Goal: Task Accomplishment & Management: Use online tool/utility

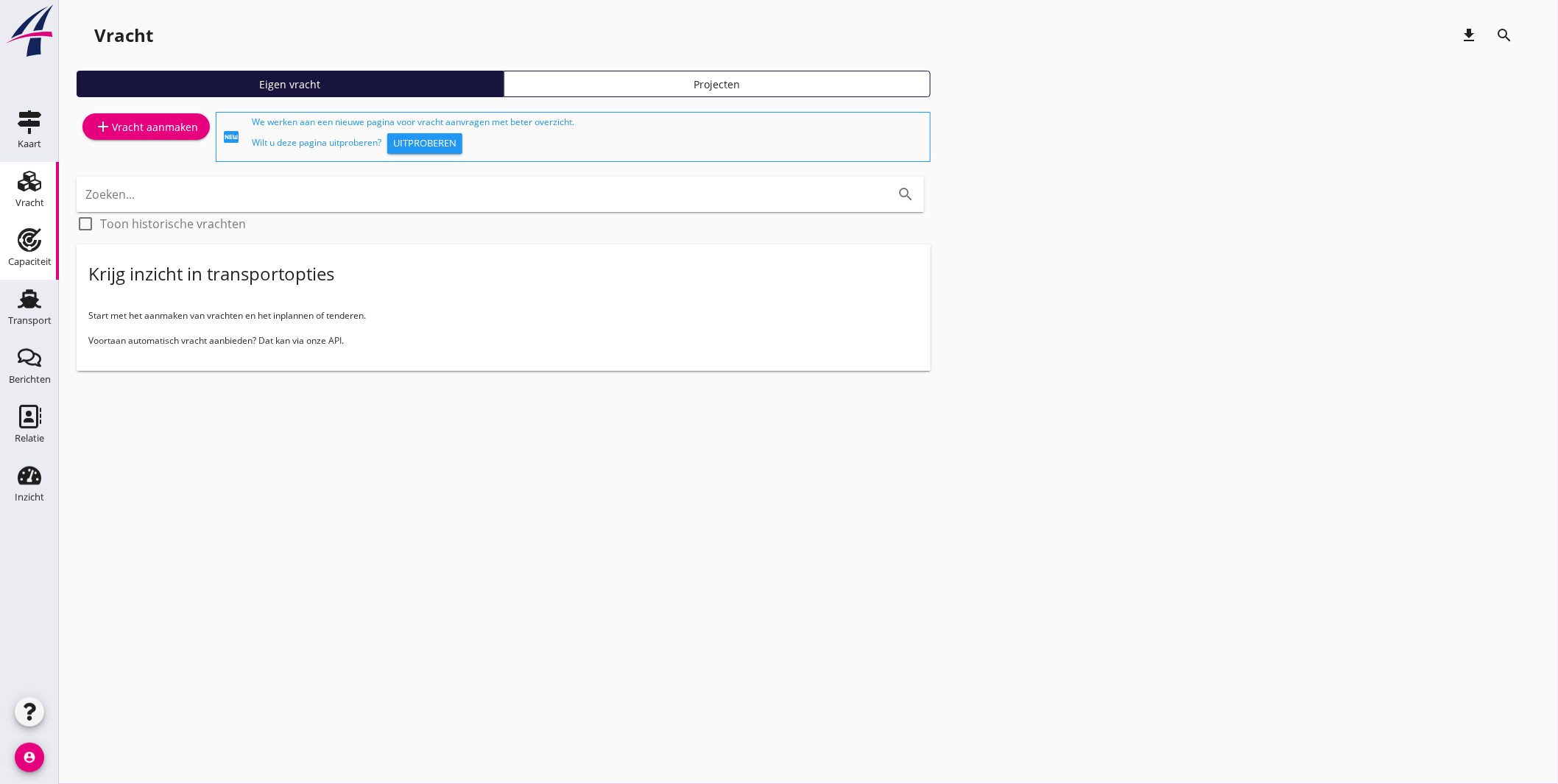
click at [26, 249] on use at bounding box center [29, 240] width 24 height 24
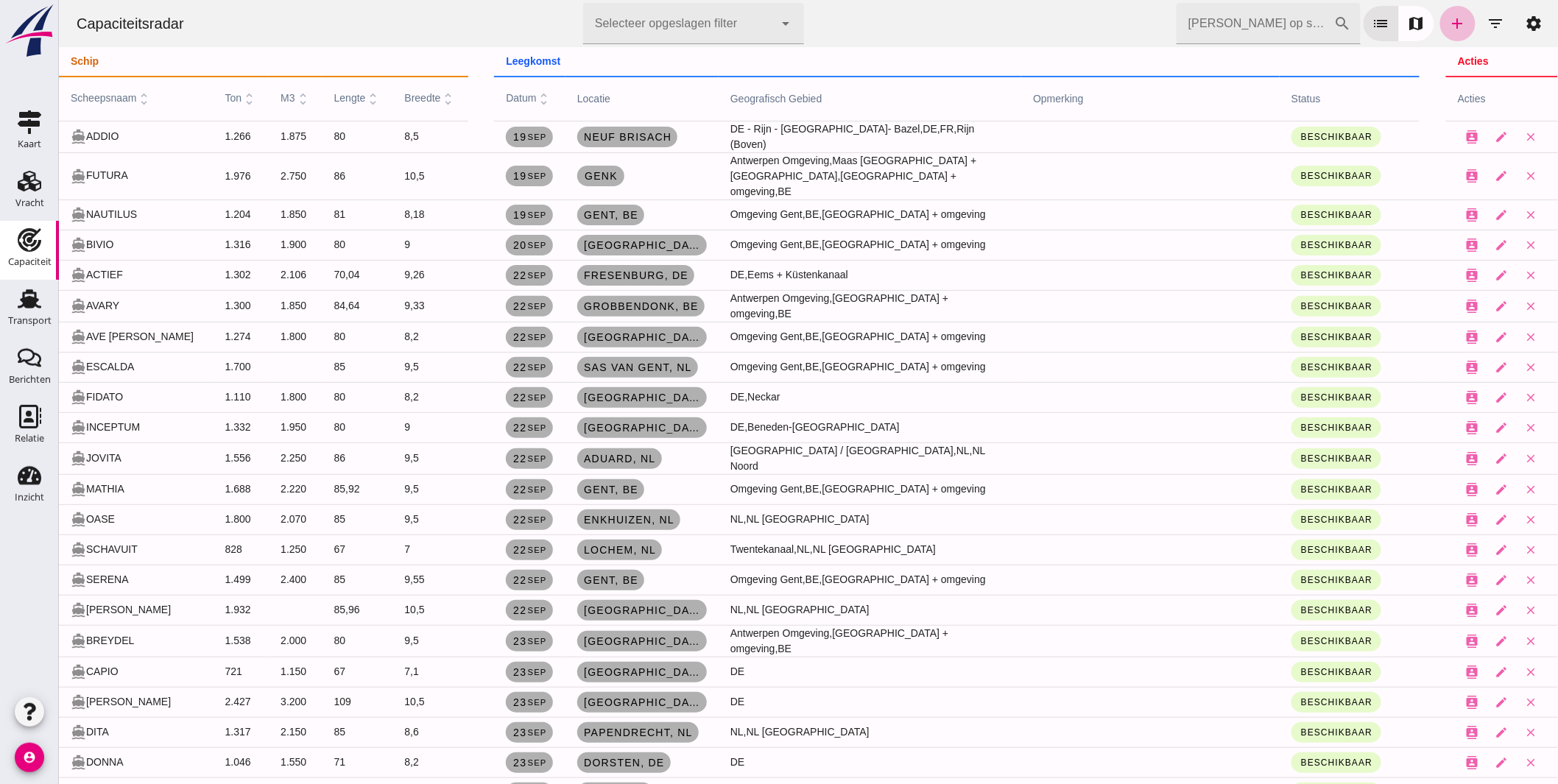
click at [37, 235] on icon "Capaciteit" at bounding box center [29, 240] width 24 height 24
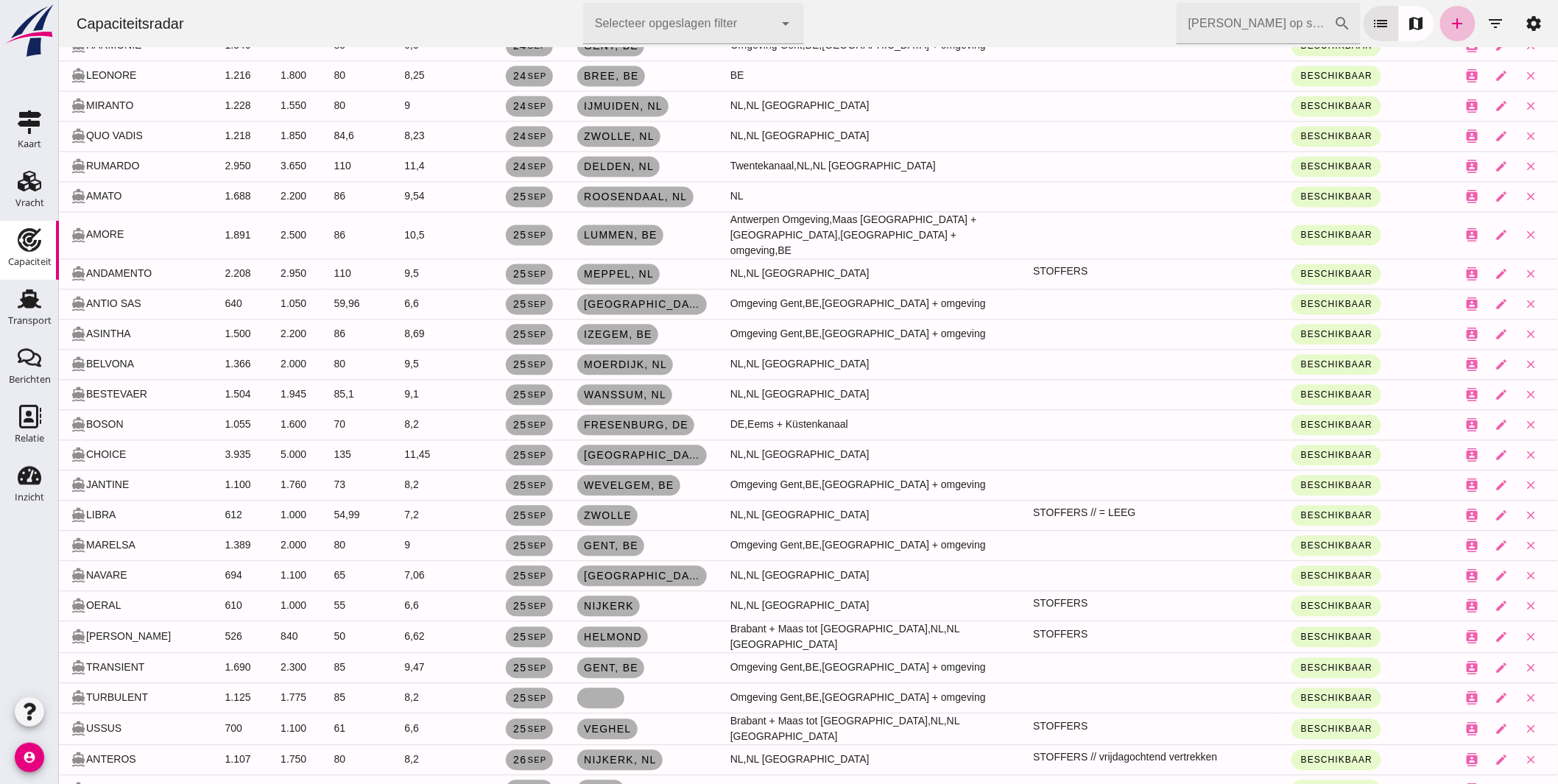
scroll to position [1227, 0]
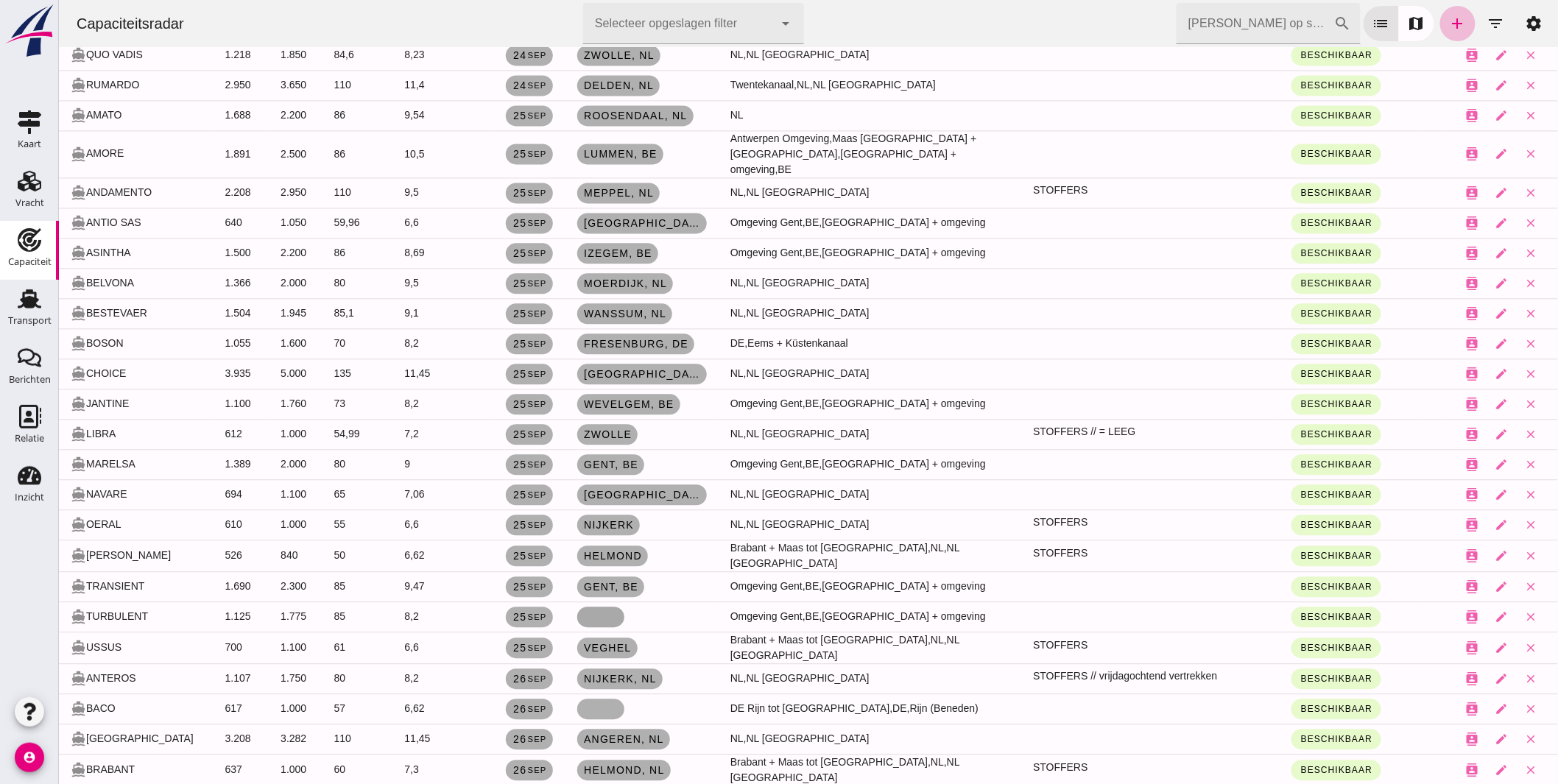
click at [597, 607] on link at bounding box center [601, 617] width 47 height 21
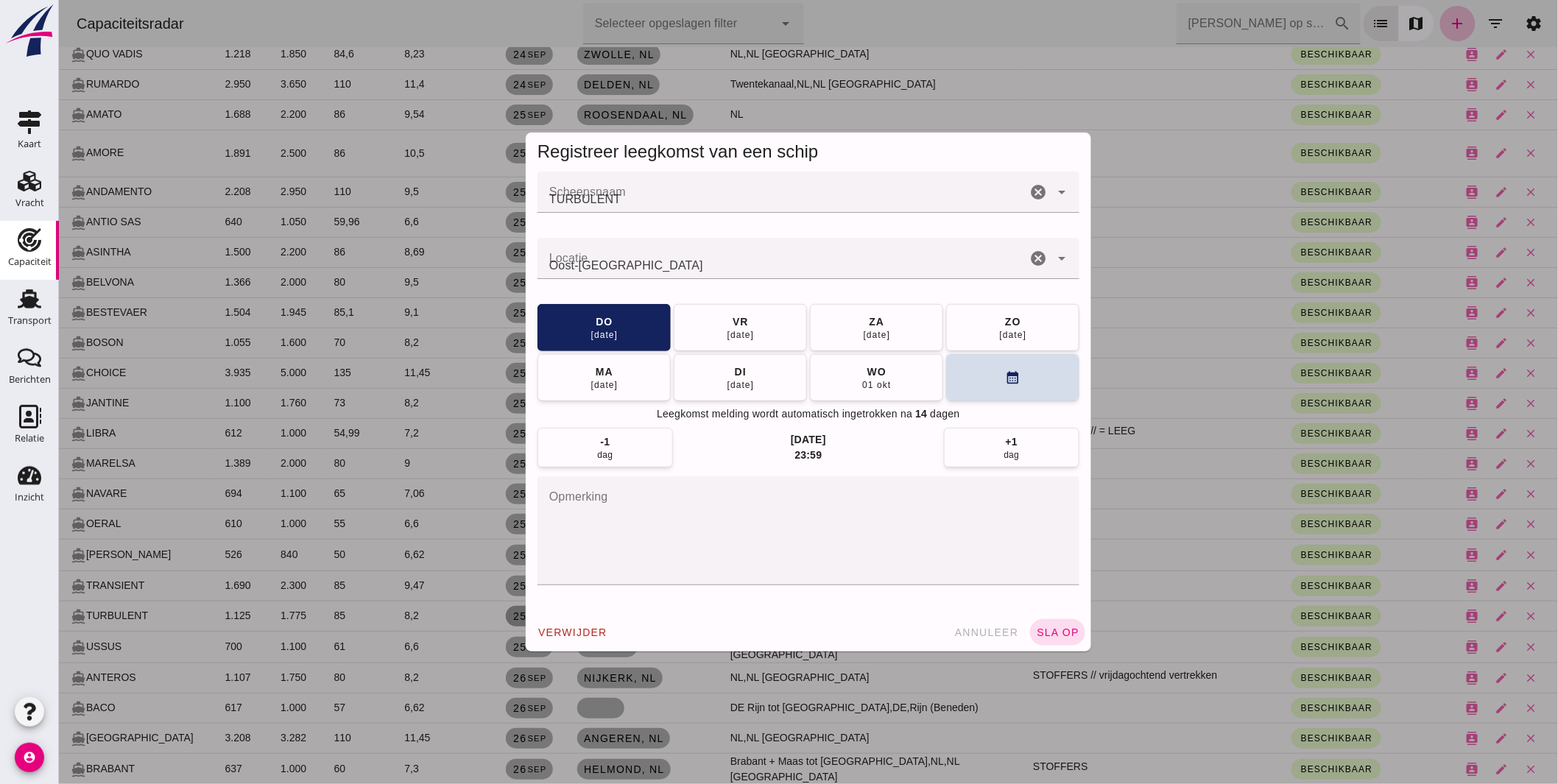
scroll to position [0, 0]
click at [547, 266] on input "Locatie" at bounding box center [781, 266] width 489 height 17
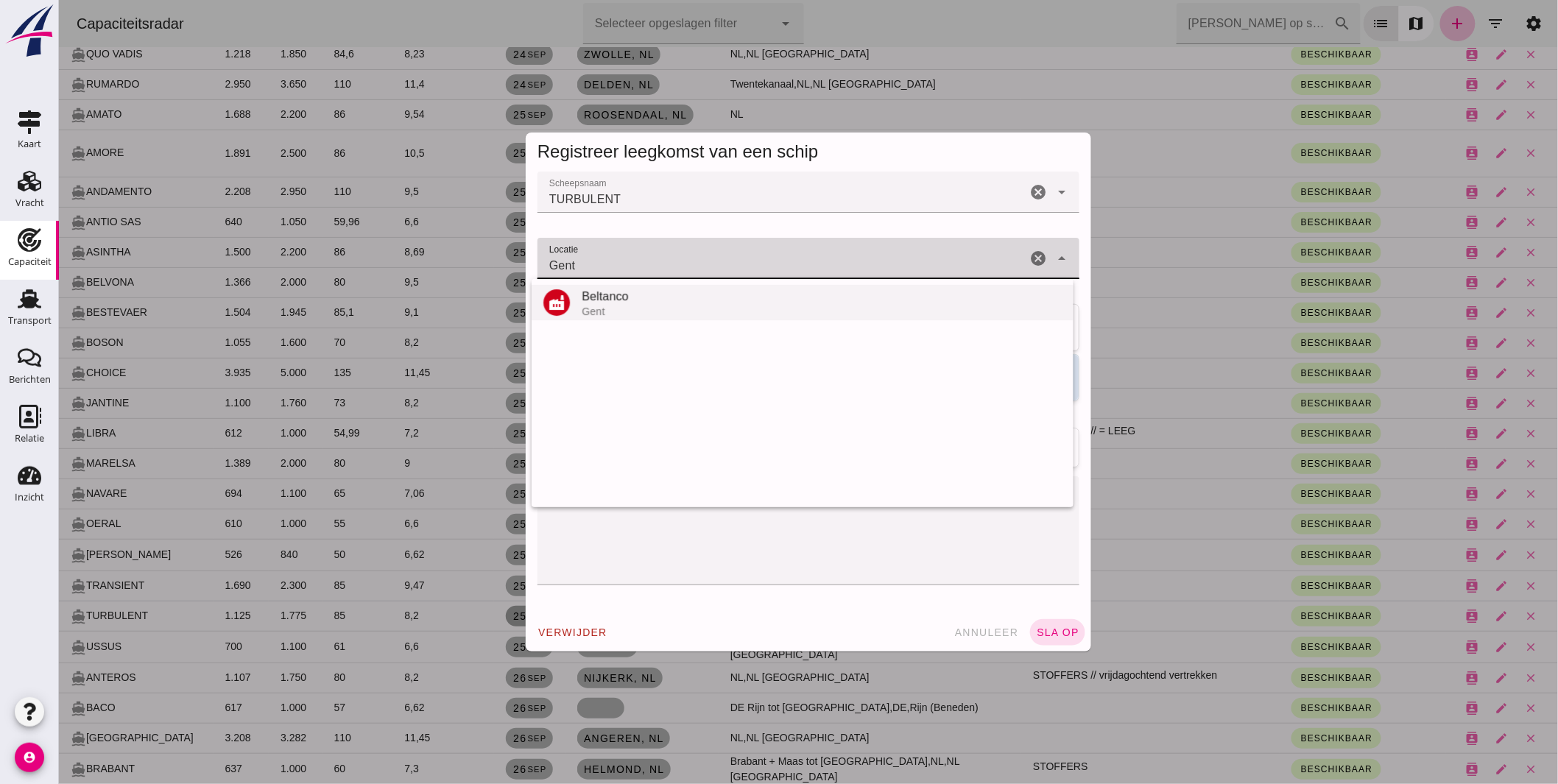
click at [605, 296] on div "Beltanco" at bounding box center [821, 296] width 480 height 17
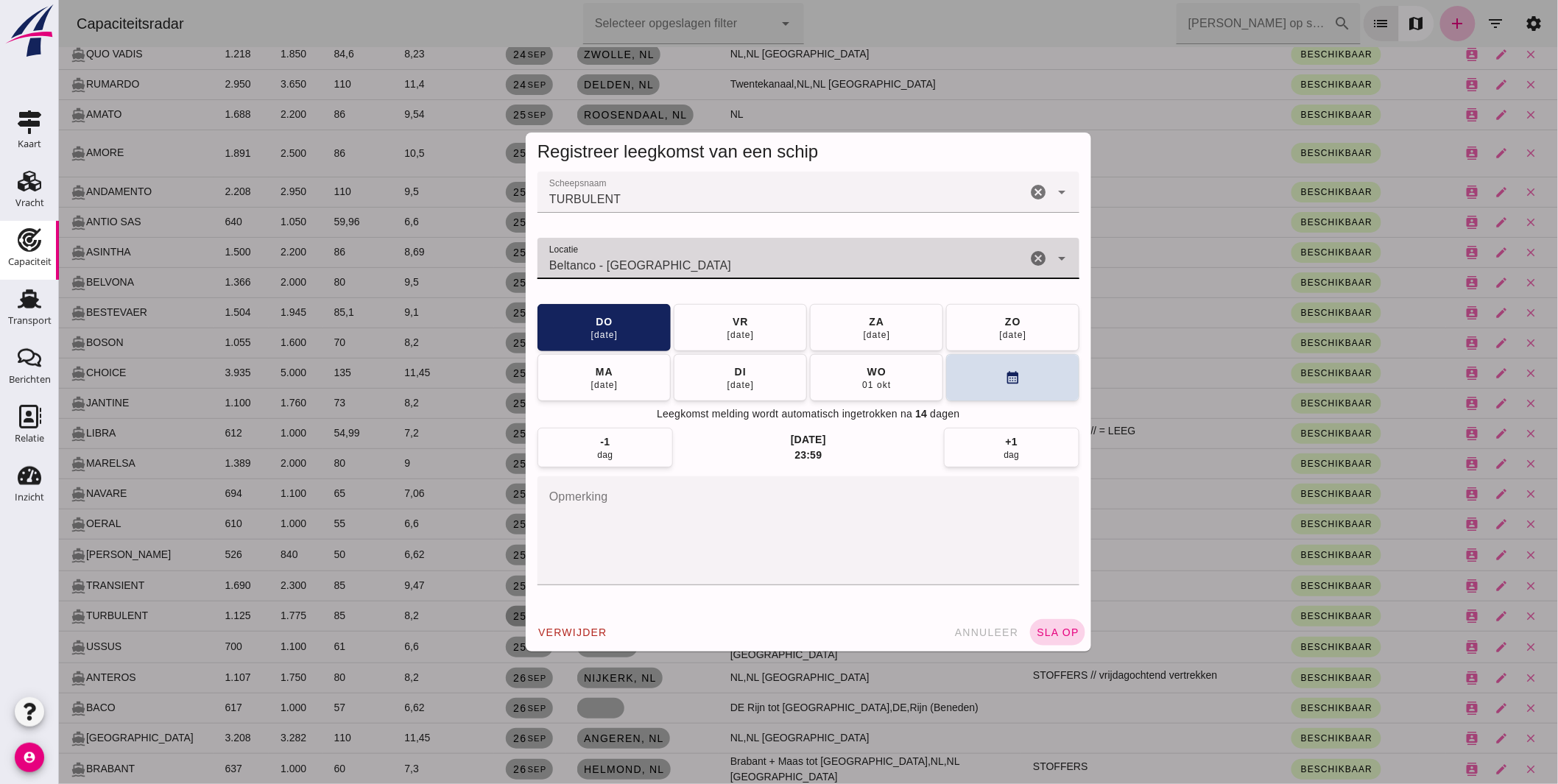
type input "Beltanco - Gent"
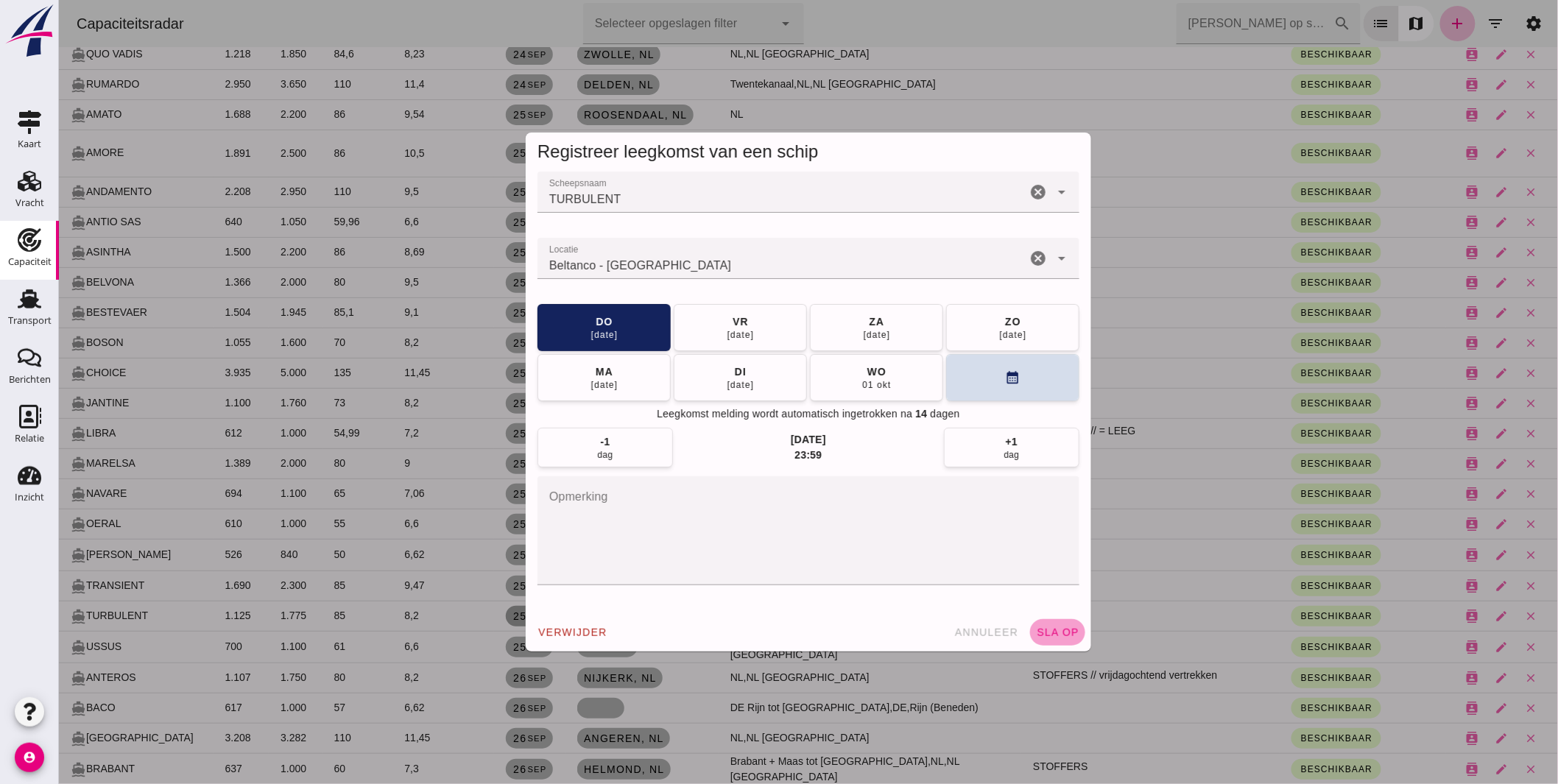
click at [1063, 627] on span "sla op" at bounding box center [1057, 632] width 44 height 12
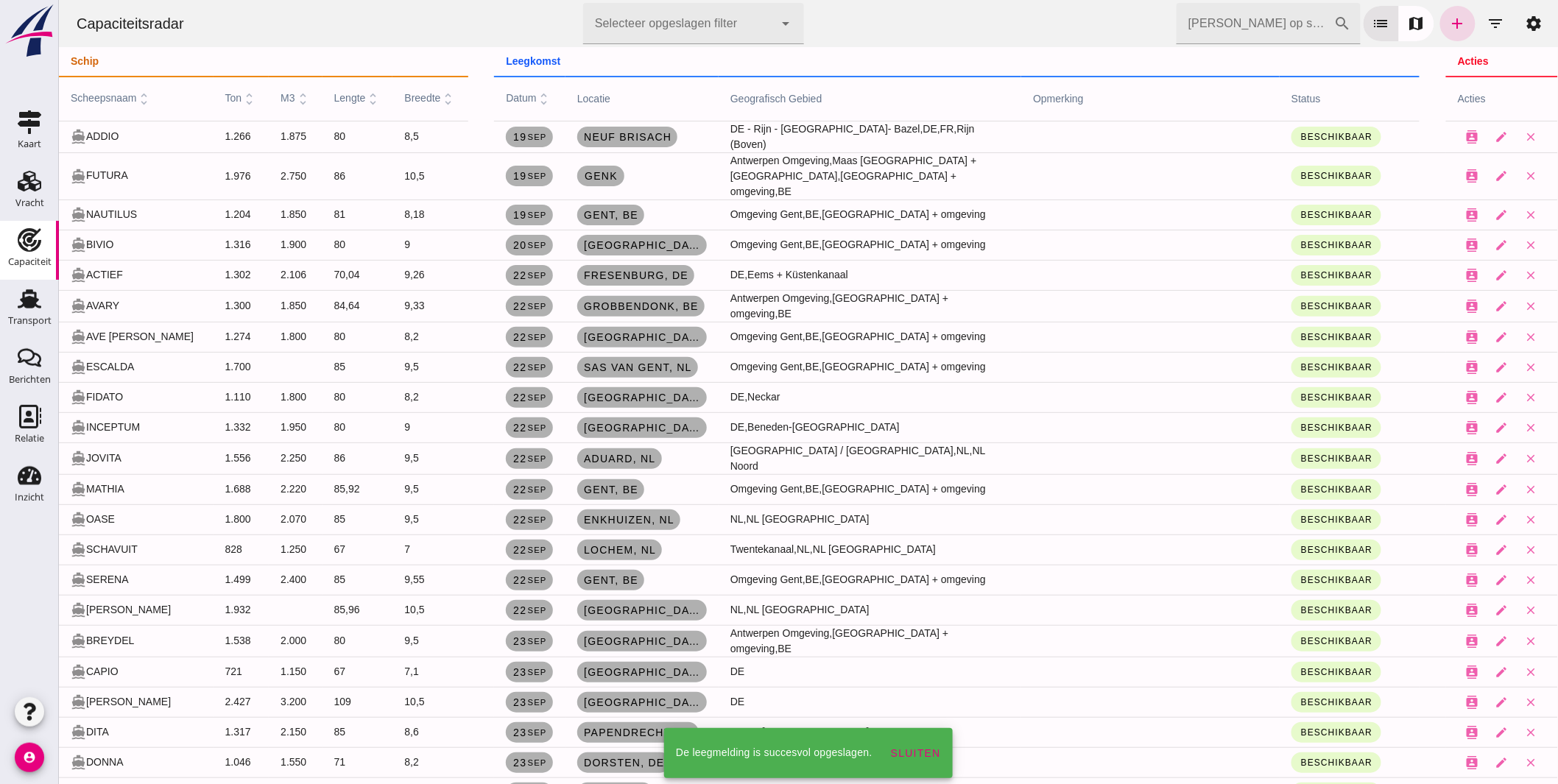
scroll to position [1227, 0]
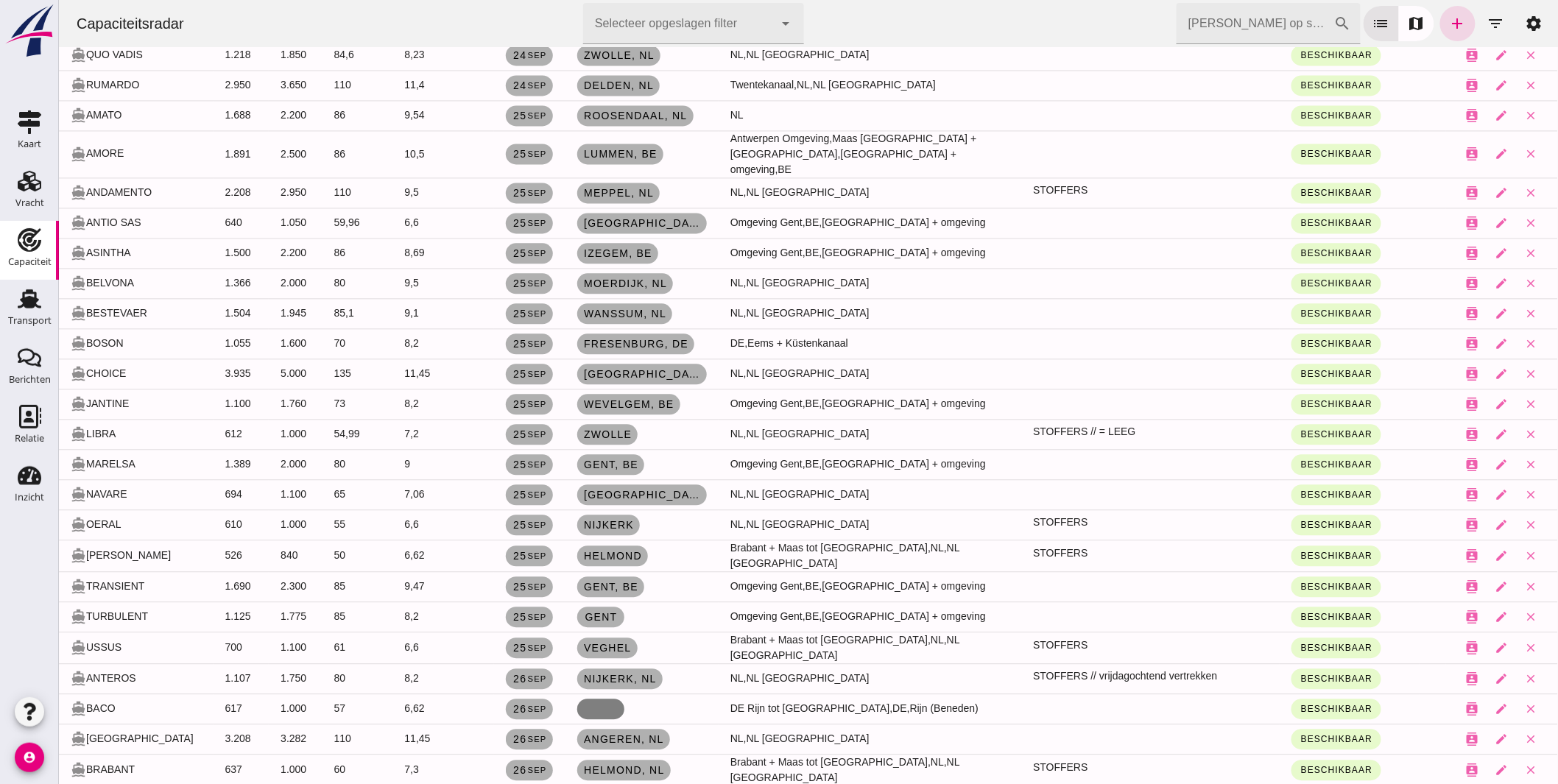
click at [604, 699] on link at bounding box center [601, 709] width 47 height 21
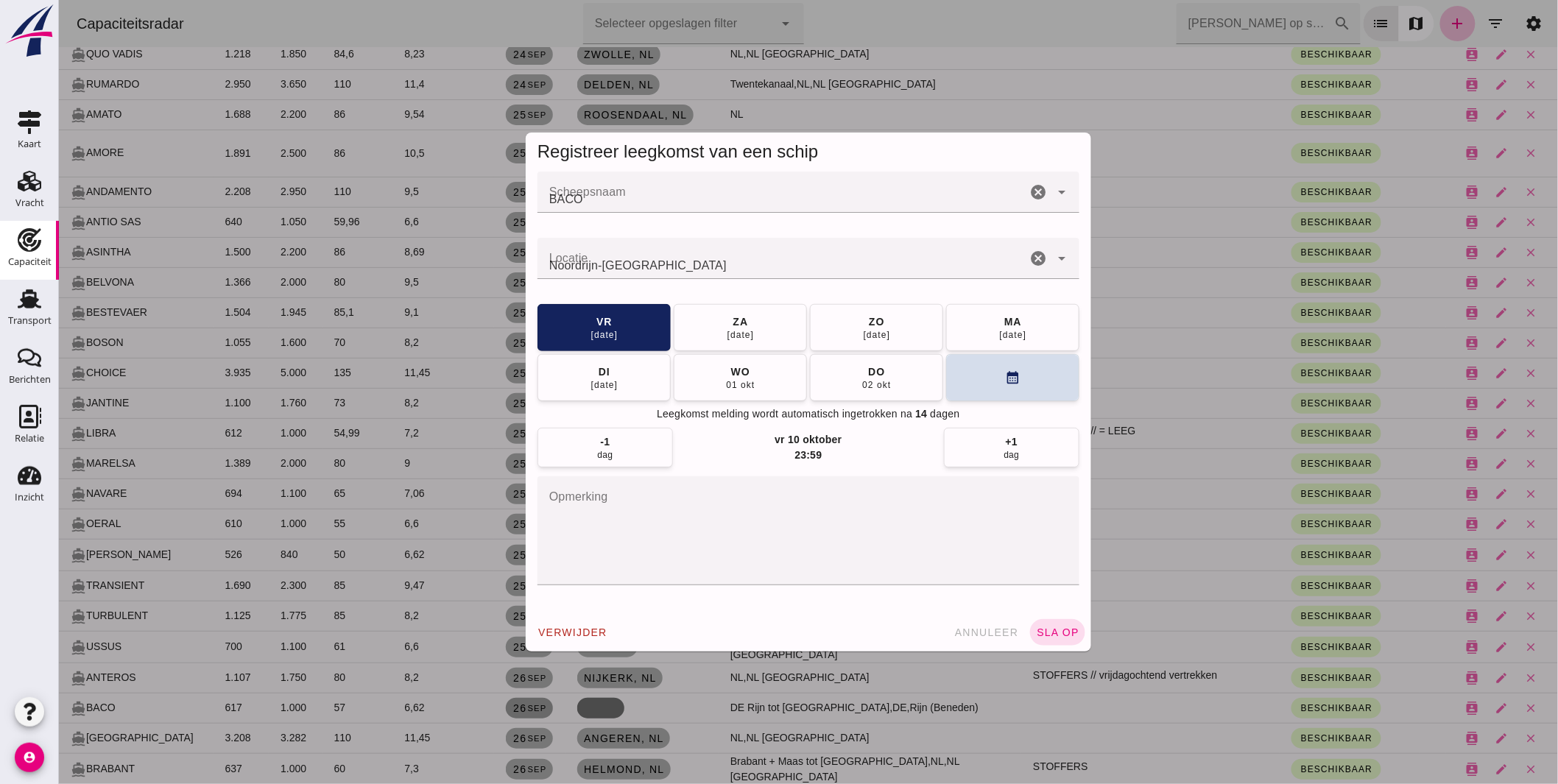
scroll to position [0, 0]
type input "Noordrijn-Westfalen"
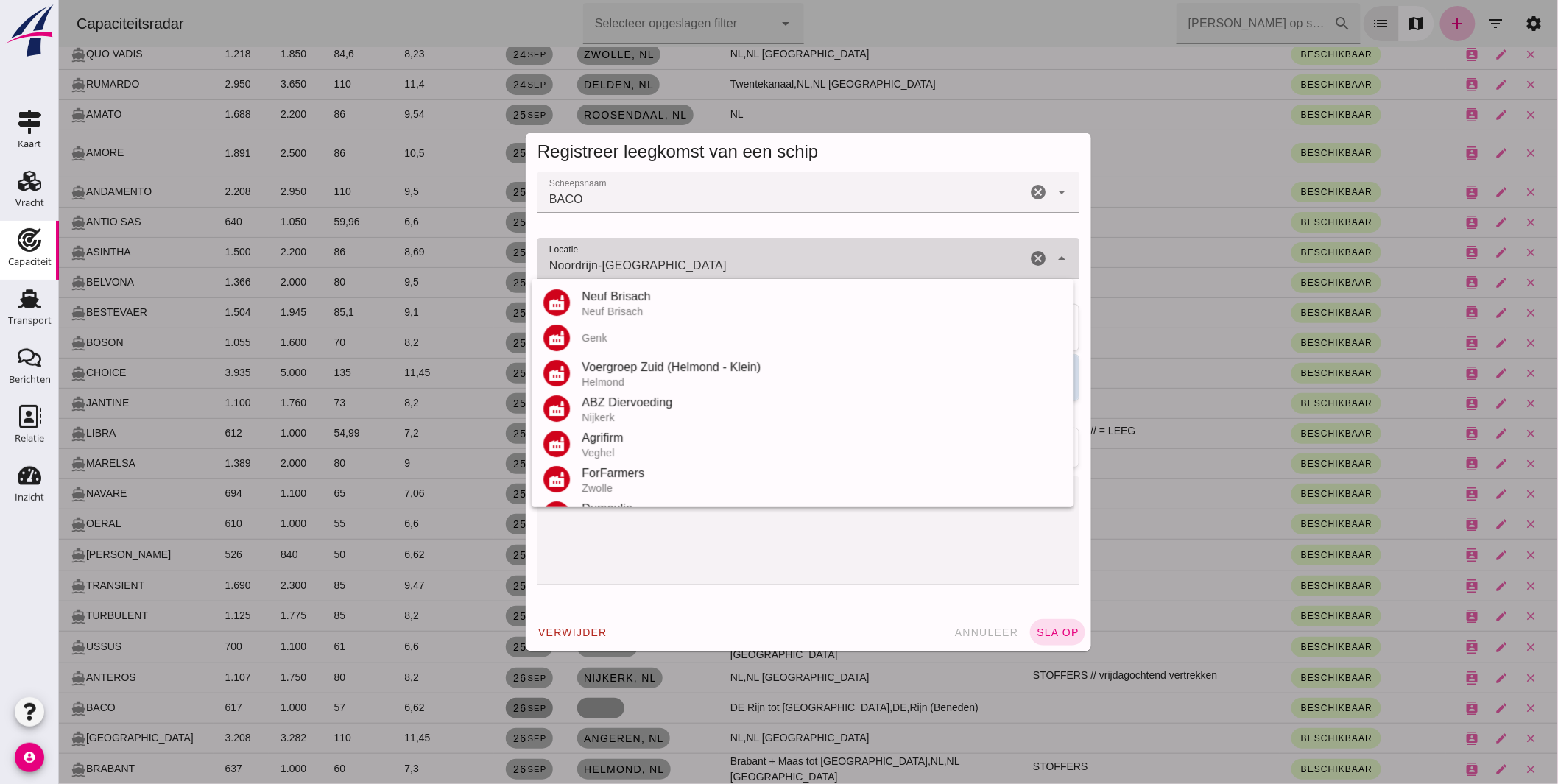
drag, startPoint x: 543, startPoint y: 266, endPoint x: 785, endPoint y: 277, distance: 242.2
click at [784, 277] on div "Noordrijn-Westfalen Noordrijn-Westfalen" at bounding box center [781, 258] width 489 height 41
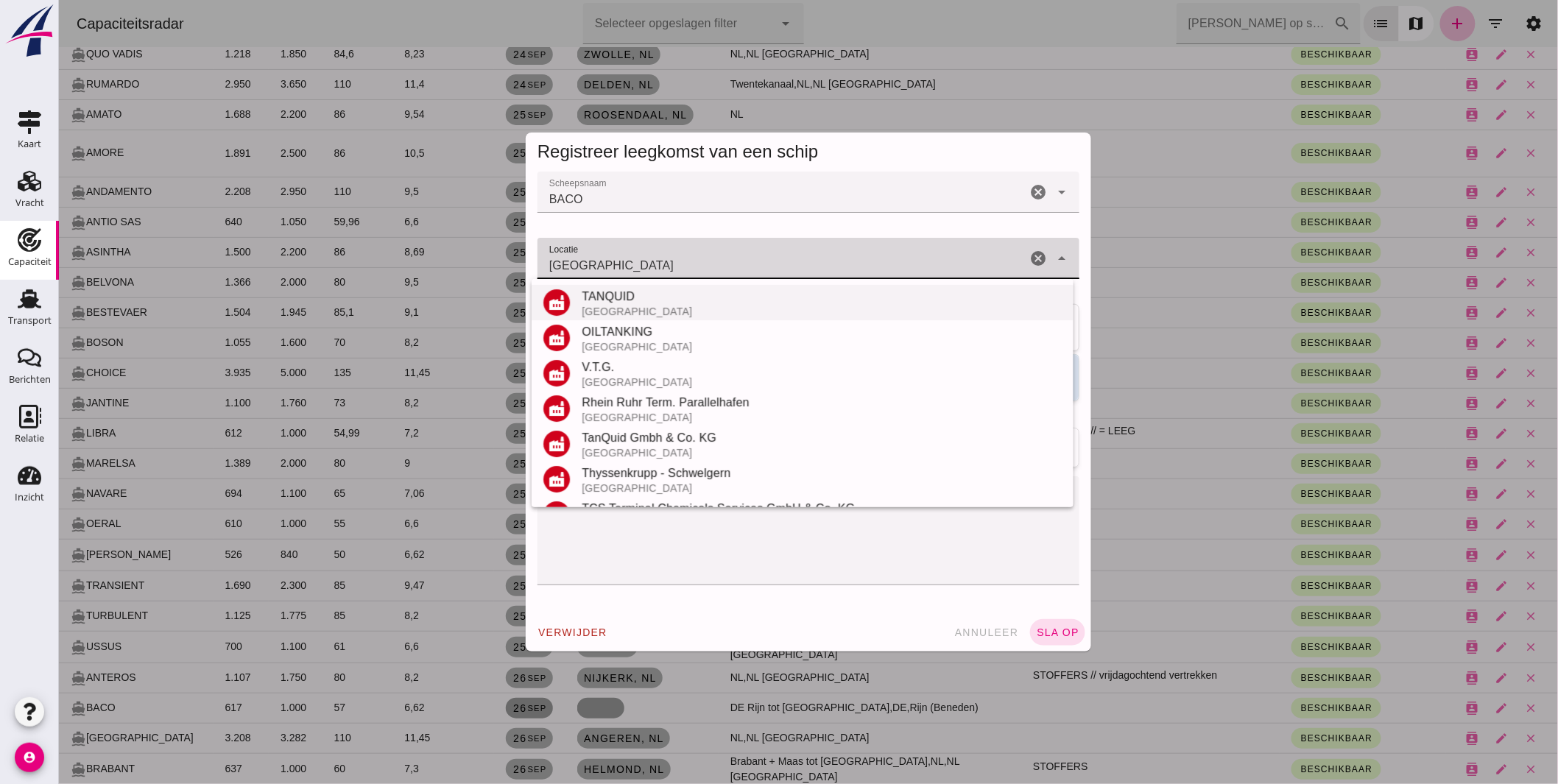
click at [623, 302] on div "TANQUID" at bounding box center [821, 296] width 480 height 17
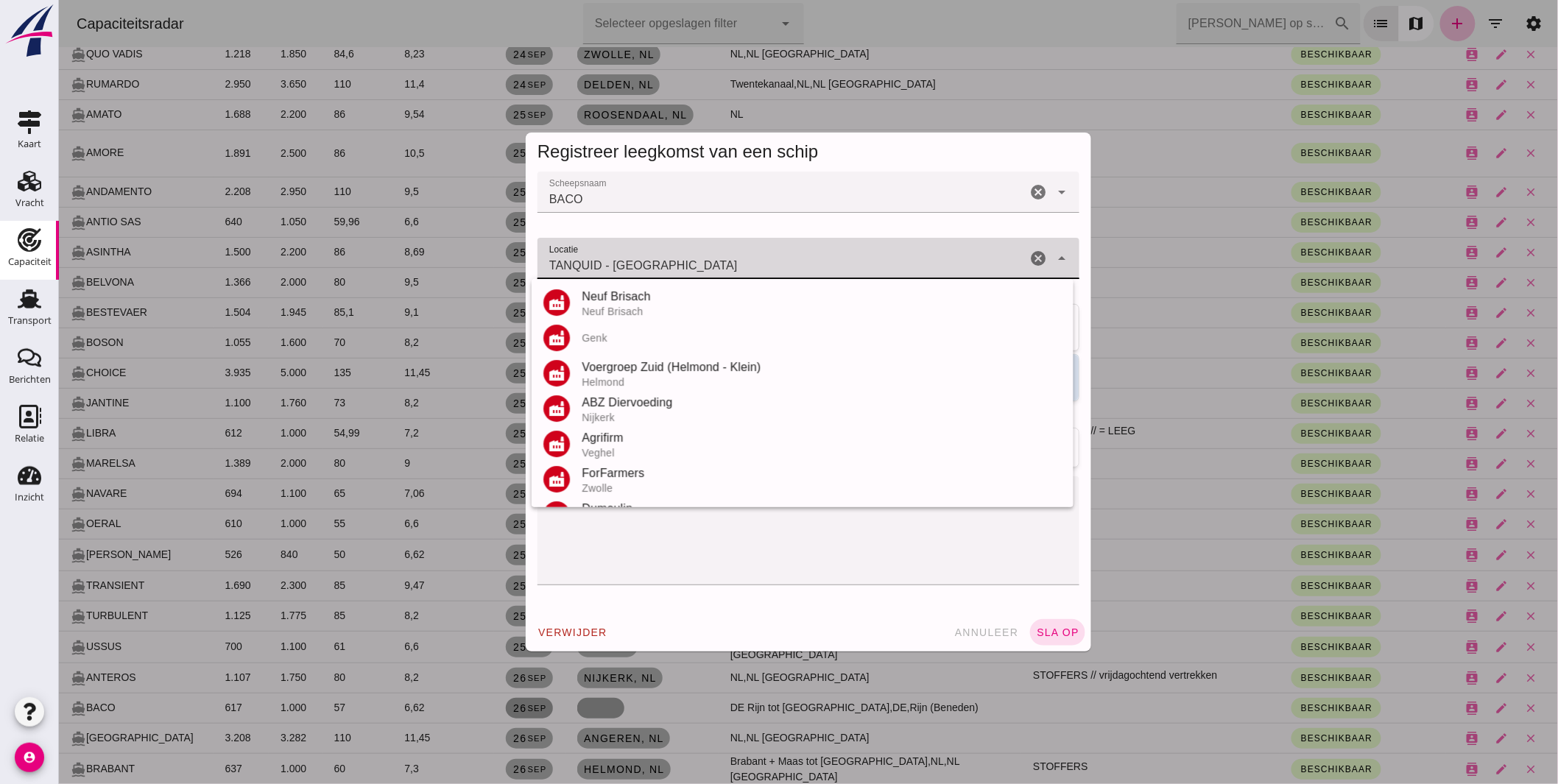
drag, startPoint x: 604, startPoint y: 262, endPoint x: 312, endPoint y: 245, distance: 292.5
click at [329, 243] on div "Registreer leegkomst van een schip Scheepsnaam Scheepsnaam BACO cancel arrow_dr…" at bounding box center [808, 392] width 1500 height 784
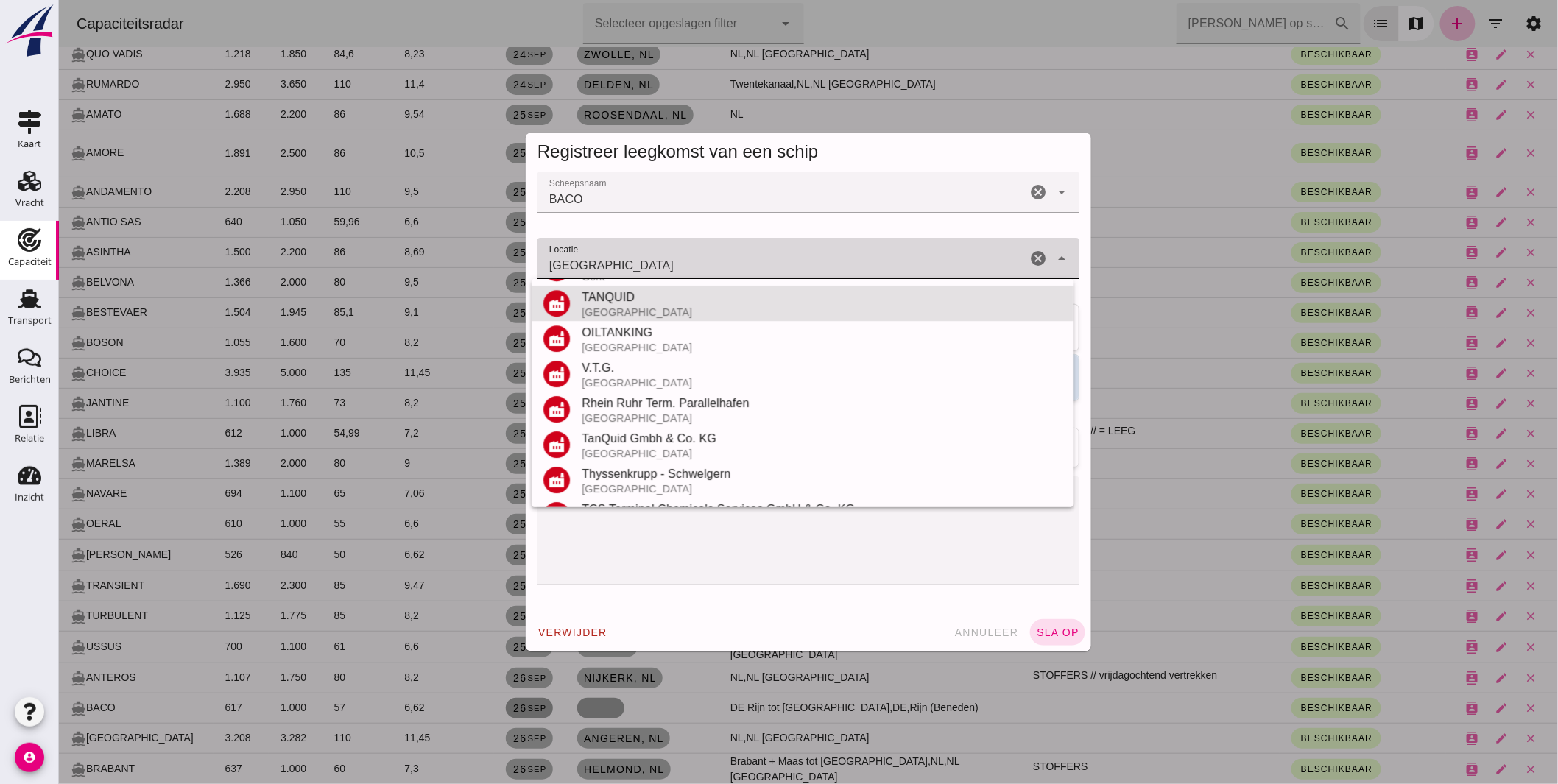
scroll to position [313, 0]
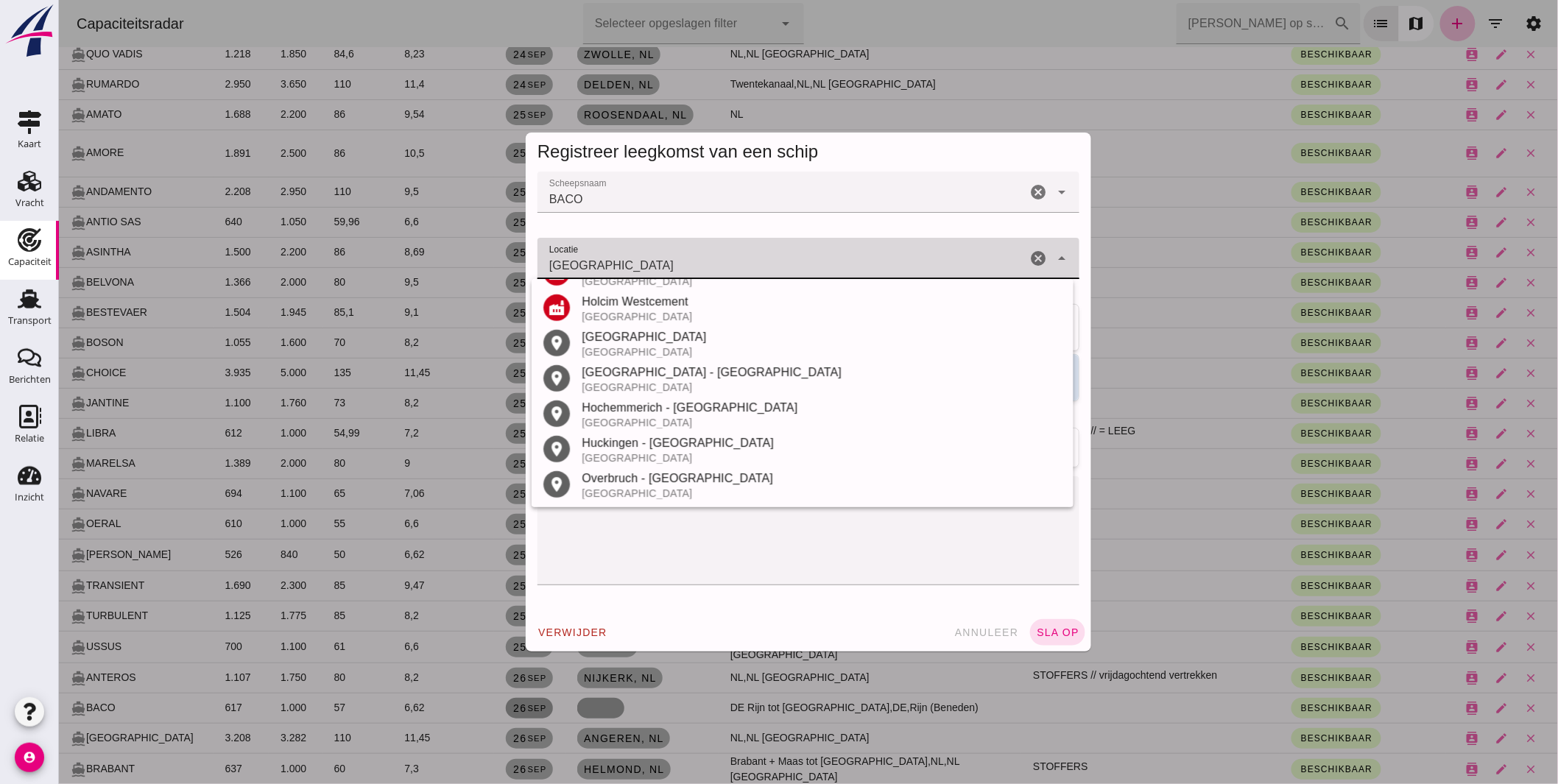
type input "Duisburg"
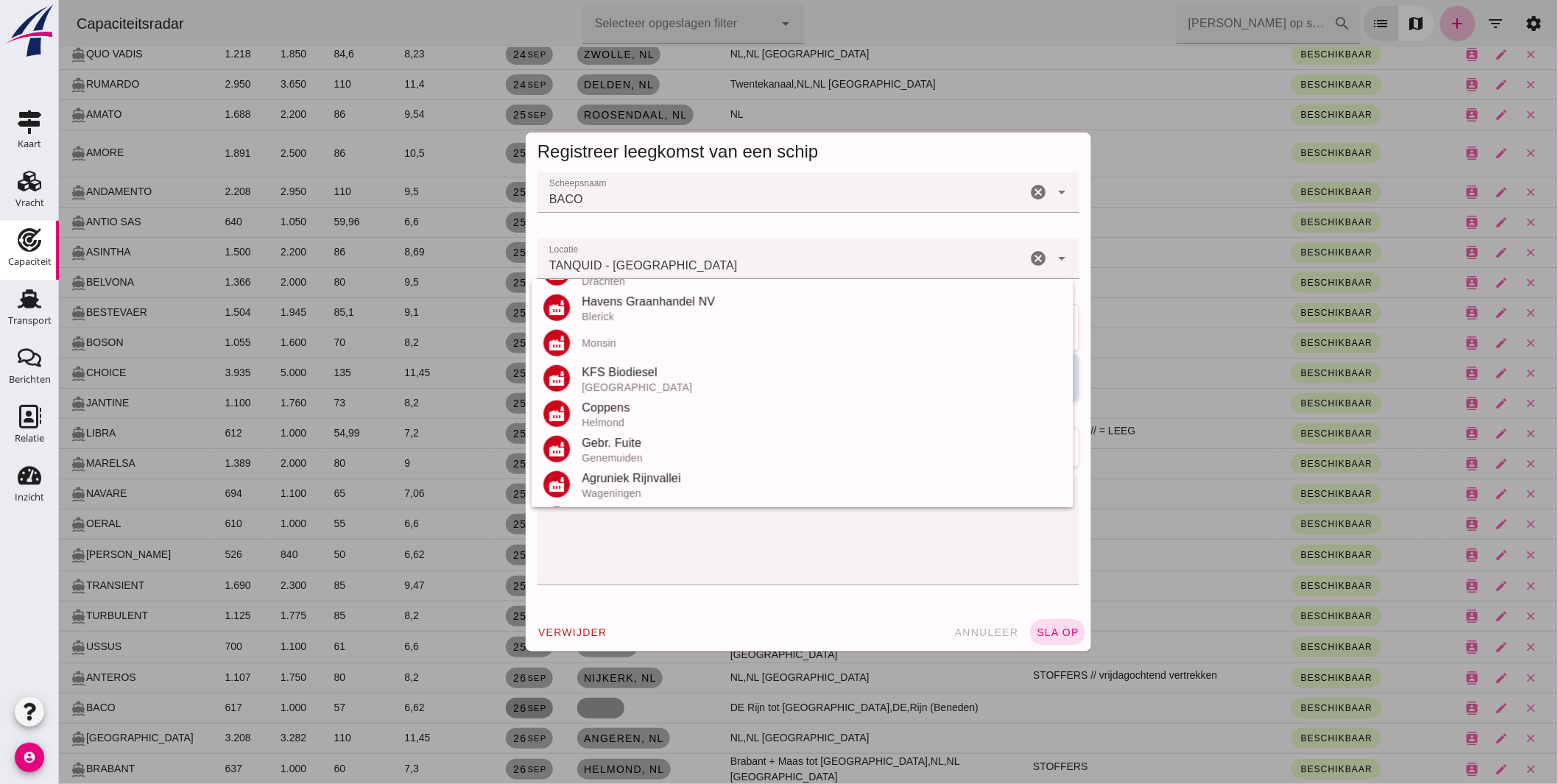
scroll to position [0, 0]
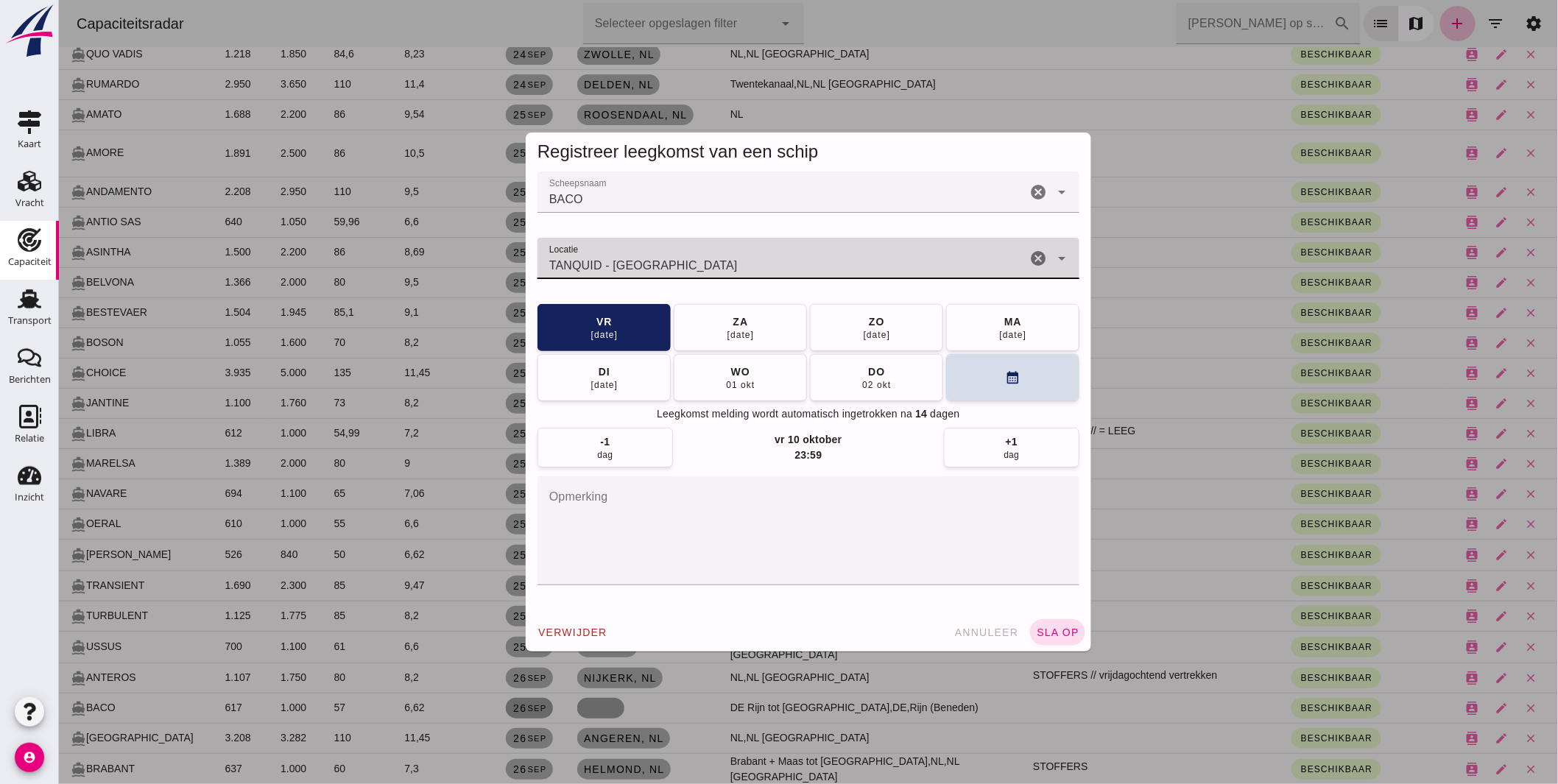
drag, startPoint x: 604, startPoint y: 263, endPoint x: -116, endPoint y: 144, distance: 729.8
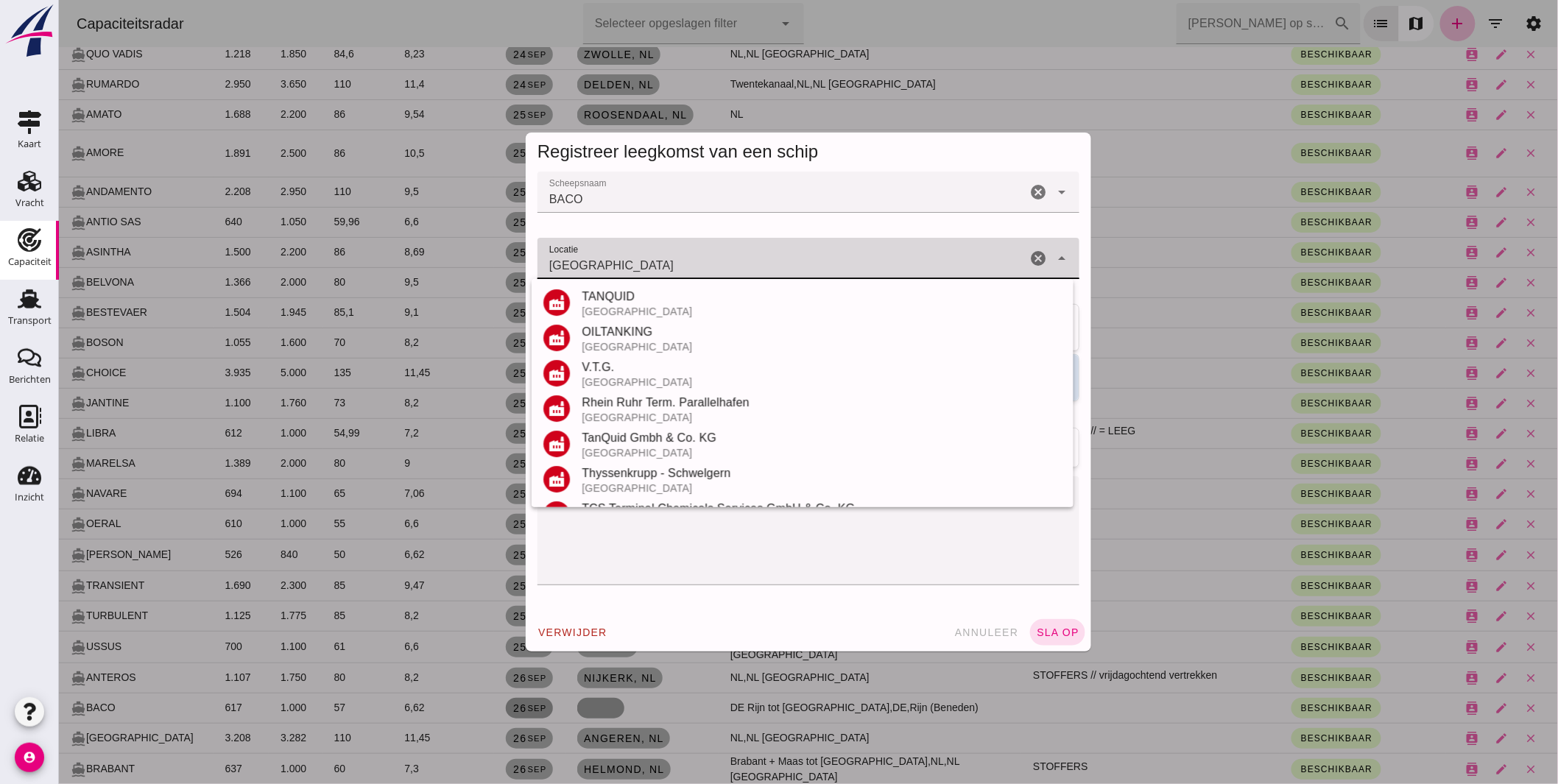
scroll to position [313, 0]
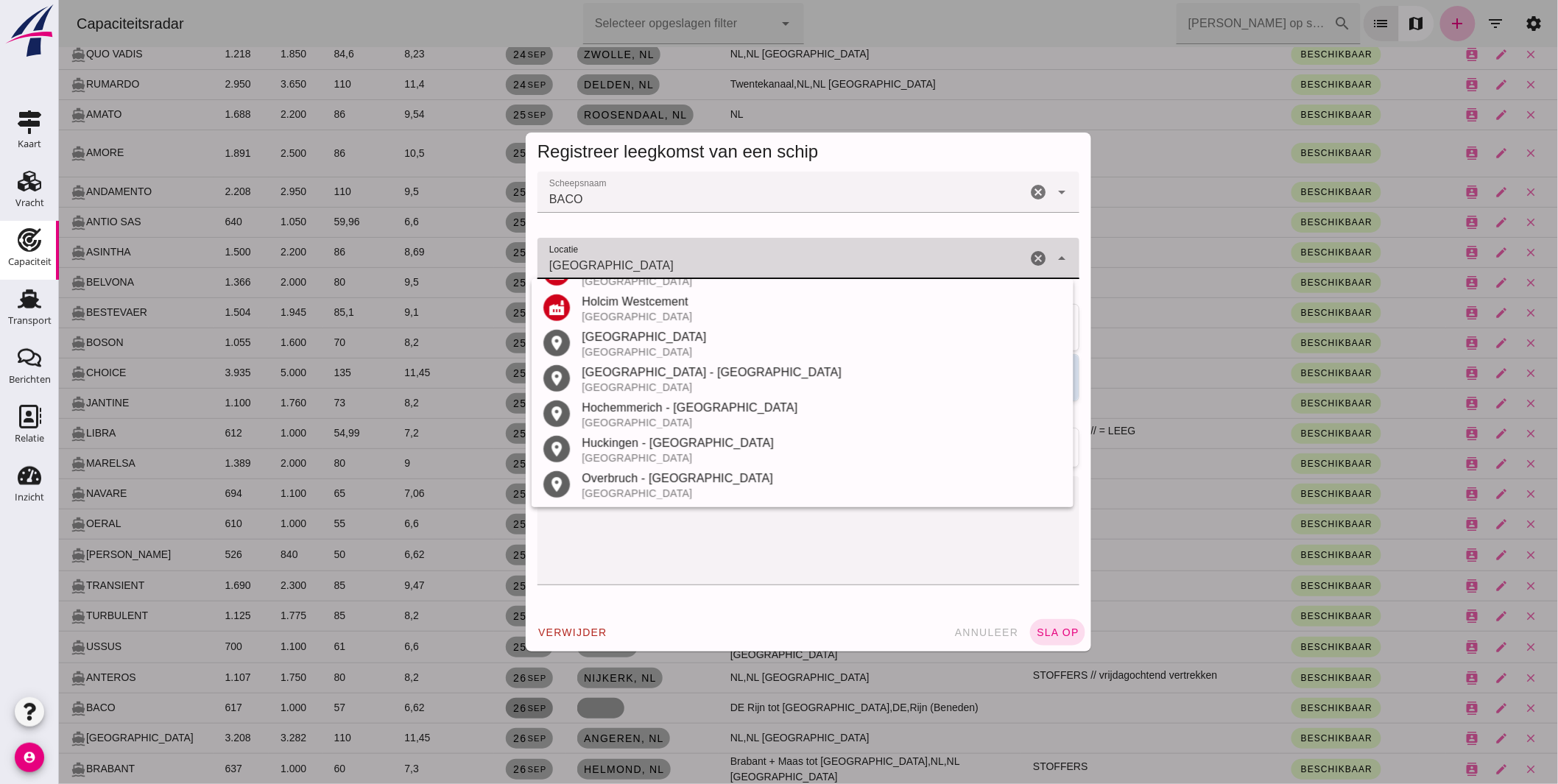
click at [642, 341] on div "Duisburg" at bounding box center [821, 337] width 480 height 17
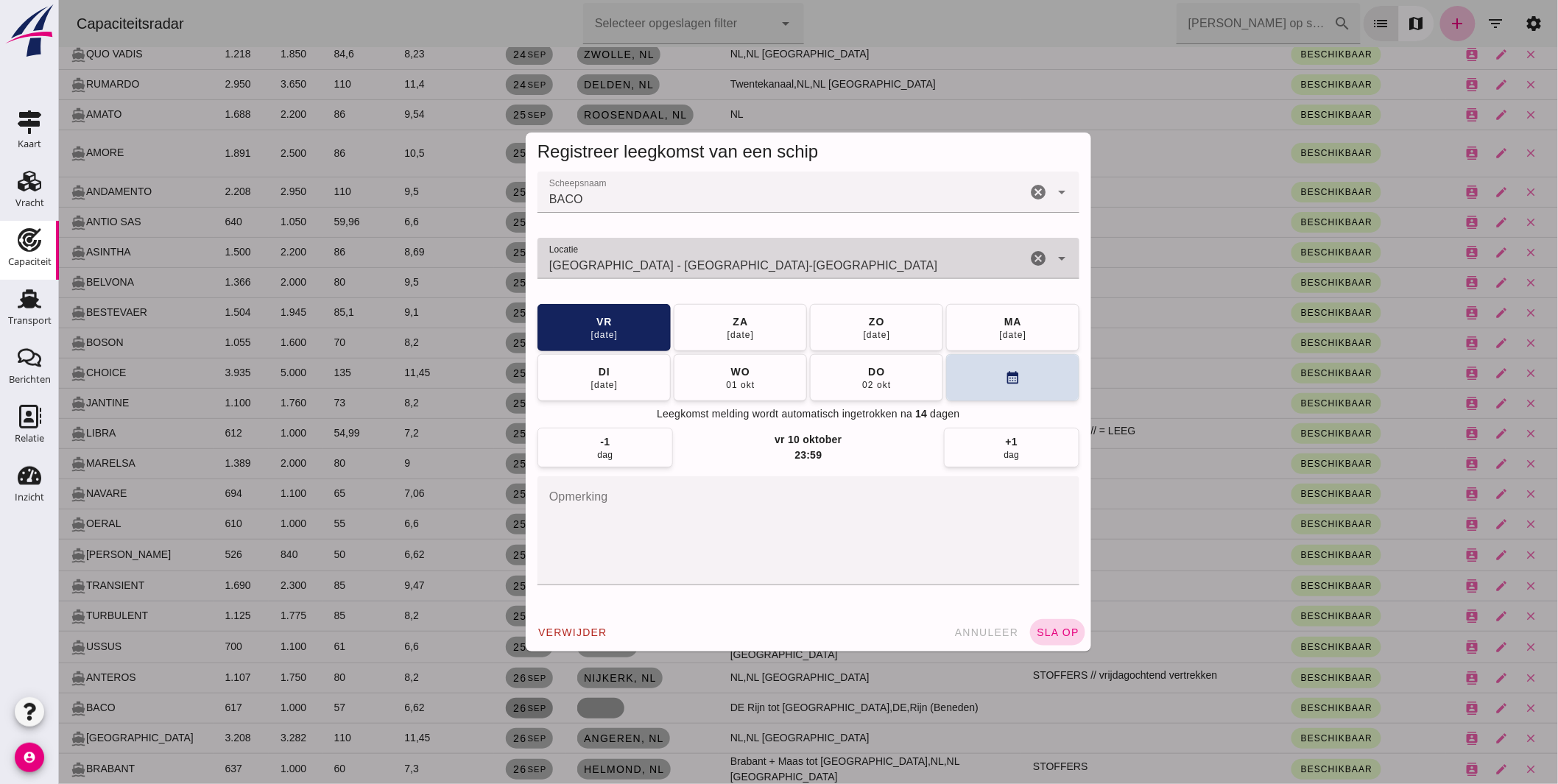
type input "Duisburg - Noordrijn-Westfalen"
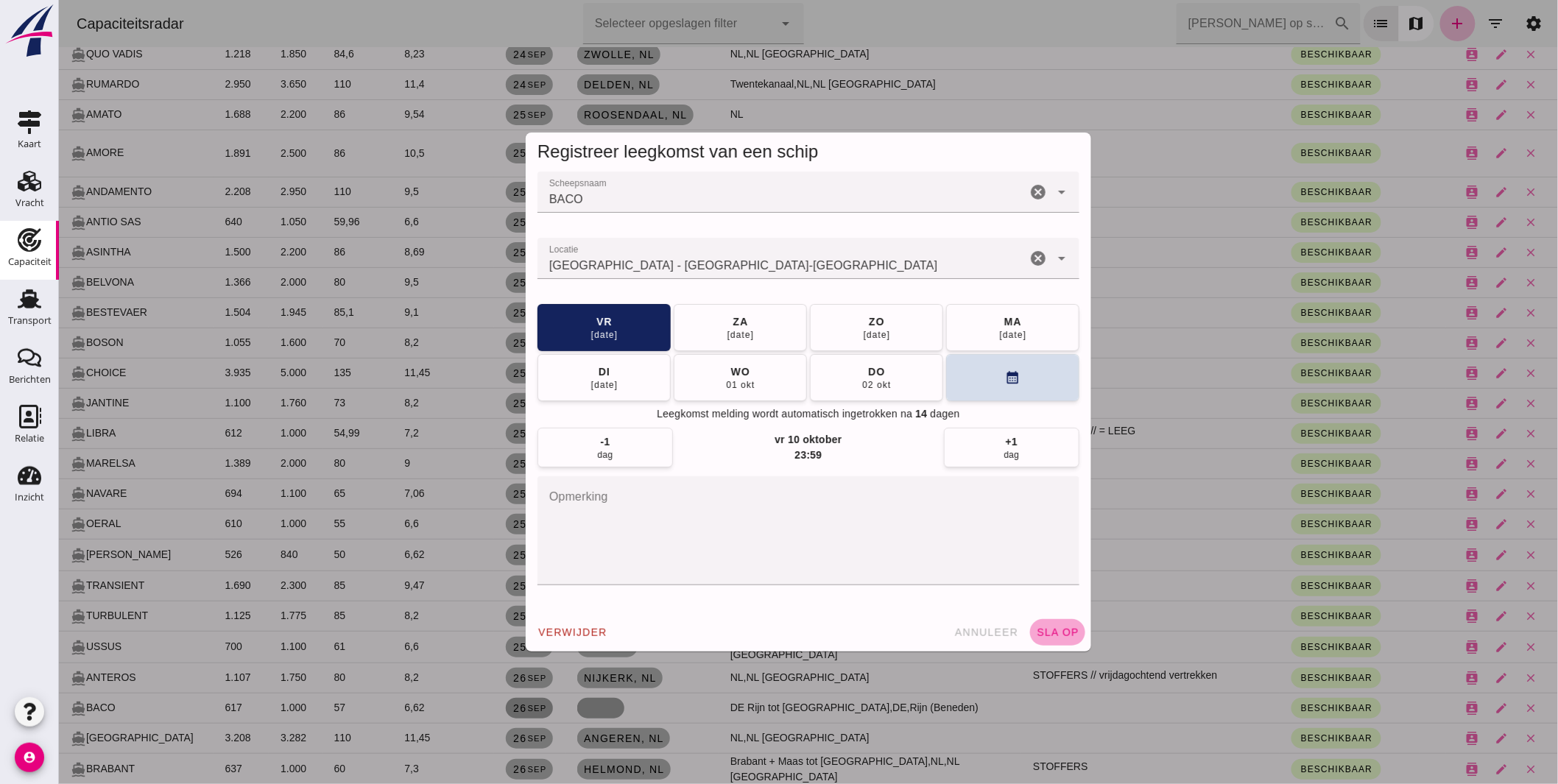
click at [1041, 623] on button "sla op" at bounding box center [1057, 632] width 56 height 26
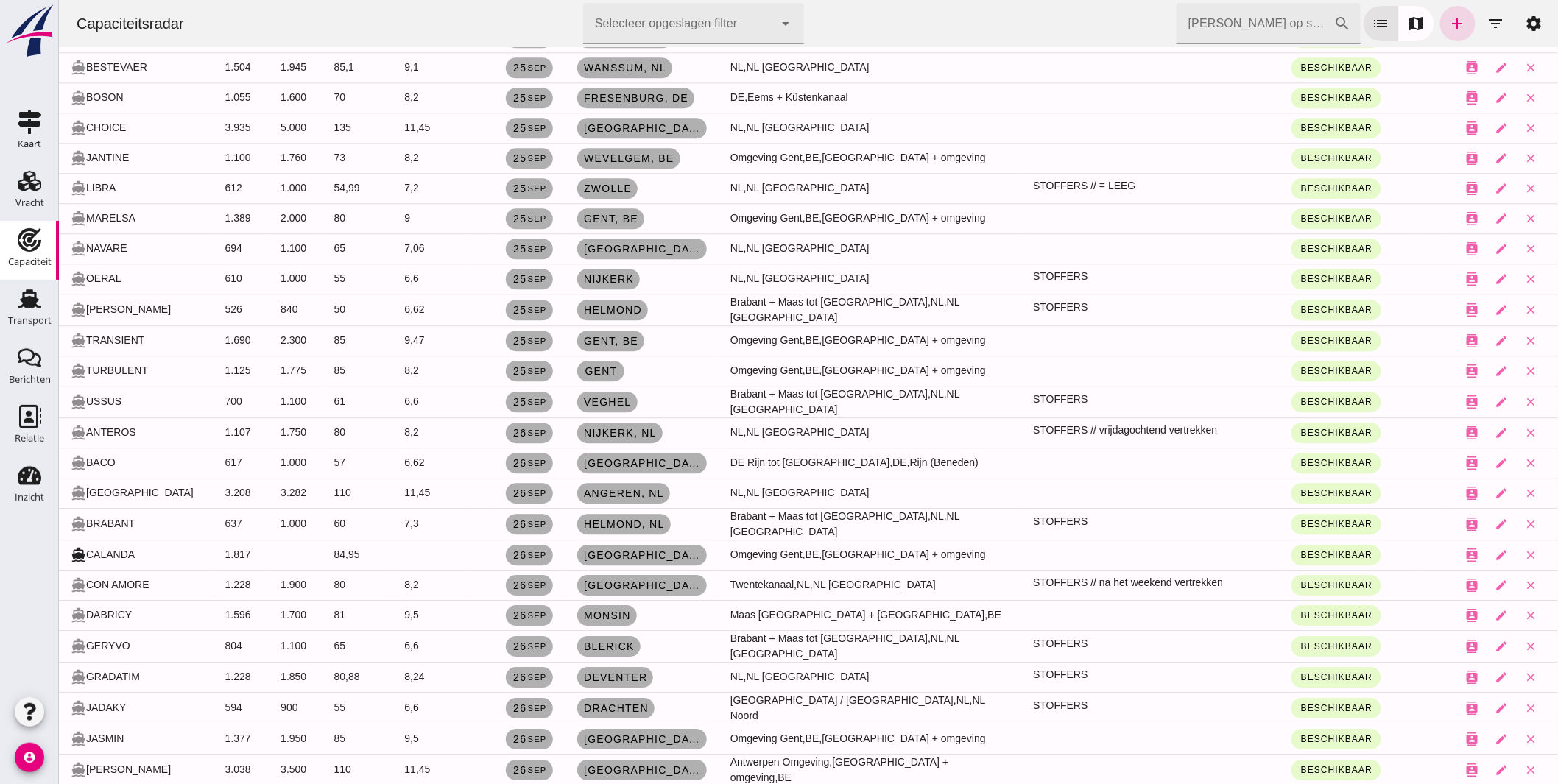
scroll to position [1636, 0]
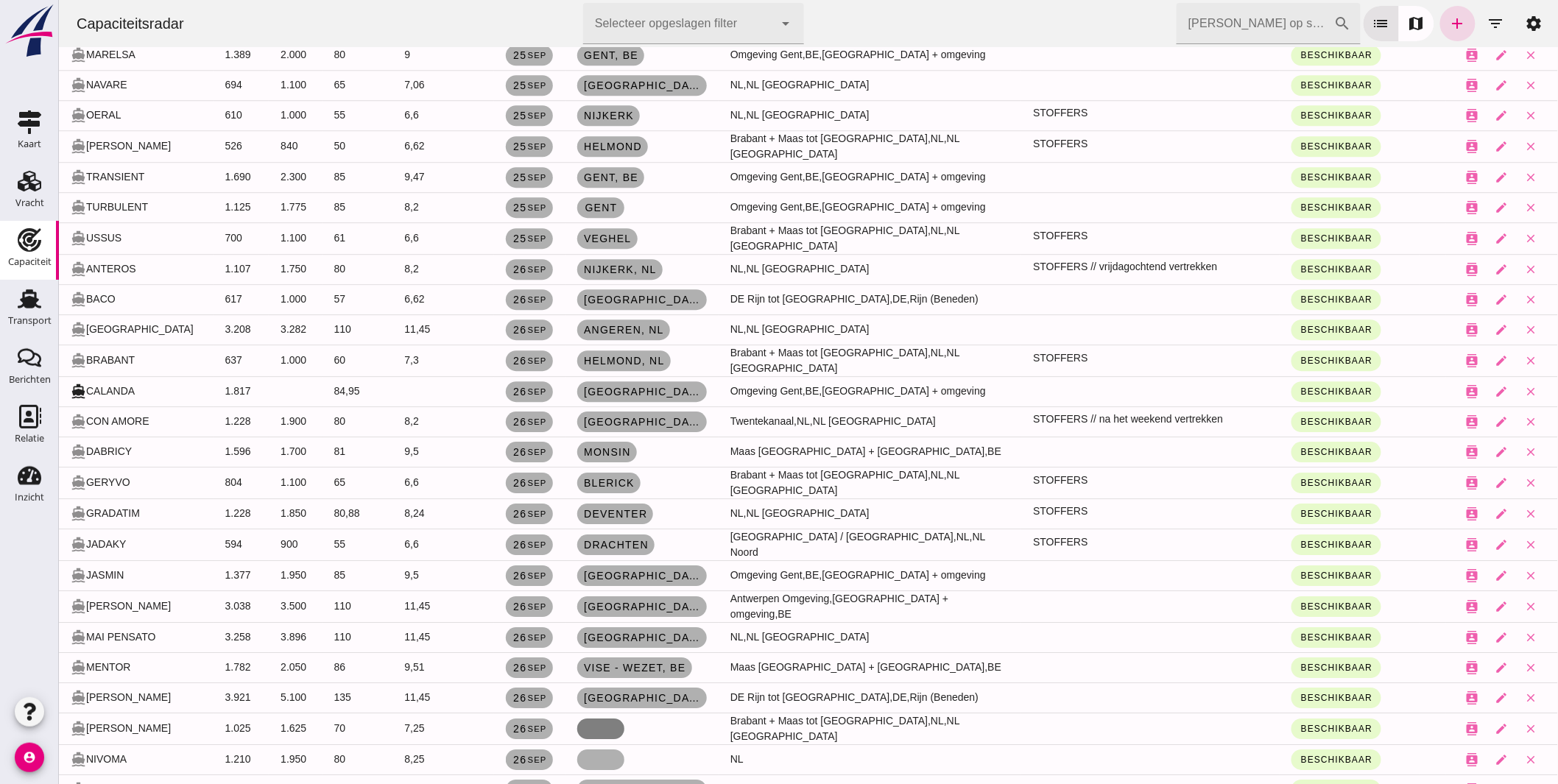
click at [577, 718] on link at bounding box center [601, 728] width 47 height 21
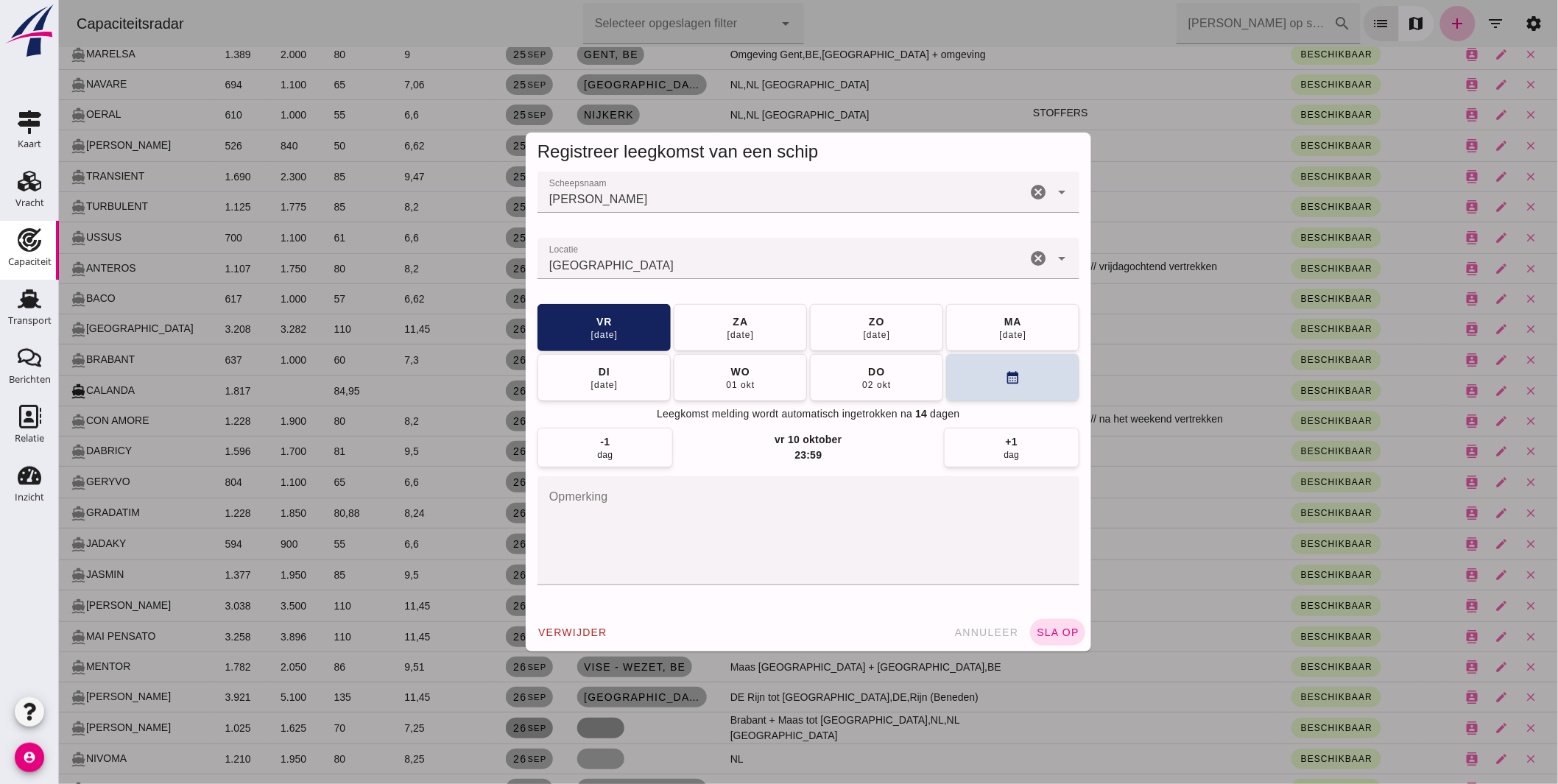
scroll to position [0, 0]
click at [640, 267] on input "Locatie" at bounding box center [781, 266] width 489 height 17
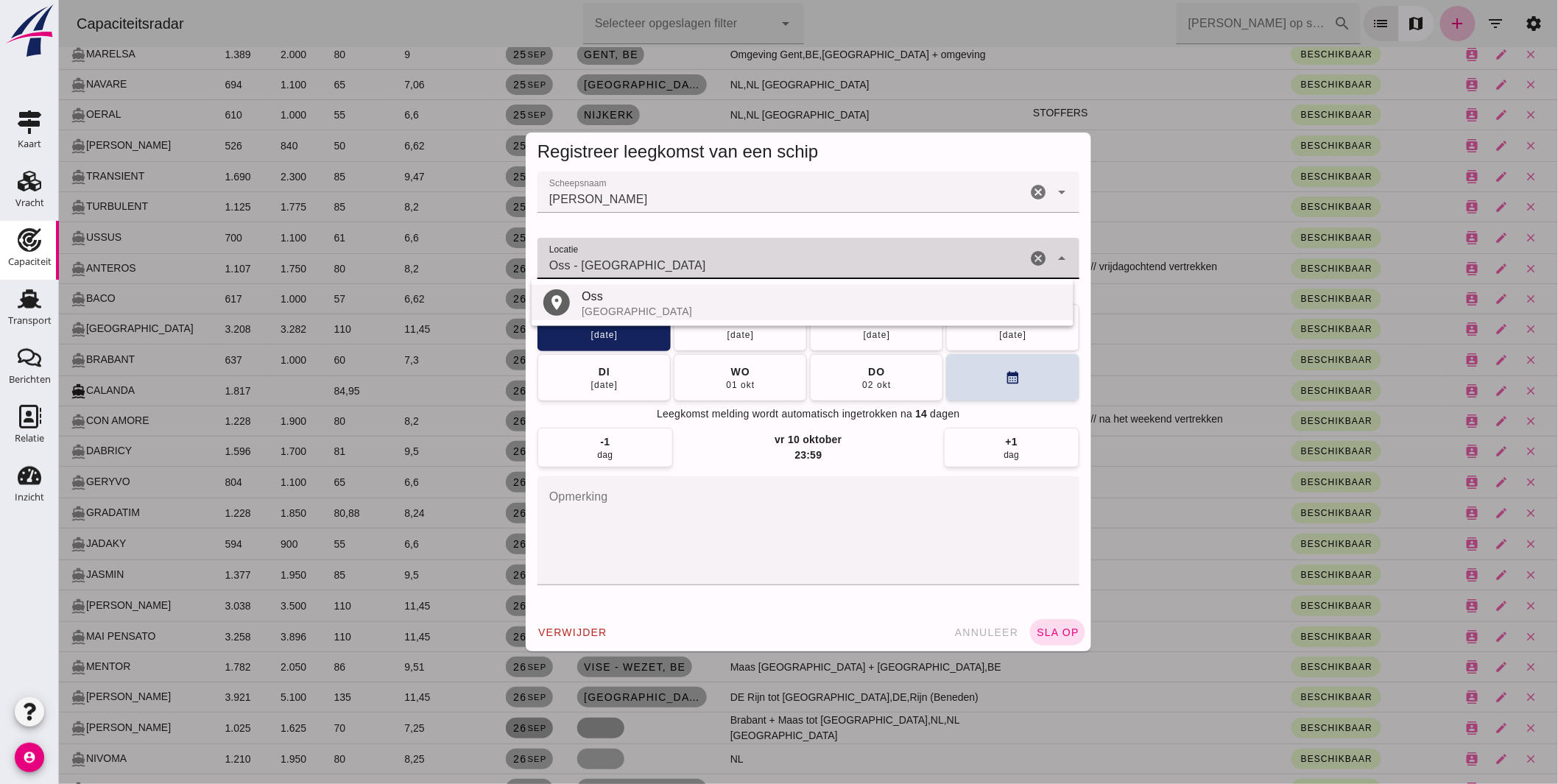
click at [615, 303] on div "Oss" at bounding box center [821, 296] width 480 height 17
type input "Oss - Noord-Brabant"
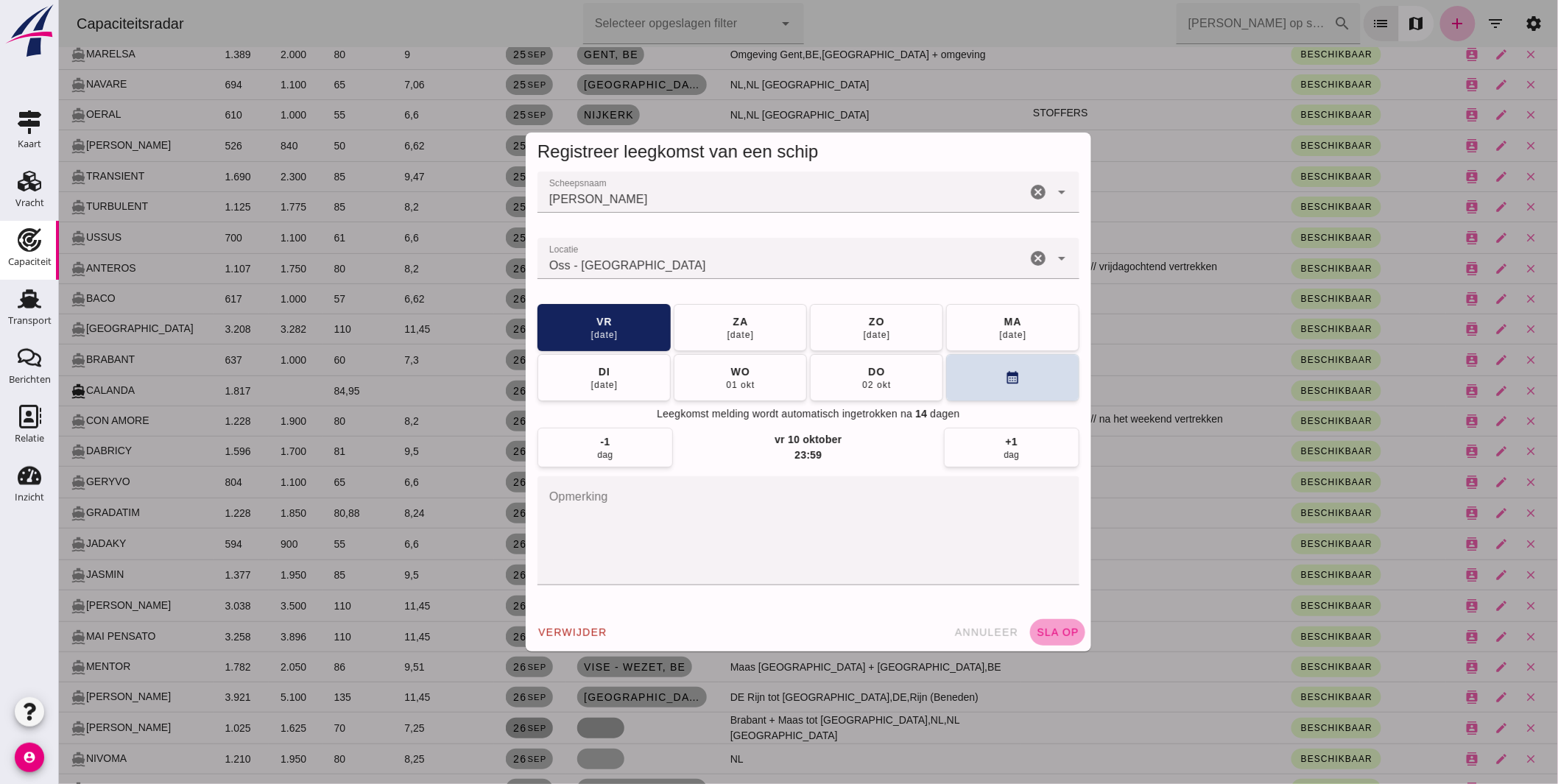
click at [1064, 628] on span "sla op" at bounding box center [1057, 632] width 44 height 12
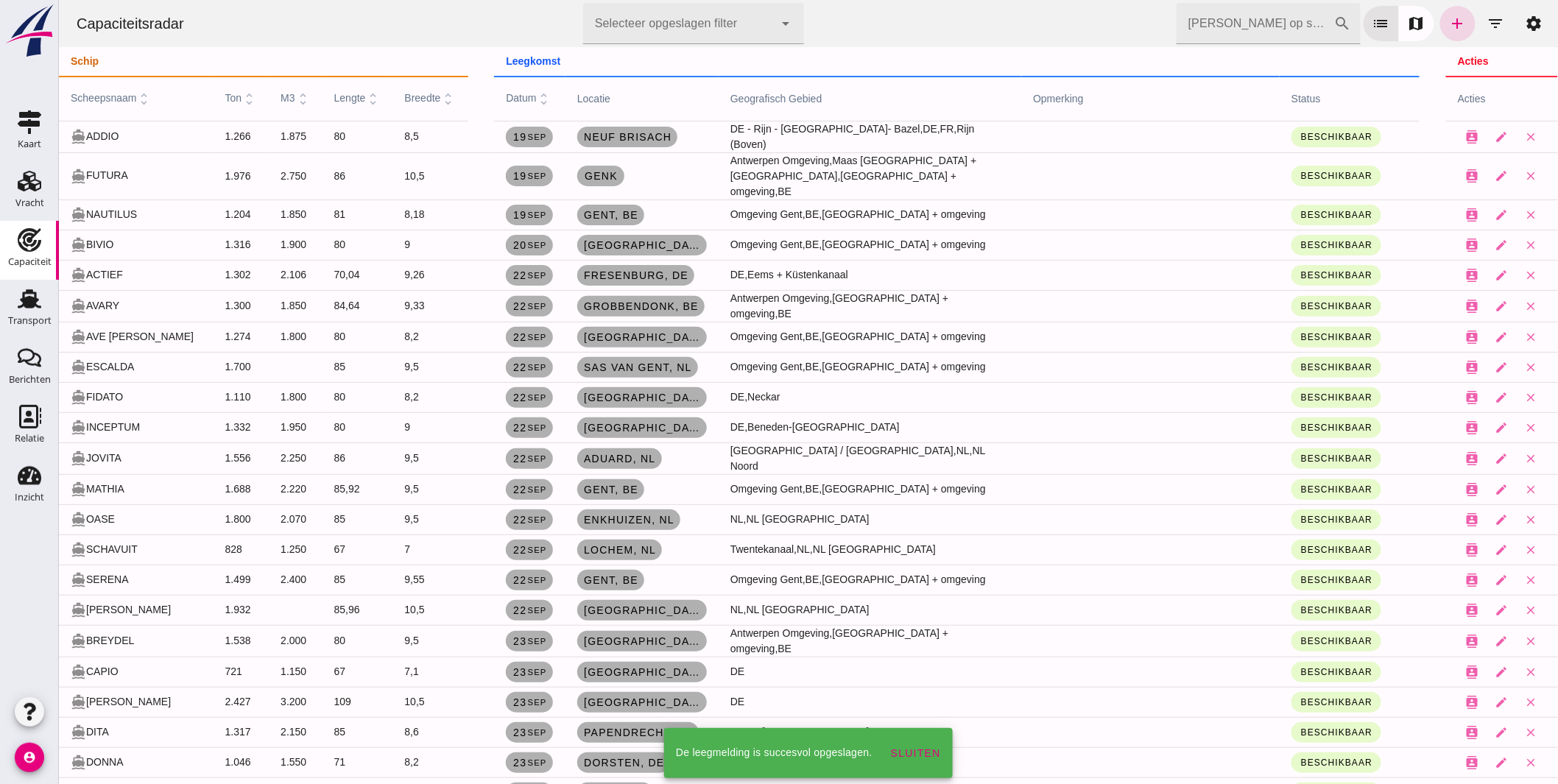
scroll to position [1636, 0]
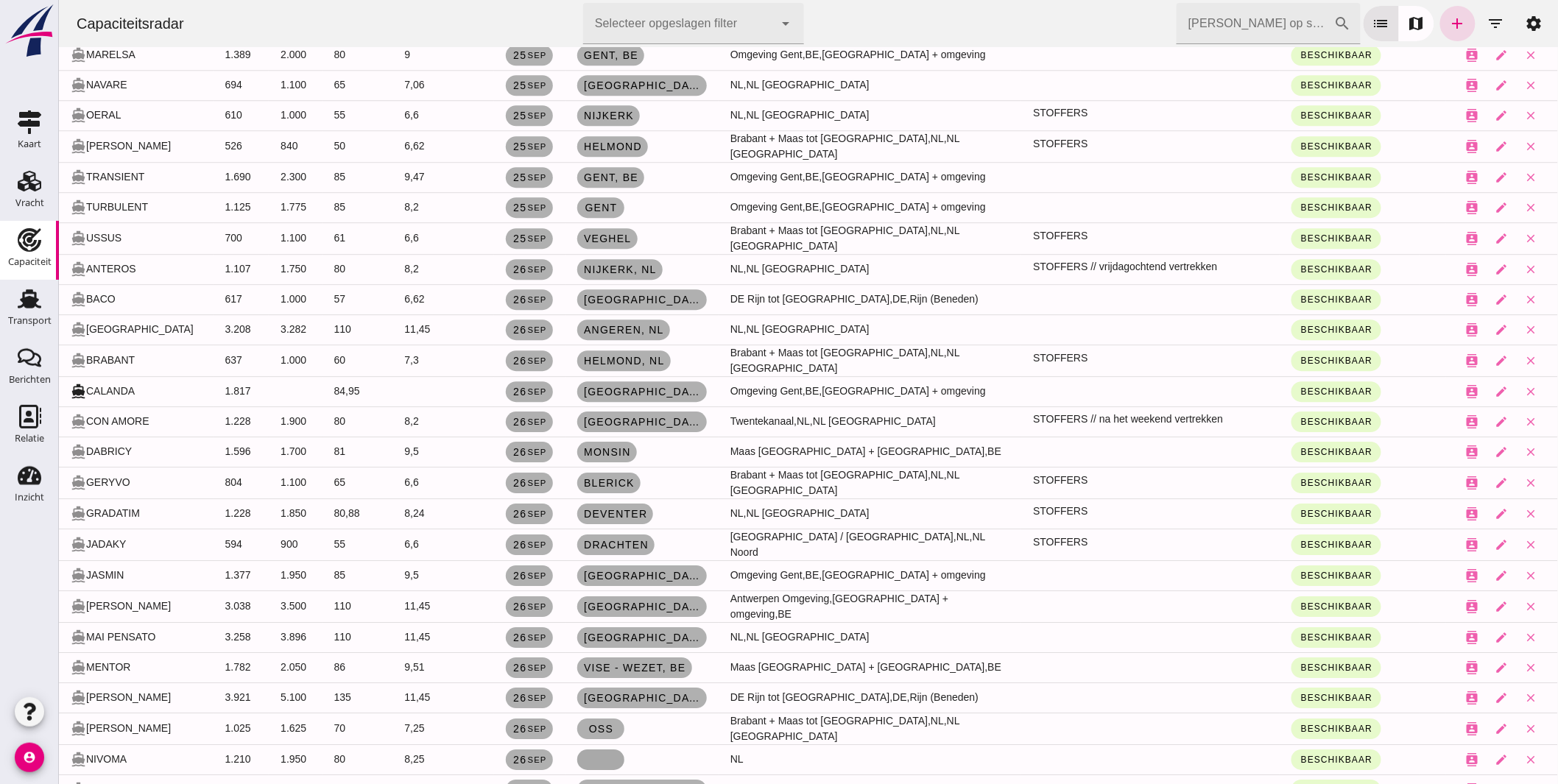
click at [598, 749] on link at bounding box center [601, 759] width 47 height 21
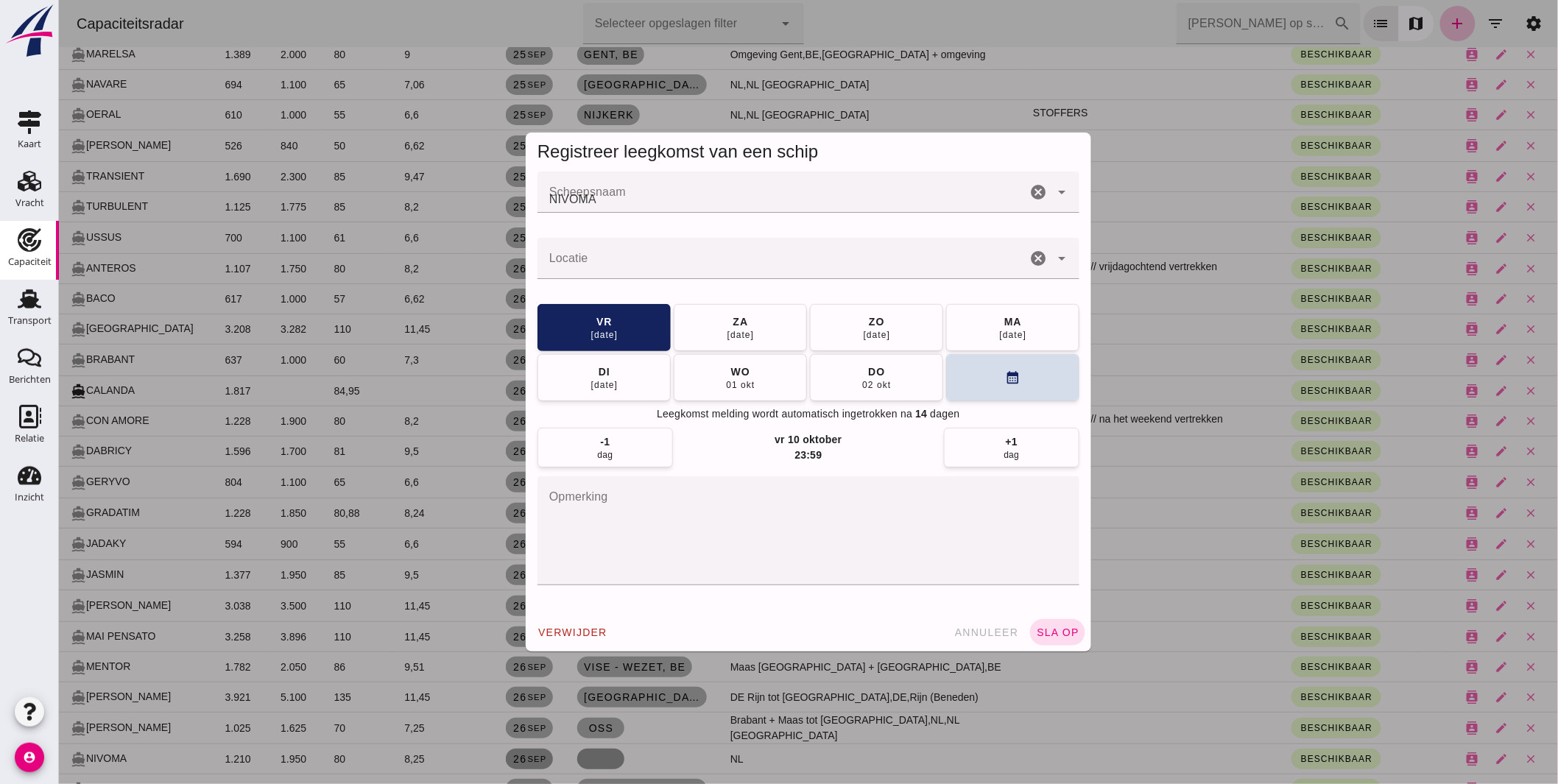
scroll to position [0, 0]
click at [573, 256] on div at bounding box center [781, 258] width 489 height 41
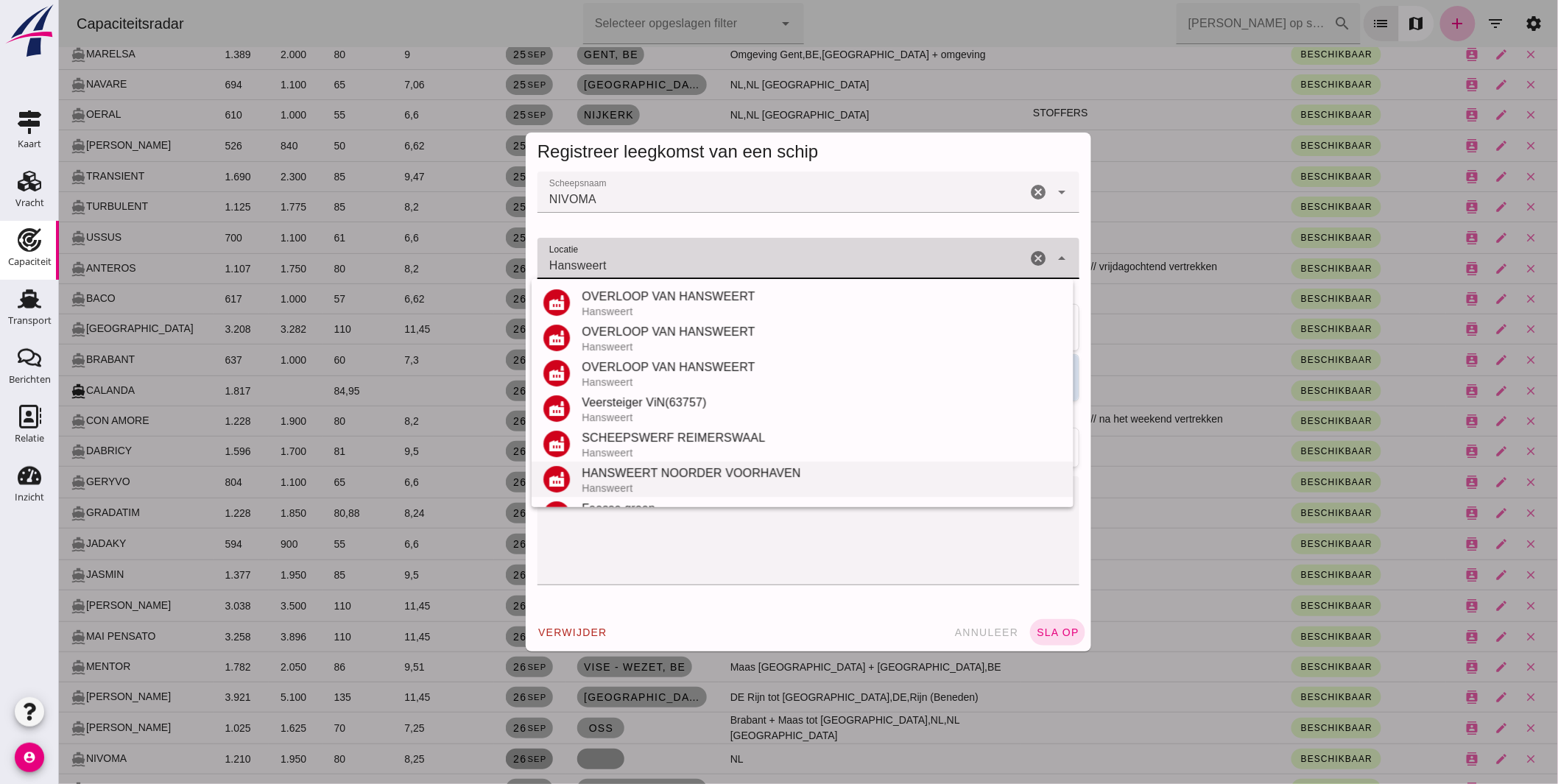
scroll to position [172, 0]
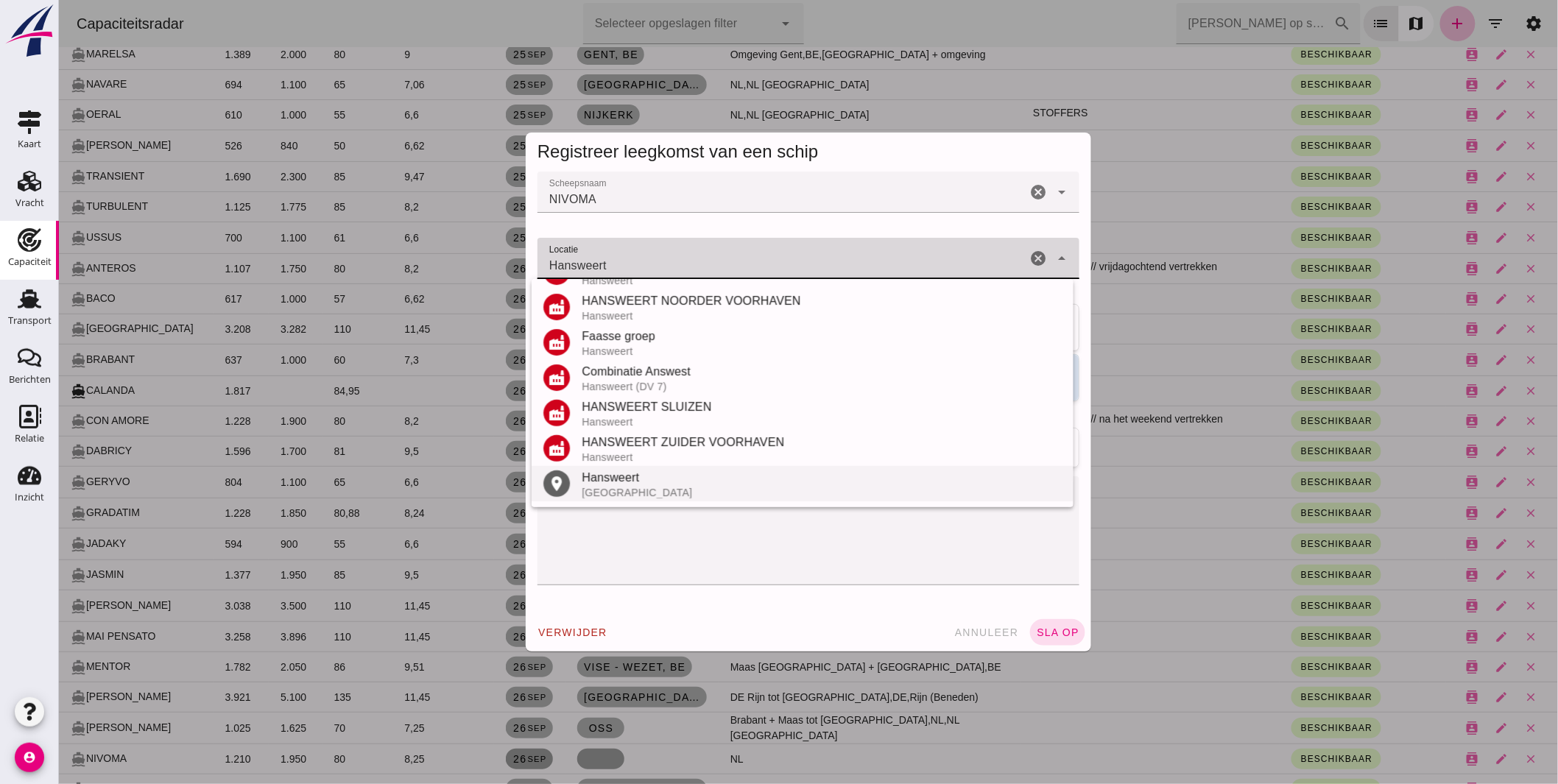
click at [628, 488] on div "Nederland" at bounding box center [821, 492] width 480 height 12
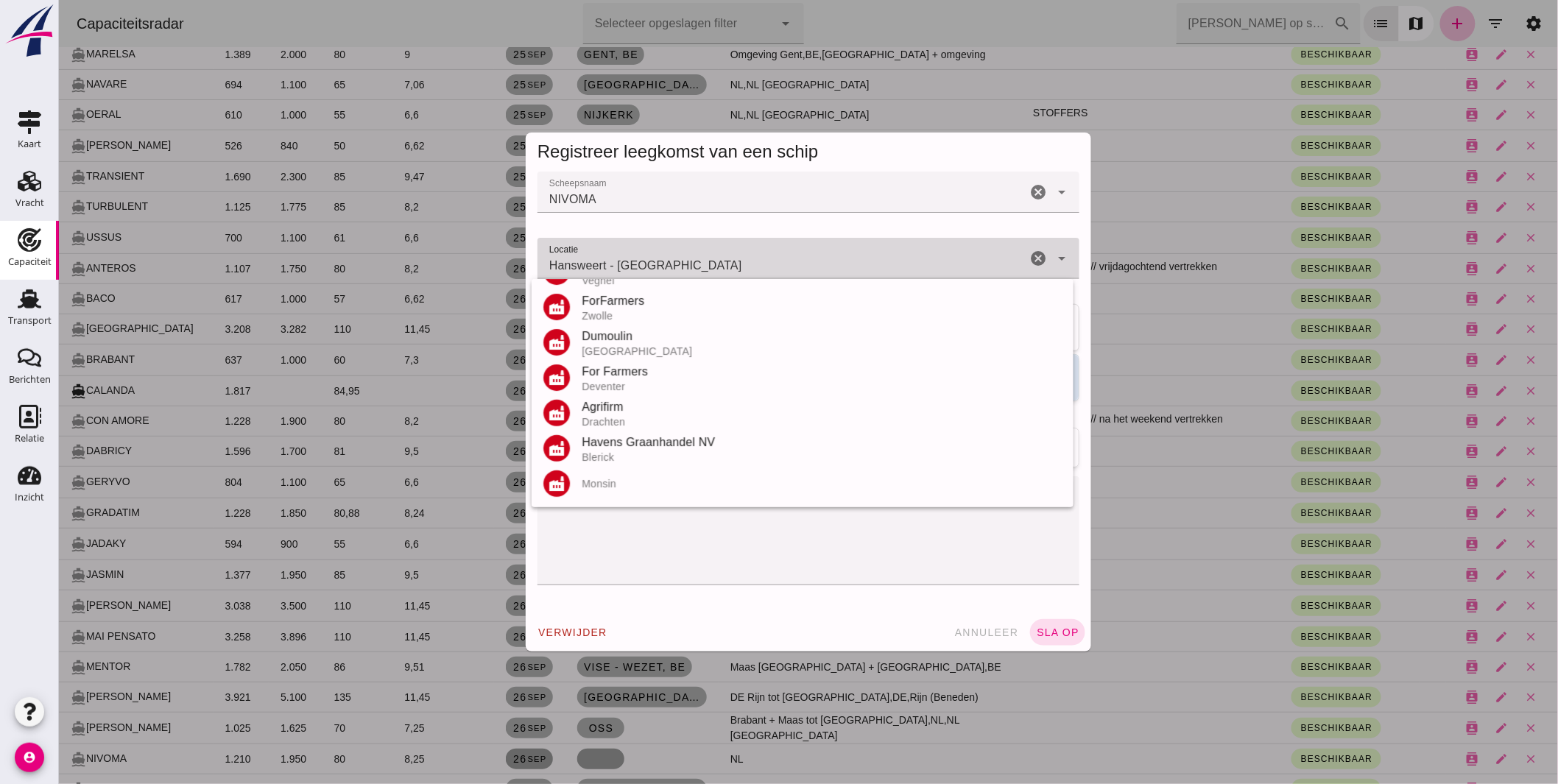
scroll to position [0, 0]
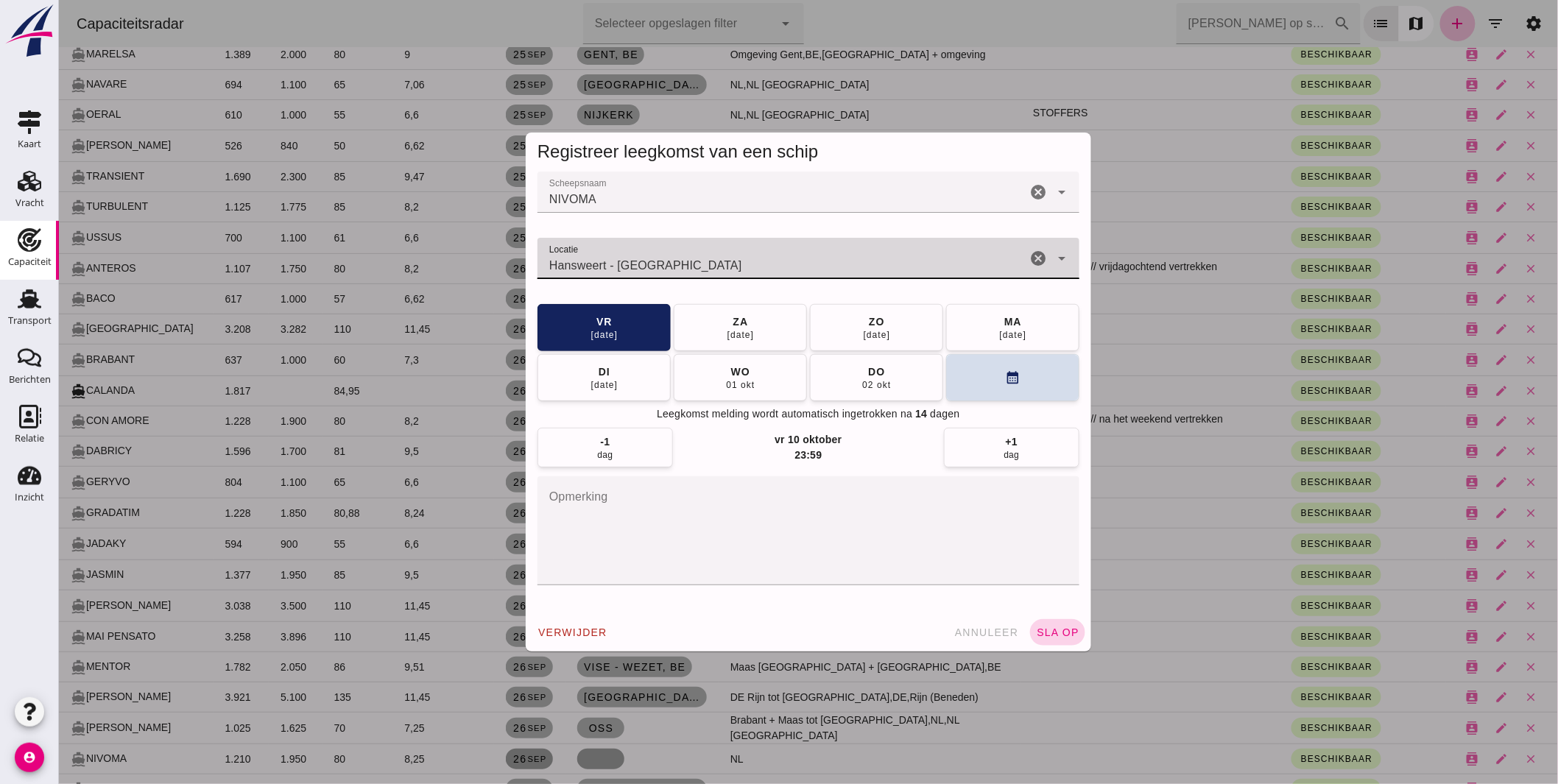
type input "Hansweert - Zeeland"
click at [1056, 623] on button "sla op" at bounding box center [1057, 632] width 56 height 26
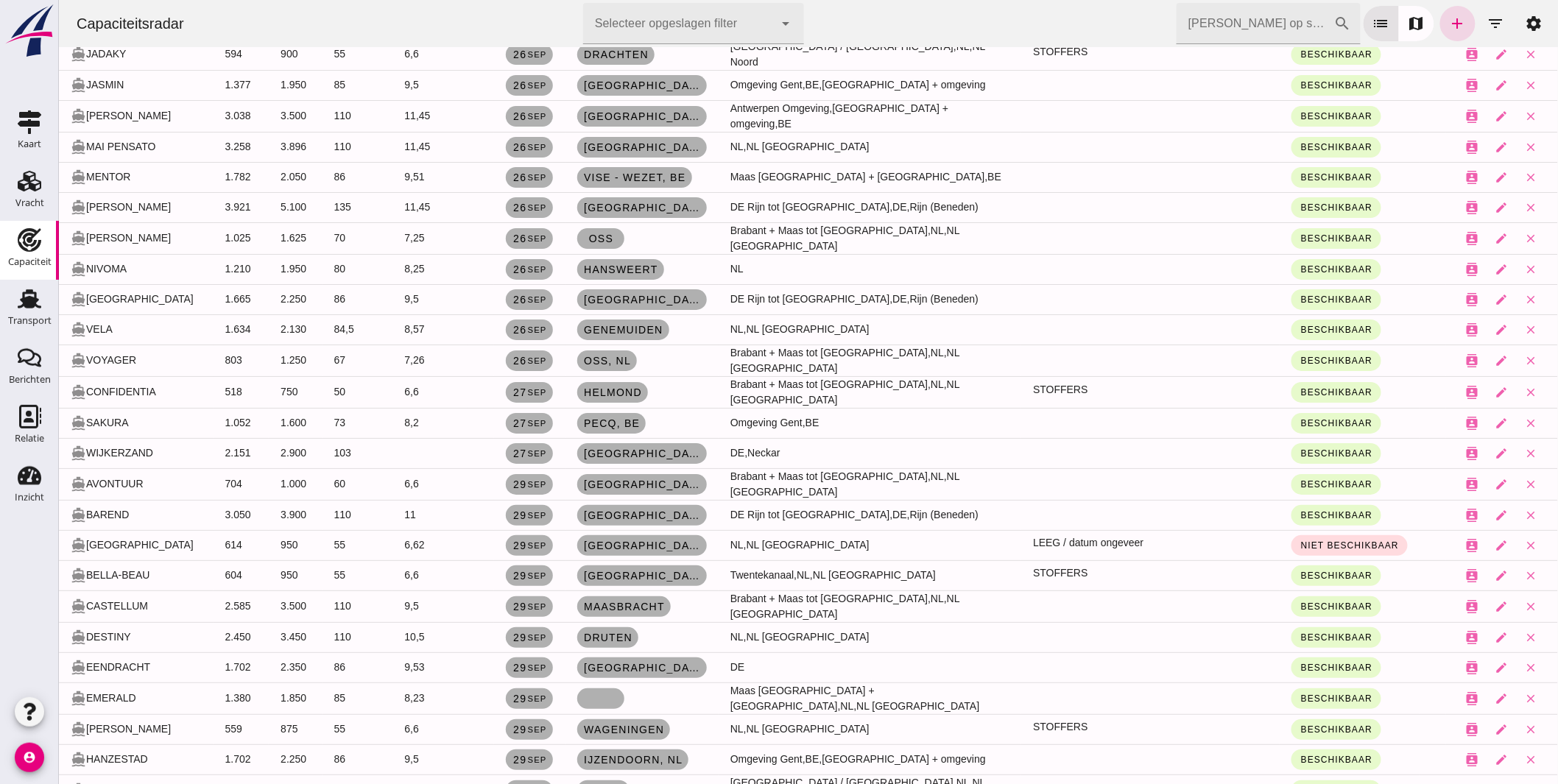
scroll to position [2291, 0]
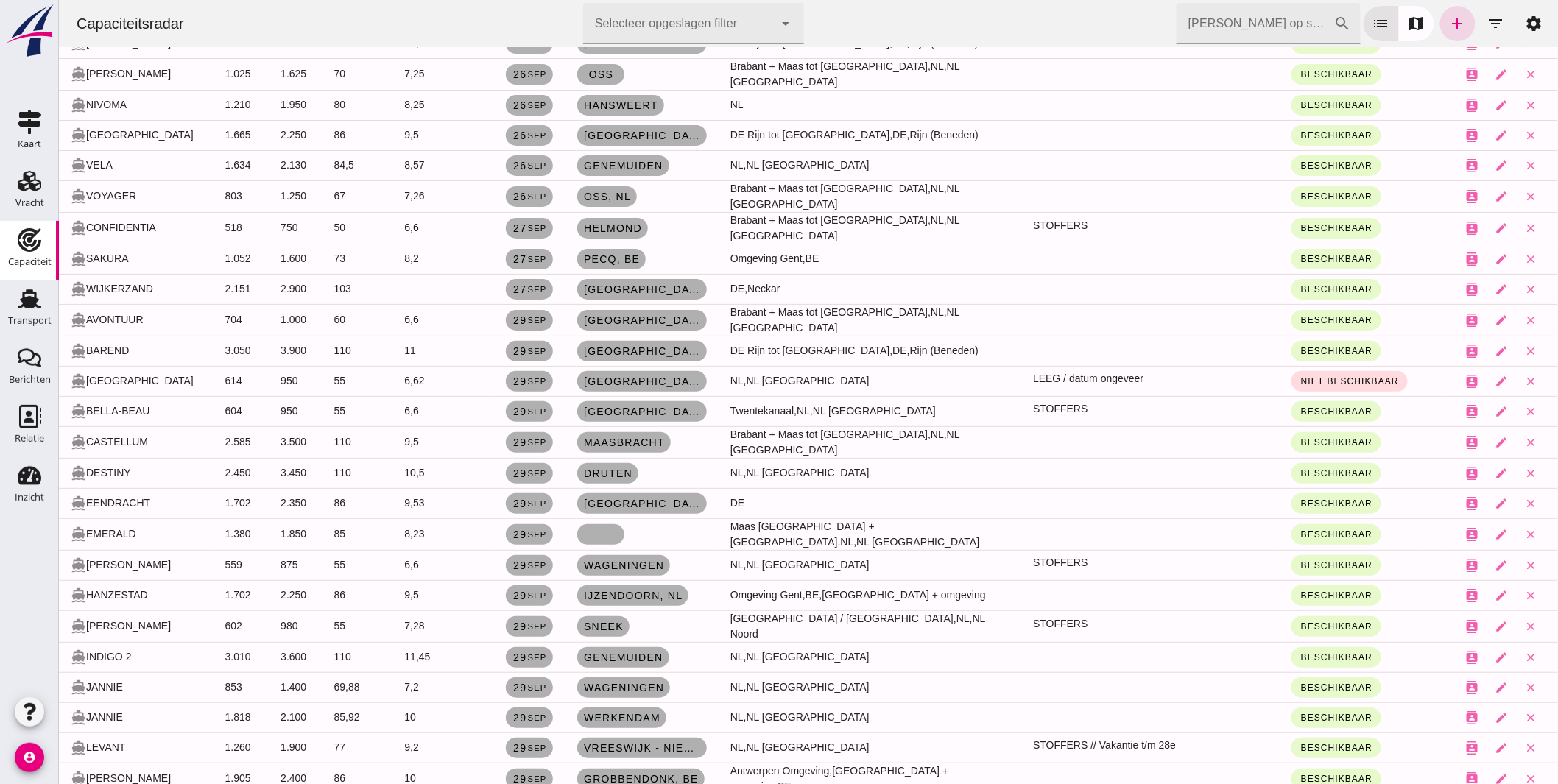
click at [636, 518] on td at bounding box center [642, 534] width 153 height 32
drag, startPoint x: 604, startPoint y: 479, endPoint x: 106, endPoint y: 280, distance: 536.3
click at [604, 524] on link at bounding box center [601, 534] width 47 height 21
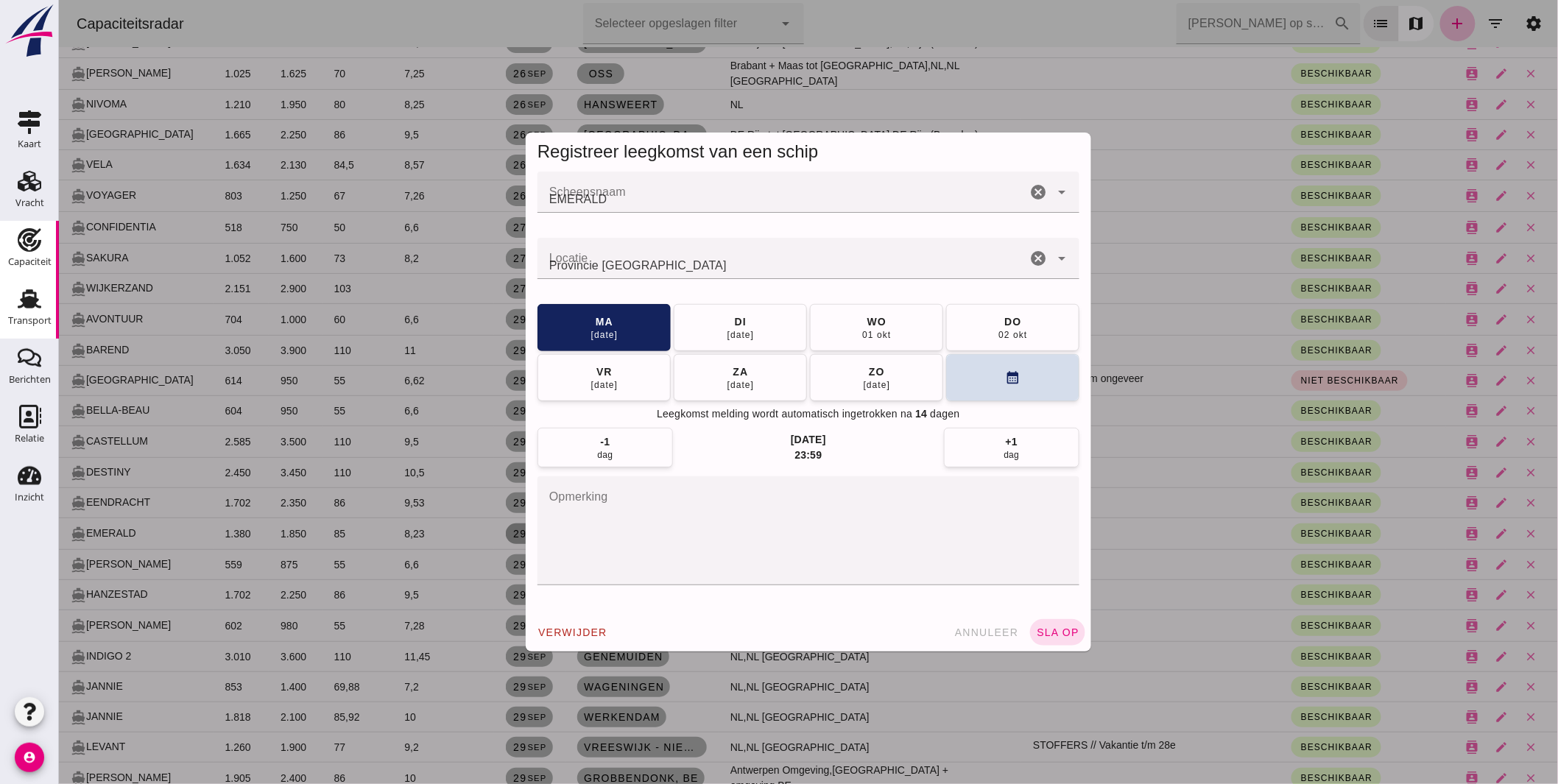
scroll to position [0, 0]
click at [539, 264] on input "Locatie" at bounding box center [781, 266] width 489 height 17
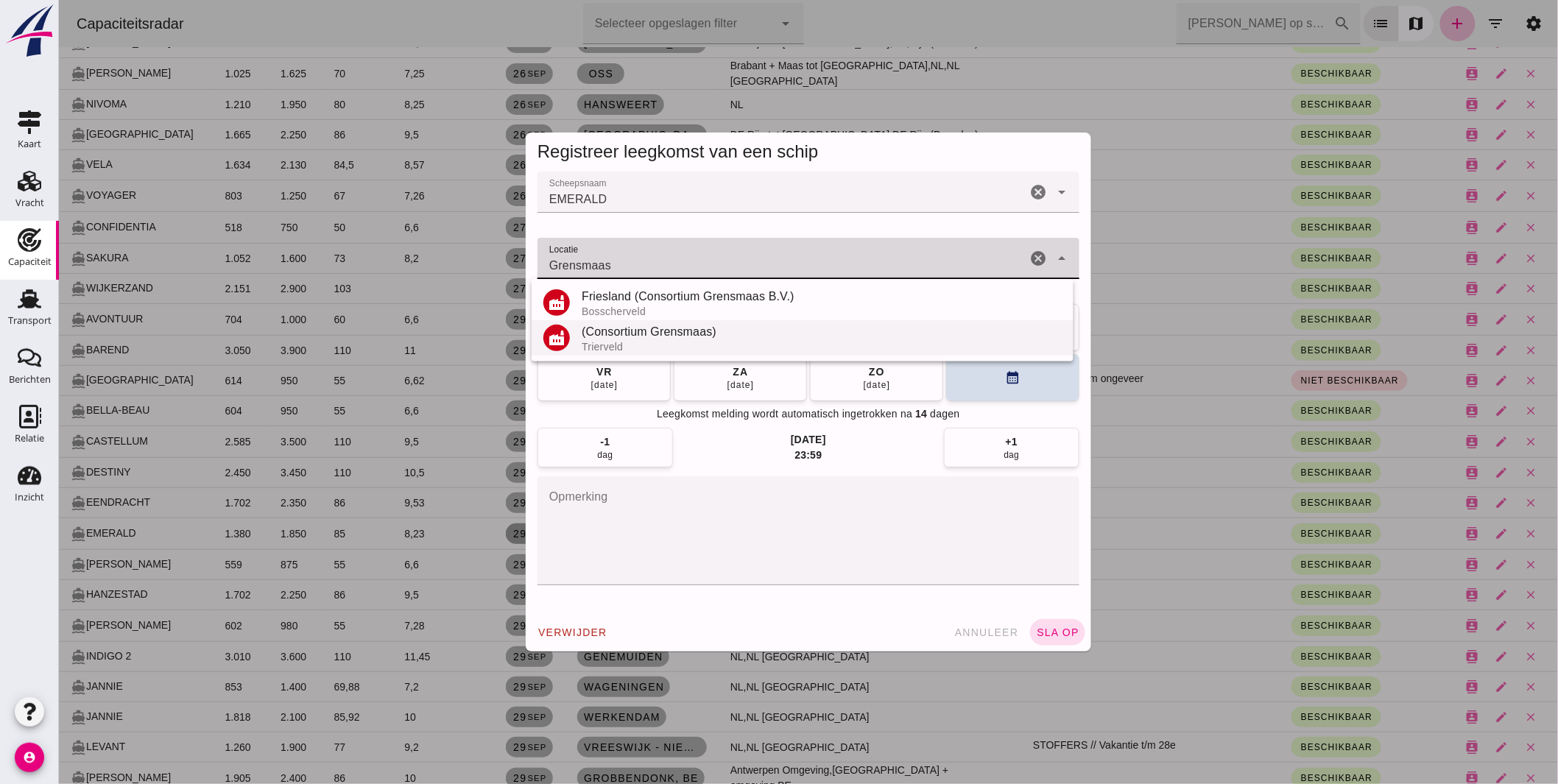
click at [627, 332] on div "(Consortium Grensmaas)" at bounding box center [821, 331] width 480 height 17
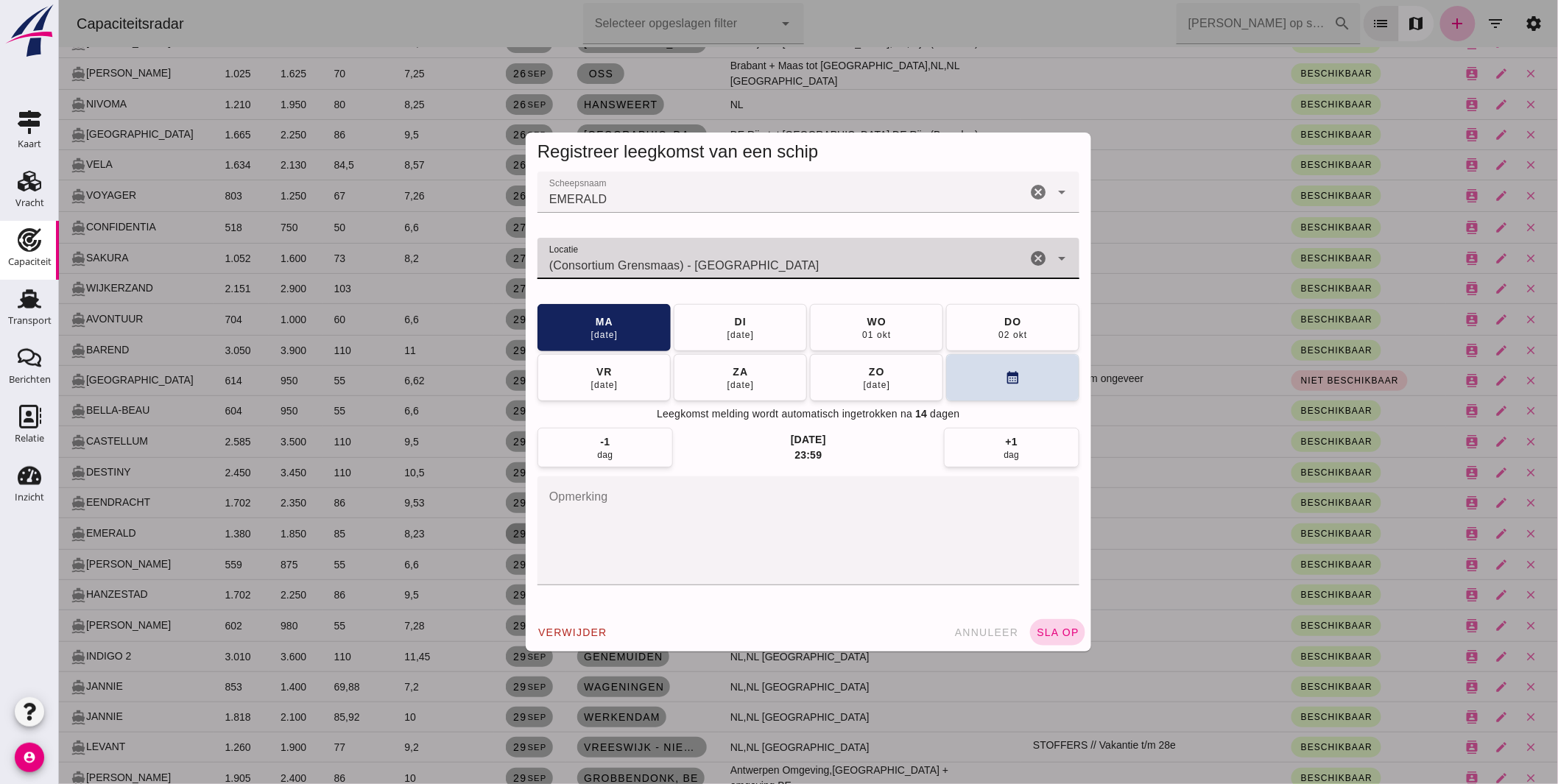
type input "(Consortium Grensmaas) - Trierveld"
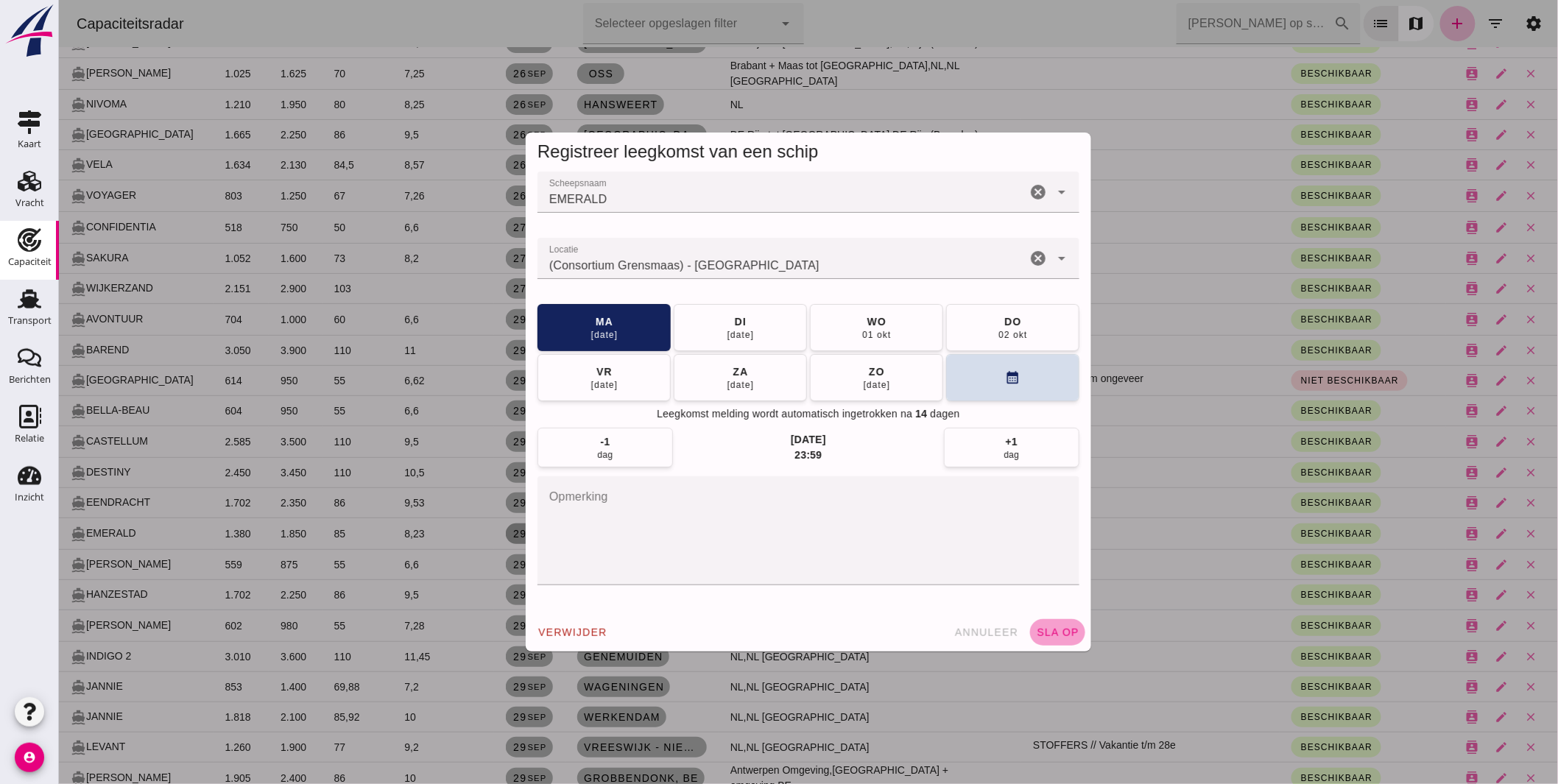
click at [1063, 622] on button "sla op" at bounding box center [1057, 632] width 56 height 26
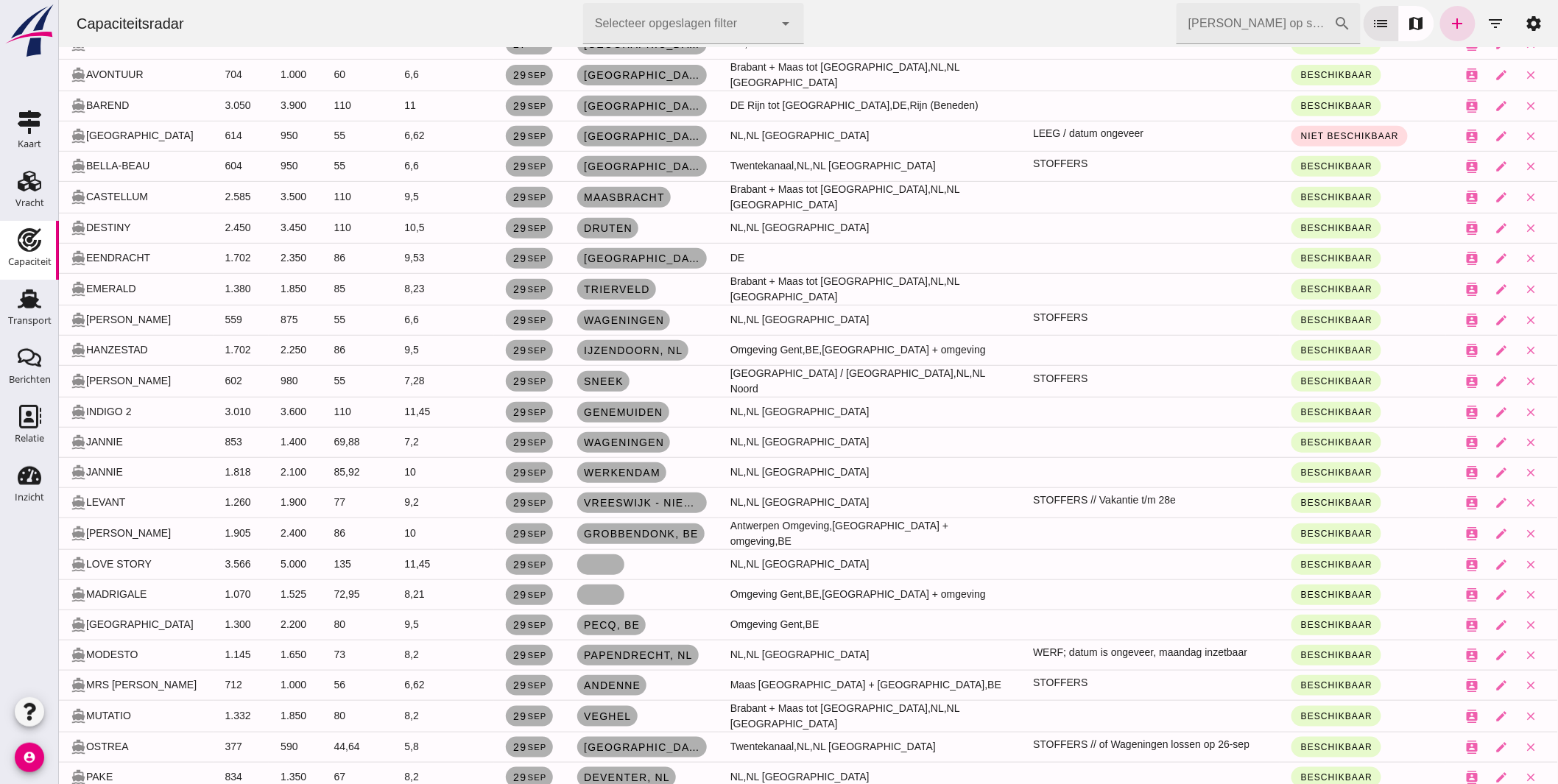
scroll to position [2618, 0]
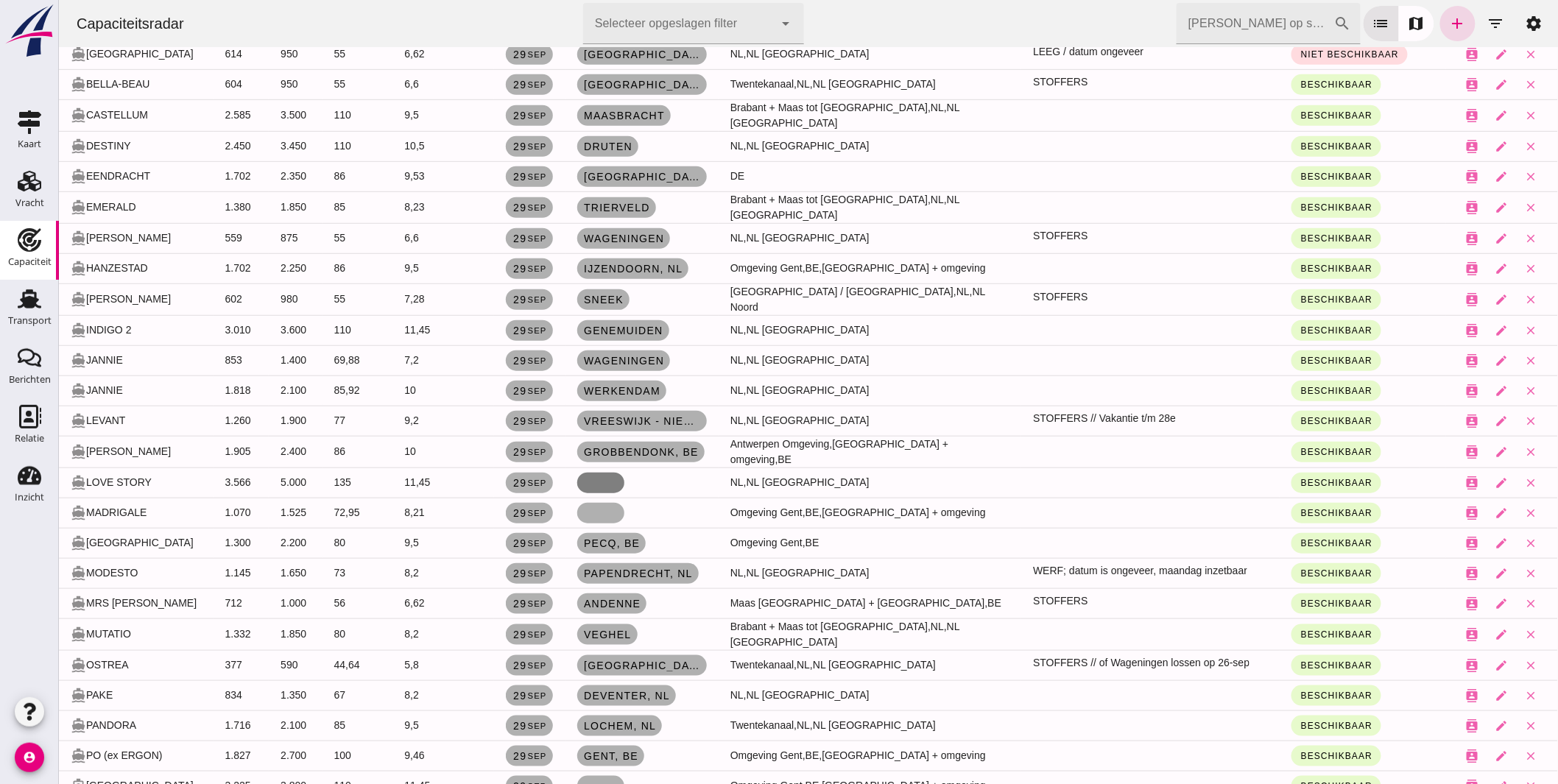
drag, startPoint x: 581, startPoint y: 423, endPoint x: 85, endPoint y: 145, distance: 568.6
click at [581, 473] on link at bounding box center [601, 483] width 47 height 21
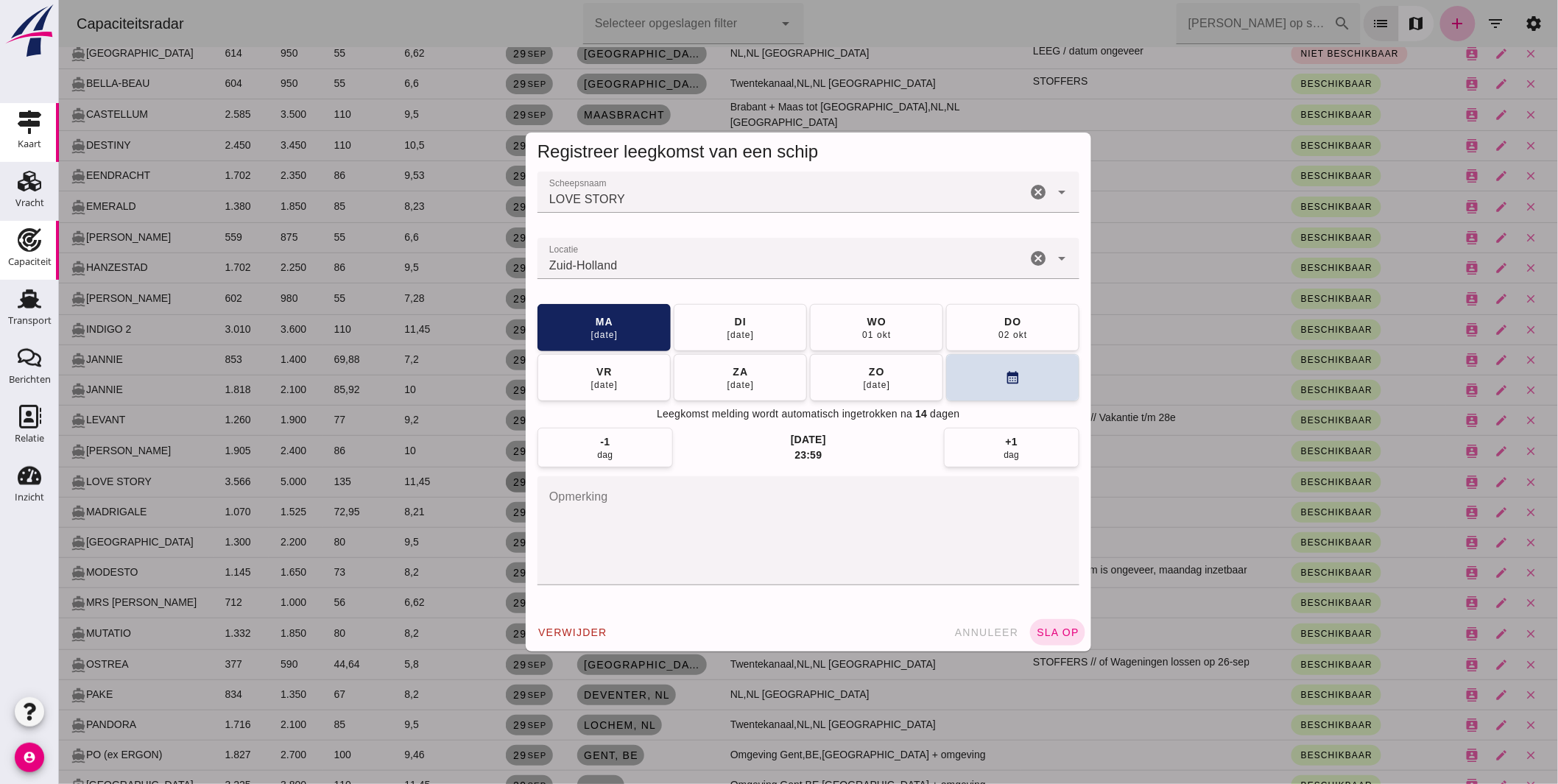
scroll to position [0, 0]
drag, startPoint x: 545, startPoint y: 261, endPoint x: 537, endPoint y: 197, distance: 64.5
click at [546, 261] on input "Locatie" at bounding box center [781, 266] width 489 height 17
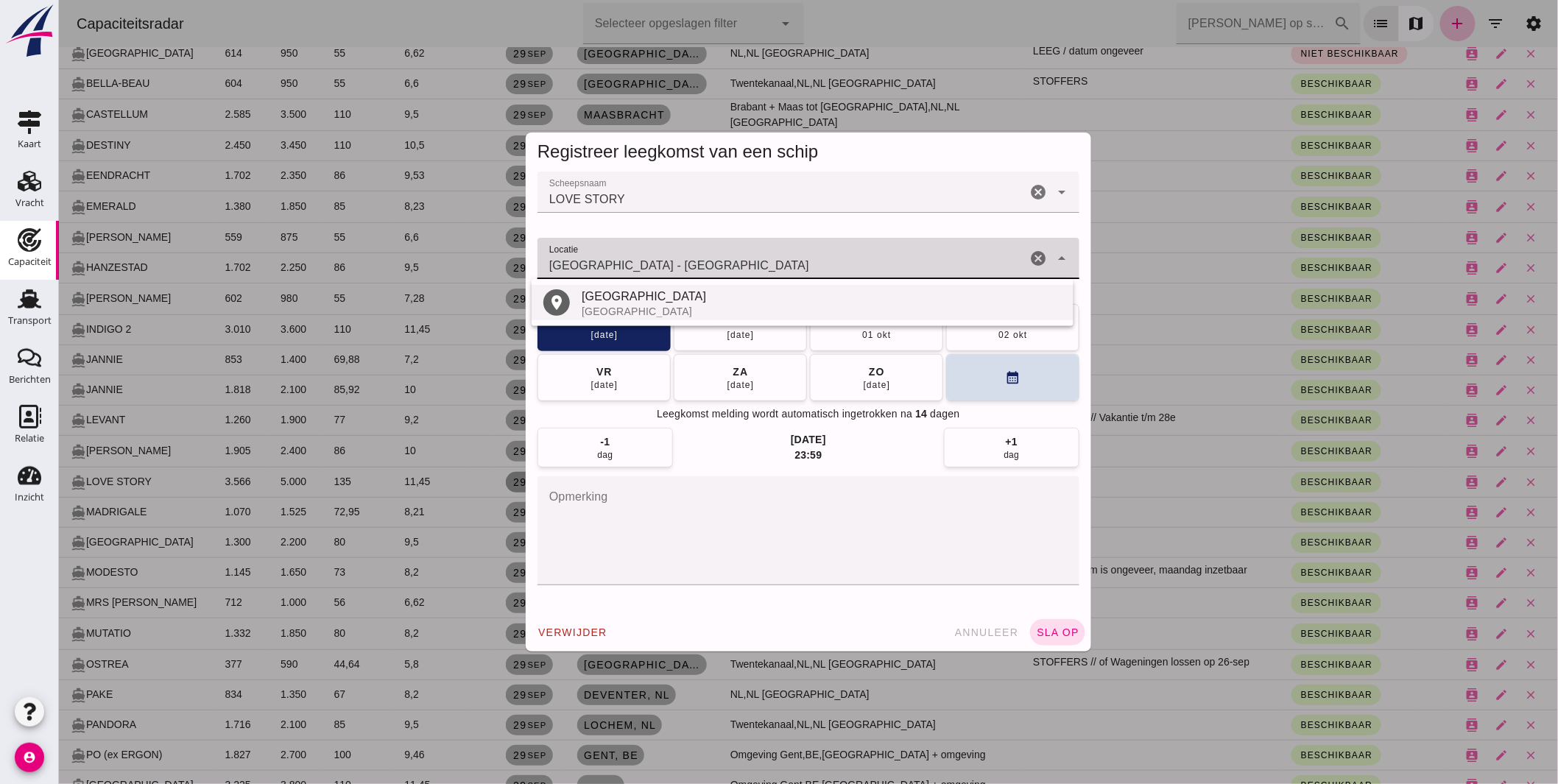
click at [622, 300] on div "Rotterdam" at bounding box center [821, 296] width 480 height 17
type input "Rotterdam - Zuid-Holland"
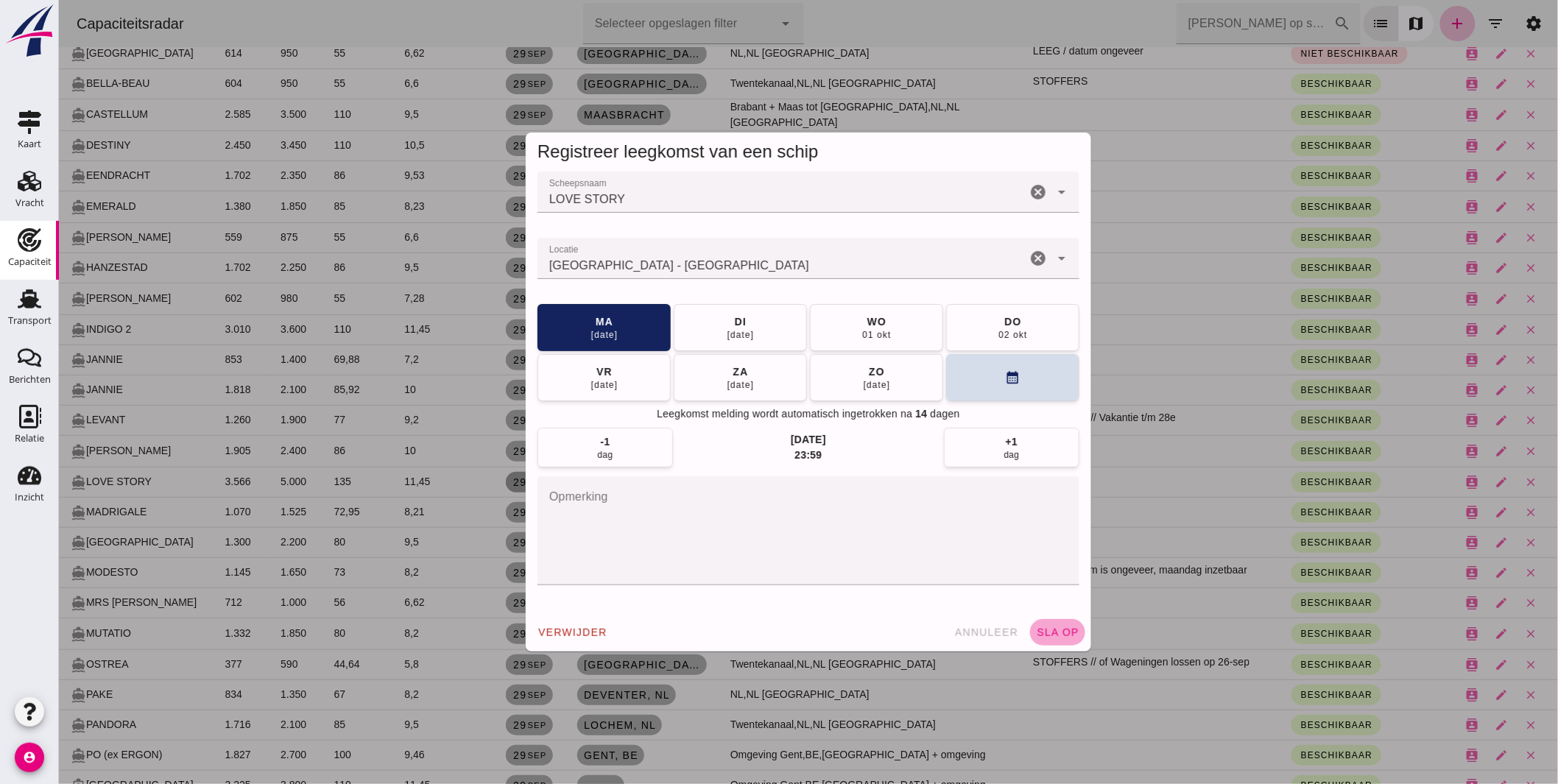
click at [1051, 628] on span "sla op" at bounding box center [1057, 632] width 44 height 12
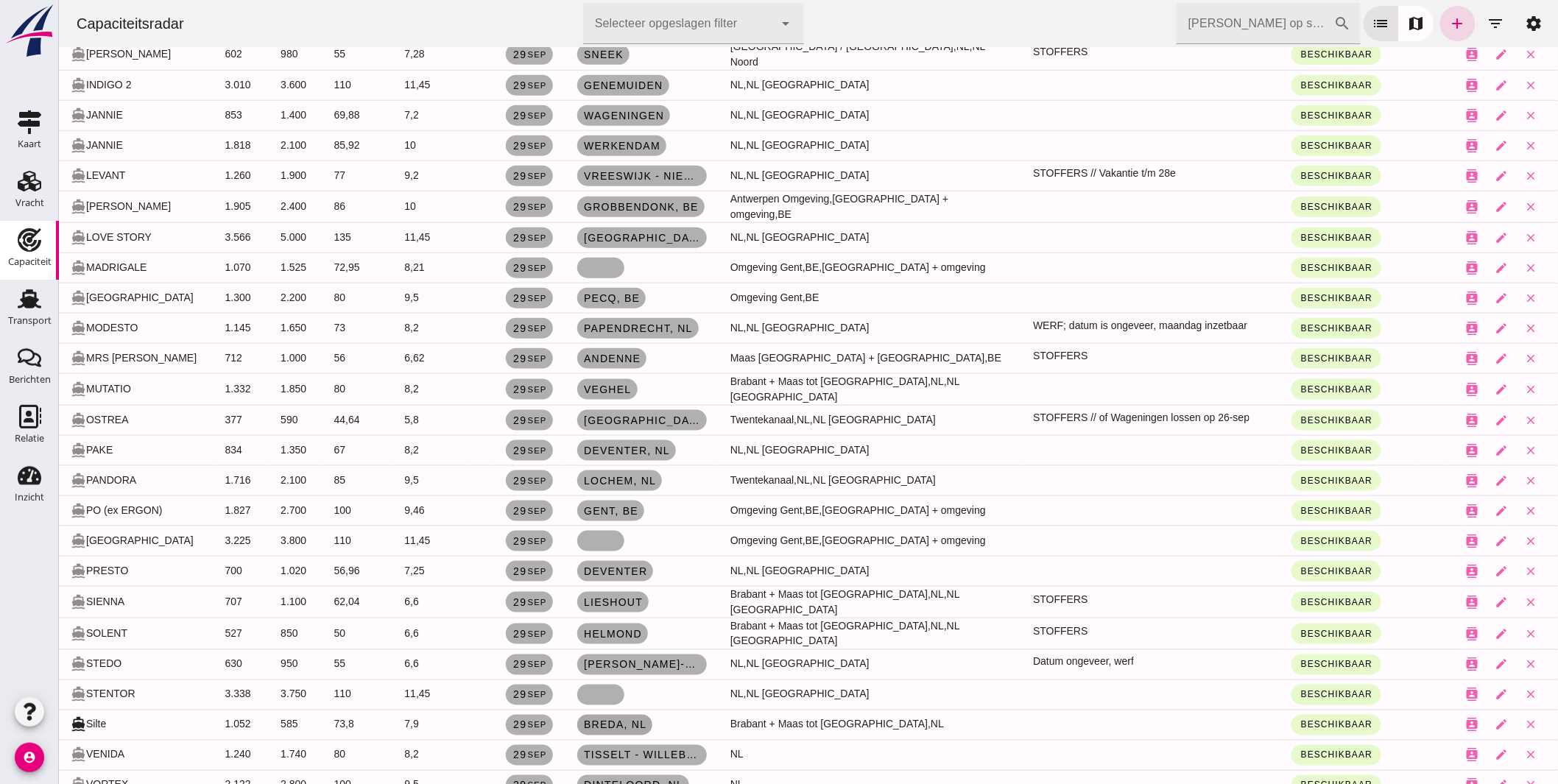
scroll to position [2945, 0]
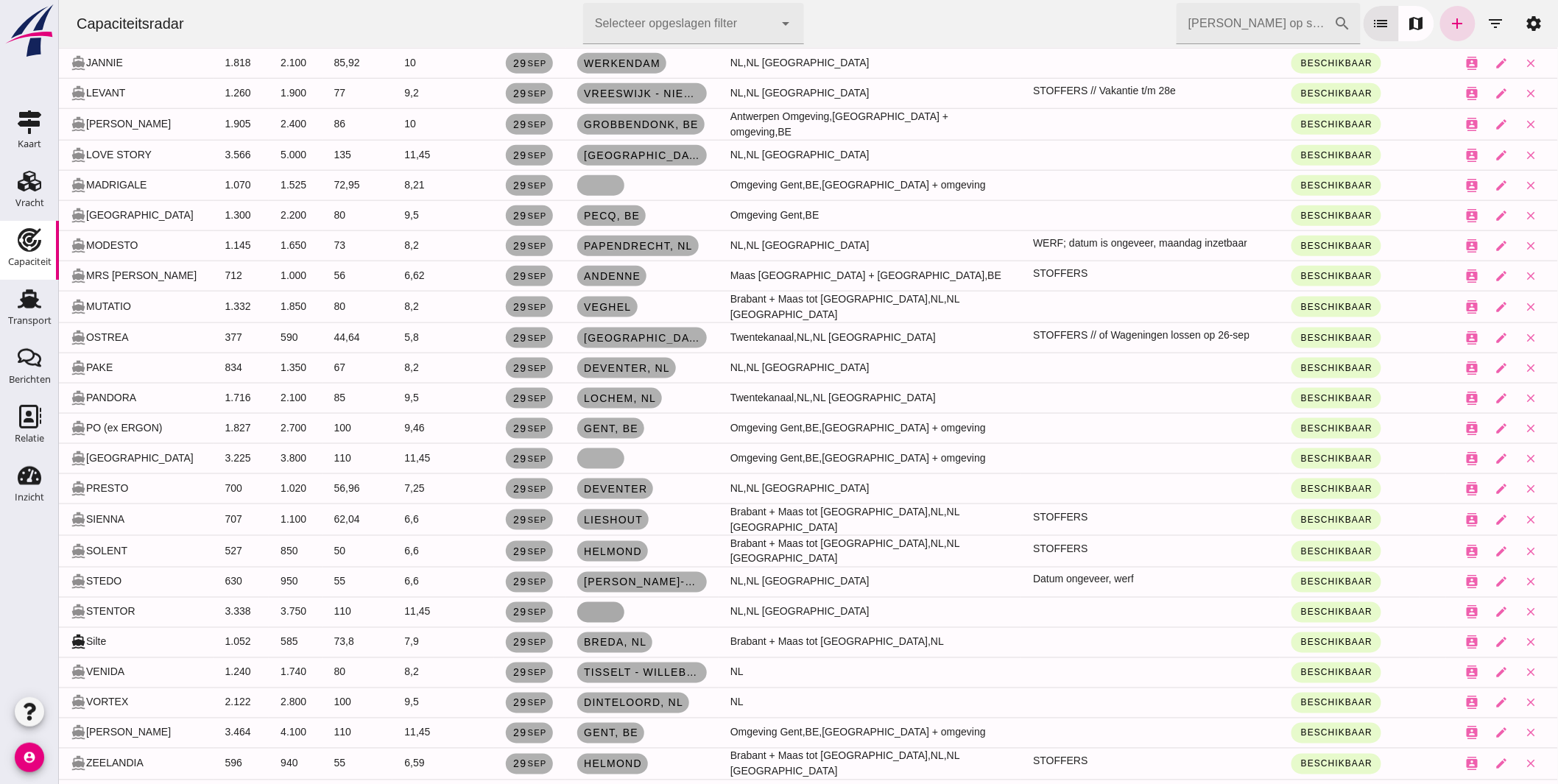
click at [589, 602] on link at bounding box center [601, 612] width 47 height 21
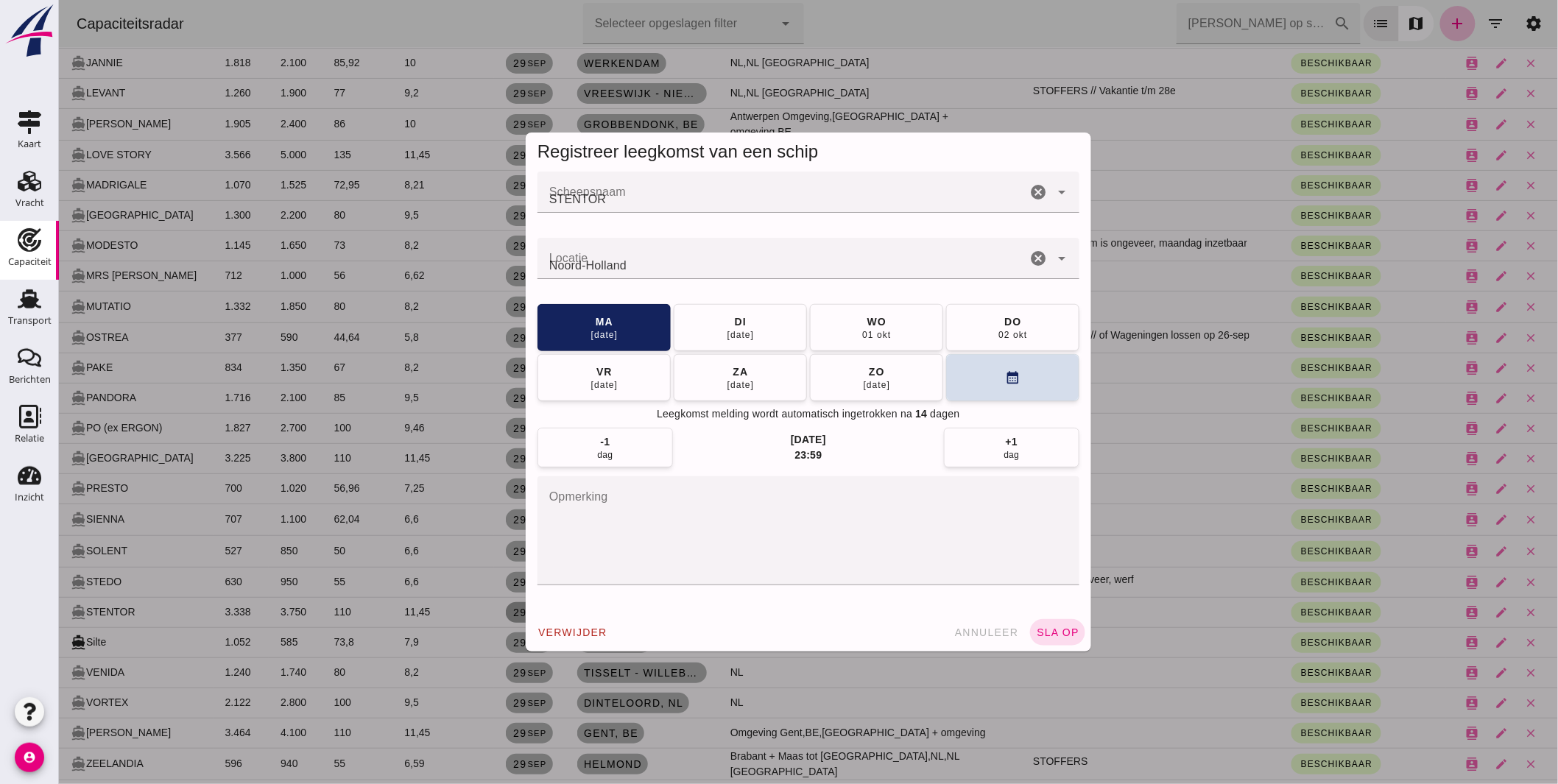
scroll to position [0, 0]
click at [545, 257] on input "Locatie" at bounding box center [781, 266] width 489 height 17
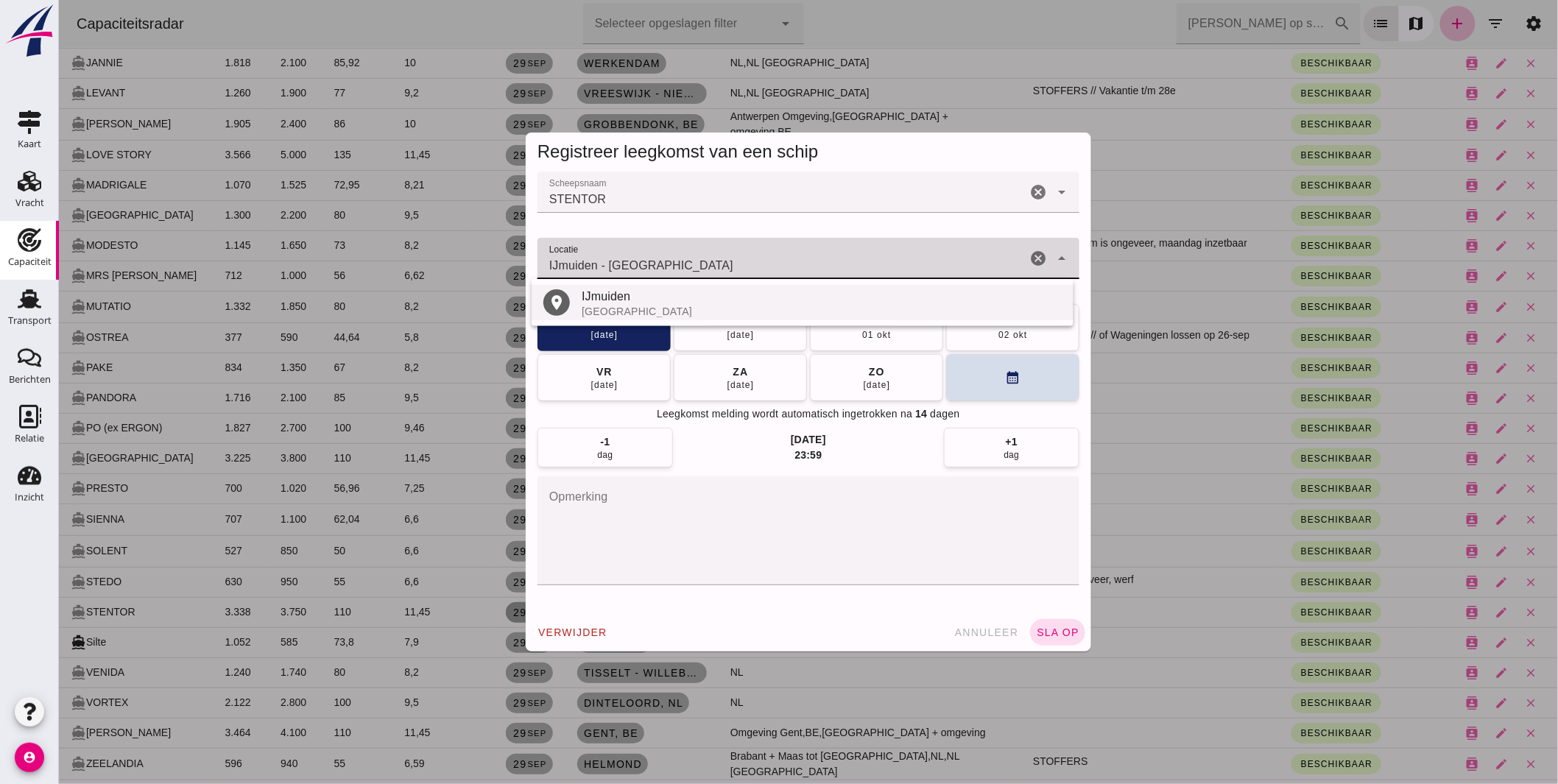
click at [584, 298] on div "IJmuiden" at bounding box center [821, 296] width 480 height 17
type input "IJmuiden - Noord-Holland"
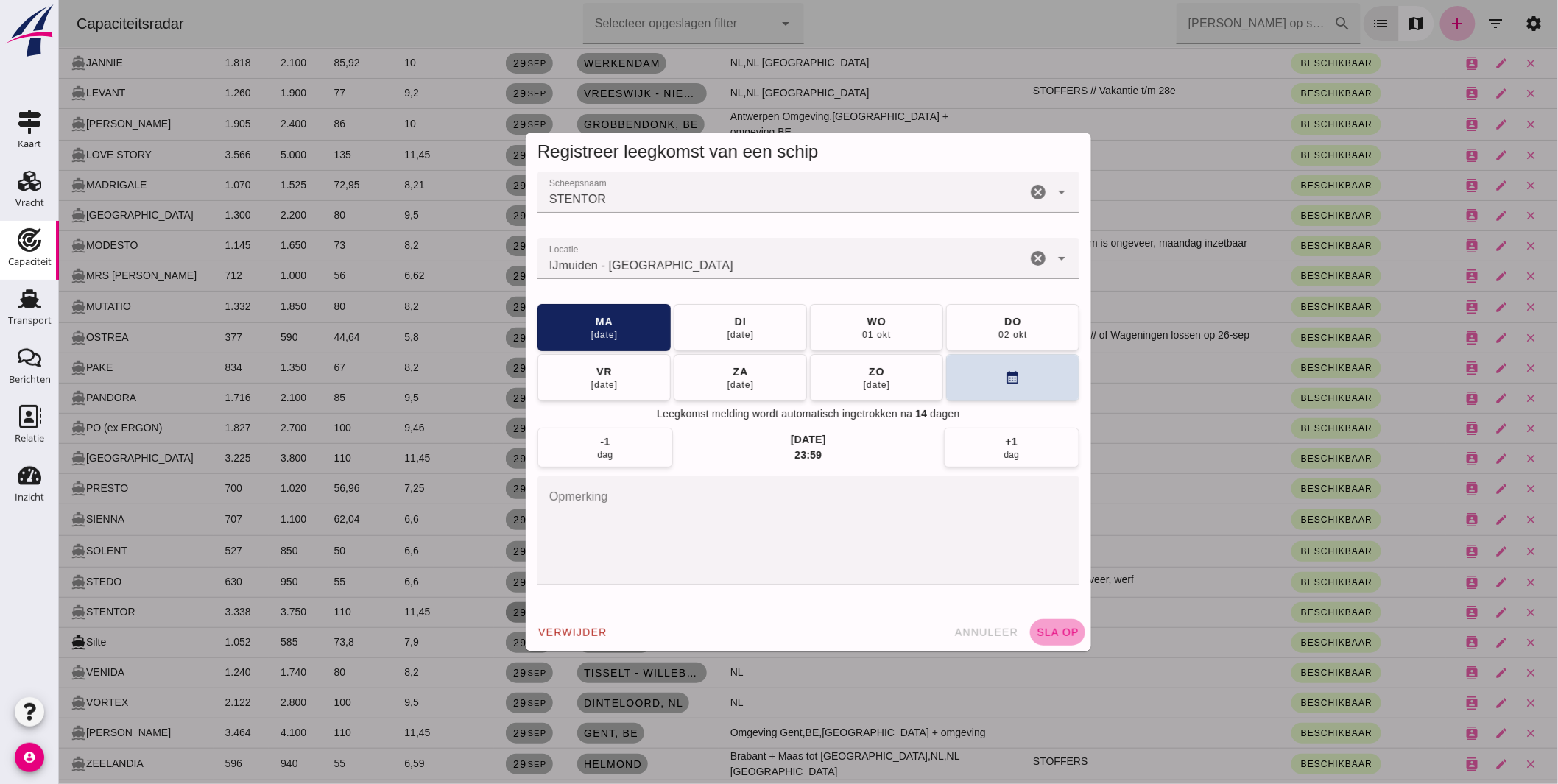
click at [1050, 620] on button "sla op" at bounding box center [1057, 632] width 56 height 26
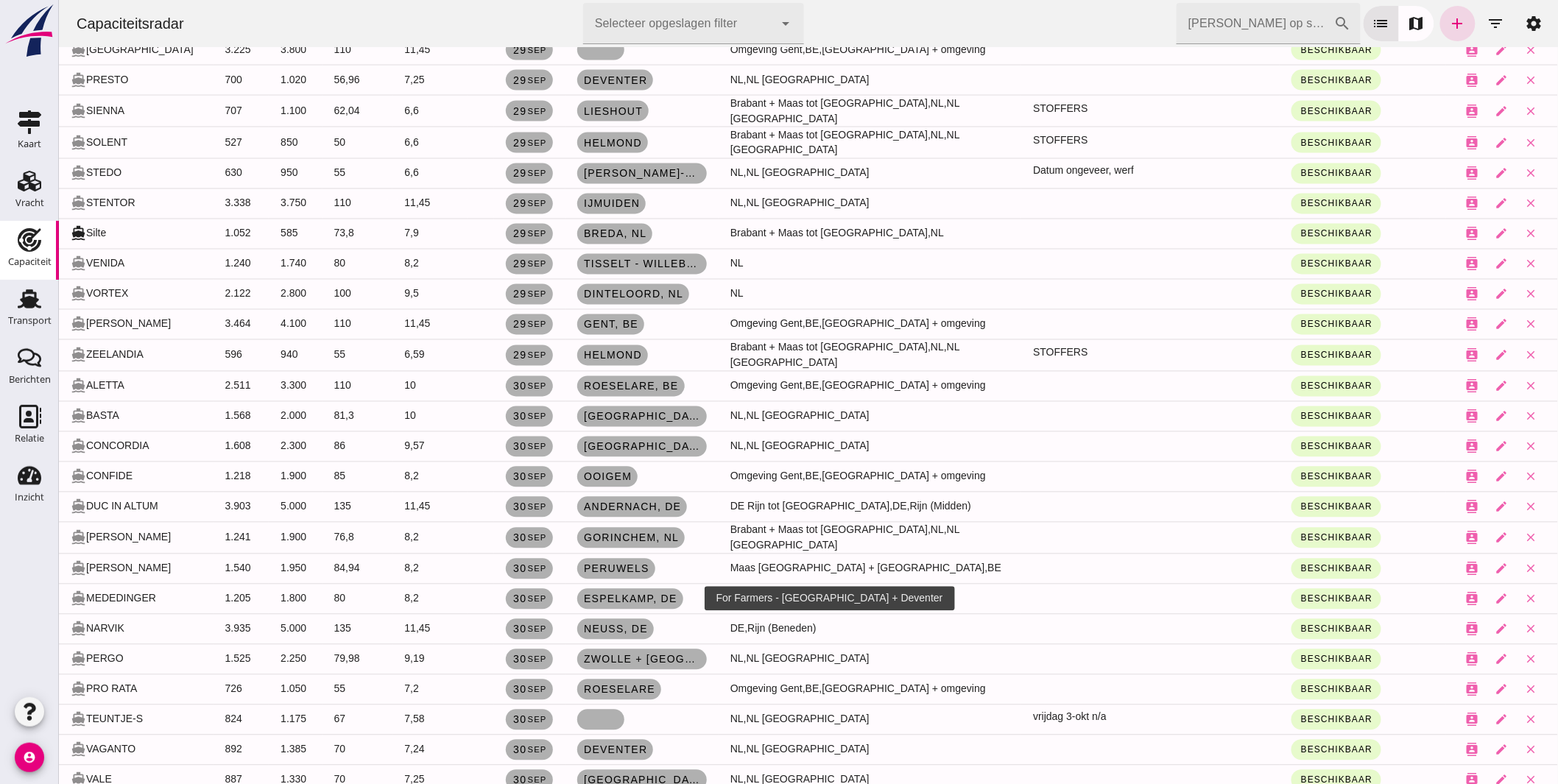
scroll to position [3518, 0]
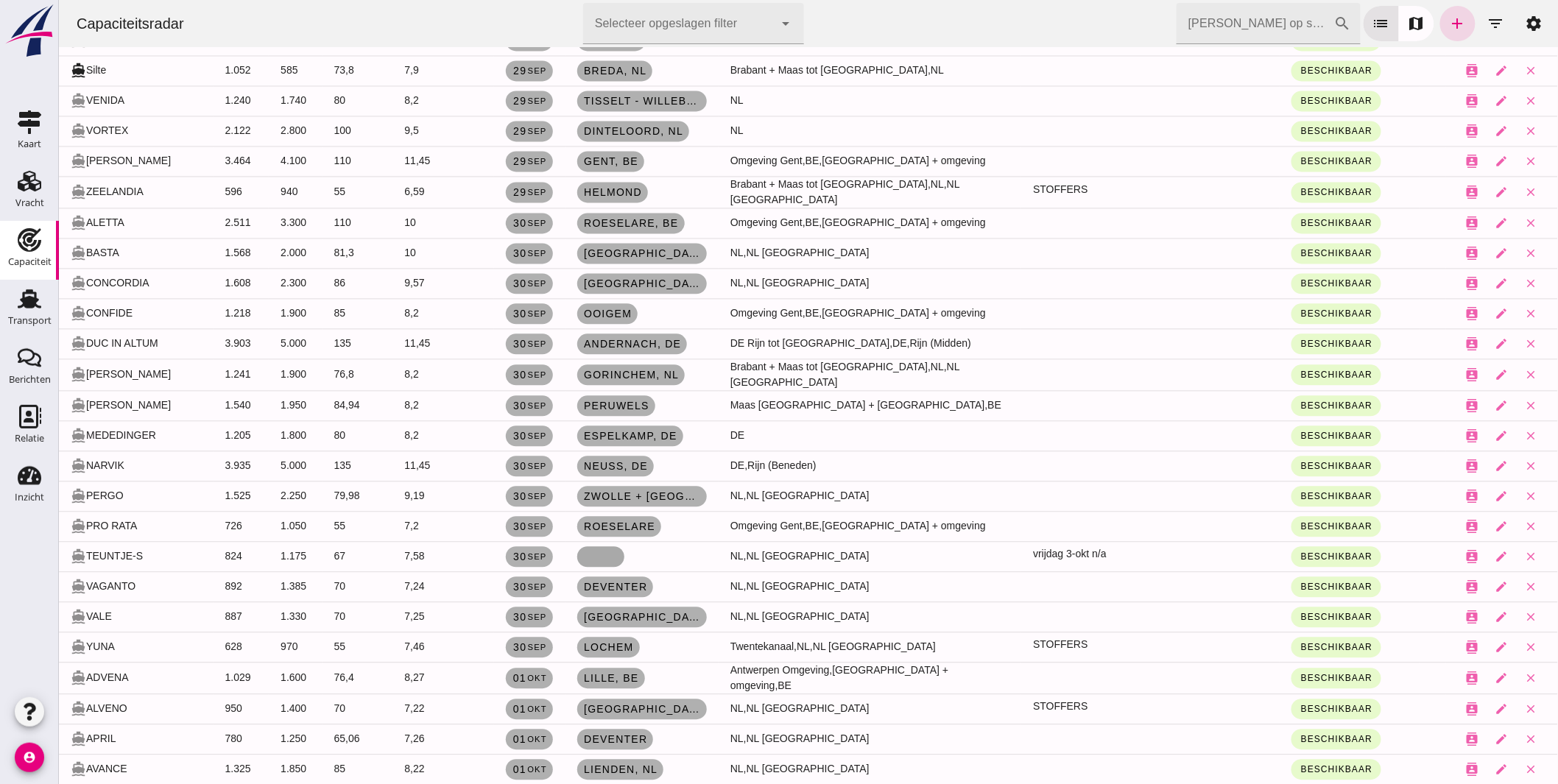
click at [585, 547] on link at bounding box center [601, 557] width 47 height 21
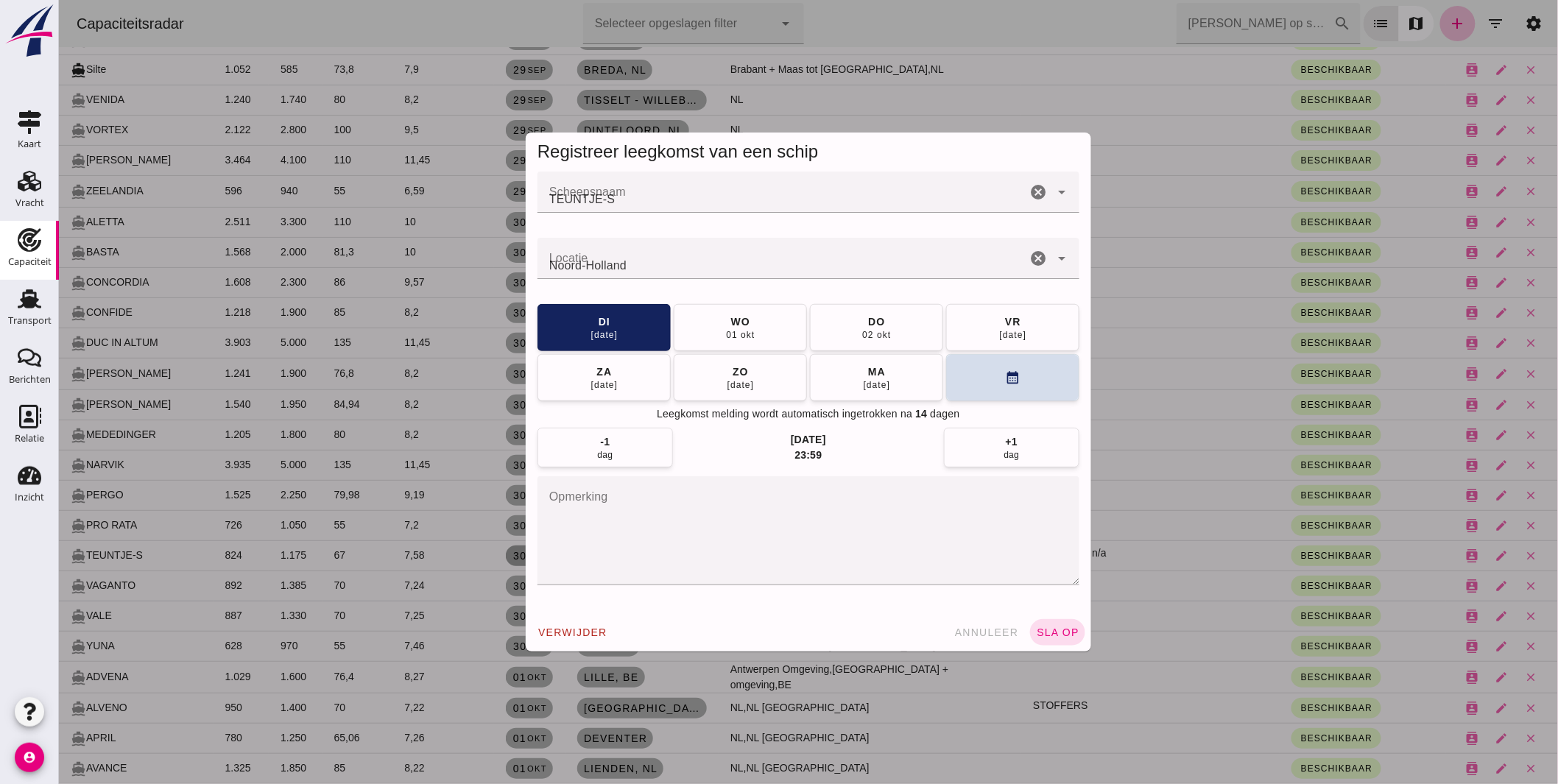
scroll to position [0, 0]
click at [539, 265] on input "Locatie" at bounding box center [781, 266] width 489 height 17
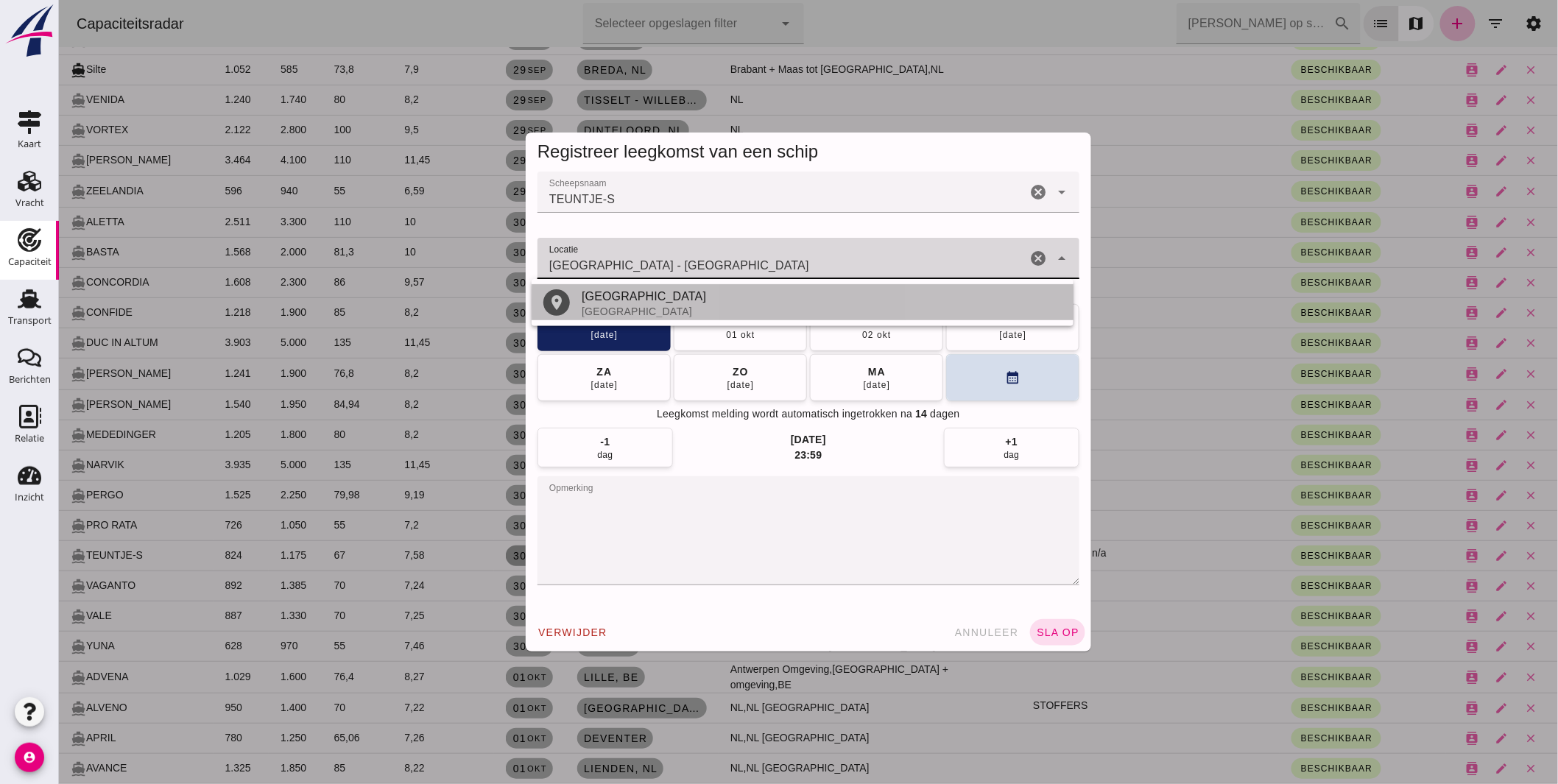
click at [626, 302] on div "Amsterdam" at bounding box center [821, 296] width 480 height 17
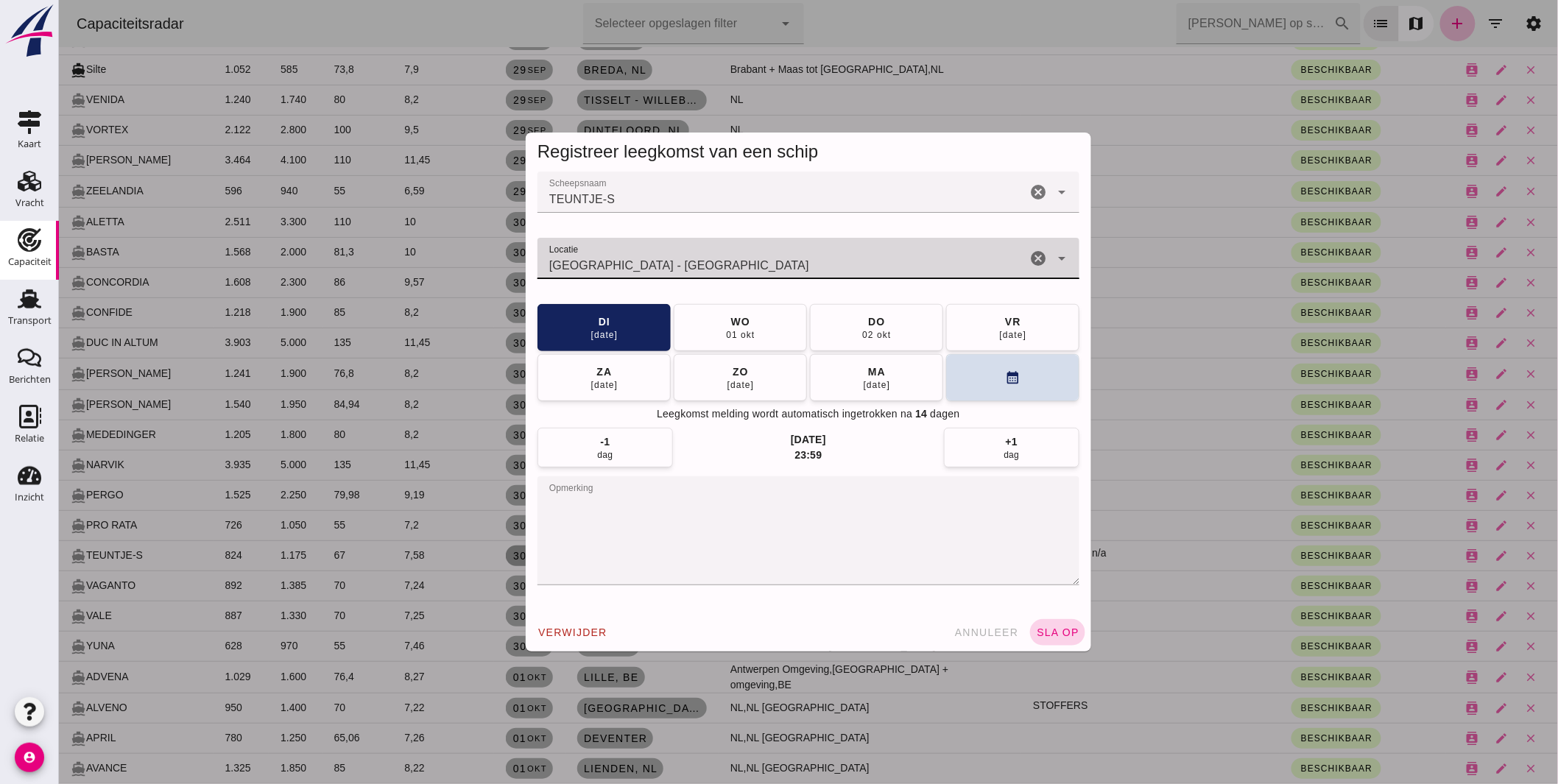
type input "Amsterdam - Noord-Holland"
click at [1050, 626] on button "sla op" at bounding box center [1057, 632] width 56 height 26
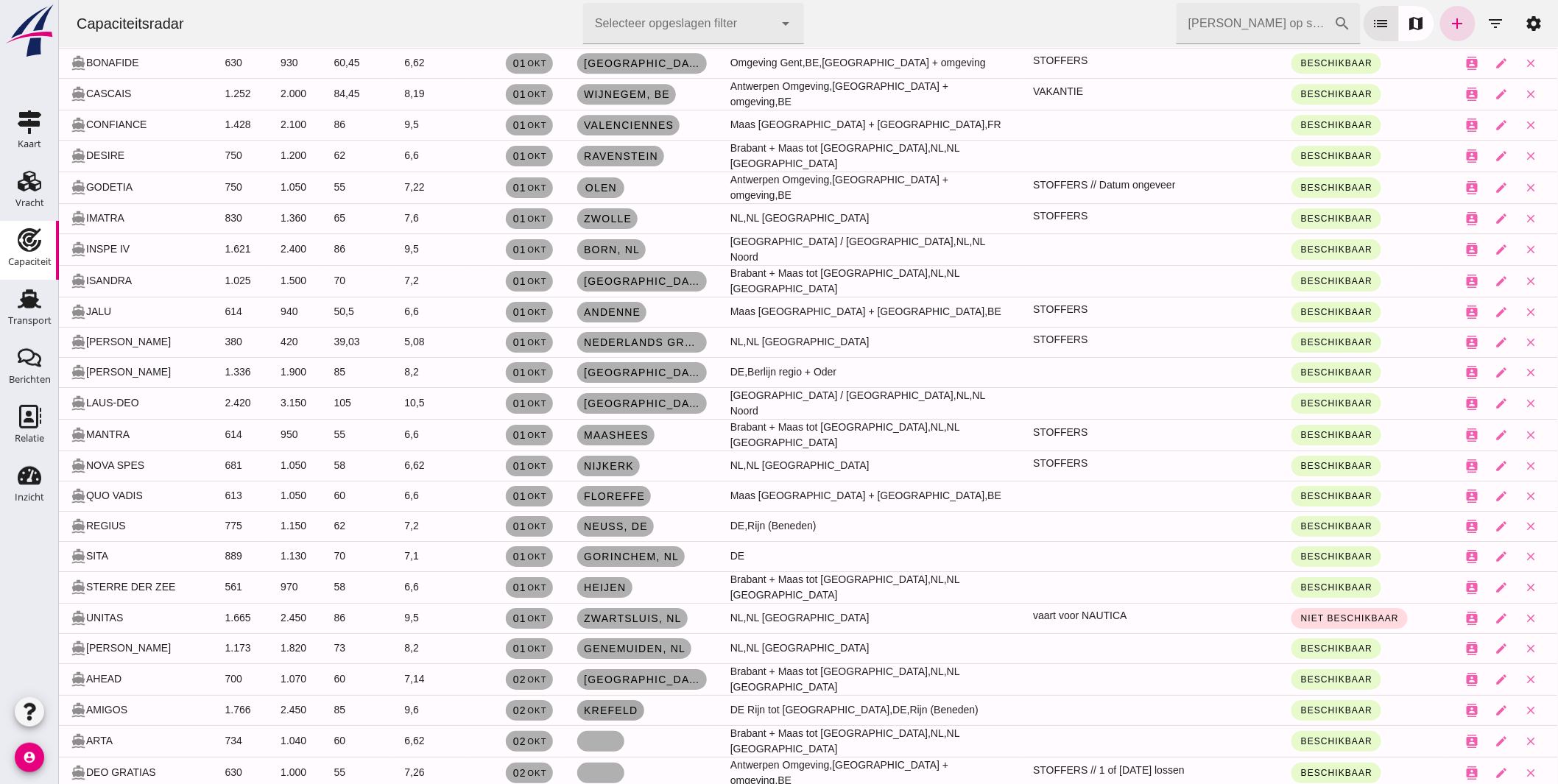
scroll to position [4418, 0]
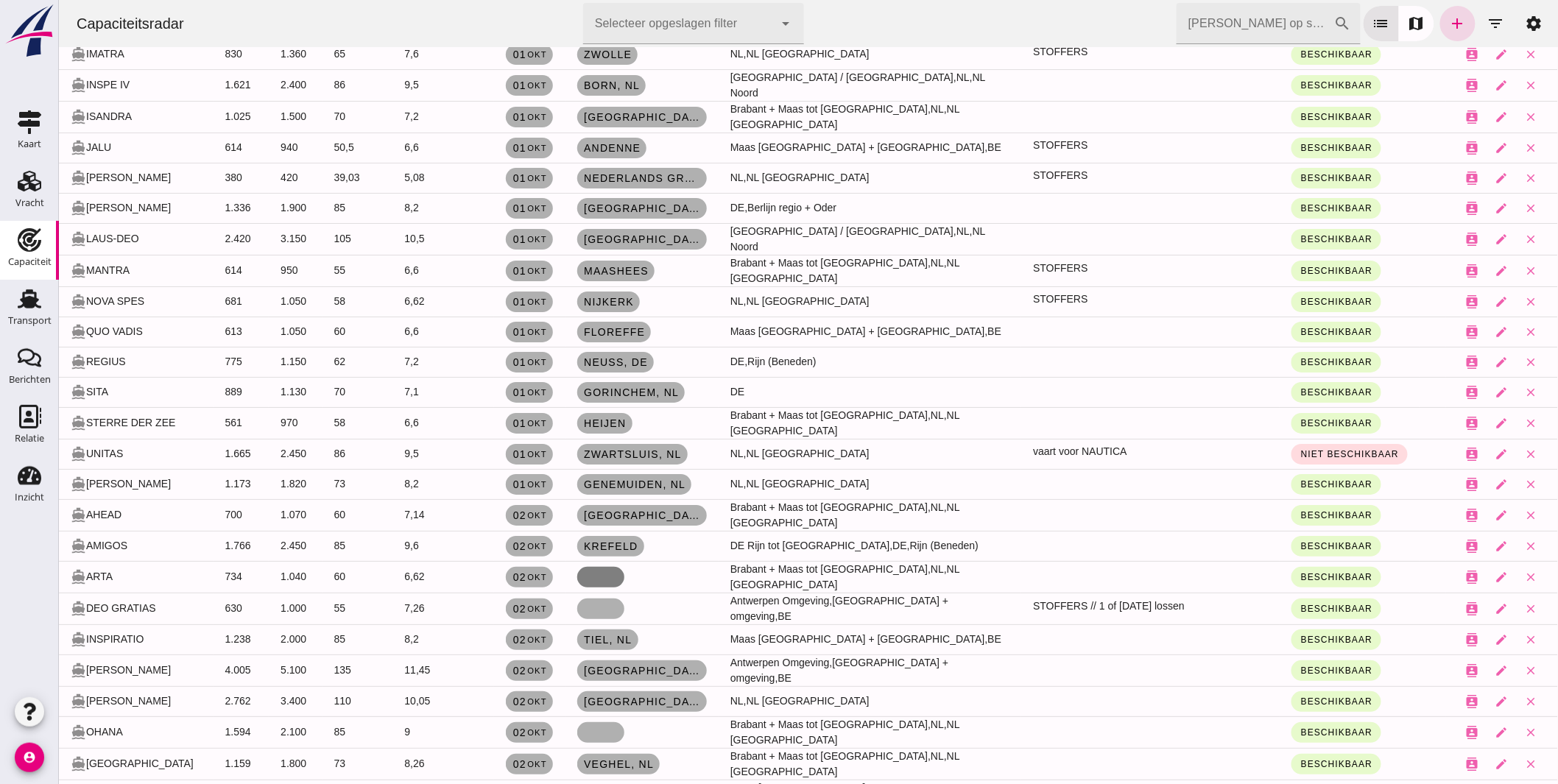
click at [589, 567] on link at bounding box center [601, 577] width 47 height 21
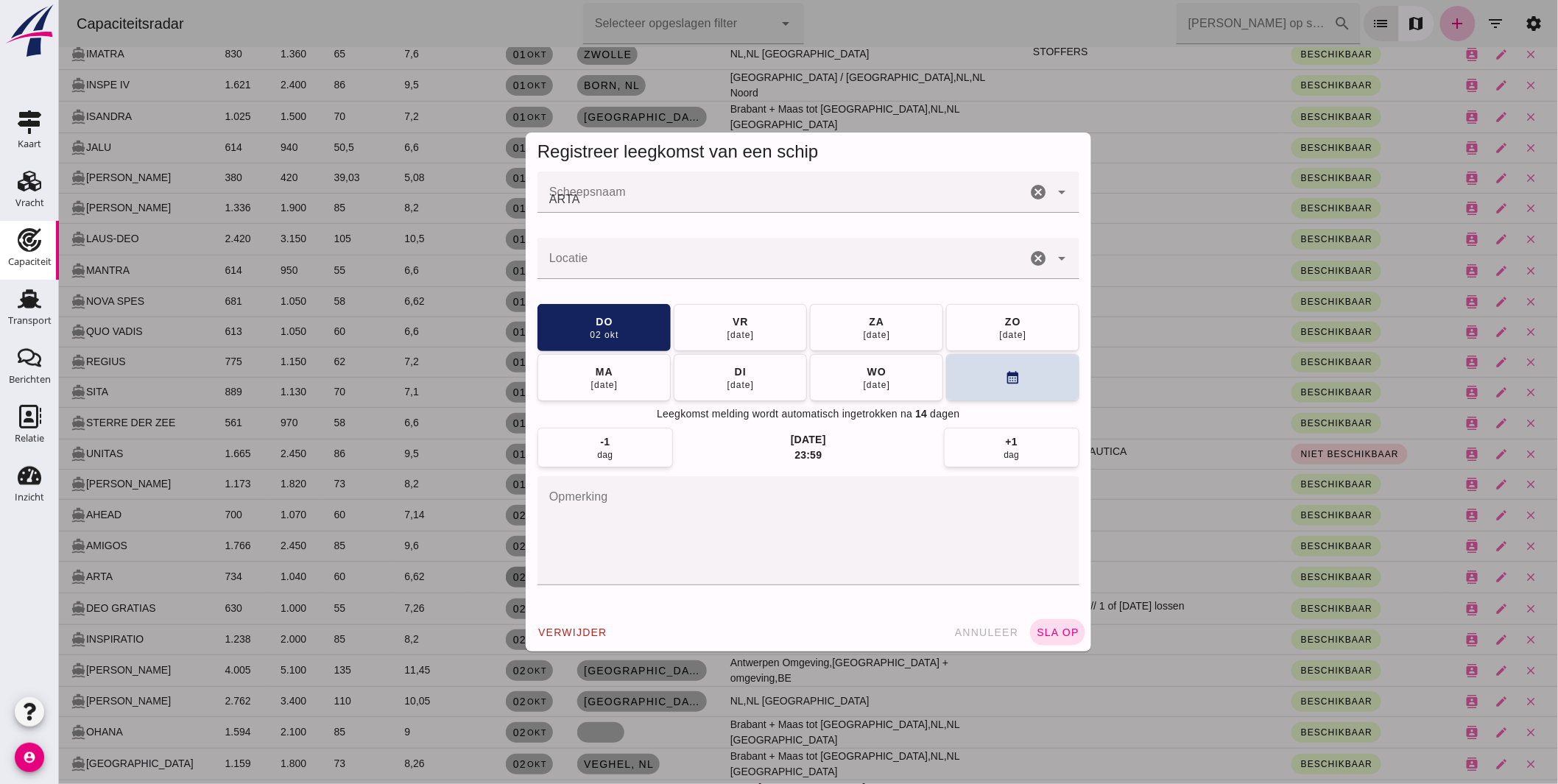
scroll to position [0, 0]
click at [608, 266] on input "Locatie" at bounding box center [781, 266] width 489 height 17
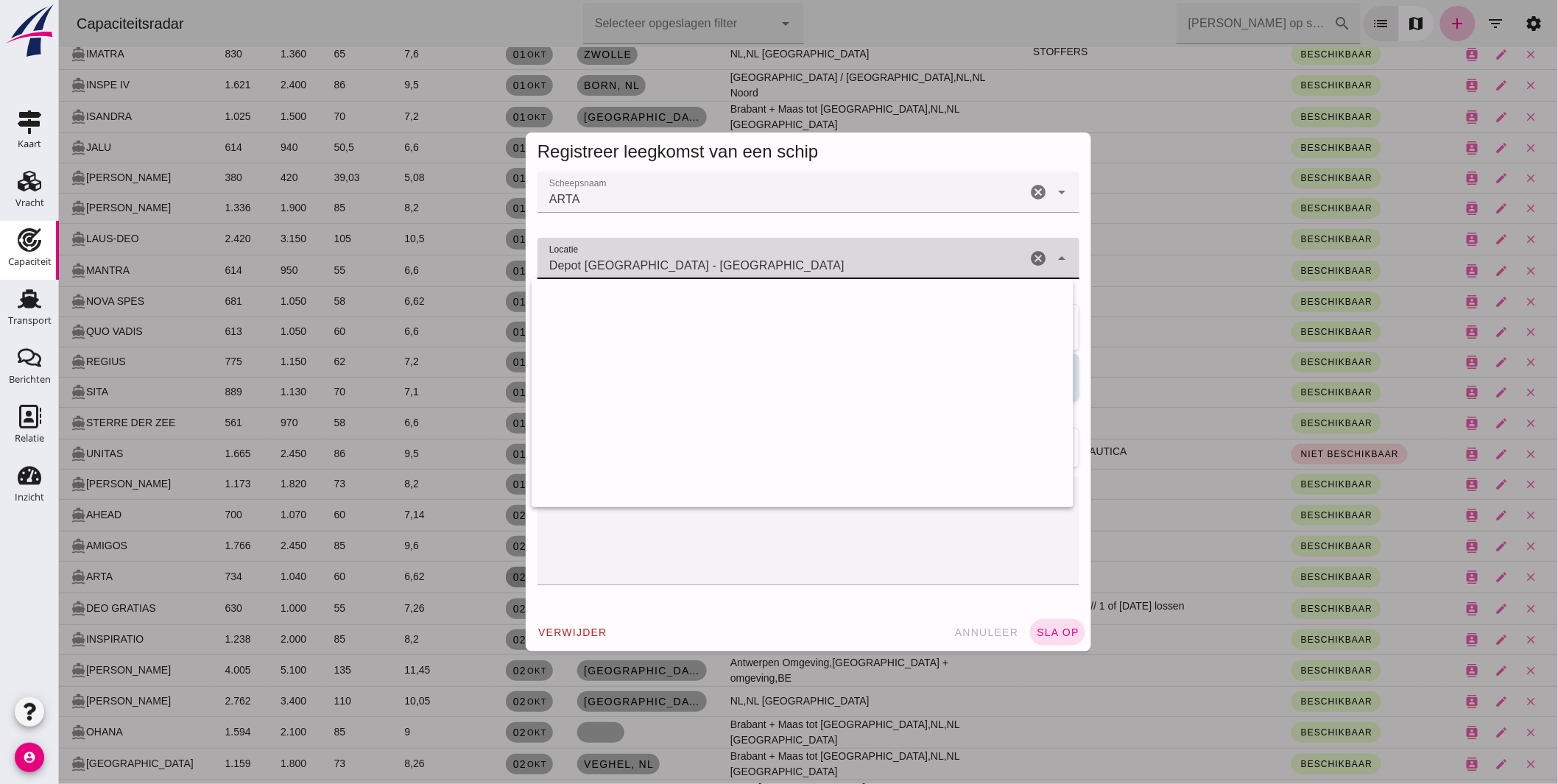
drag, startPoint x: 452, startPoint y: 263, endPoint x: 349, endPoint y: 231, distance: 107.9
click at [366, 244] on div "Registreer leegkomst van een schip Scheepsnaam Scheepsnaam ARTA cancel arrow_dr…" at bounding box center [808, 392] width 1500 height 784
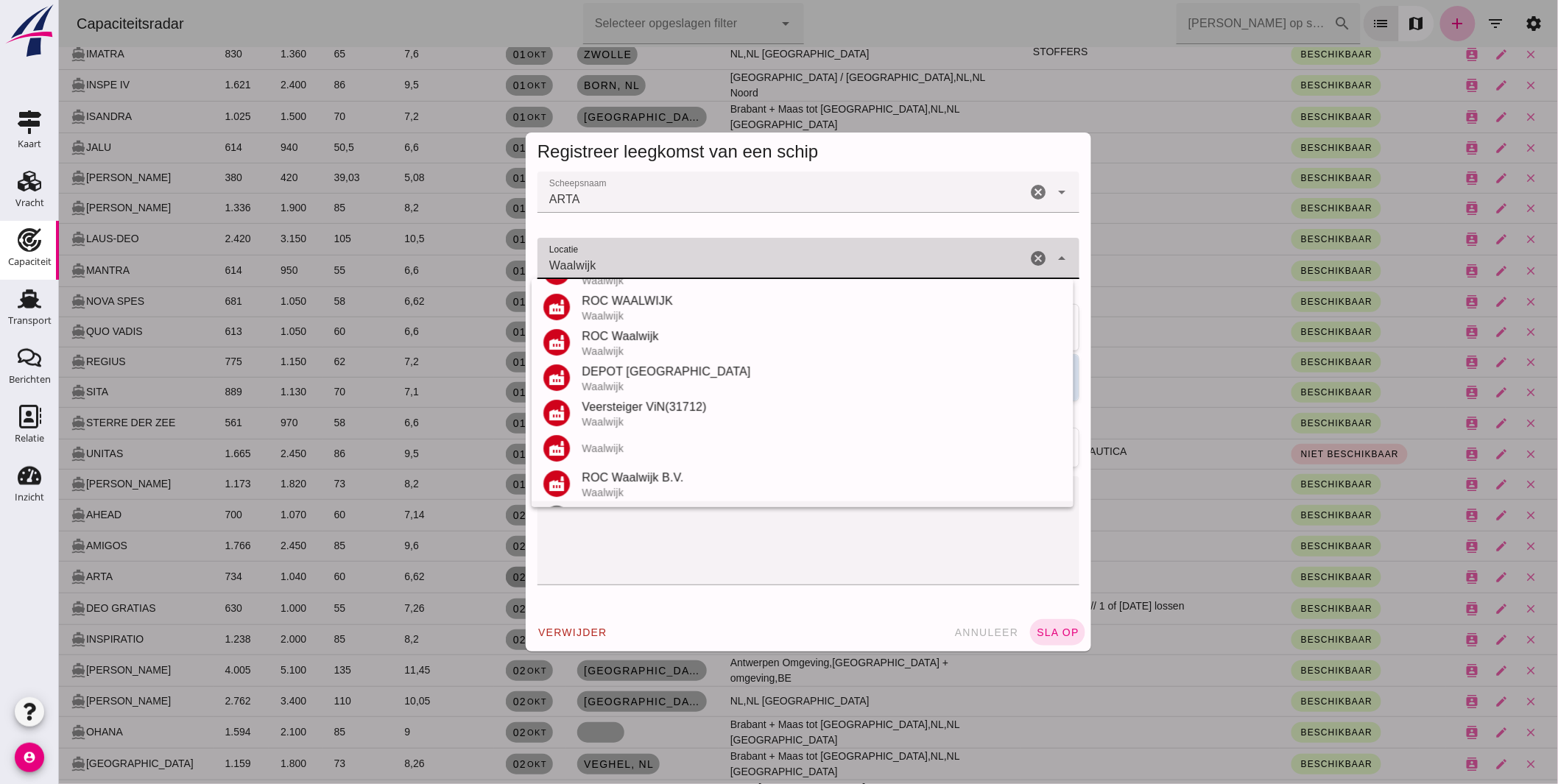
scroll to position [101, 0]
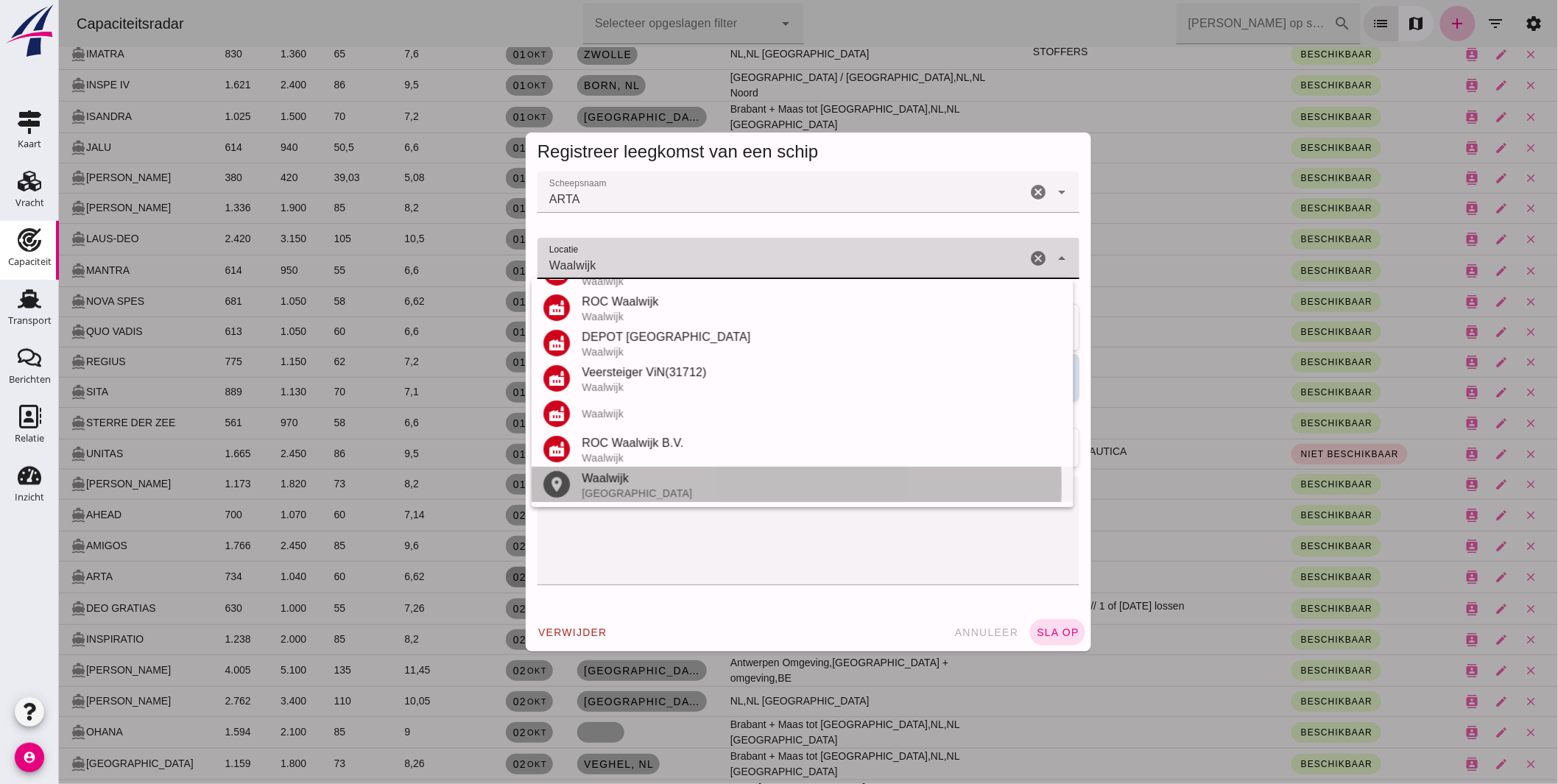
click at [622, 484] on div "Waalwijk" at bounding box center [821, 478] width 480 height 17
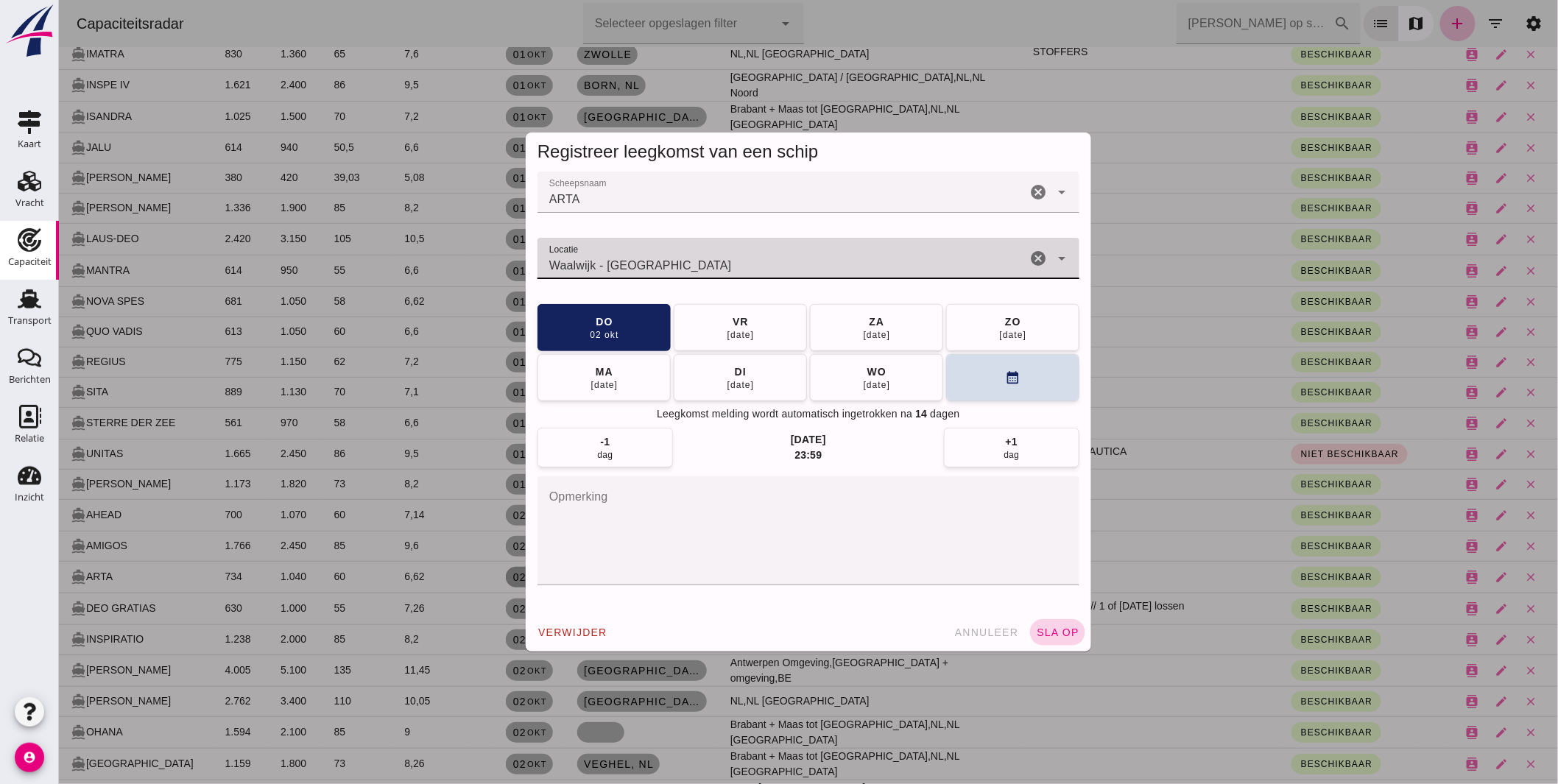
type input "Waalwijk - Noord-Brabant"
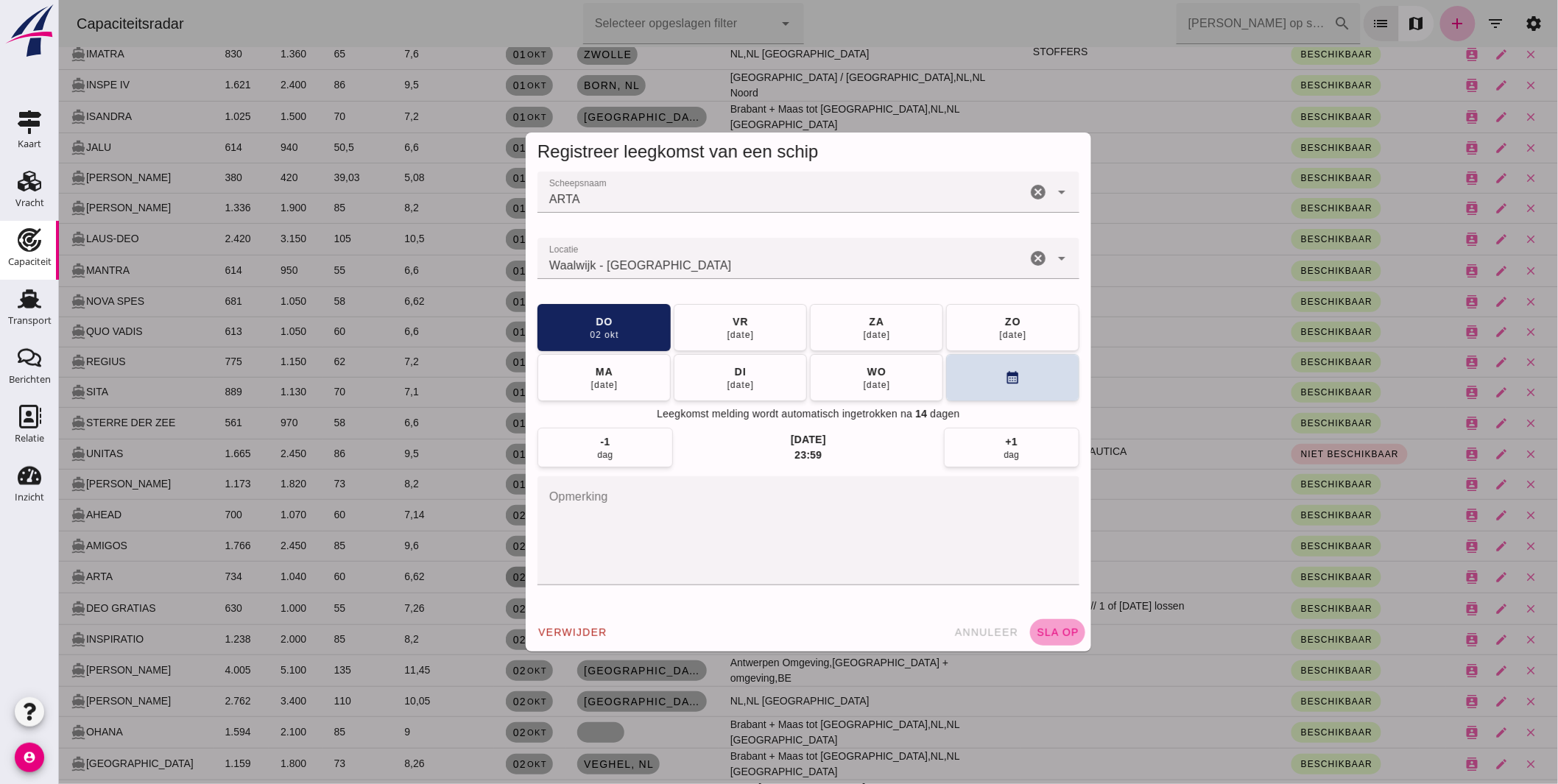
click at [1045, 627] on span "sla op" at bounding box center [1057, 632] width 44 height 12
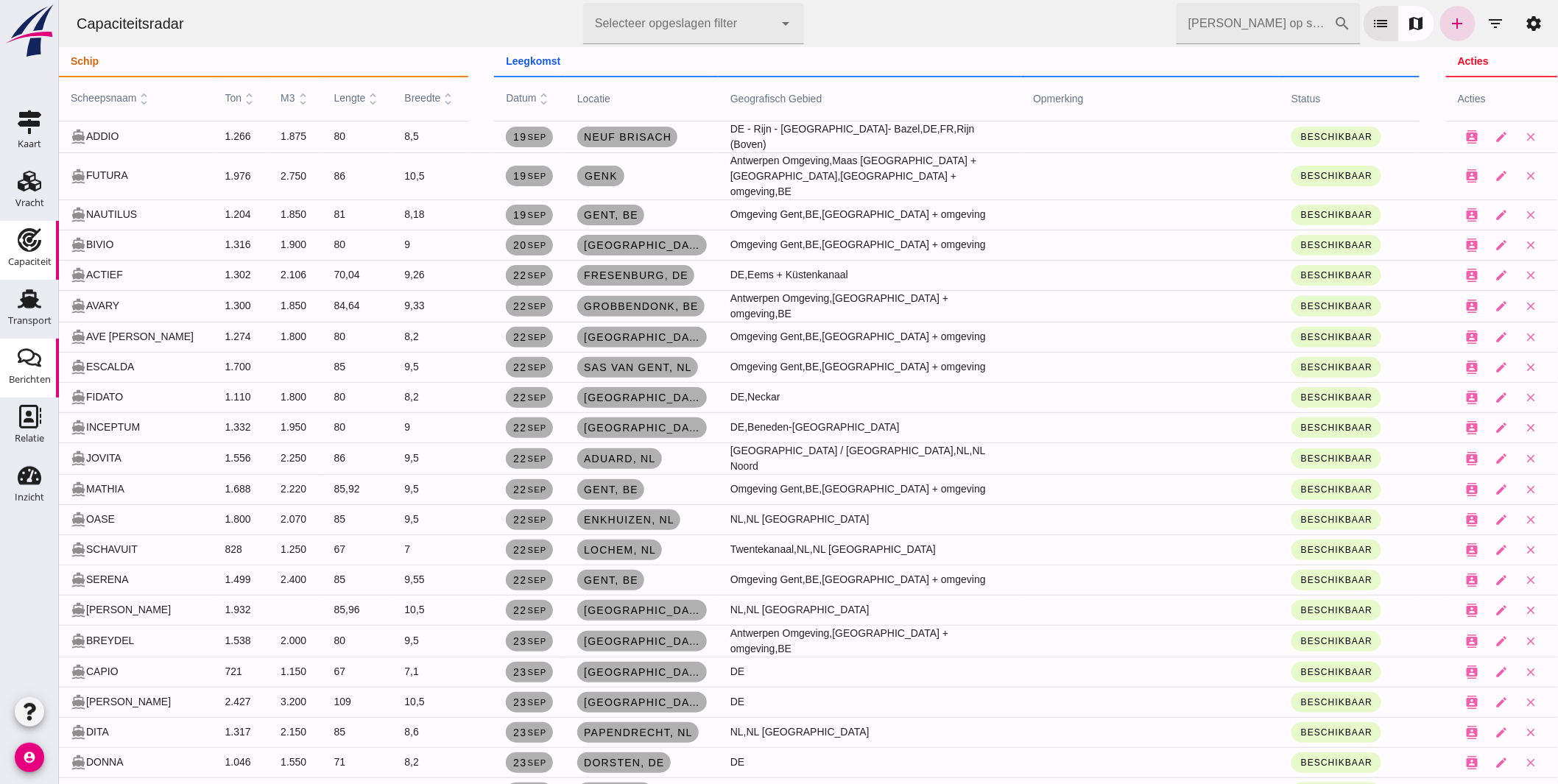
scroll to position [4418, 0]
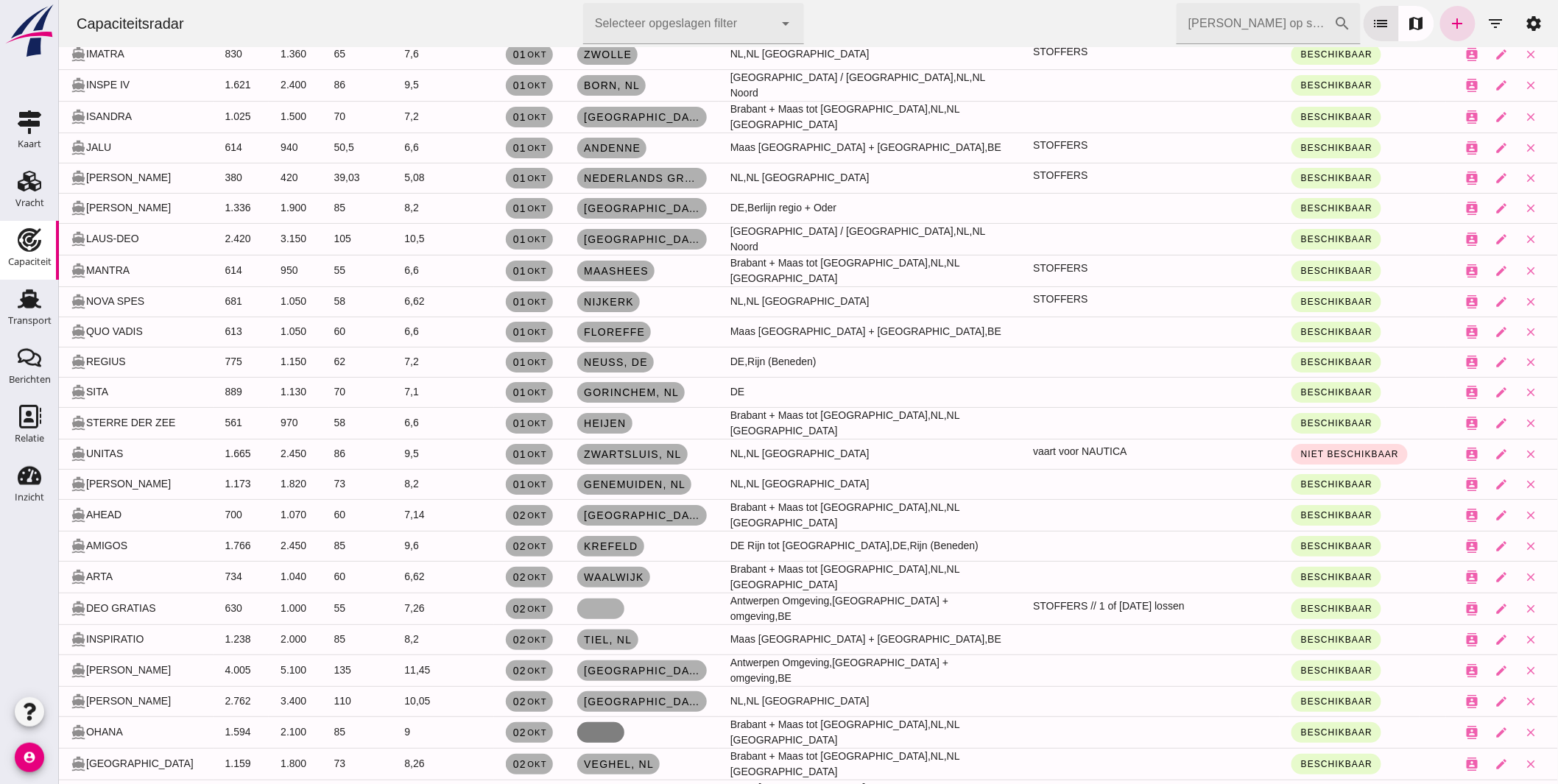
click at [585, 722] on link at bounding box center [601, 732] width 47 height 21
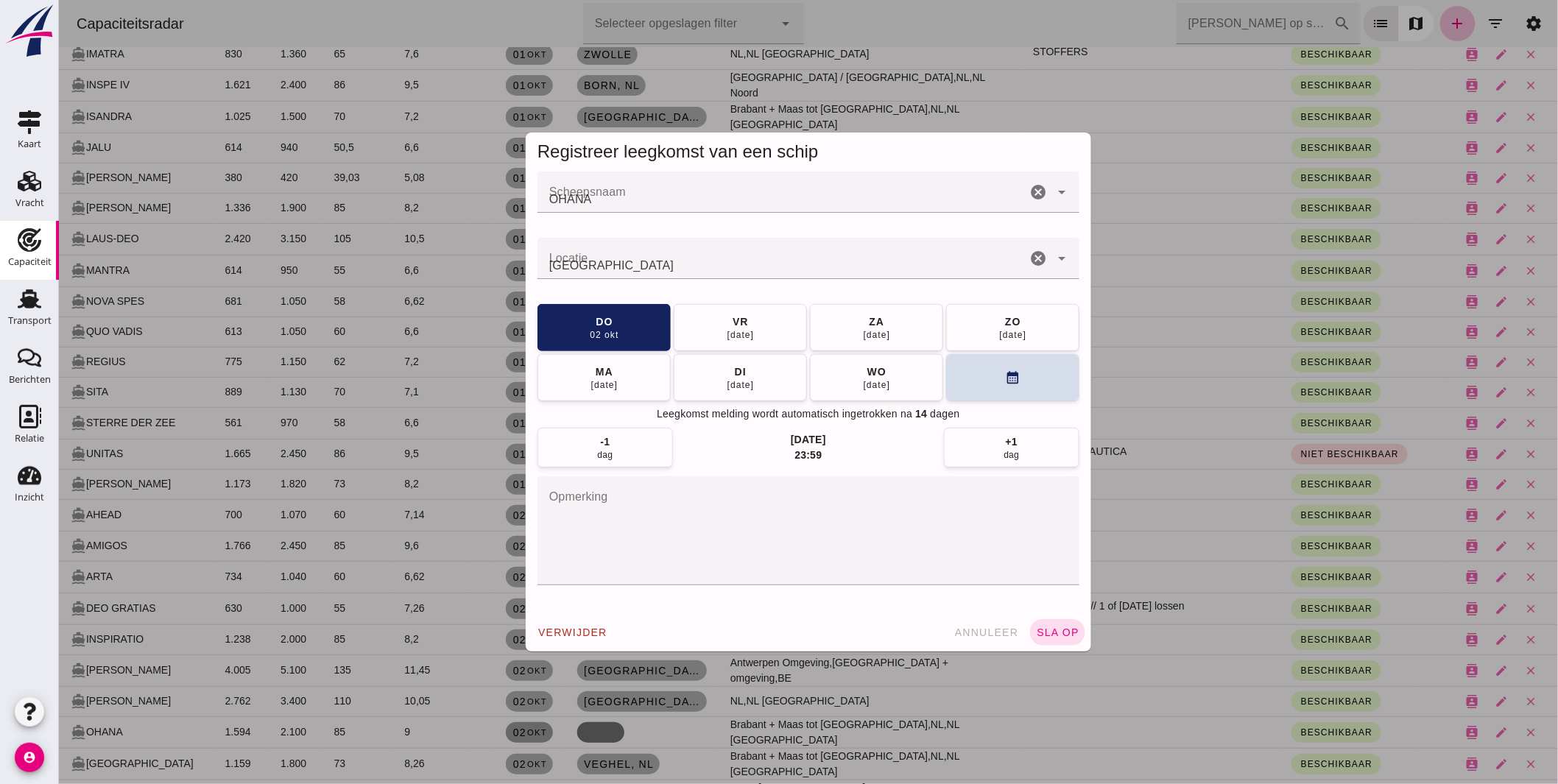
scroll to position [0, 0]
click at [539, 270] on input "Locatie" at bounding box center [781, 266] width 489 height 17
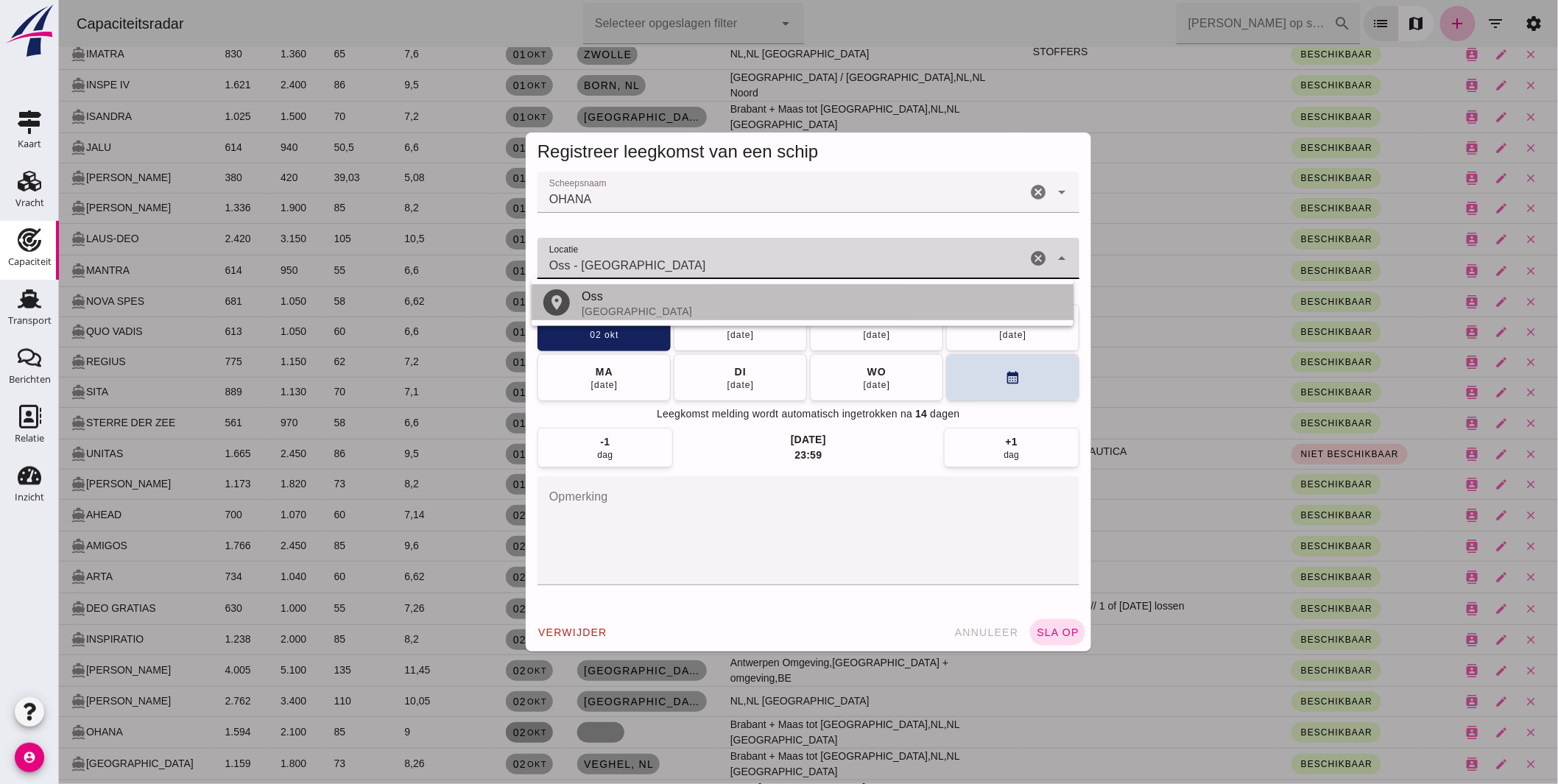
click at [600, 307] on div "Nederland" at bounding box center [821, 311] width 480 height 12
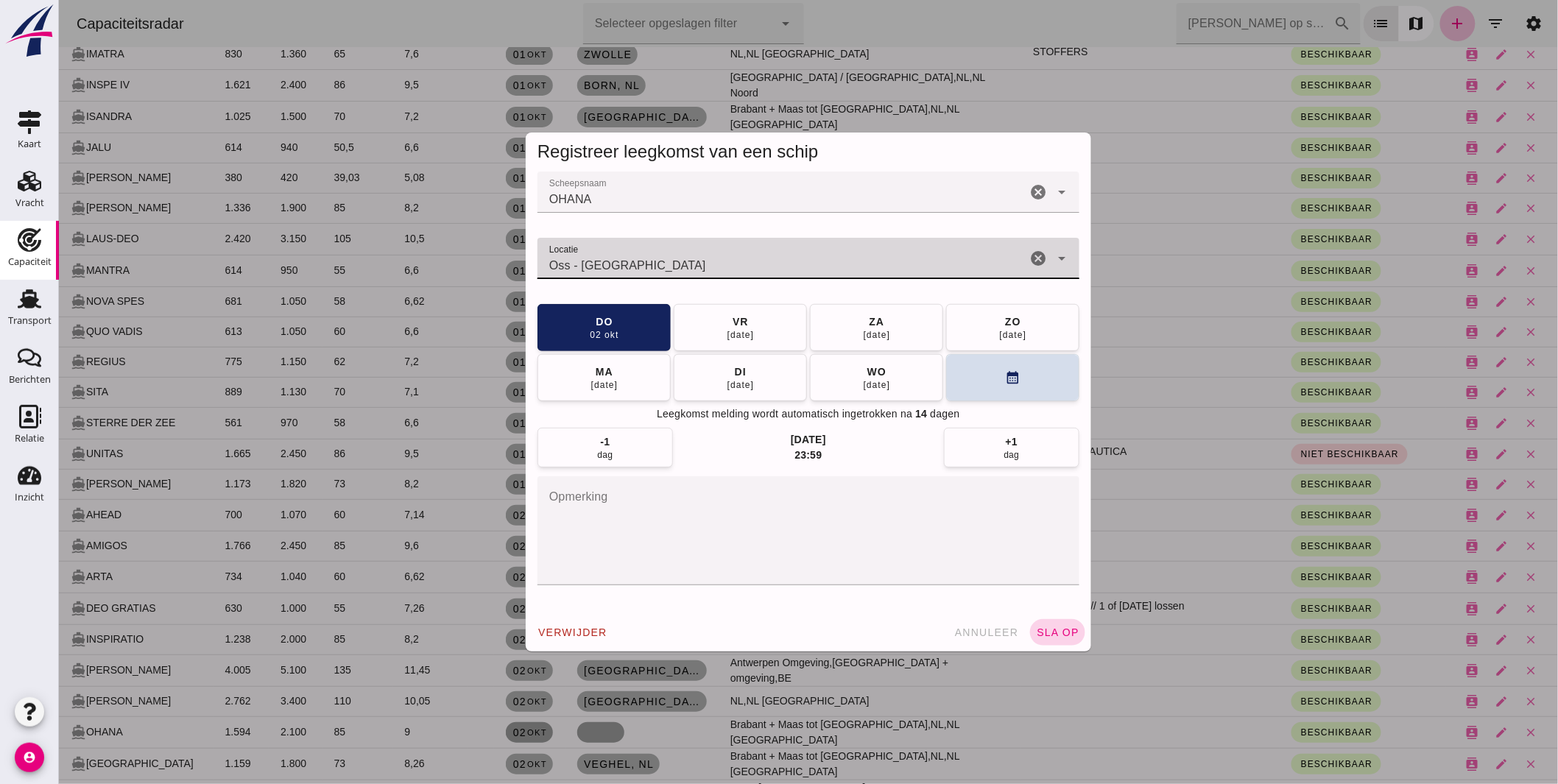
type input "Oss - Noord-Brabant"
click at [1060, 630] on span "sla op" at bounding box center [1057, 632] width 44 height 12
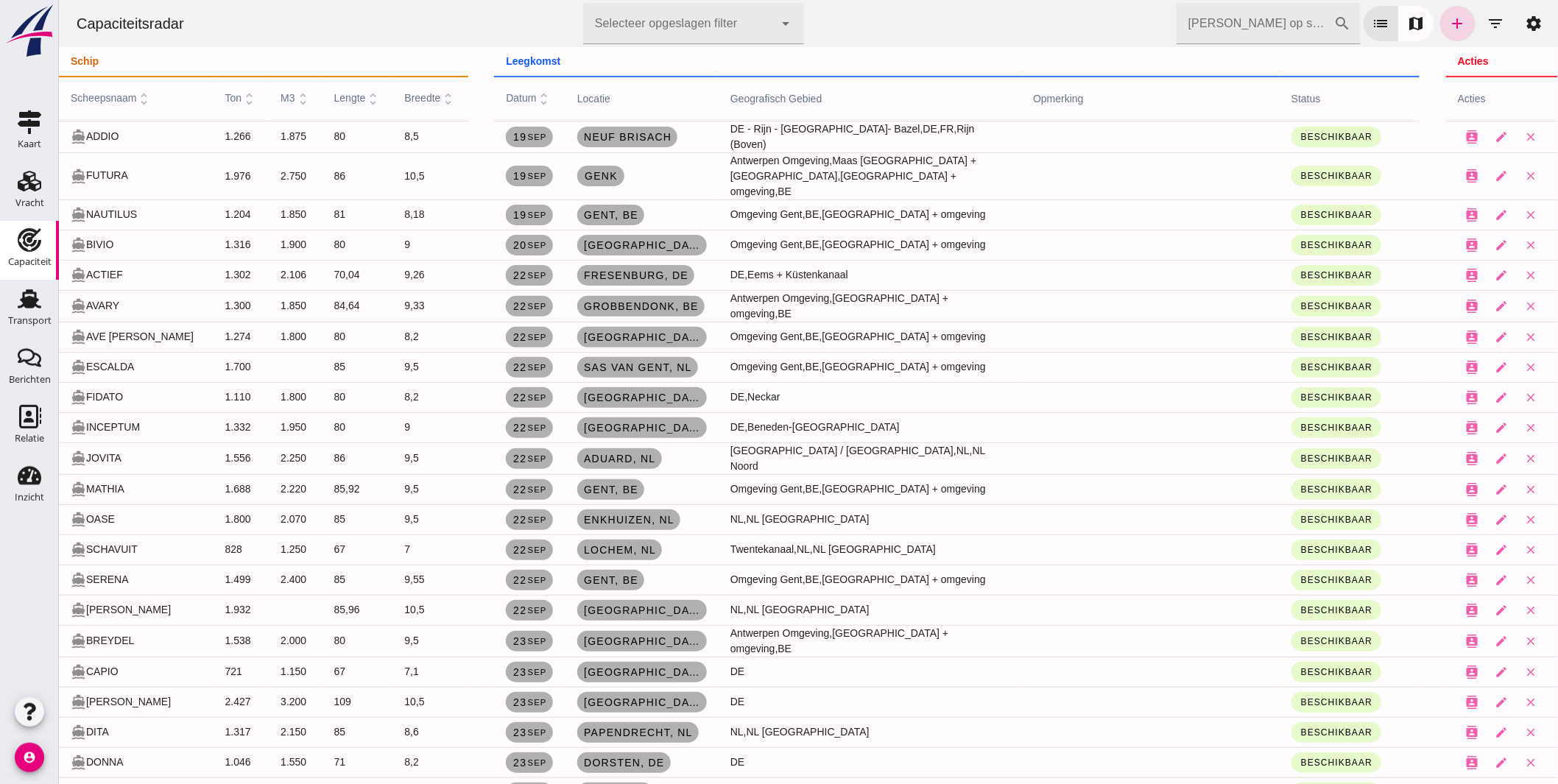
scroll to position [4418, 0]
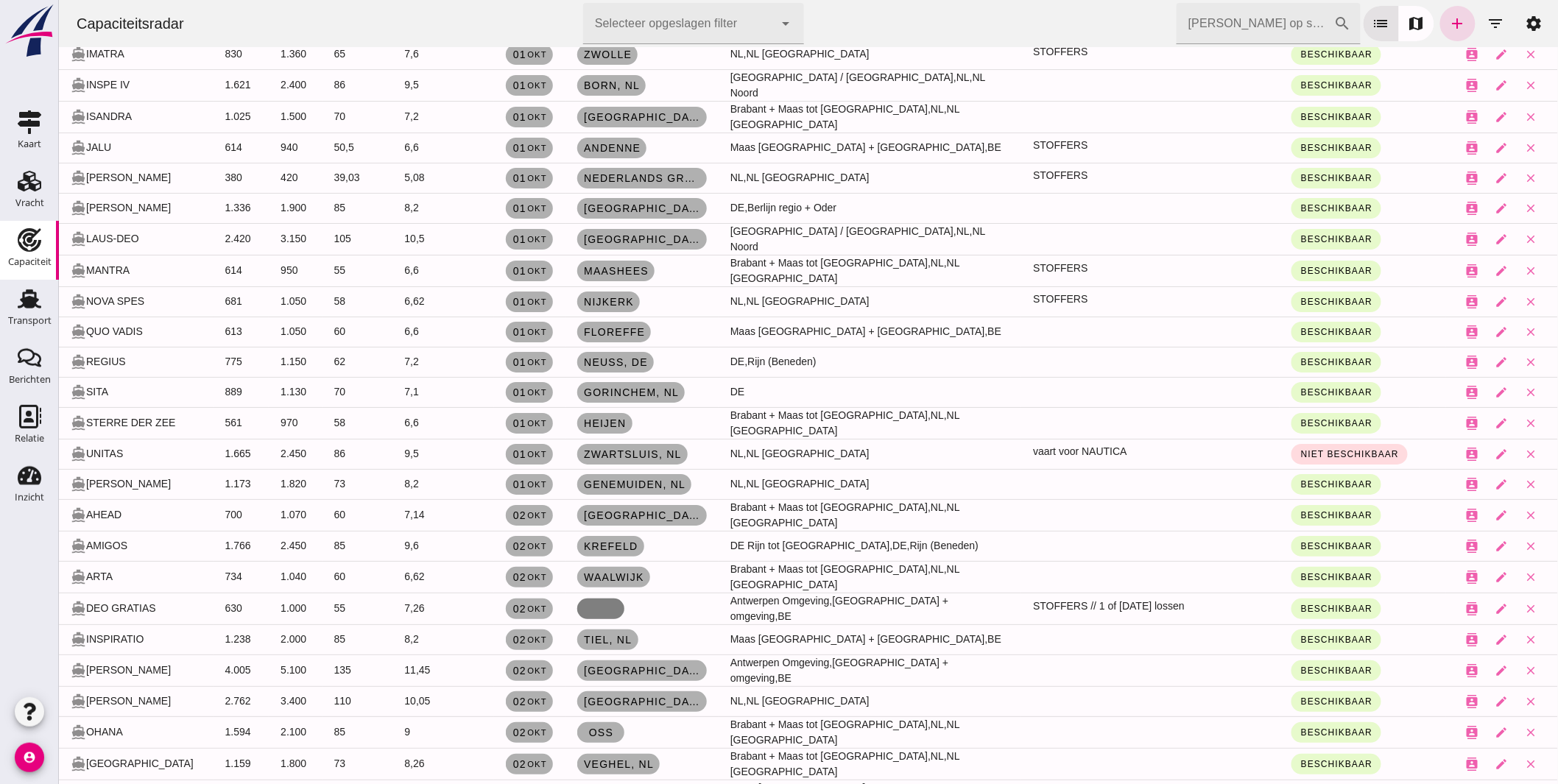
click at [597, 599] on link at bounding box center [601, 609] width 47 height 21
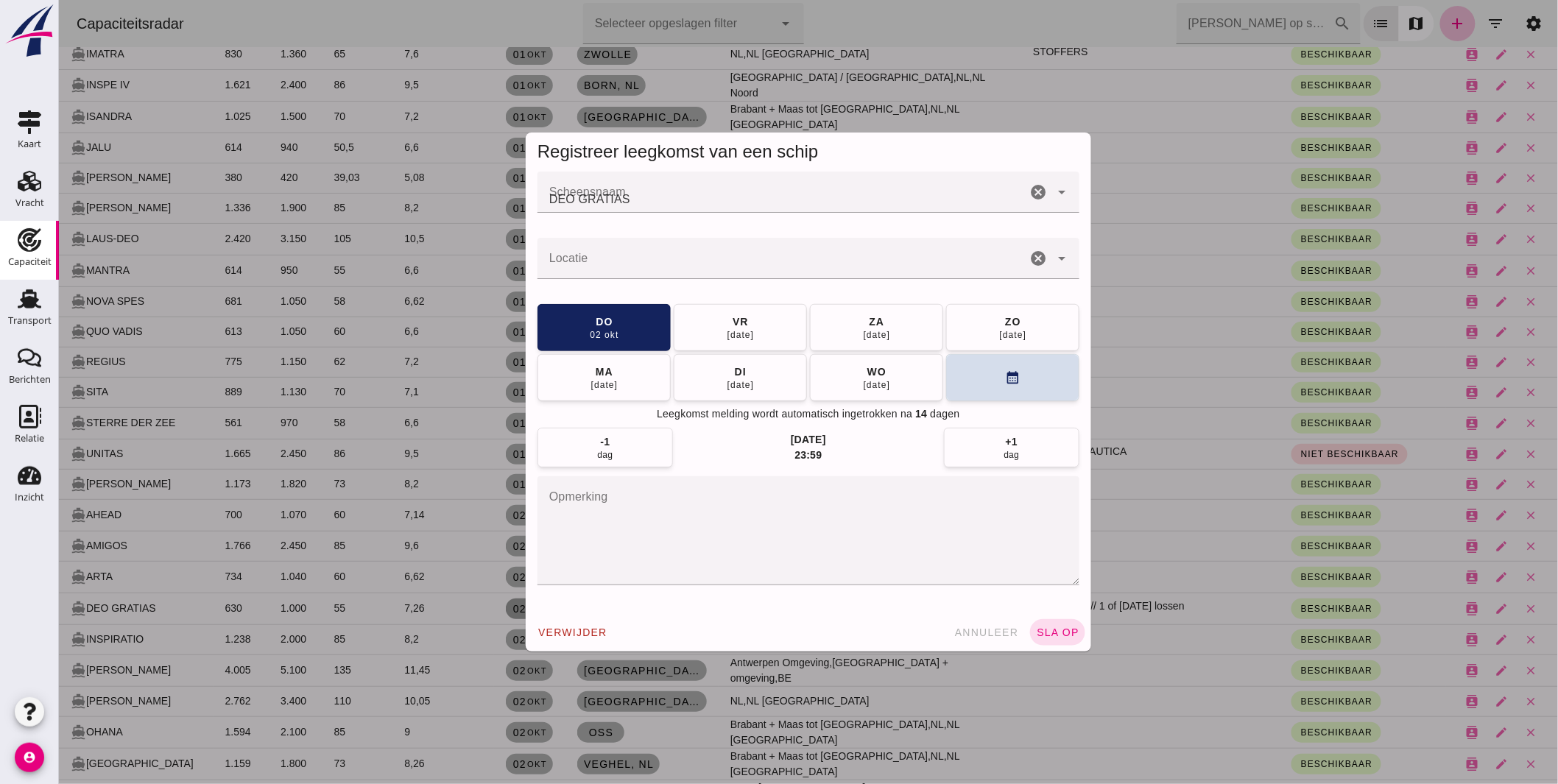
scroll to position [0, 0]
click at [576, 266] on input "Locatie" at bounding box center [781, 266] width 489 height 17
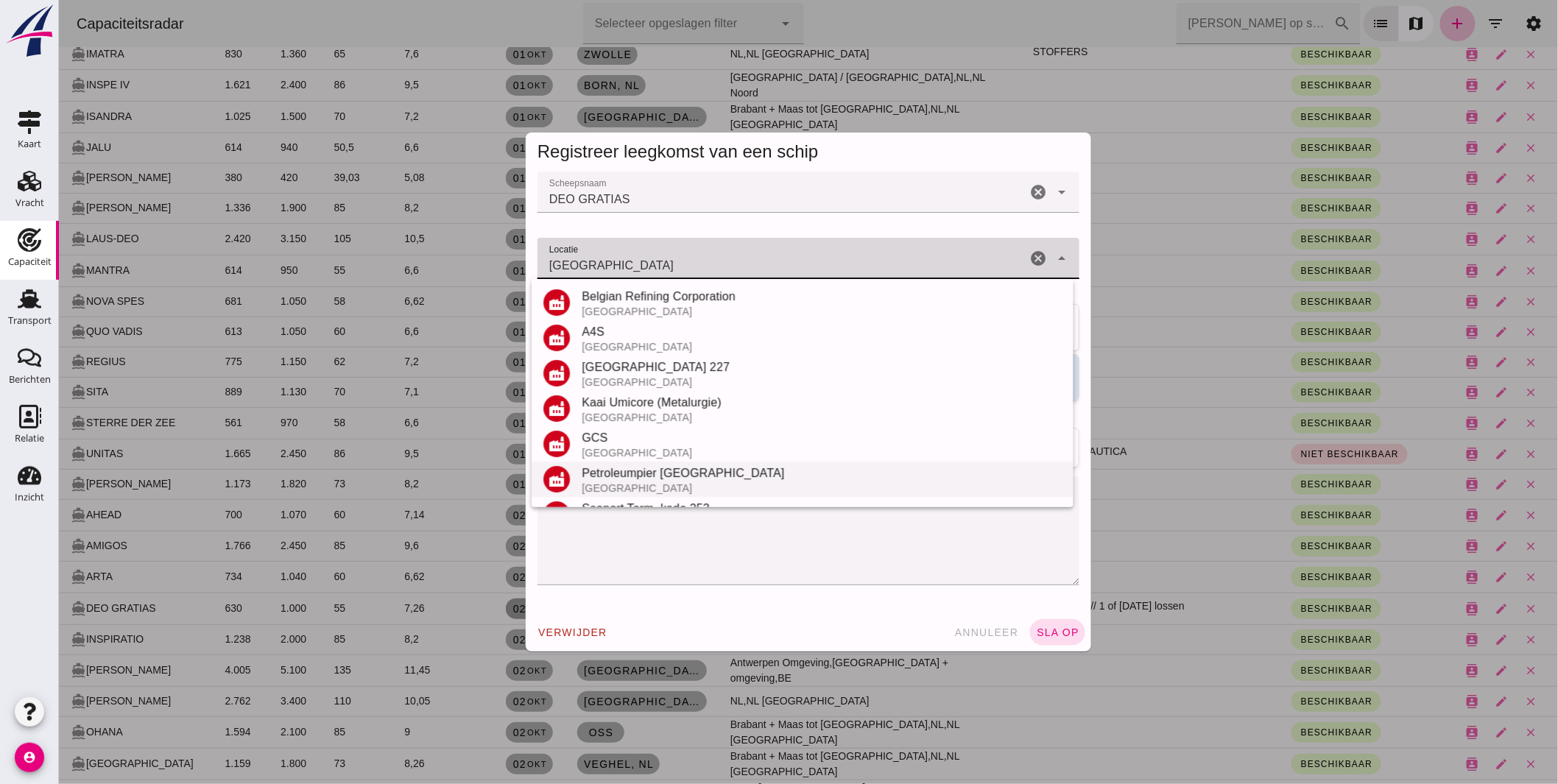
scroll to position [163, 0]
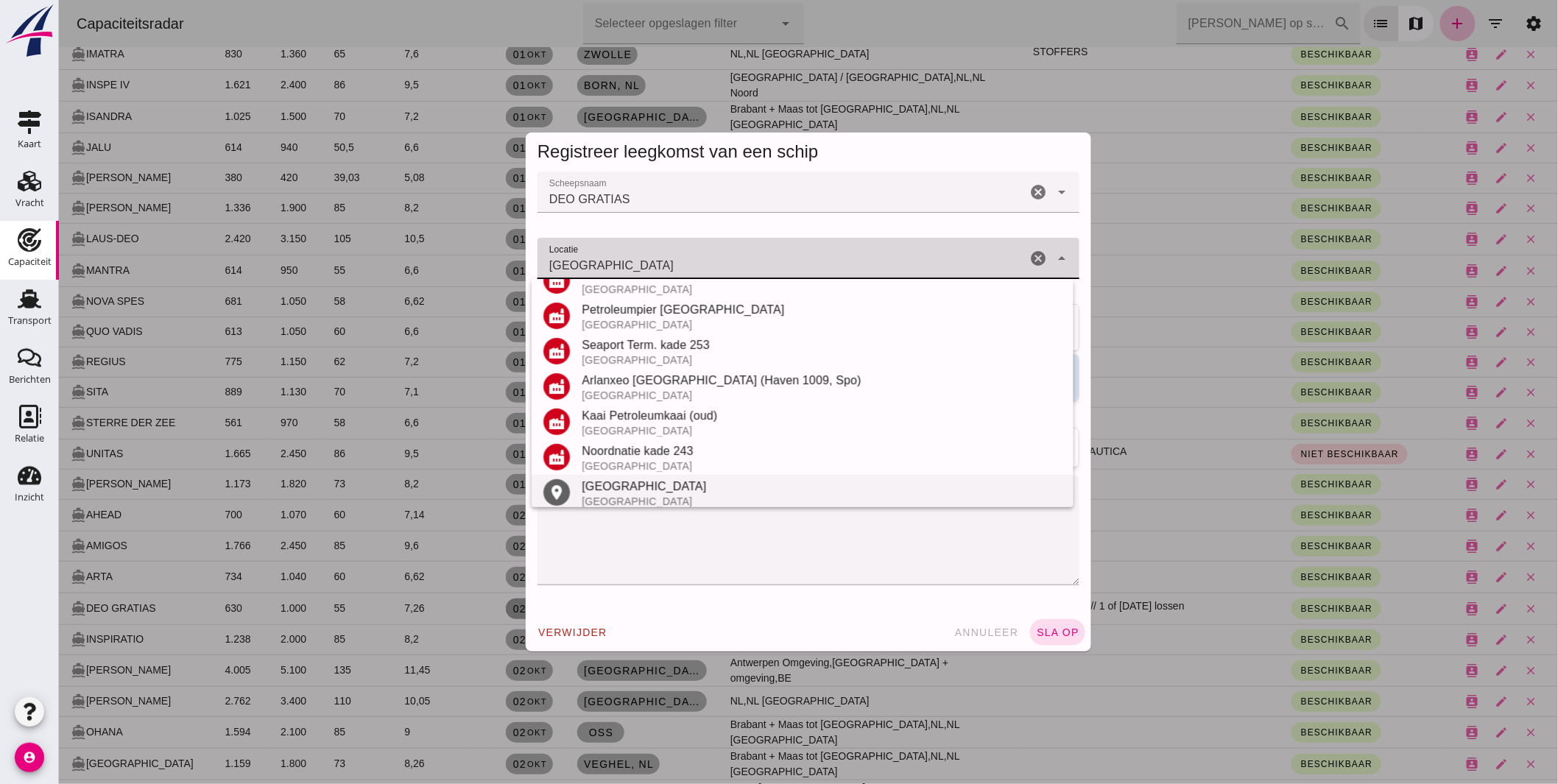
click at [633, 484] on div "Antwerpen" at bounding box center [821, 486] width 480 height 17
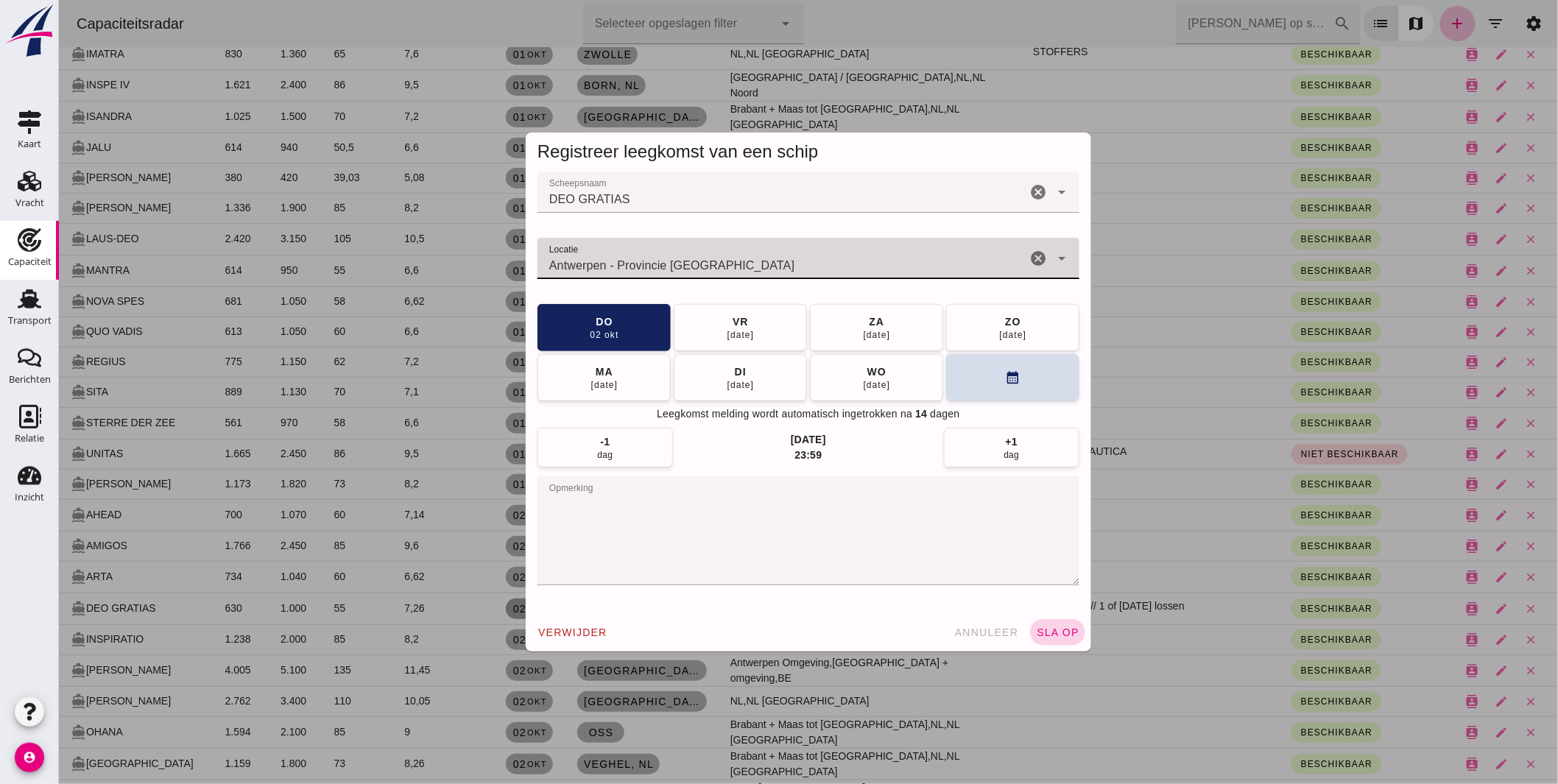
type input "Antwerpen - Provincie Antwerpen"
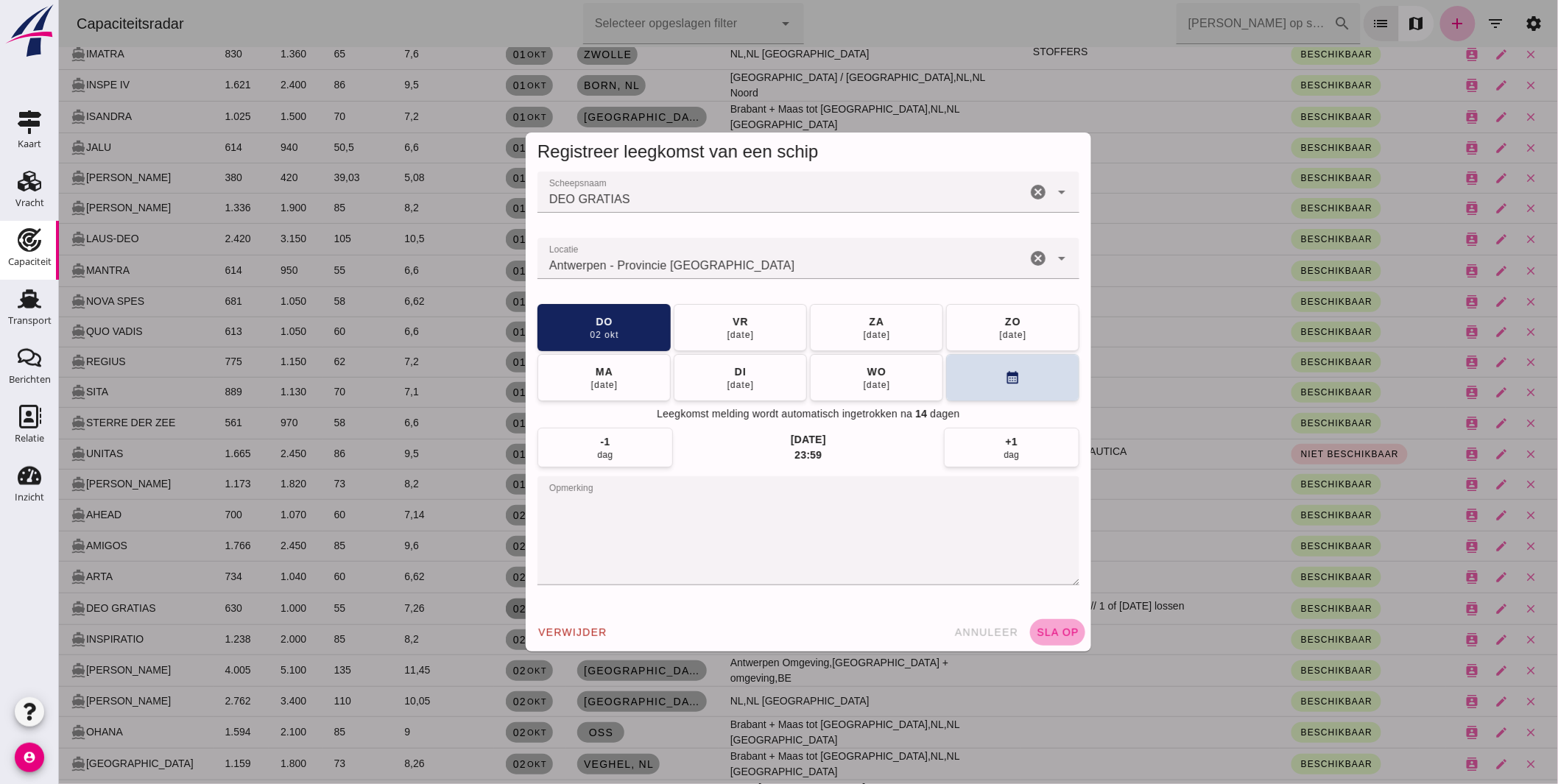
click at [1046, 623] on button "sla op" at bounding box center [1057, 632] width 56 height 26
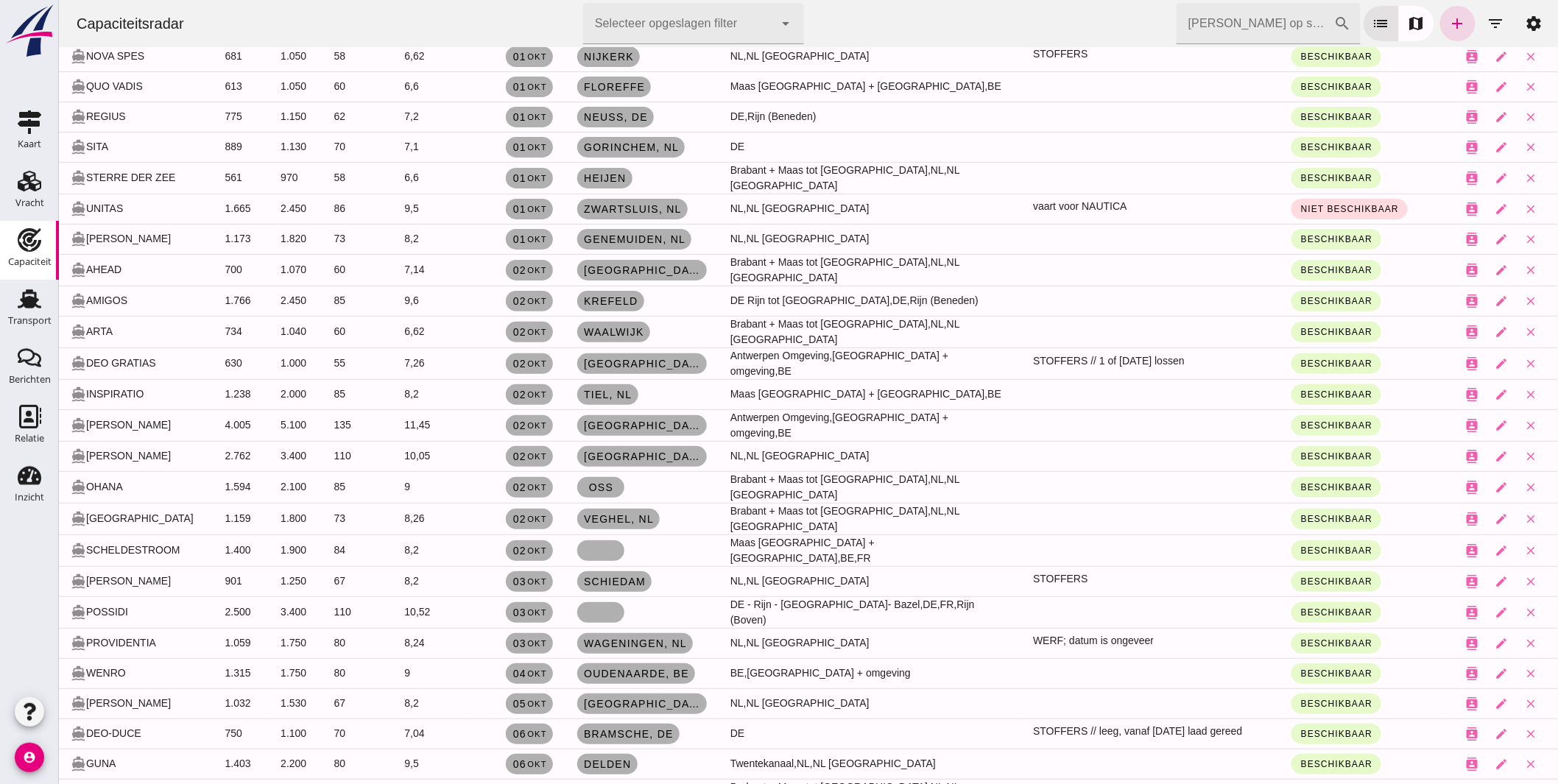
scroll to position [4826, 0]
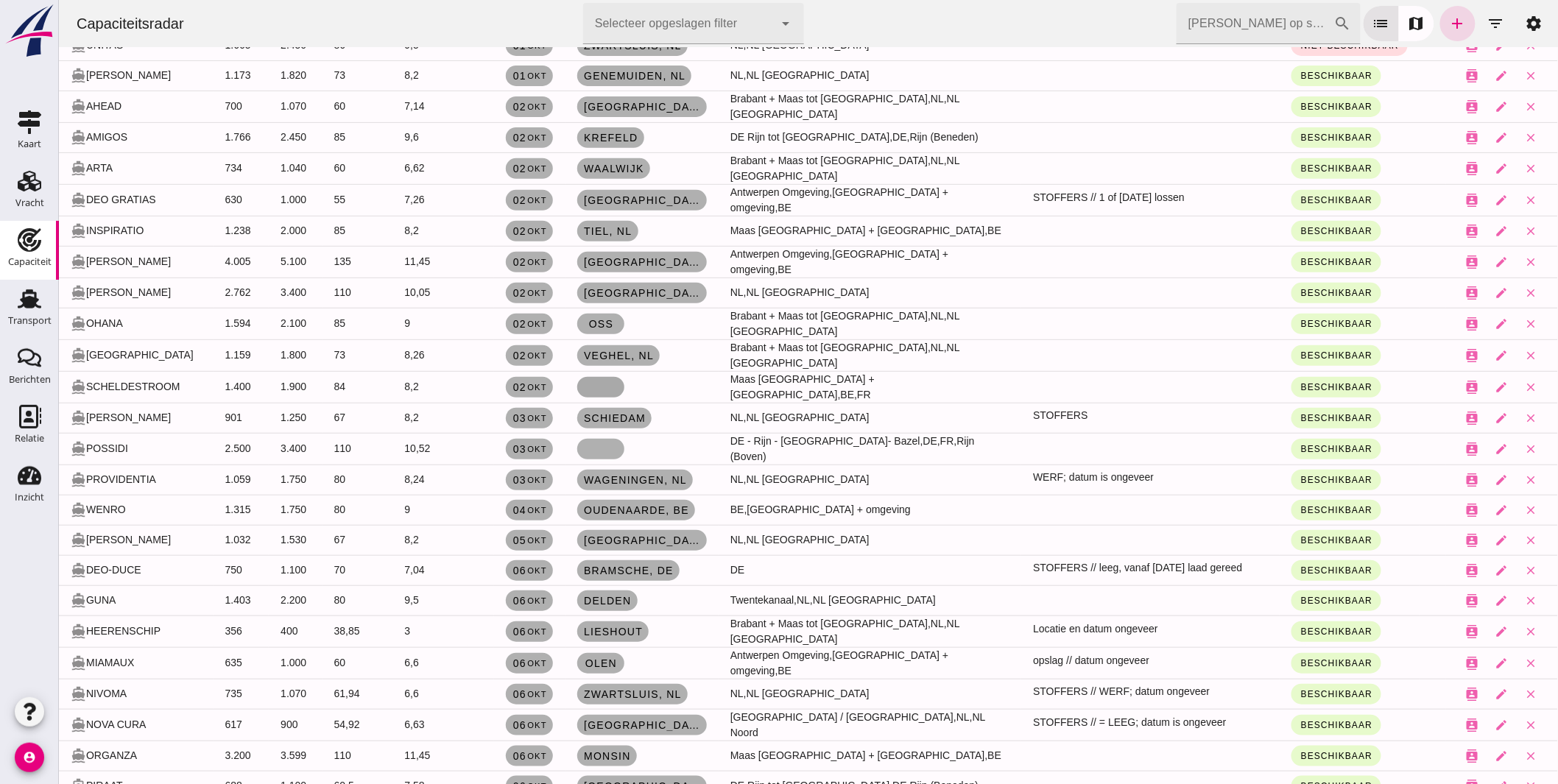
click at [589, 377] on link at bounding box center [601, 387] width 47 height 21
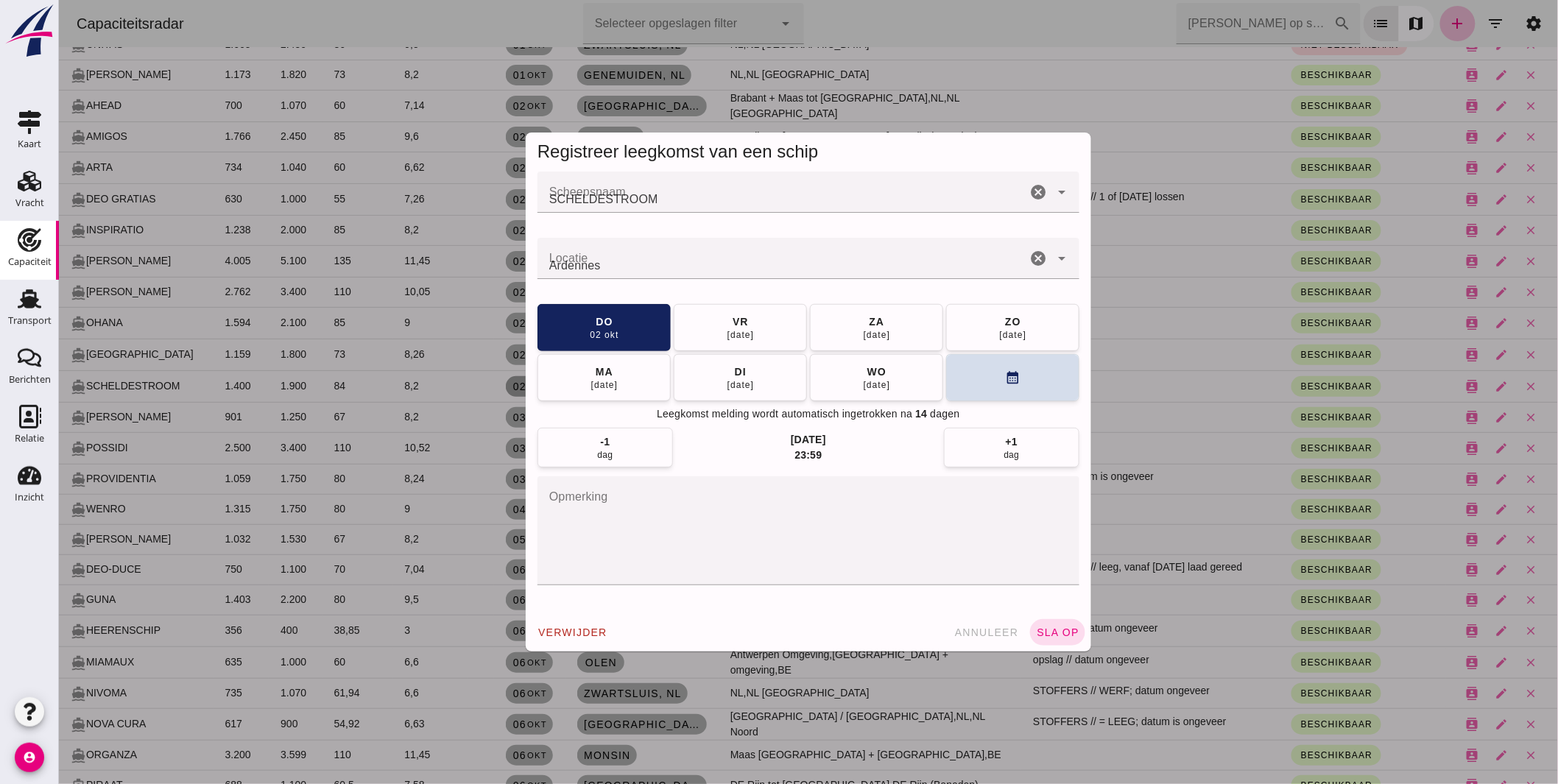
scroll to position [0, 0]
click at [609, 265] on input "Locatie" at bounding box center [781, 266] width 489 height 17
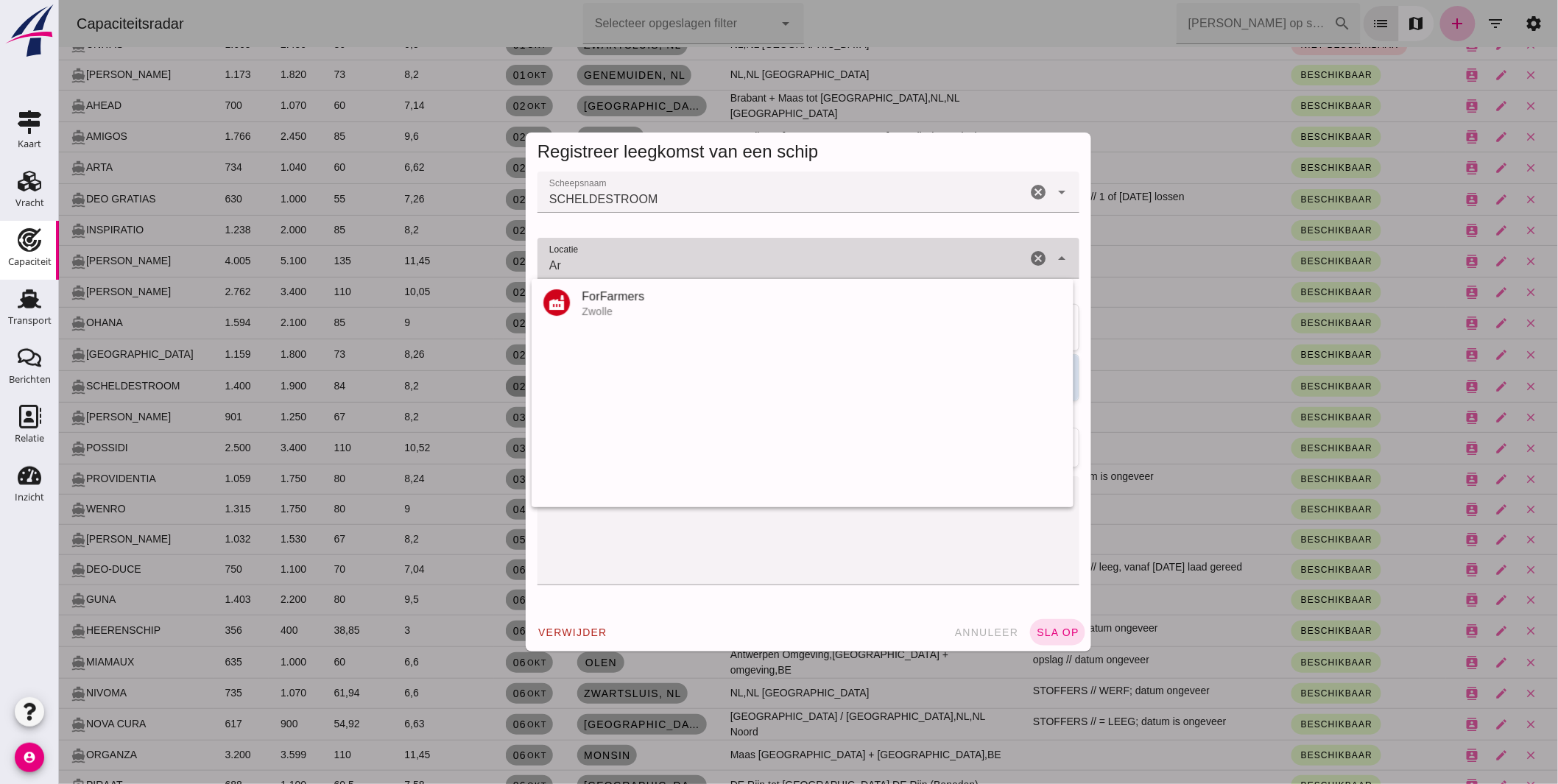
type input "A"
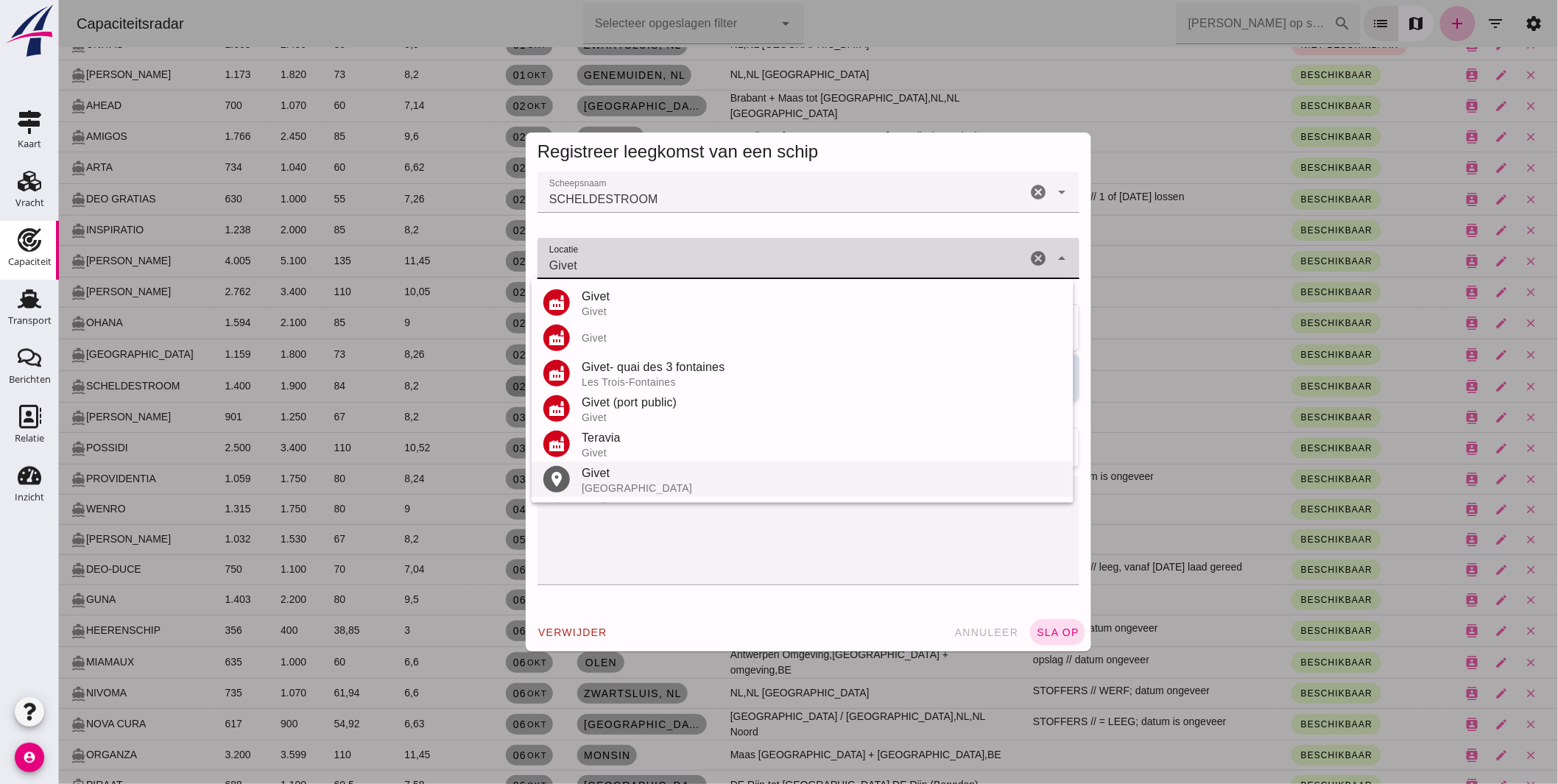
click at [601, 477] on div "Givet" at bounding box center [821, 473] width 480 height 17
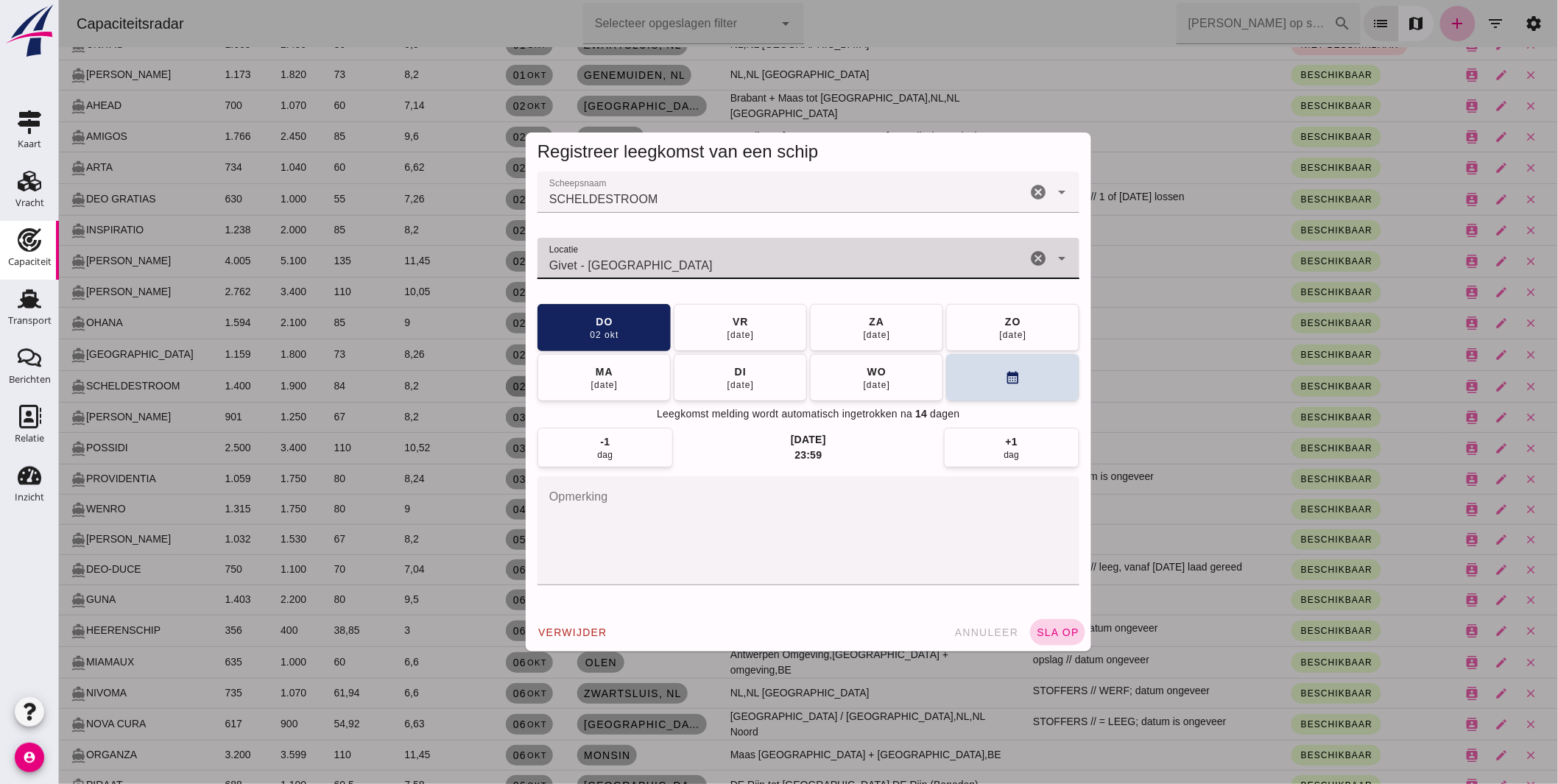
type input "Givet - Ardennes"
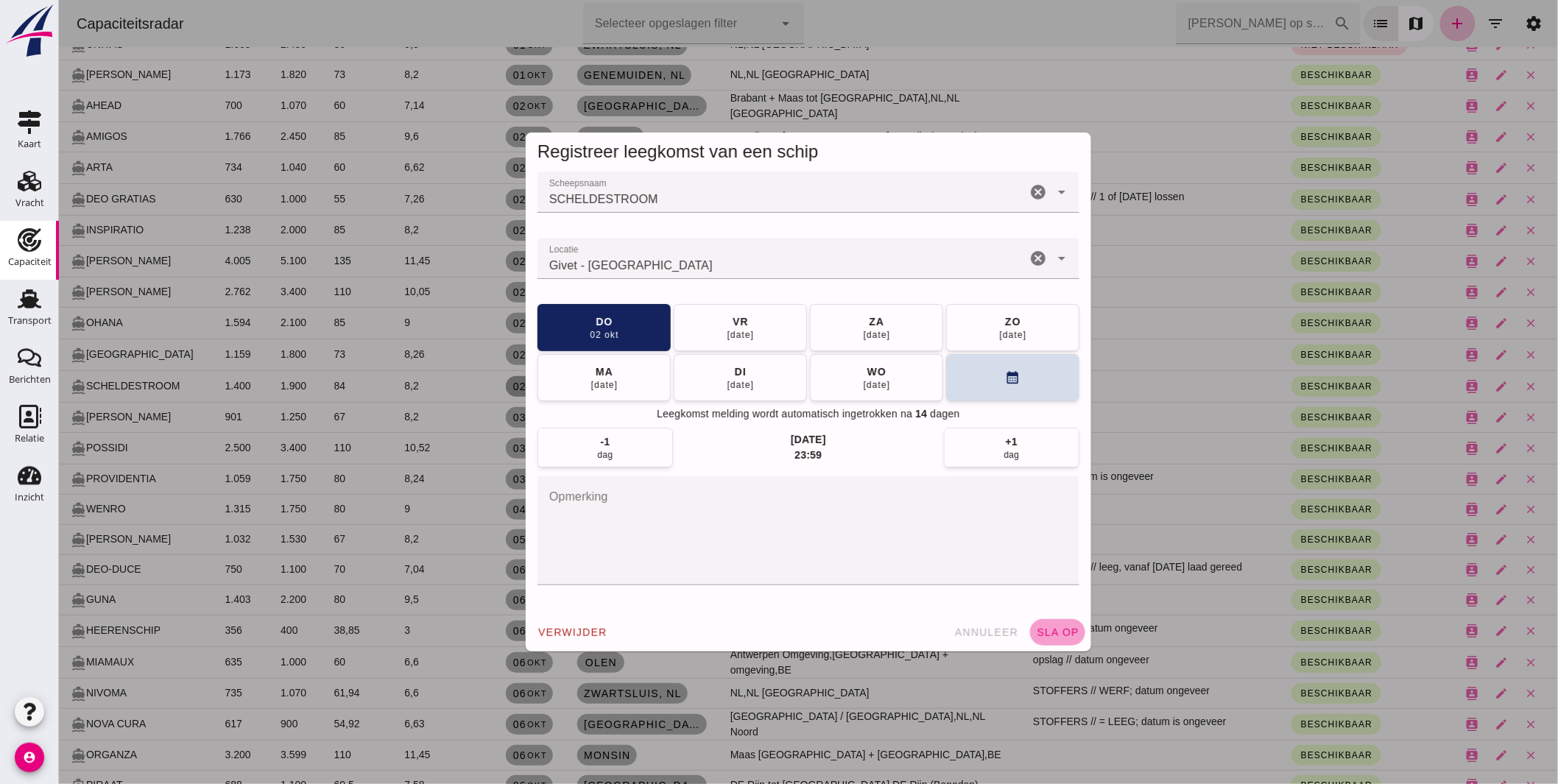
click at [1054, 634] on span "sla op" at bounding box center [1057, 632] width 44 height 12
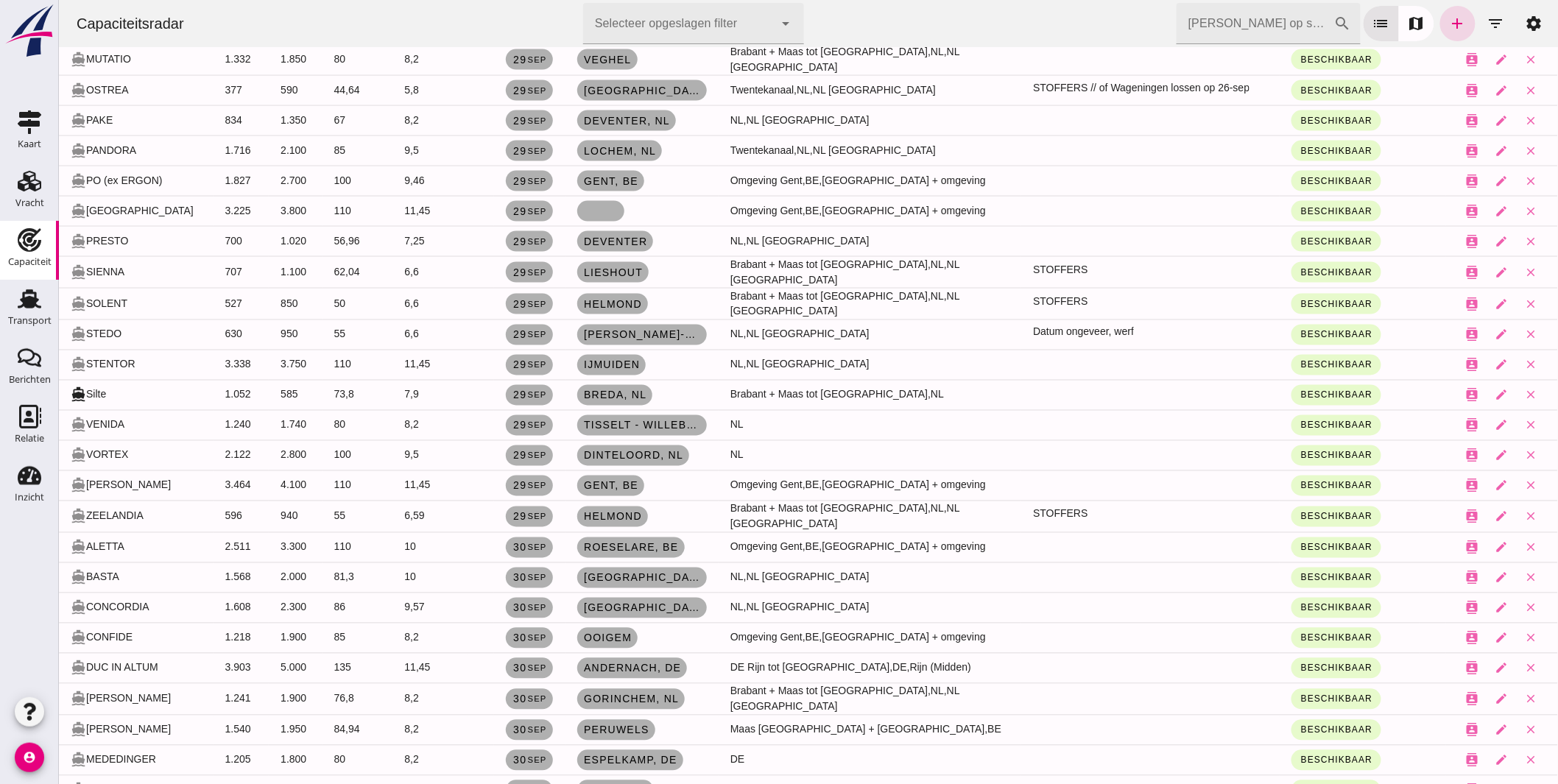
scroll to position [2948, 0]
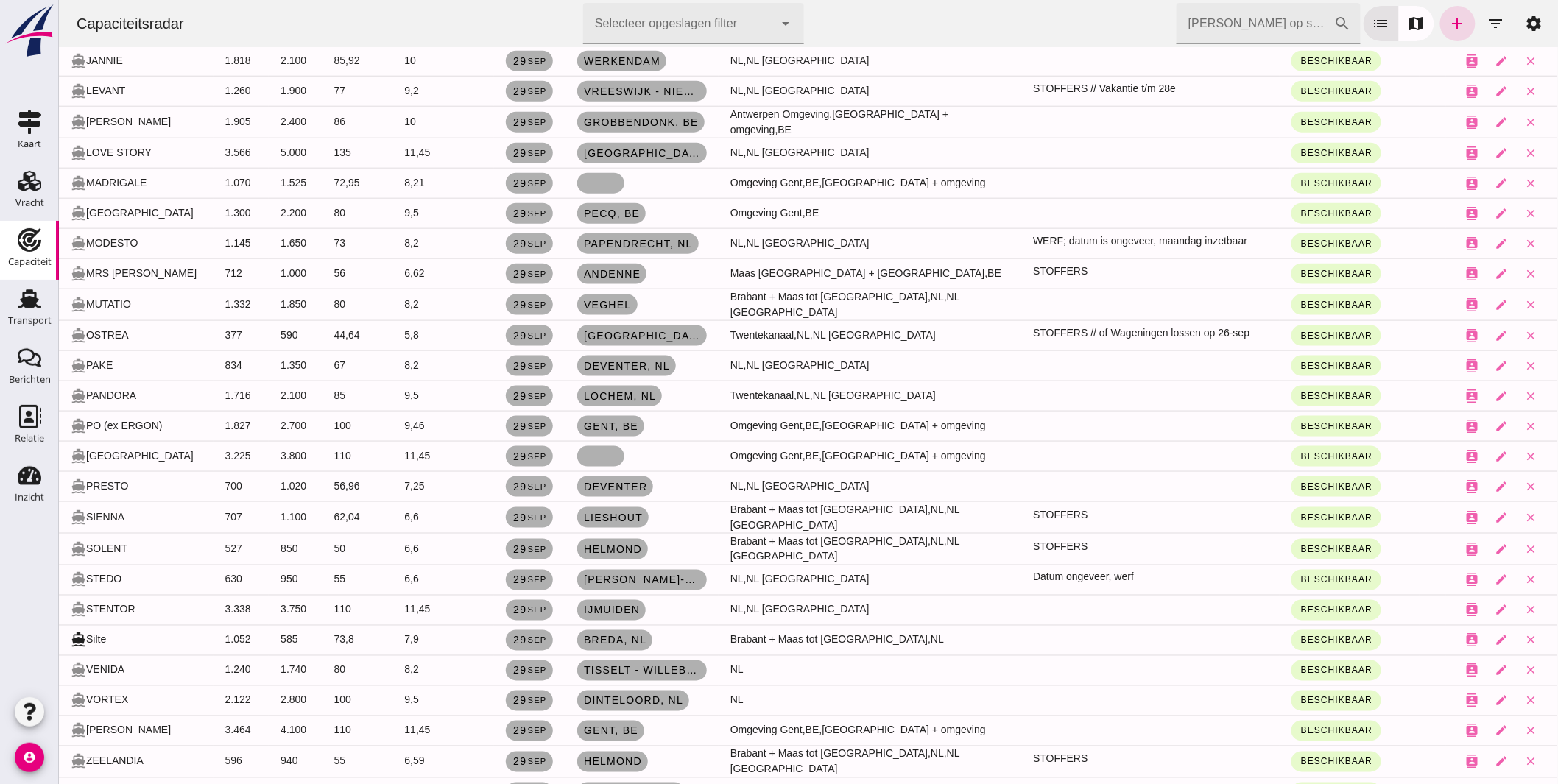
click at [603, 168] on td at bounding box center [642, 183] width 153 height 30
click at [601, 173] on link at bounding box center [601, 183] width 47 height 21
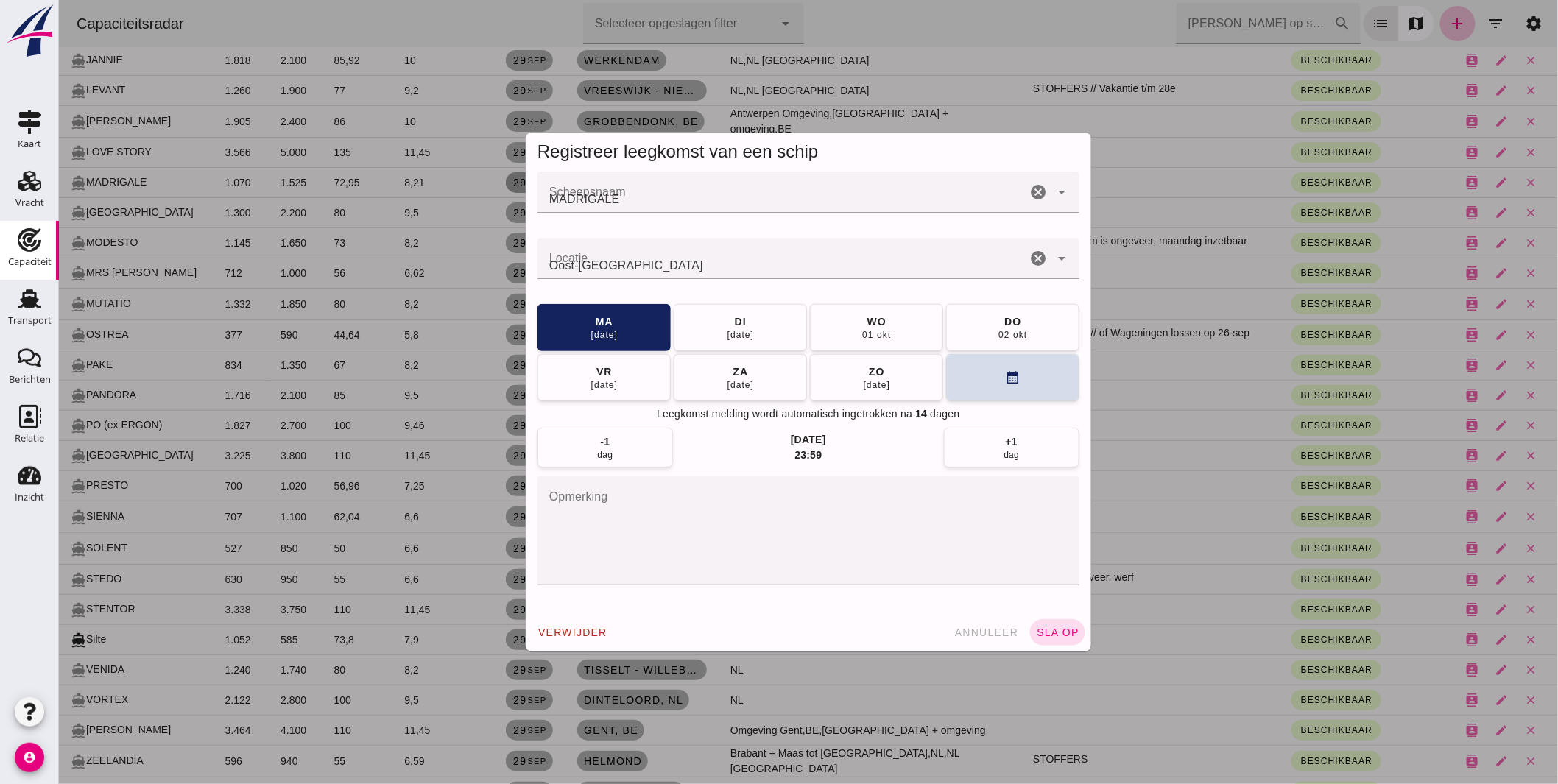
scroll to position [0, 0]
click at [542, 263] on input "Locatie" at bounding box center [781, 266] width 489 height 17
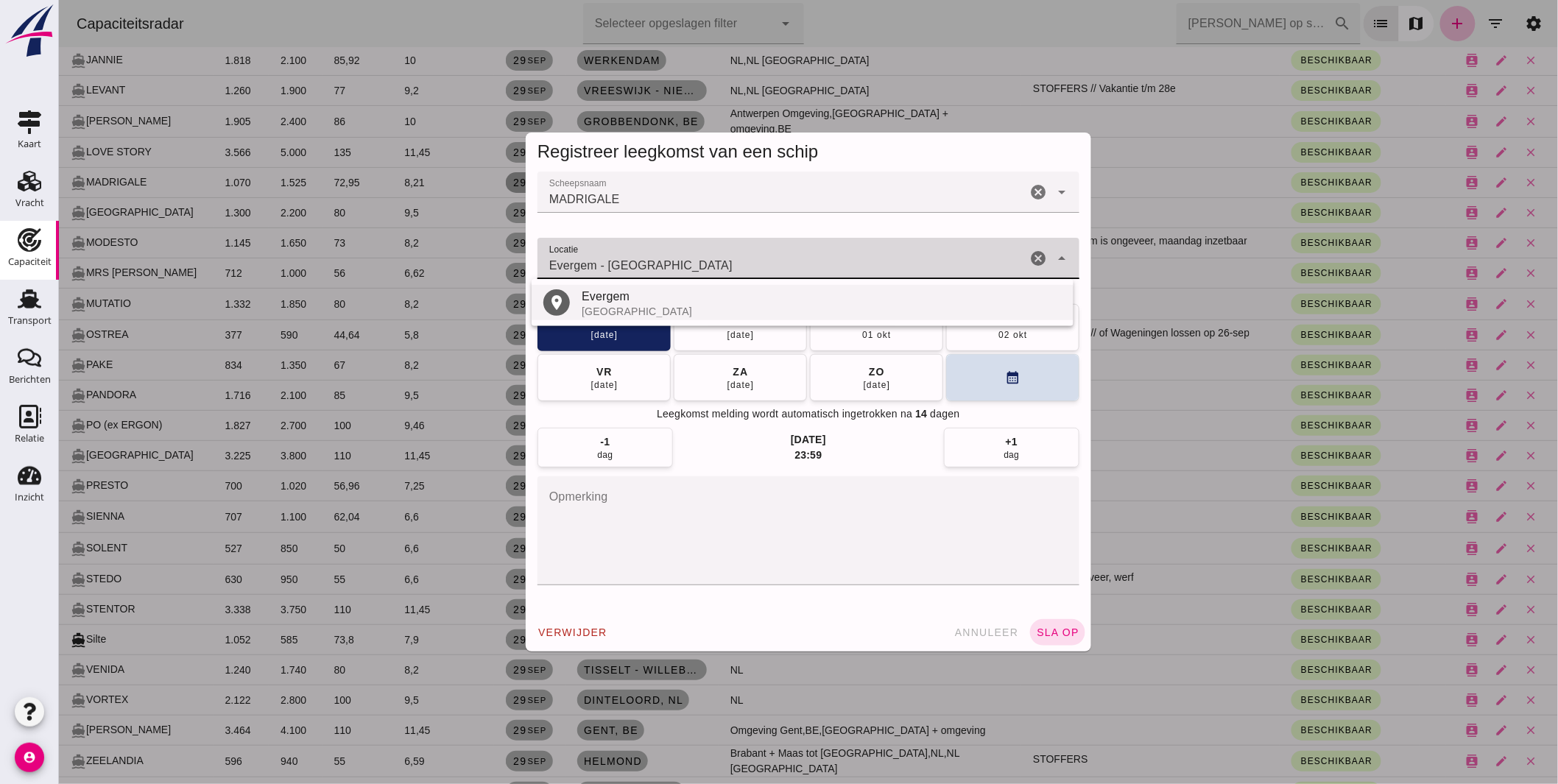
click at [598, 297] on div "Evergem" at bounding box center [821, 296] width 480 height 17
type input "Evergem - Oost-Vlaanderen"
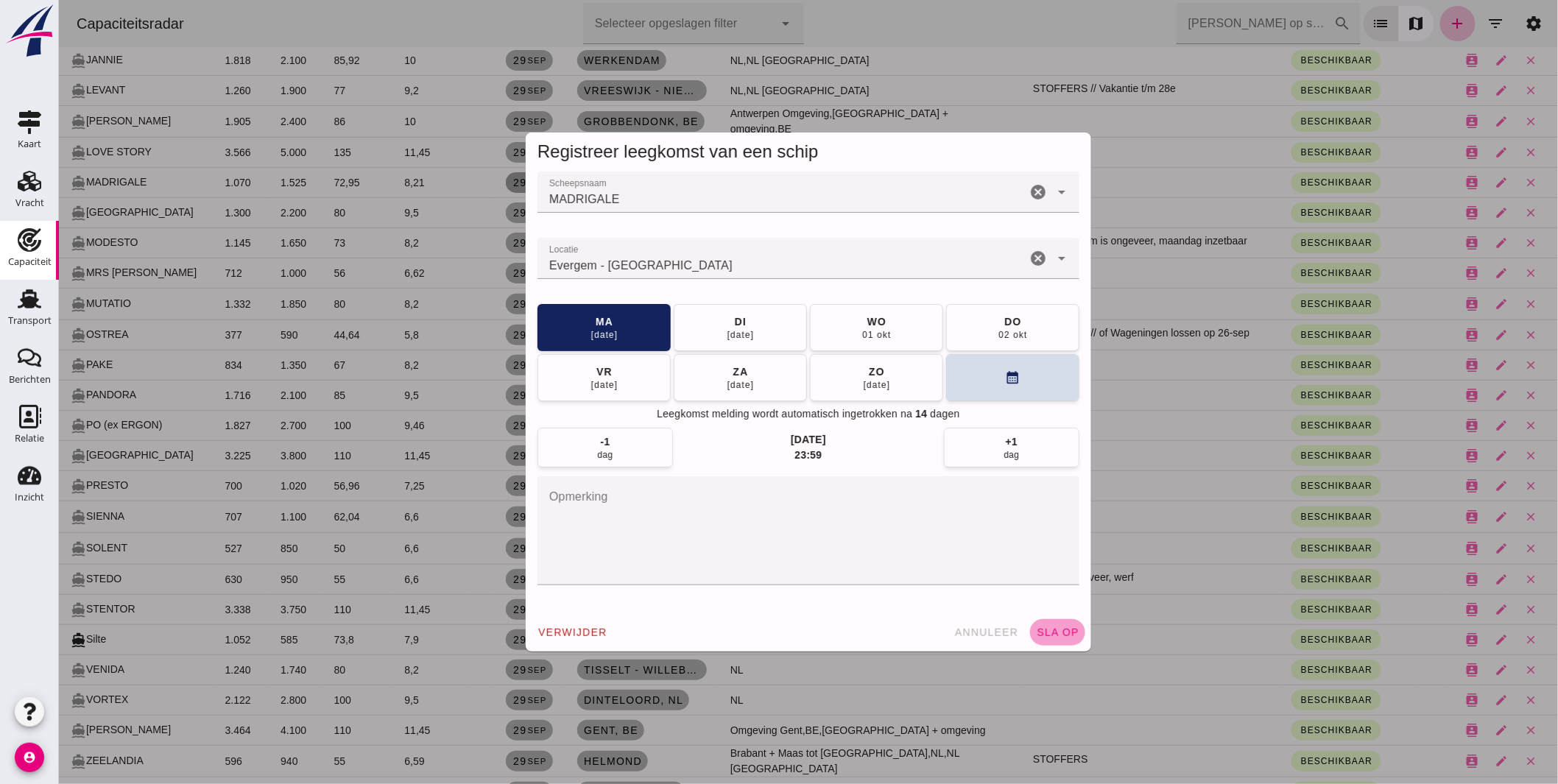
click at [1054, 628] on span "sla op" at bounding box center [1057, 632] width 44 height 12
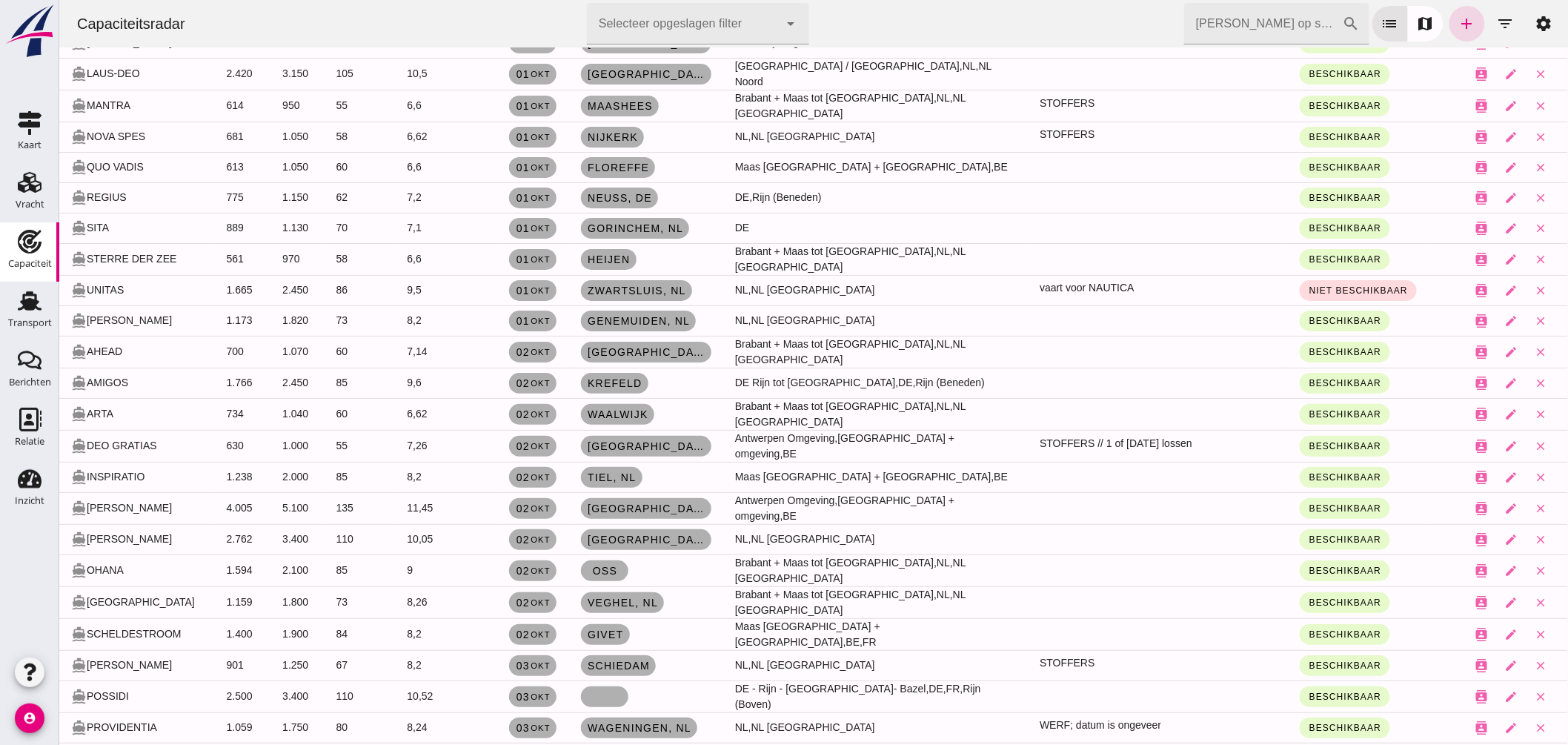
scroll to position [4367, 0]
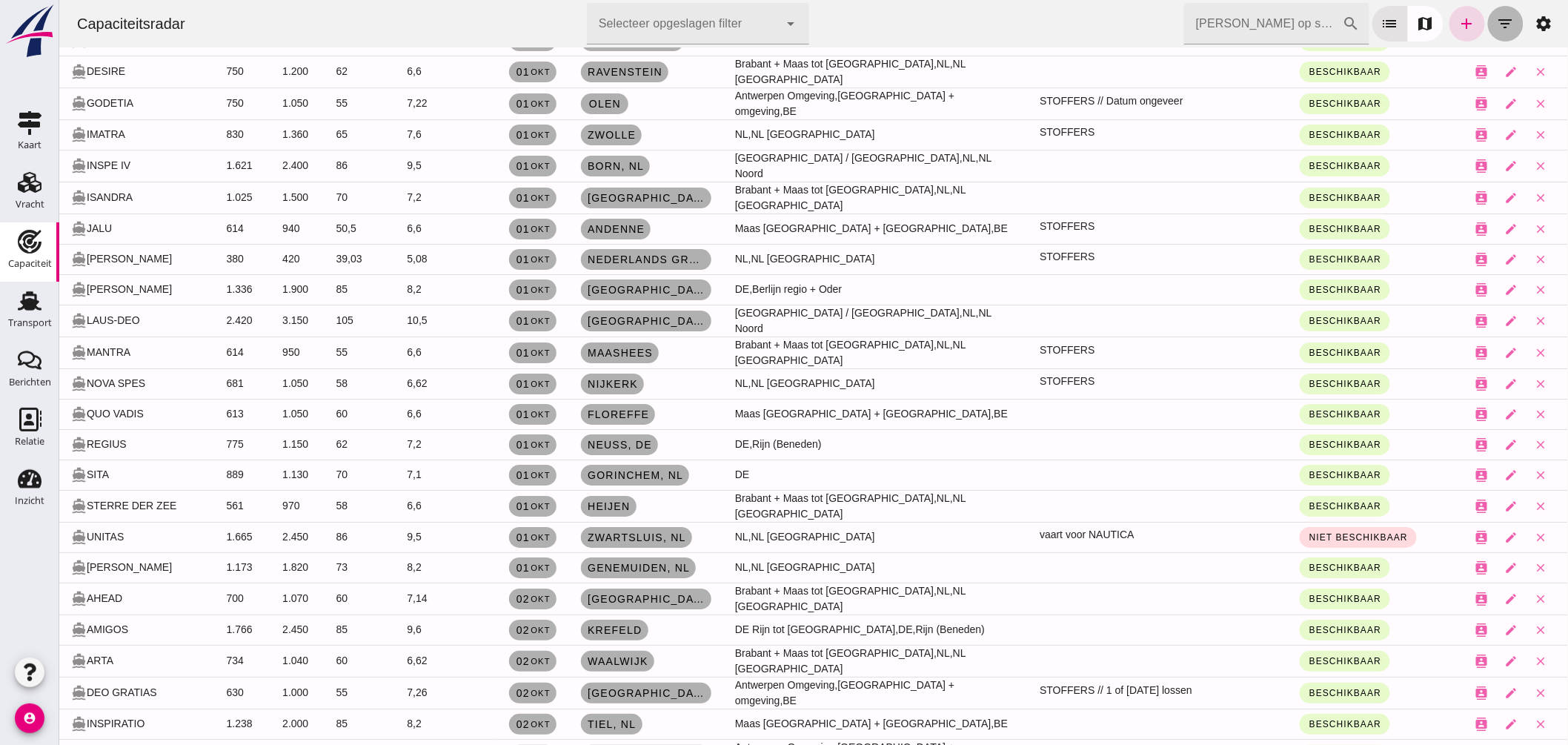
click at [1498, 23] on icon "filter_list" at bounding box center [1505, 23] width 17 height 17
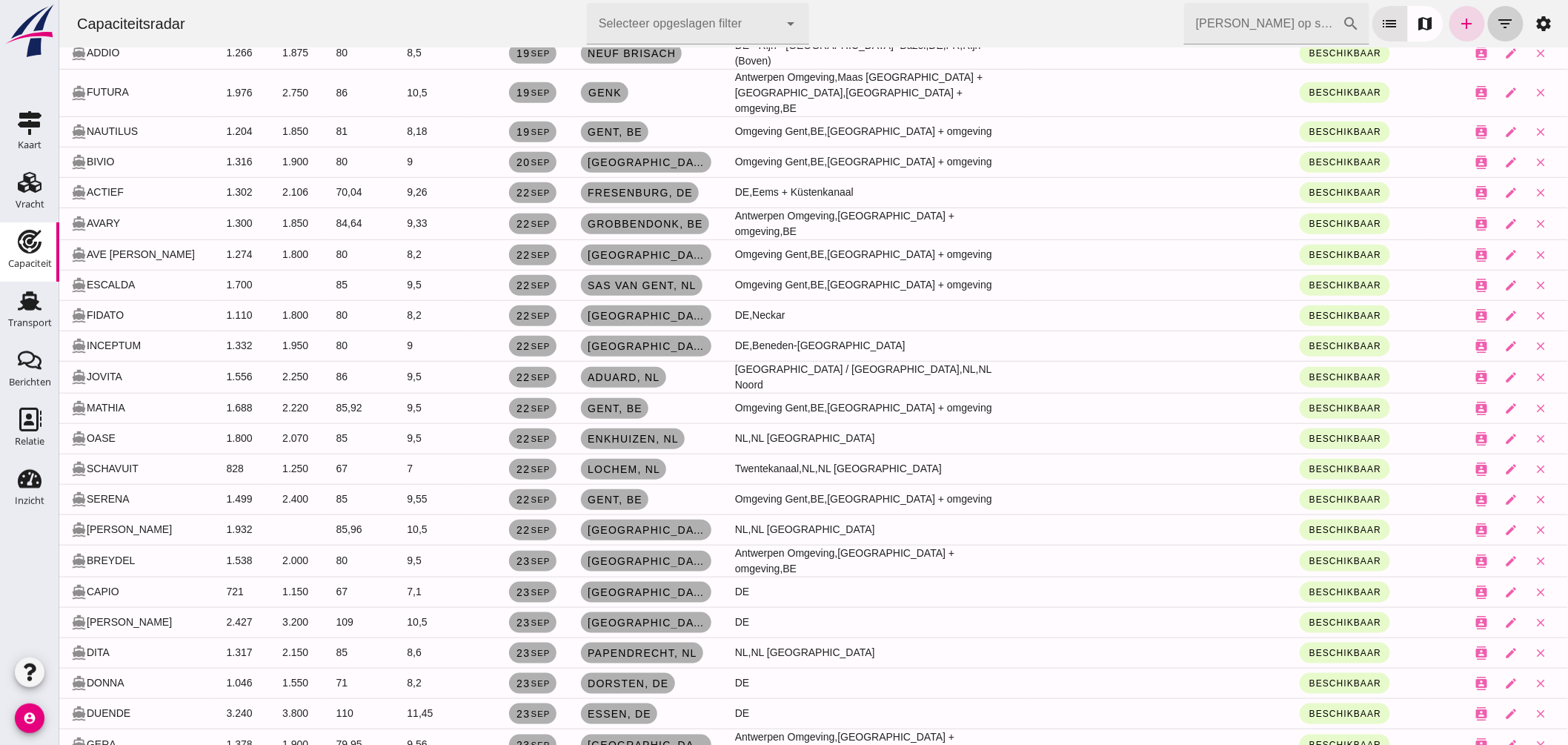
scroll to position [0, 0]
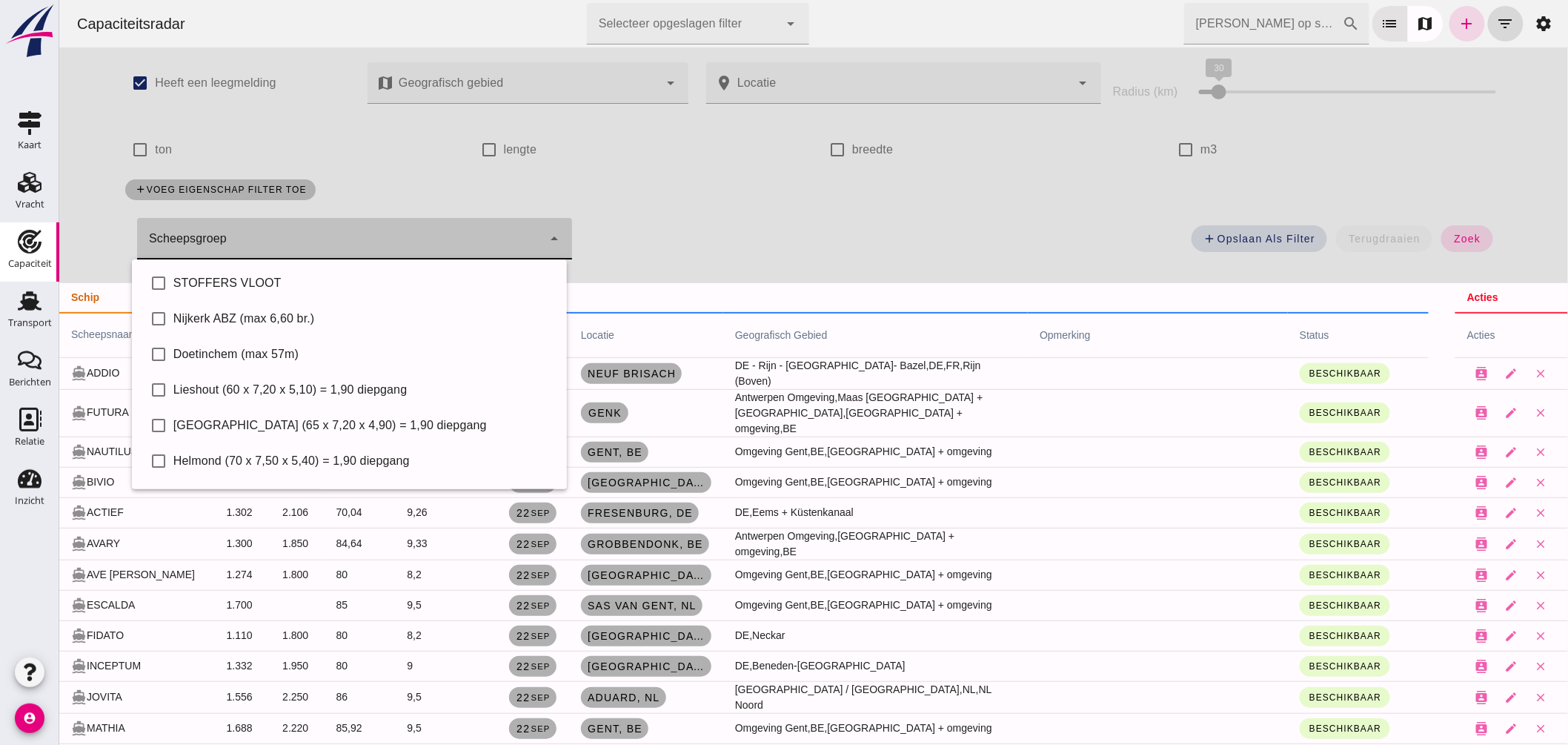
click at [408, 236] on div at bounding box center [338, 238] width 405 height 41
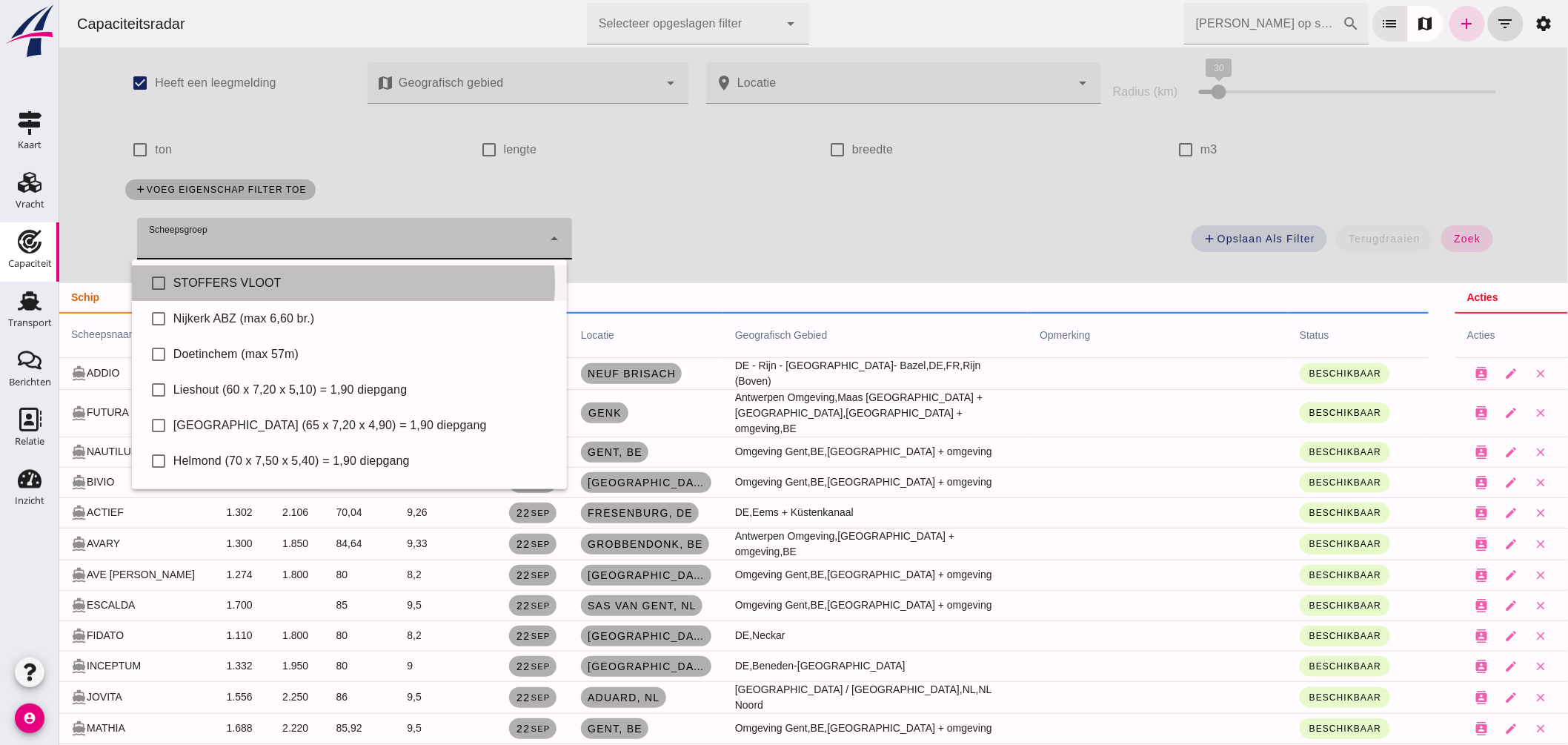
click at [275, 279] on div "STOFFERS VLOOT" at bounding box center [363, 283] width 381 height 17
type input "STOFFERS VLOOT"
checkbox input "true"
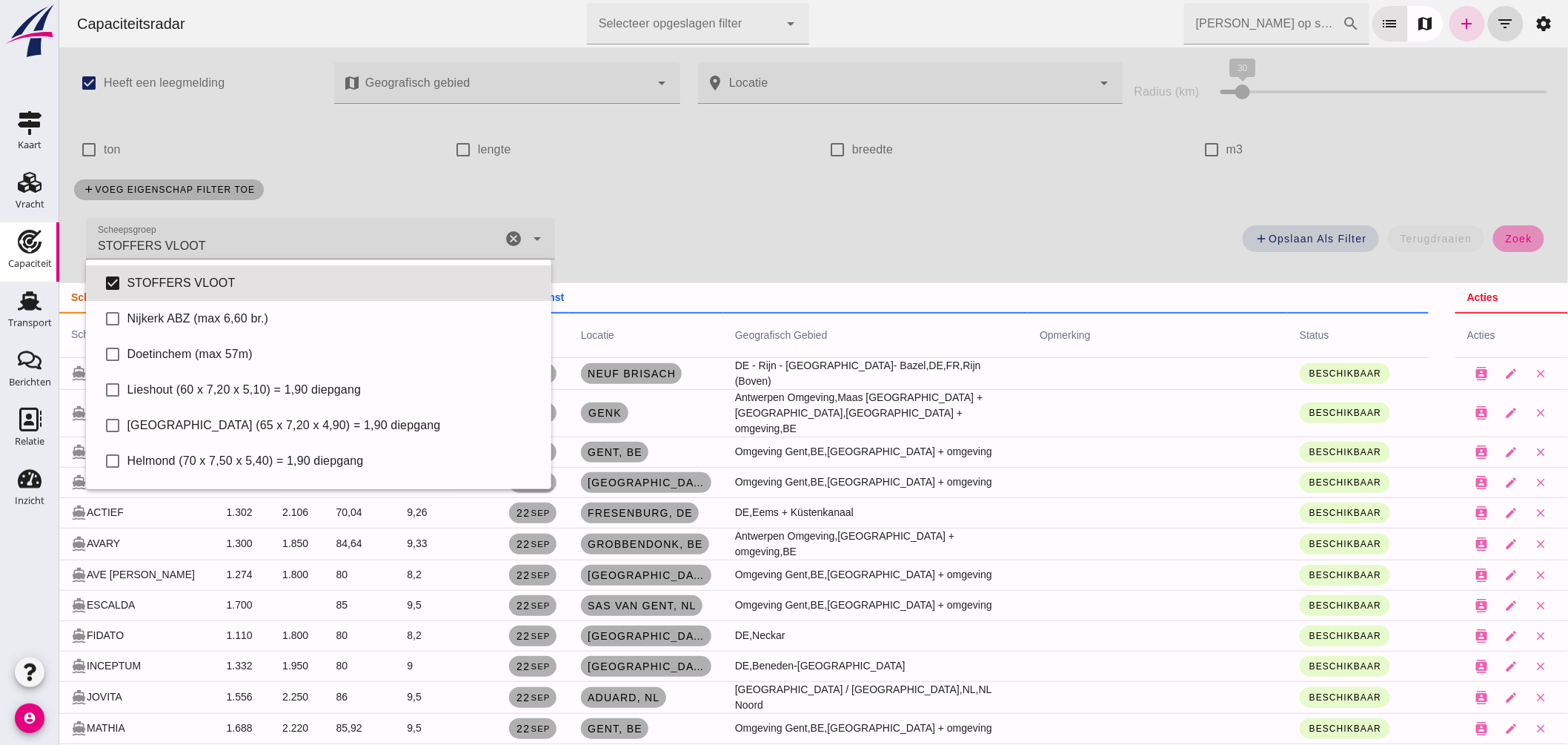
click at [1519, 228] on button "zoek" at bounding box center [1518, 238] width 51 height 27
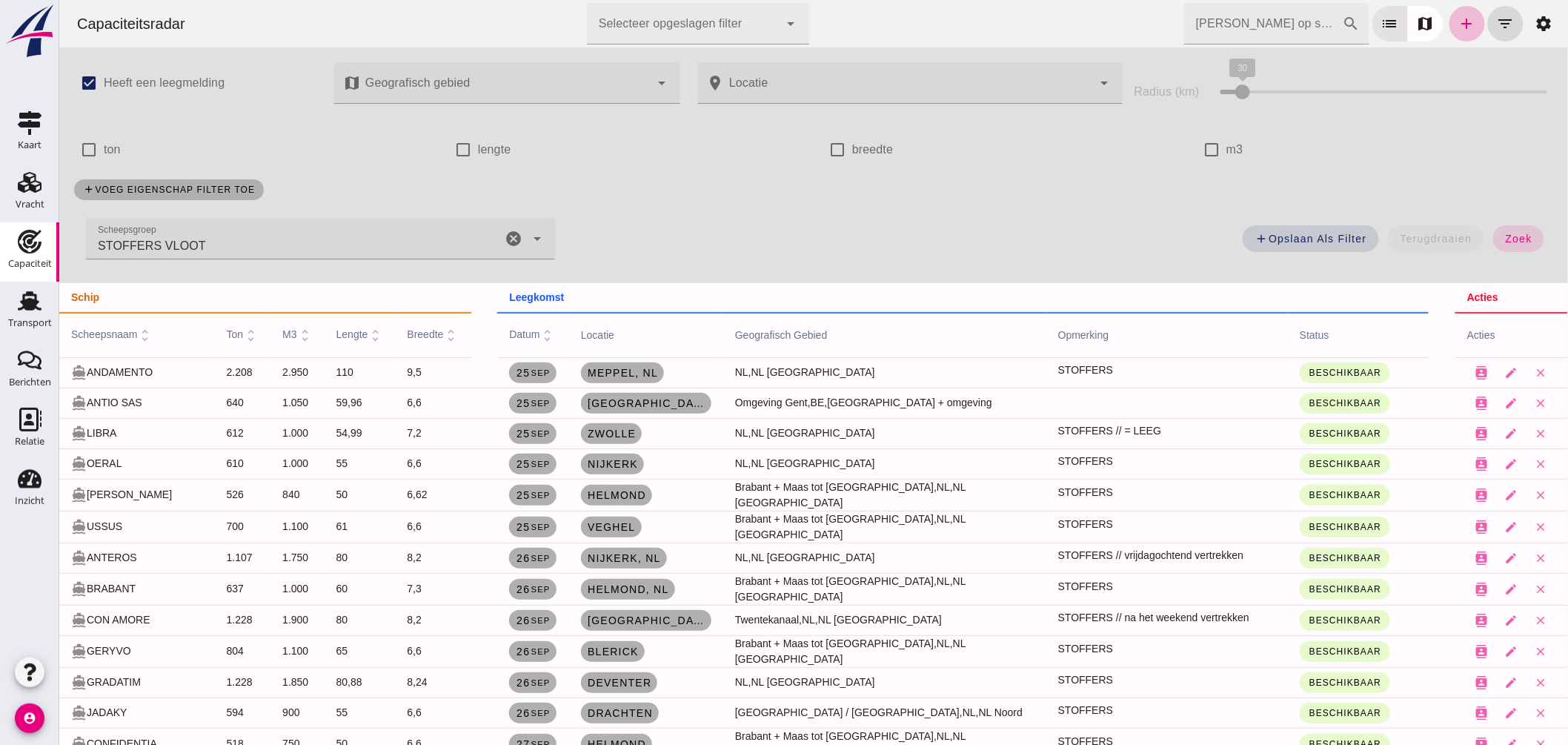
scroll to position [247, 0]
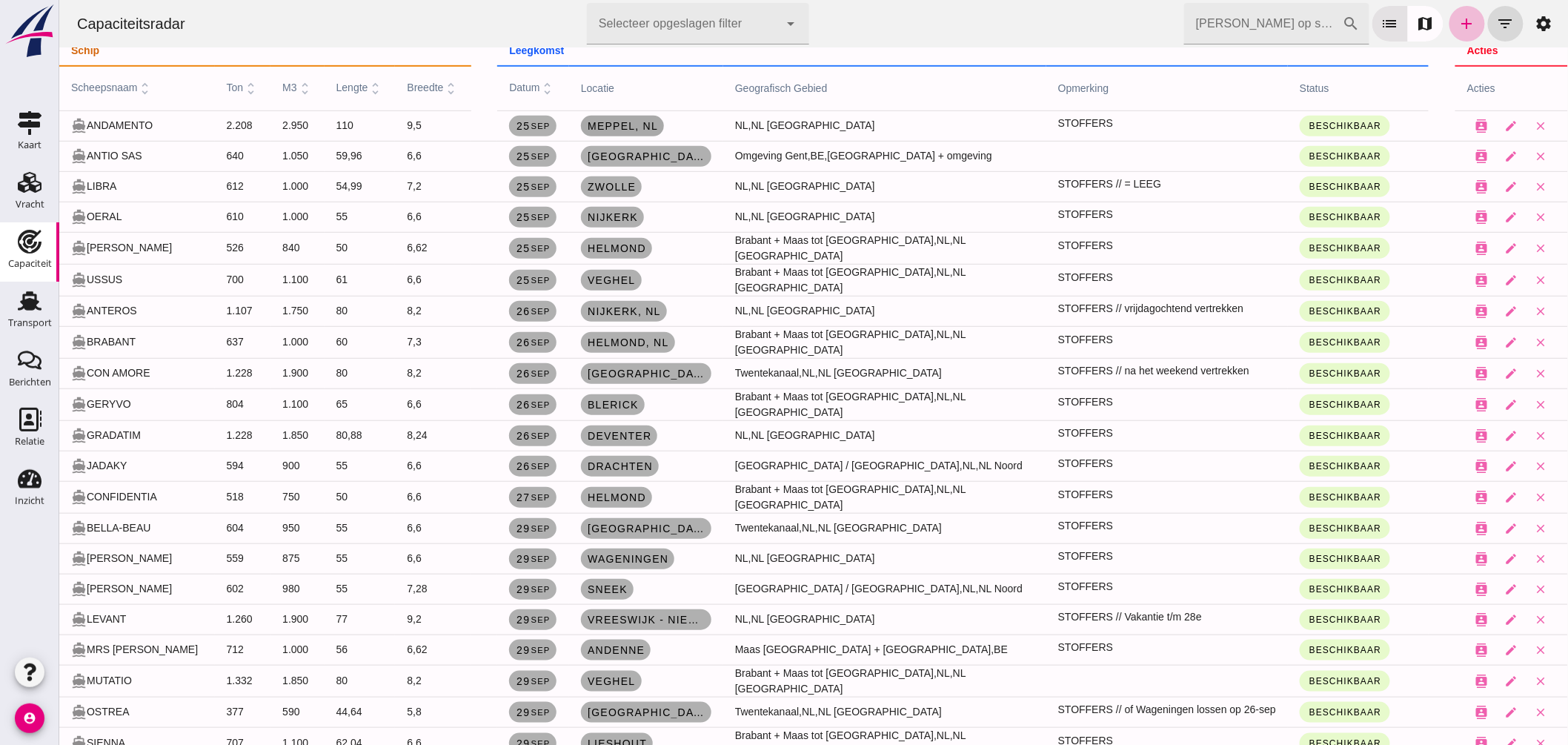
click at [615, 127] on span "Meppel , nl" at bounding box center [621, 126] width 71 height 12
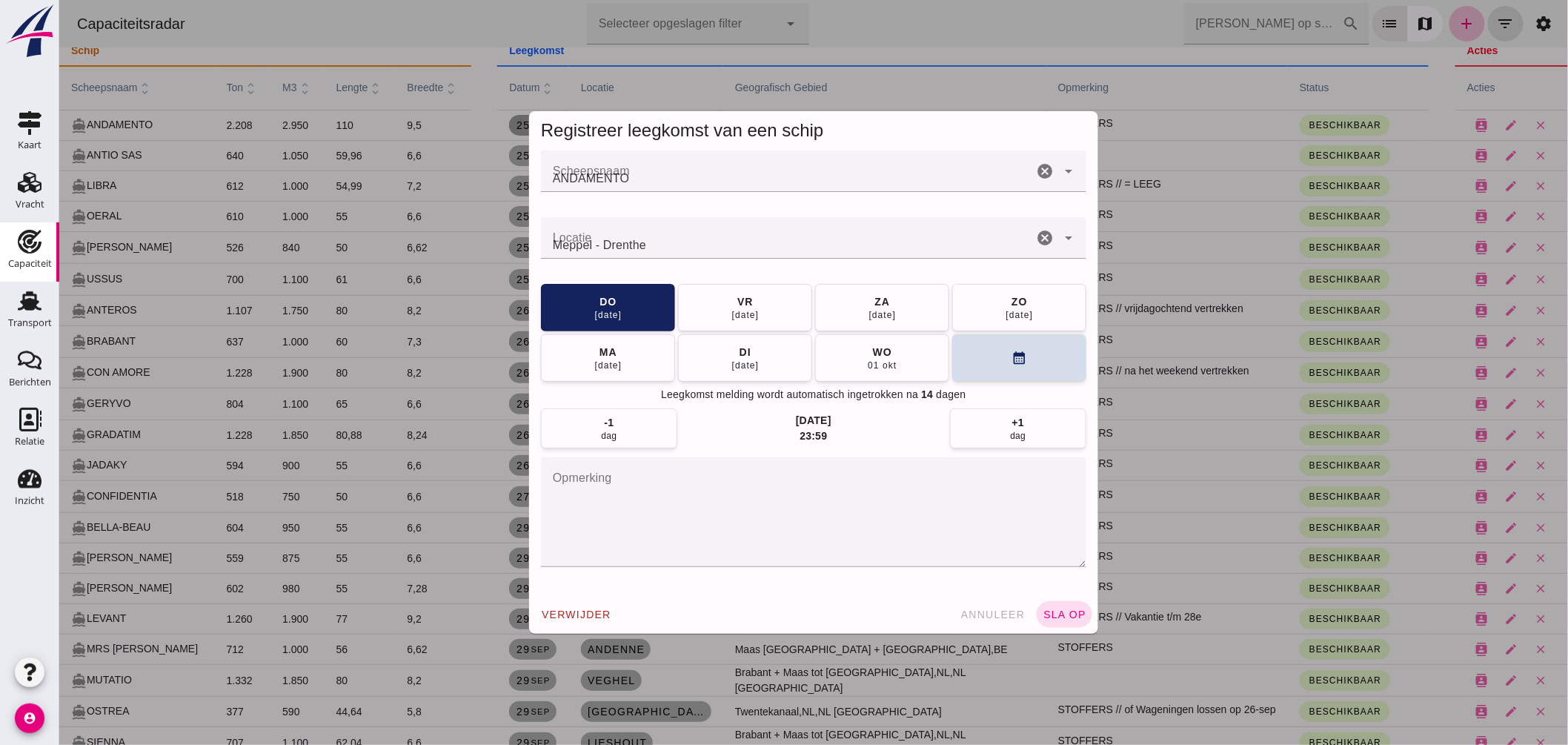
scroll to position [0, 0]
click at [761, 317] on button "vr 26 sep" at bounding box center [744, 307] width 134 height 48
click at [1064, 608] on button "sla op" at bounding box center [1064, 614] width 56 height 27
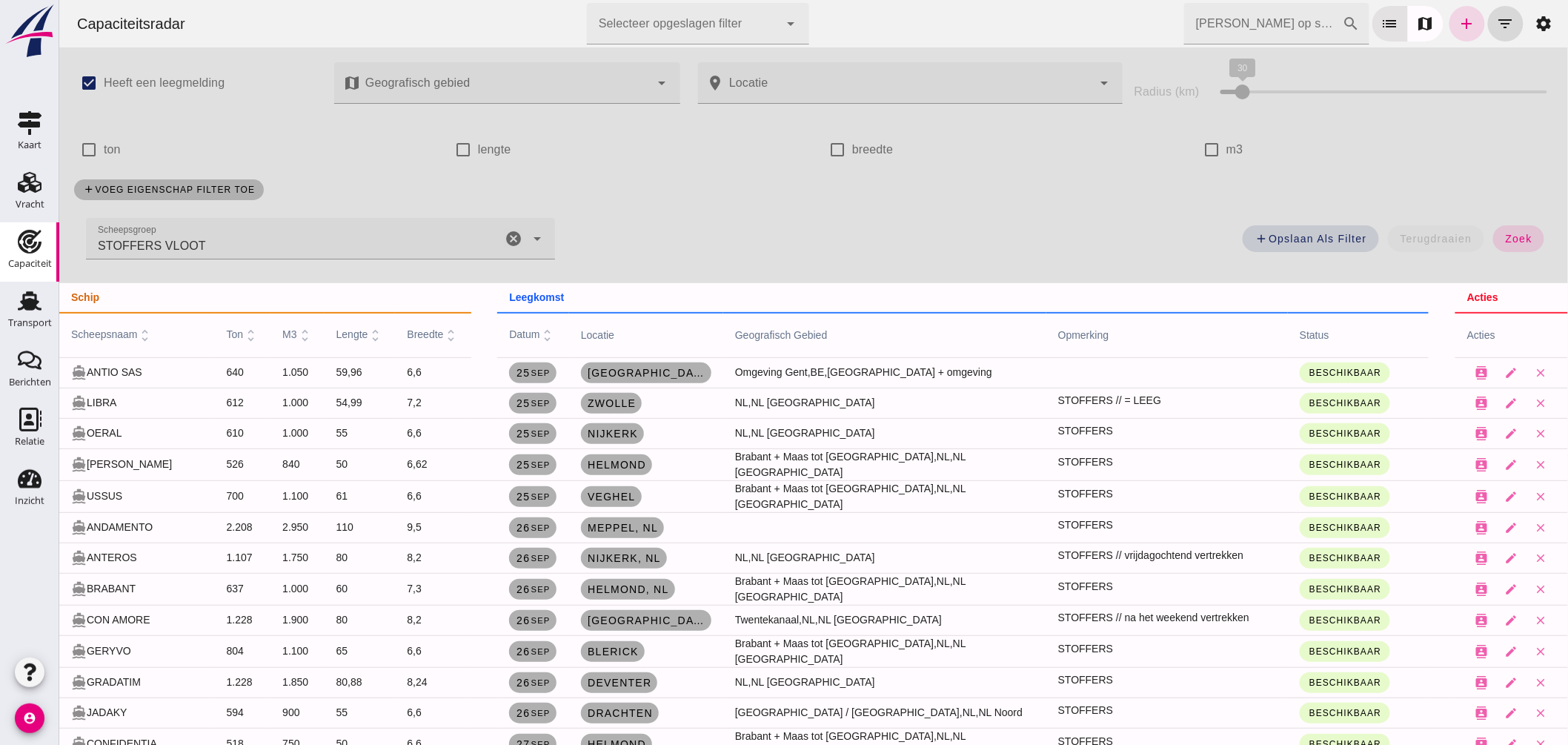
scroll to position [247, 0]
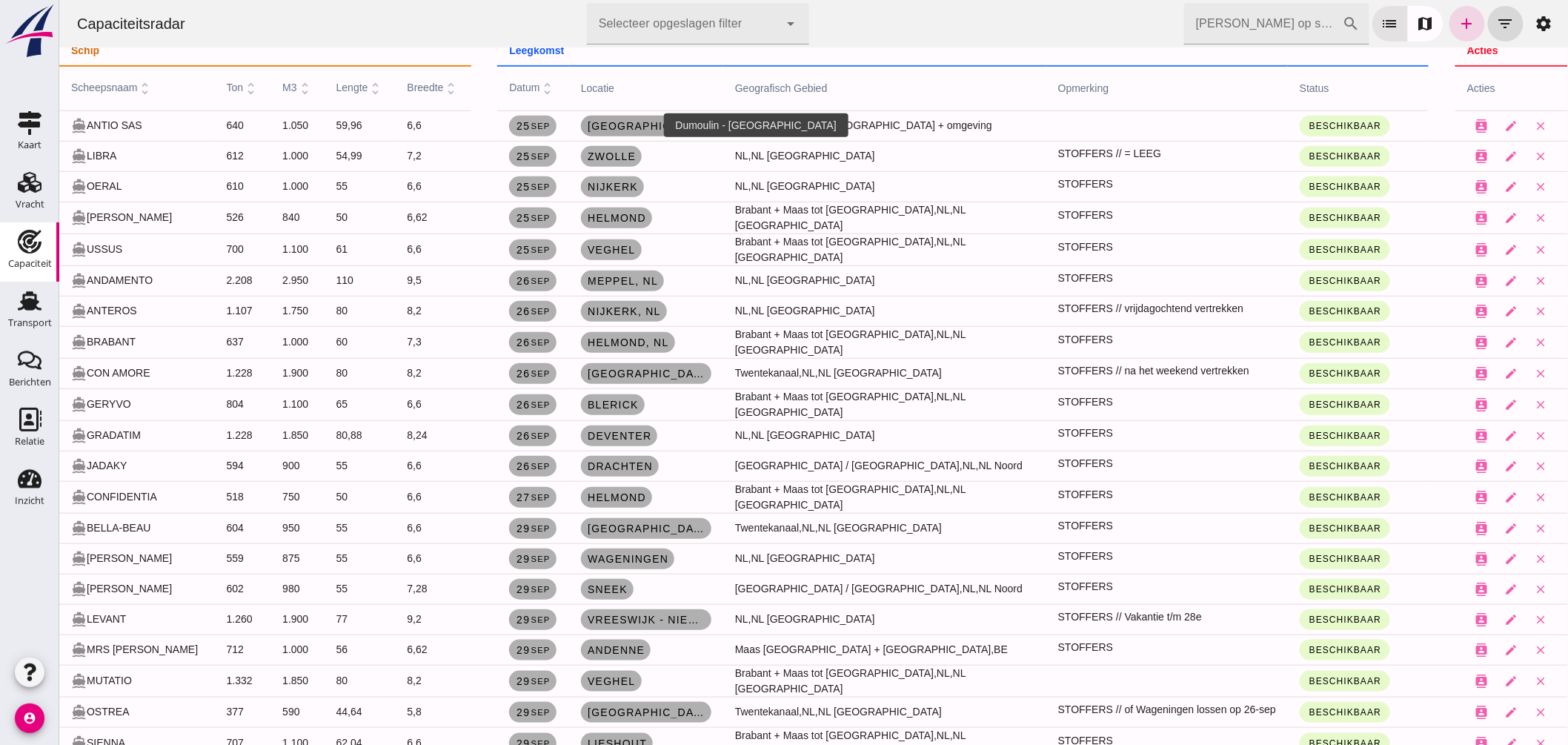
click at [631, 120] on span "Kortrijk" at bounding box center [645, 126] width 118 height 12
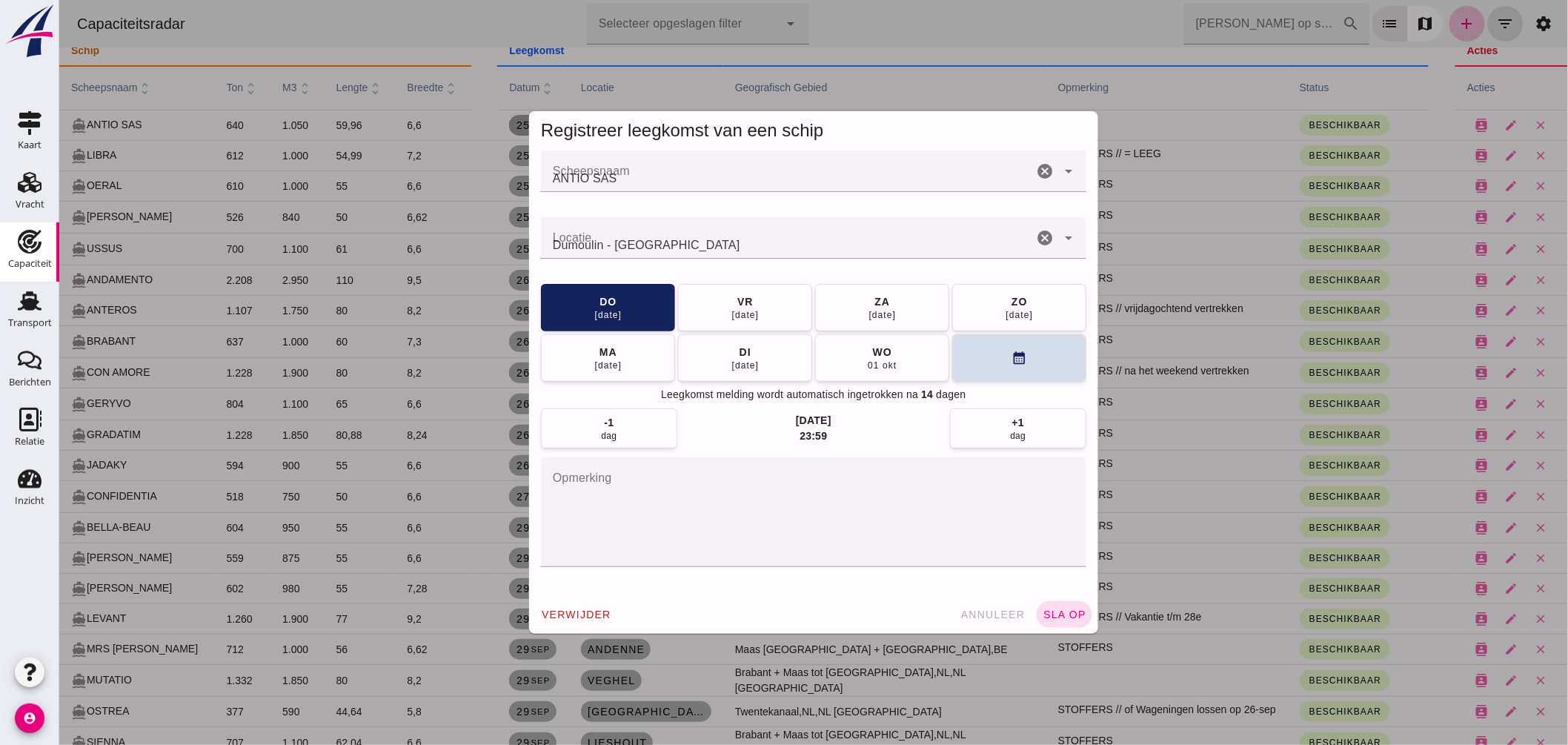
scroll to position [0, 0]
click at [1024, 339] on button "calendar_month" at bounding box center [1019, 357] width 134 height 48
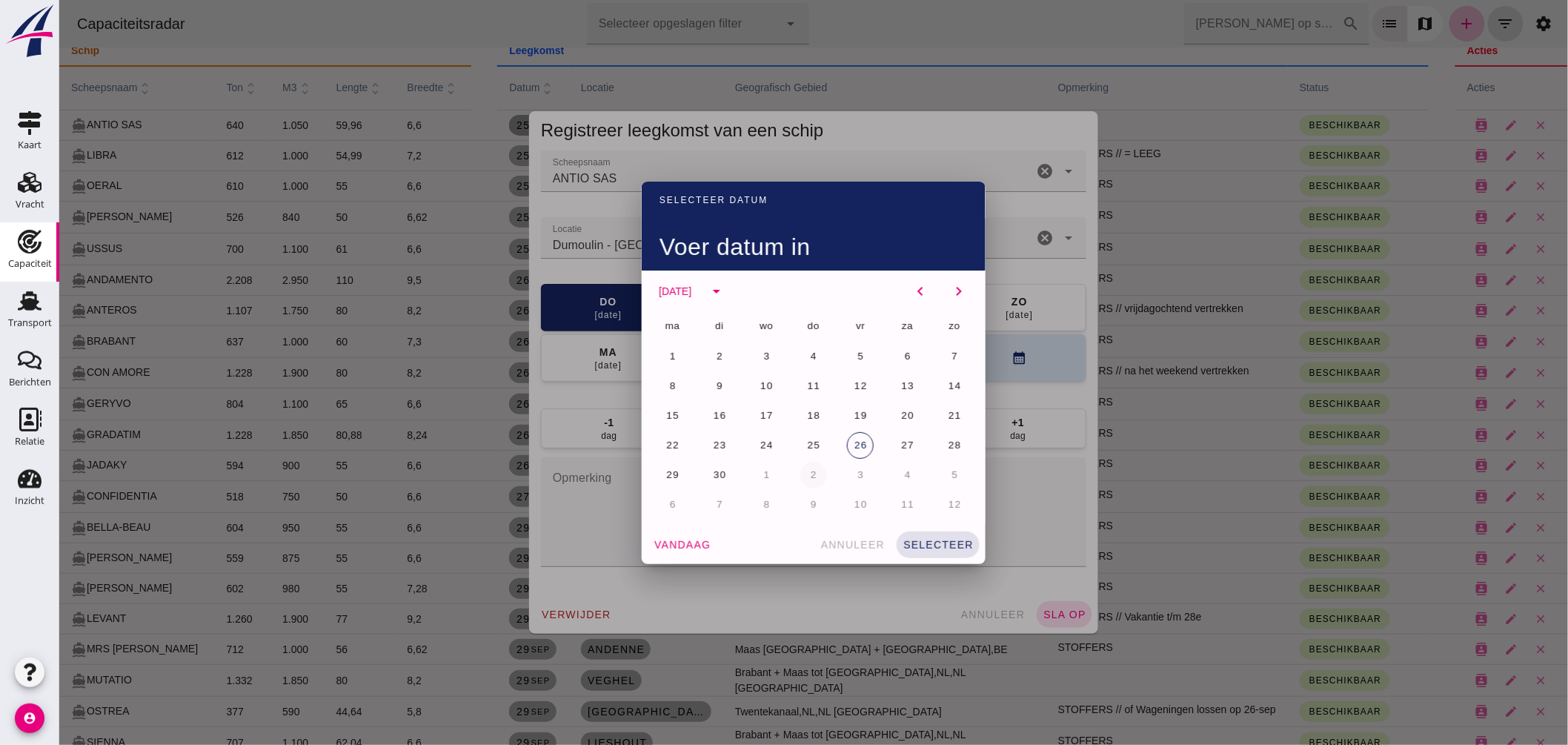
click at [809, 474] on span "2" at bounding box center [813, 475] width 7 height 11
click at [931, 541] on span "selecteer" at bounding box center [937, 545] width 71 height 12
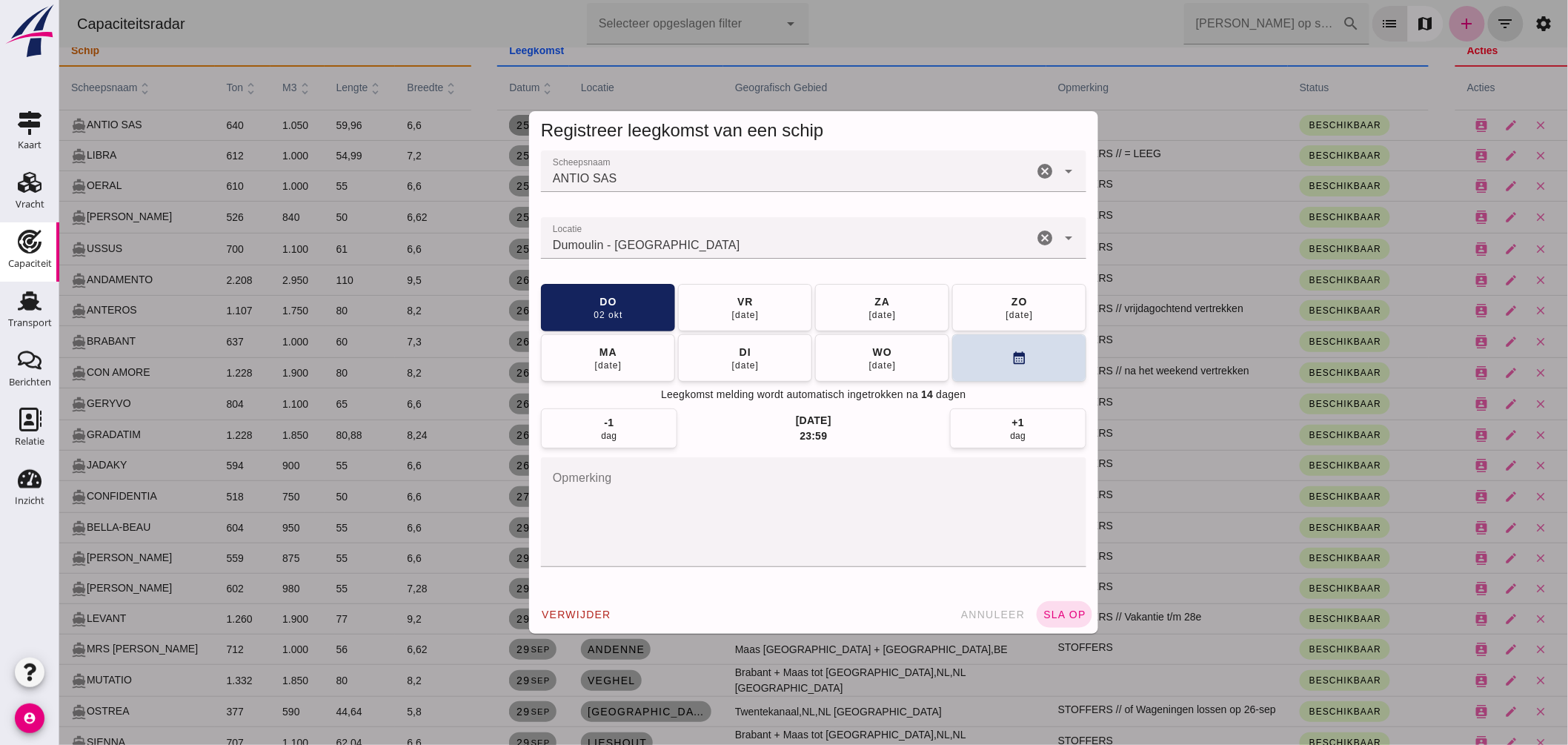
click at [1061, 613] on span "sla op" at bounding box center [1064, 614] width 44 height 12
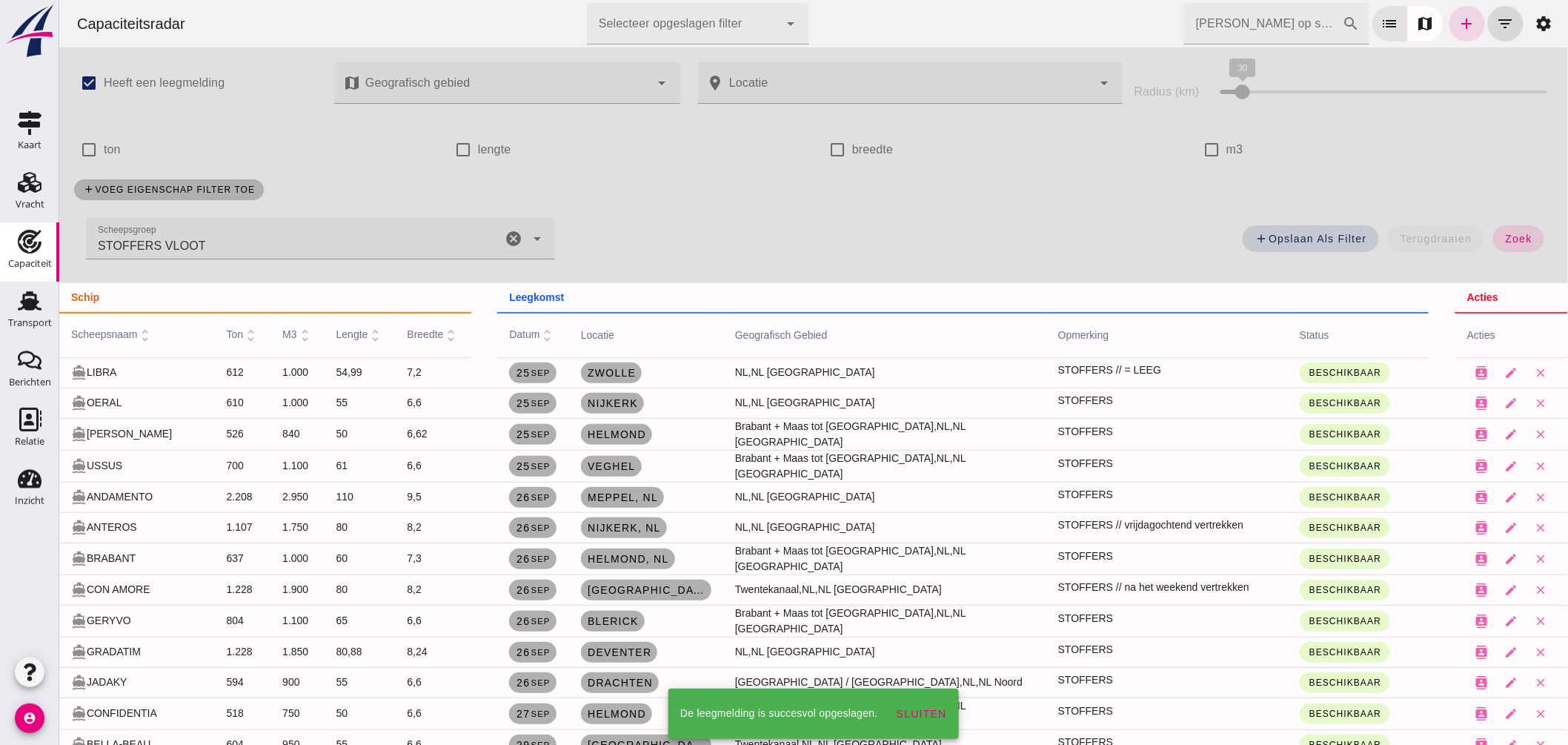
scroll to position [247, 0]
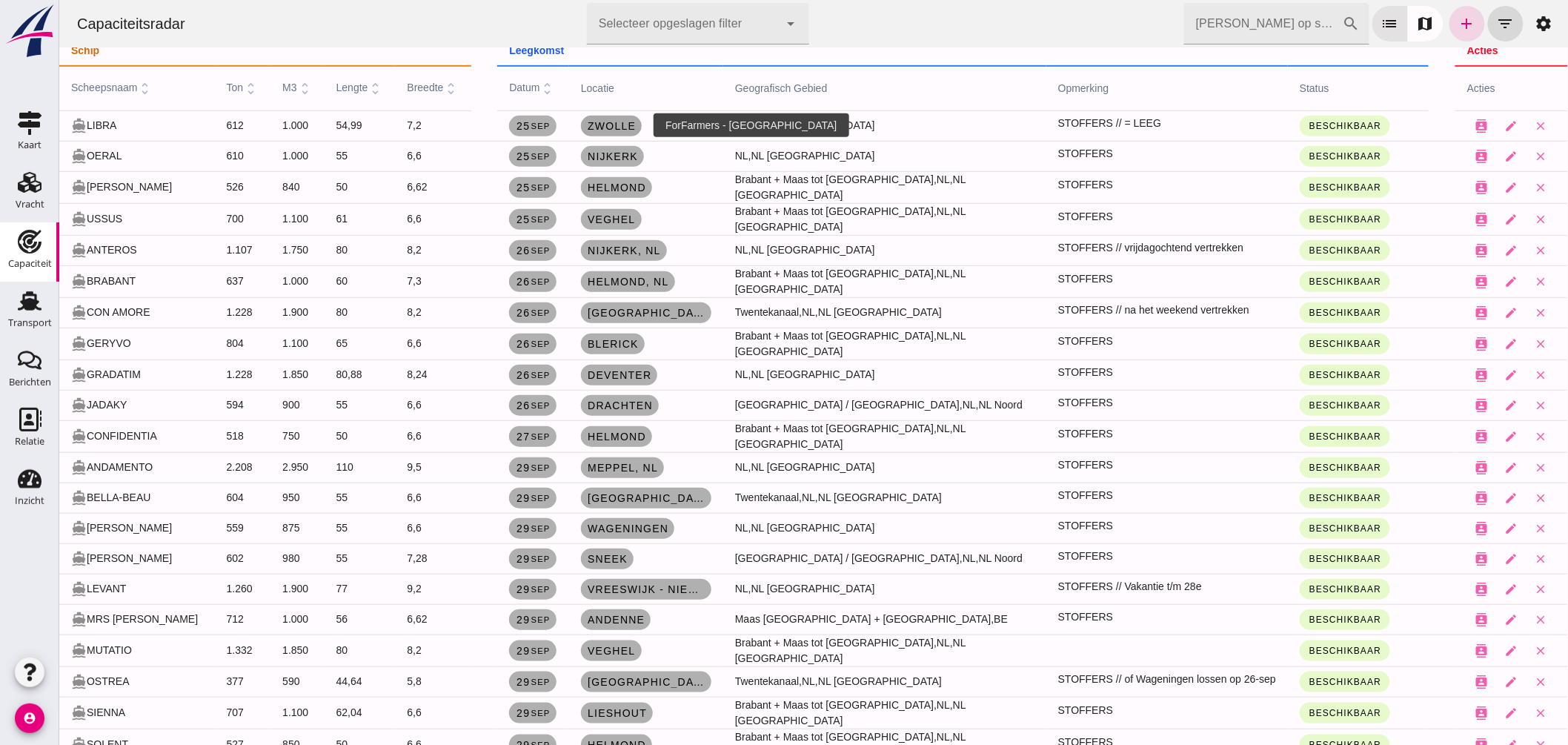
click at [620, 121] on span "Zwolle" at bounding box center [610, 126] width 49 height 12
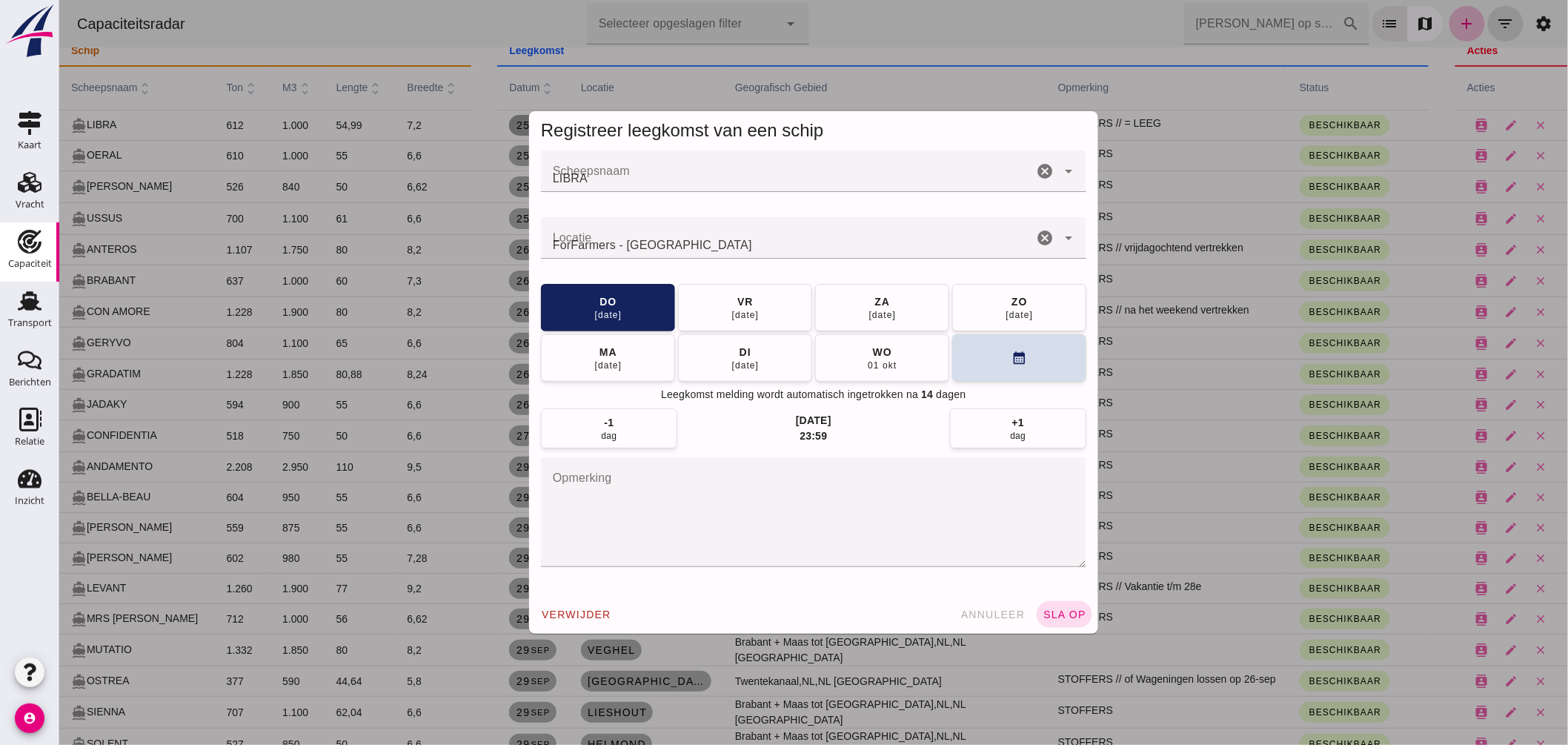
scroll to position [0, 0]
click at [742, 298] on div "vr" at bounding box center [744, 301] width 17 height 15
click at [1042, 609] on span "sla op" at bounding box center [1064, 614] width 44 height 12
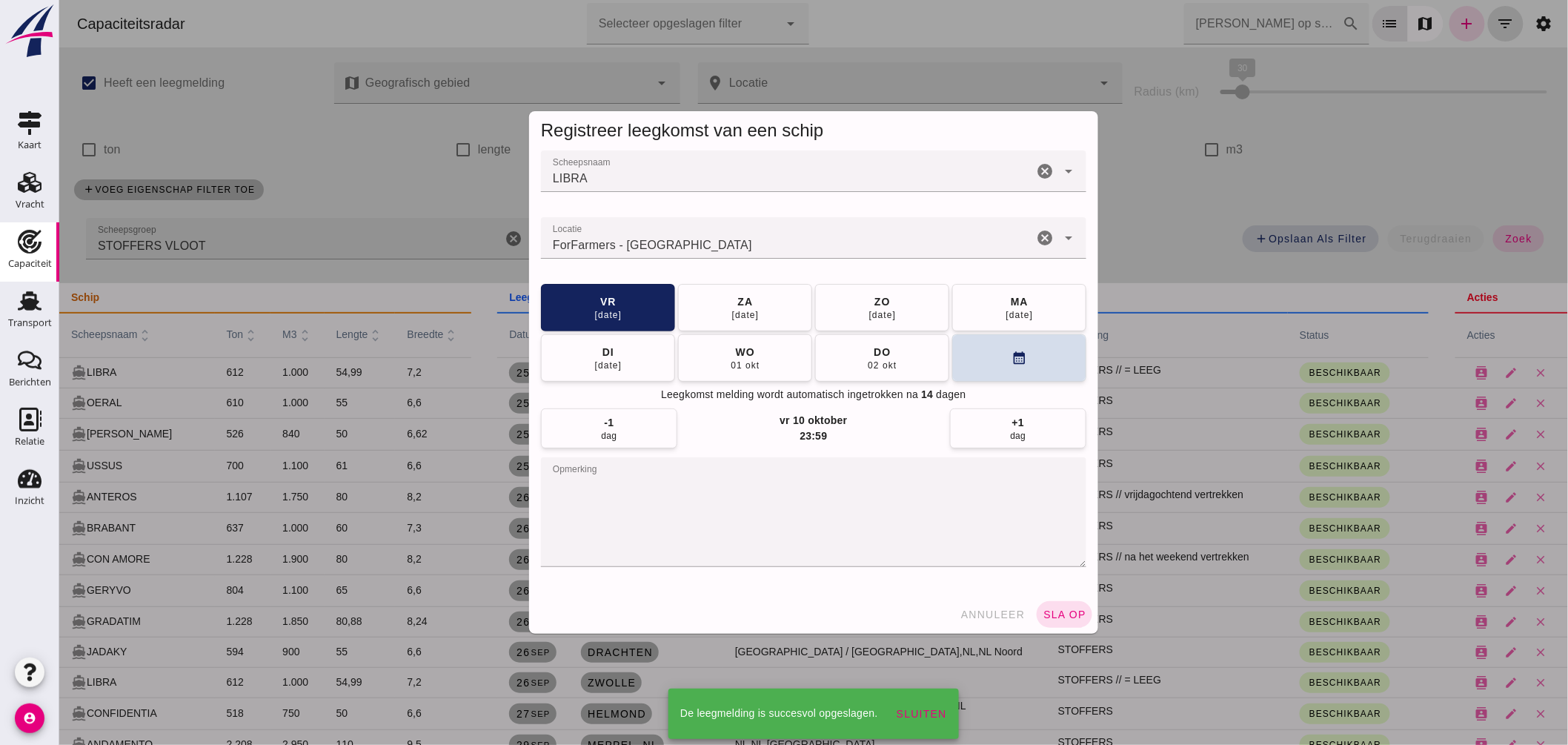
scroll to position [247, 0]
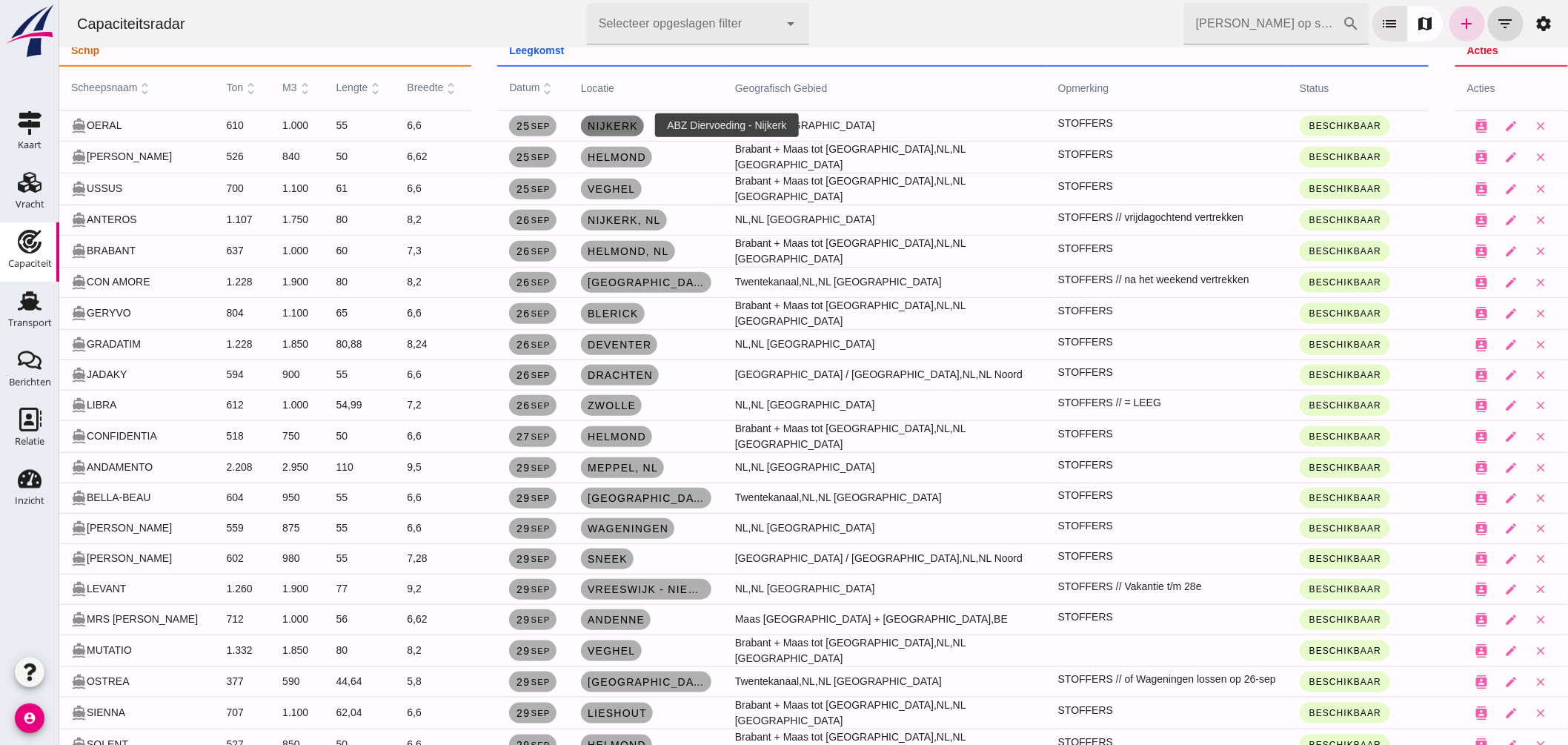
click at [595, 122] on span "Nijkerk" at bounding box center [612, 126] width 51 height 12
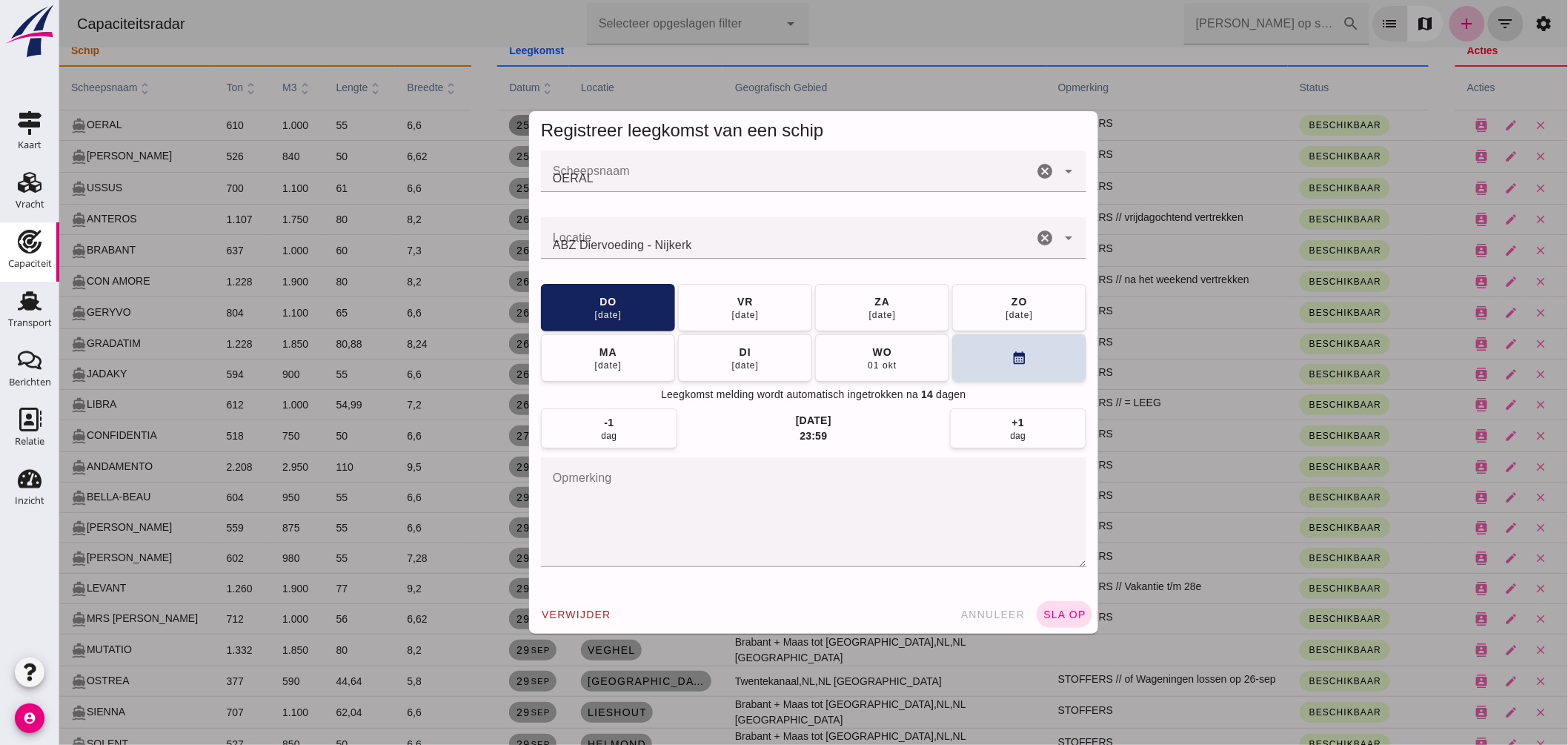
scroll to position [0, 0]
click at [694, 243] on input "Locatie" at bounding box center [786, 244] width 492 height 17
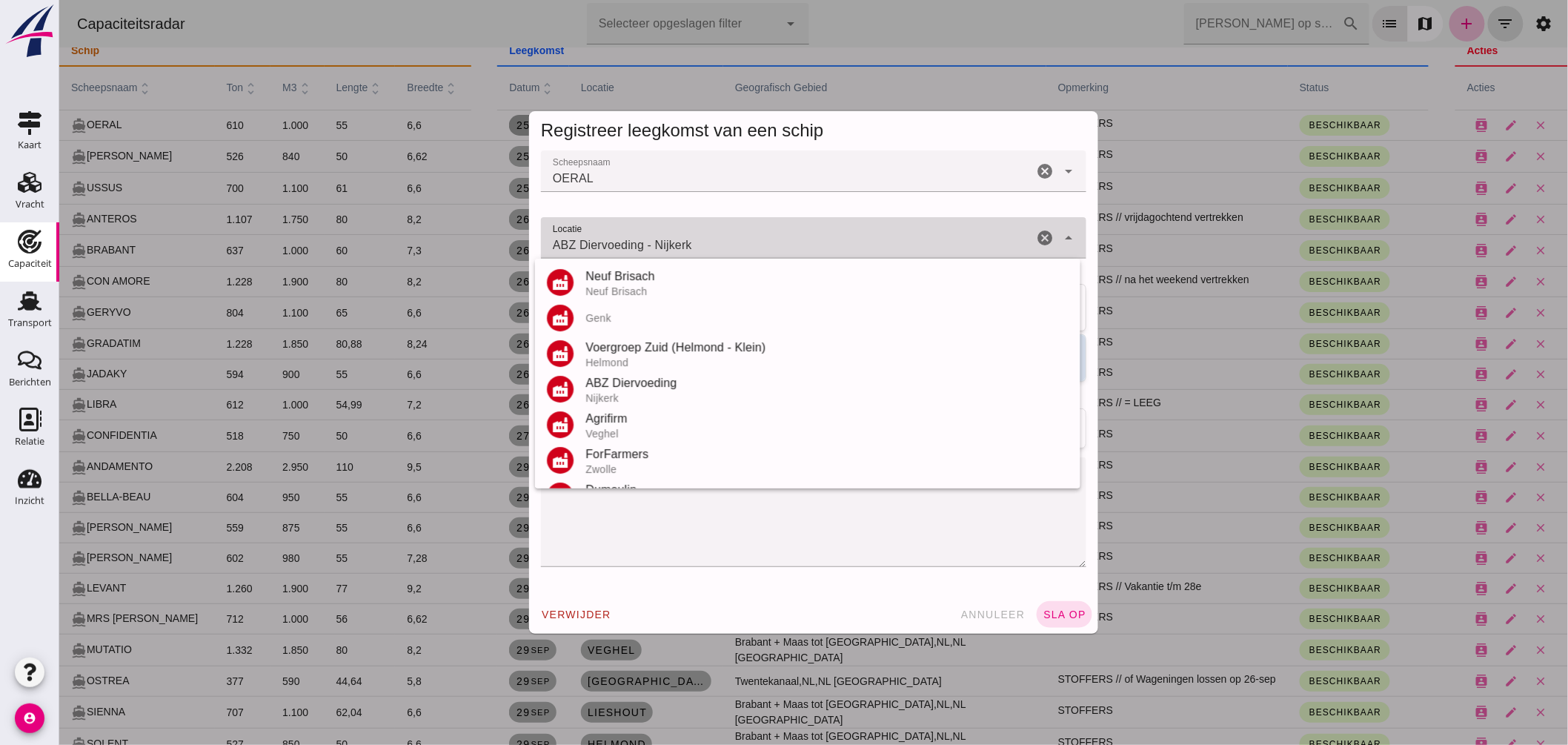
click at [694, 242] on input "ABZ Diervoeding - Nijkerk" at bounding box center [786, 244] width 492 height 17
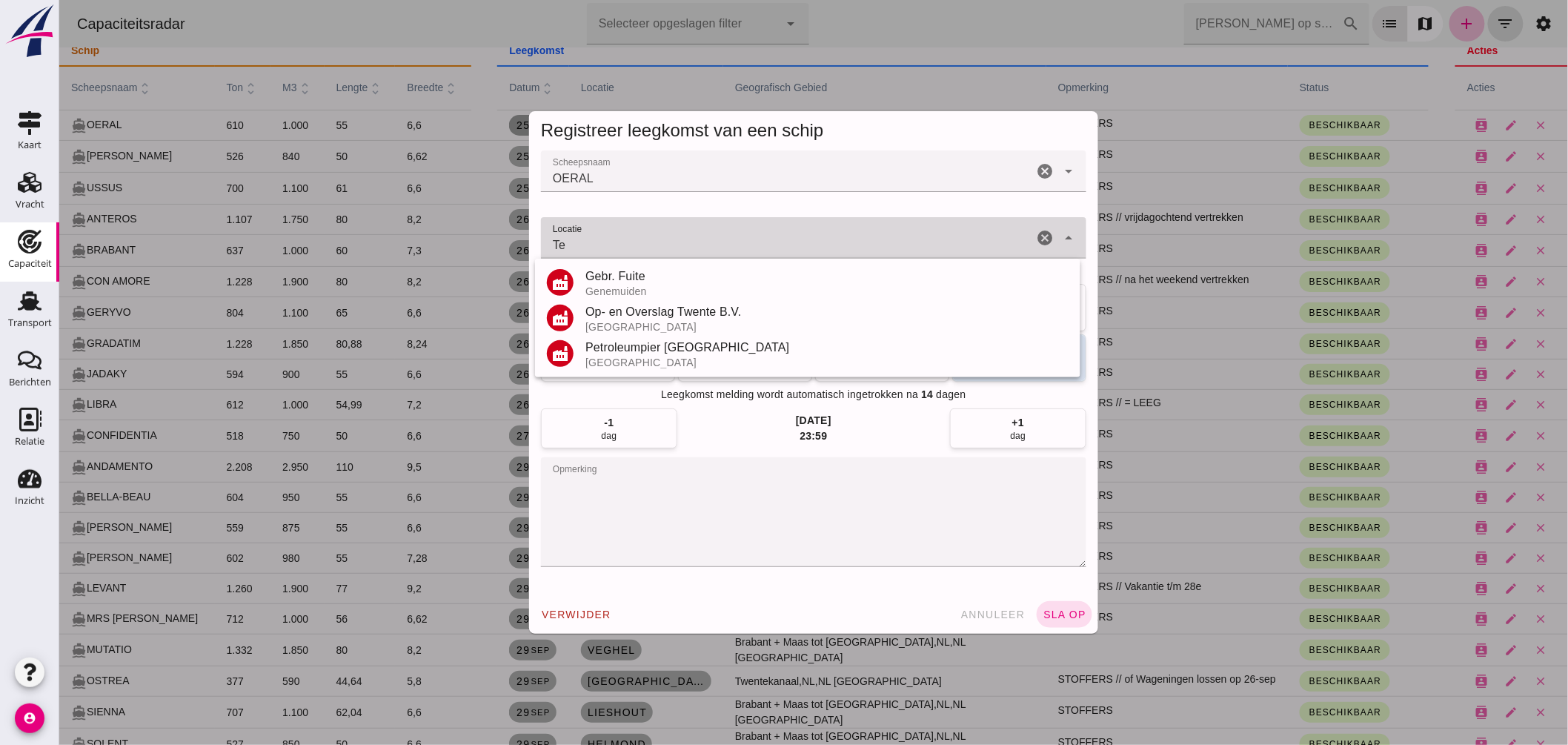
type input "T"
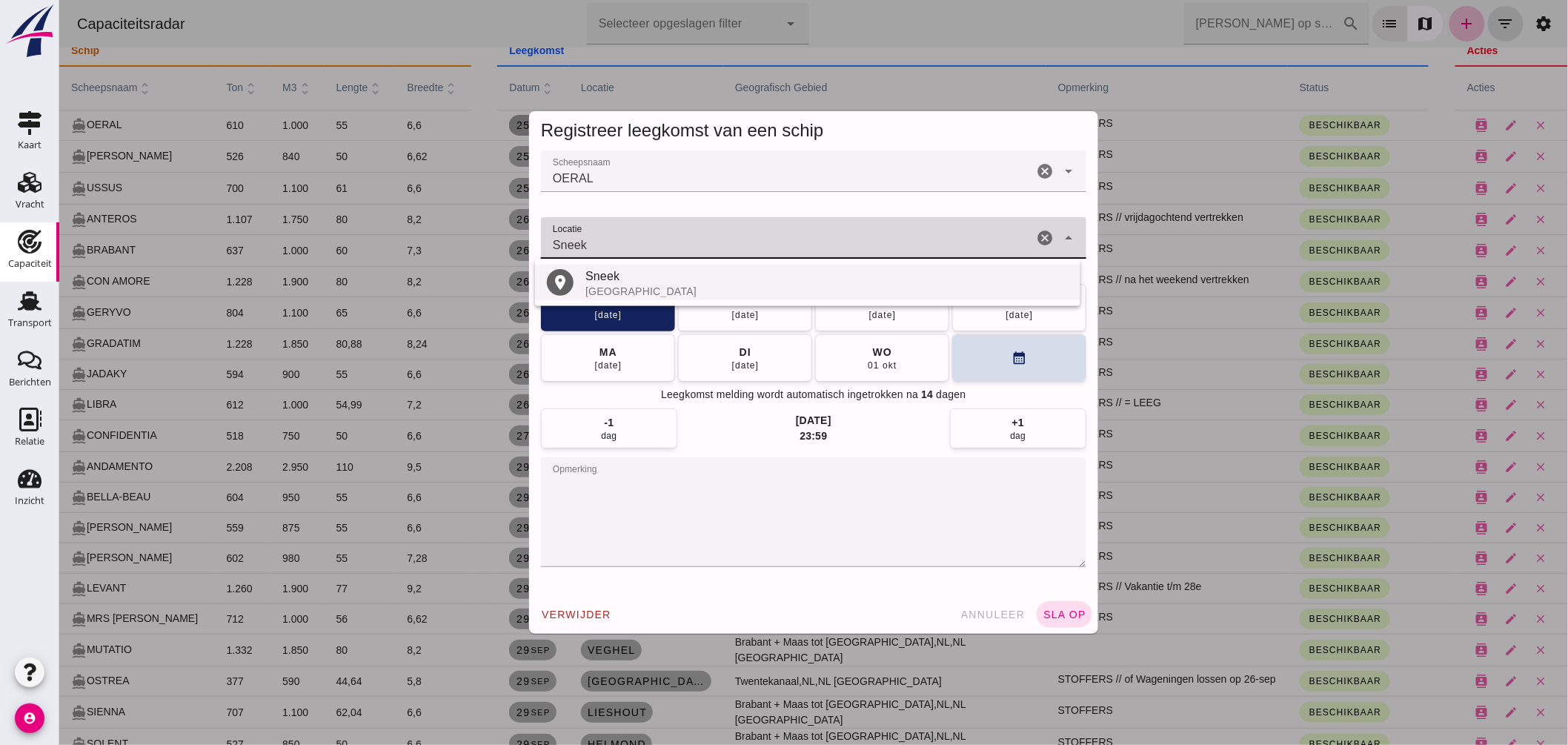
click at [619, 276] on div "Sneek" at bounding box center [827, 276] width 483 height 17
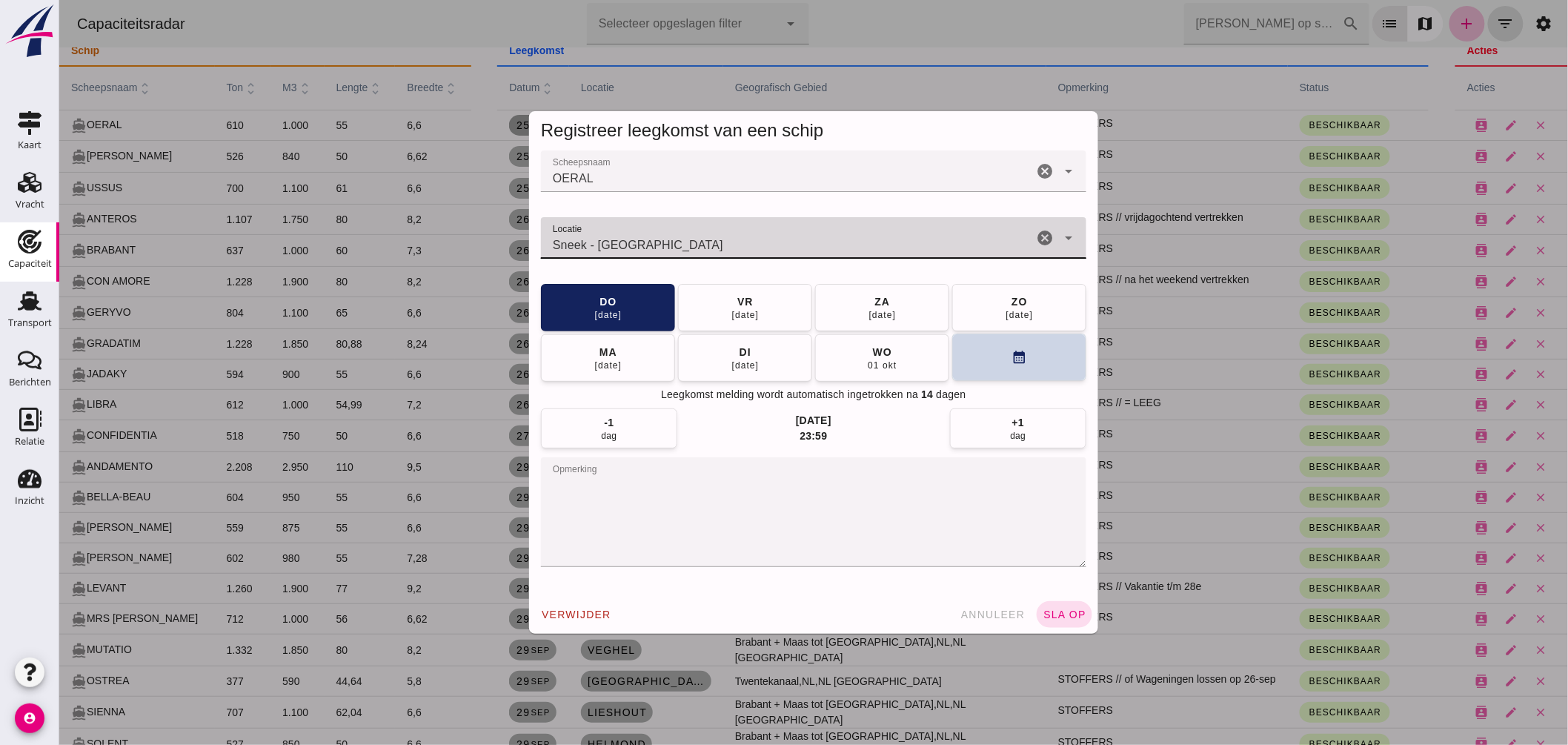
type input "Sneek - Friesland"
click at [1001, 353] on button "calendar_month" at bounding box center [1019, 357] width 134 height 48
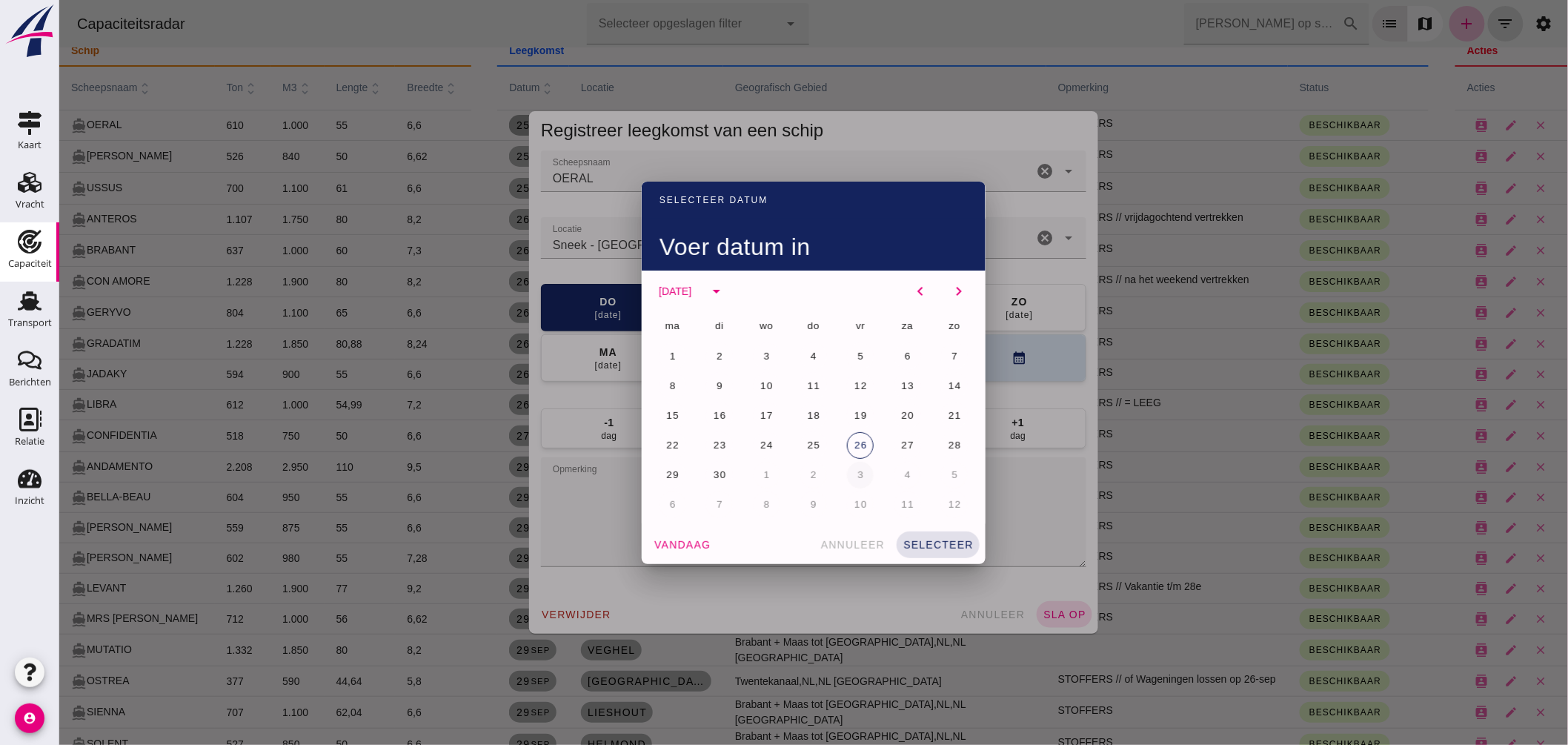
click at [856, 478] on span "3" at bounding box center [860, 475] width 7 height 11
click at [937, 534] on button "selecteer" at bounding box center [937, 544] width 83 height 27
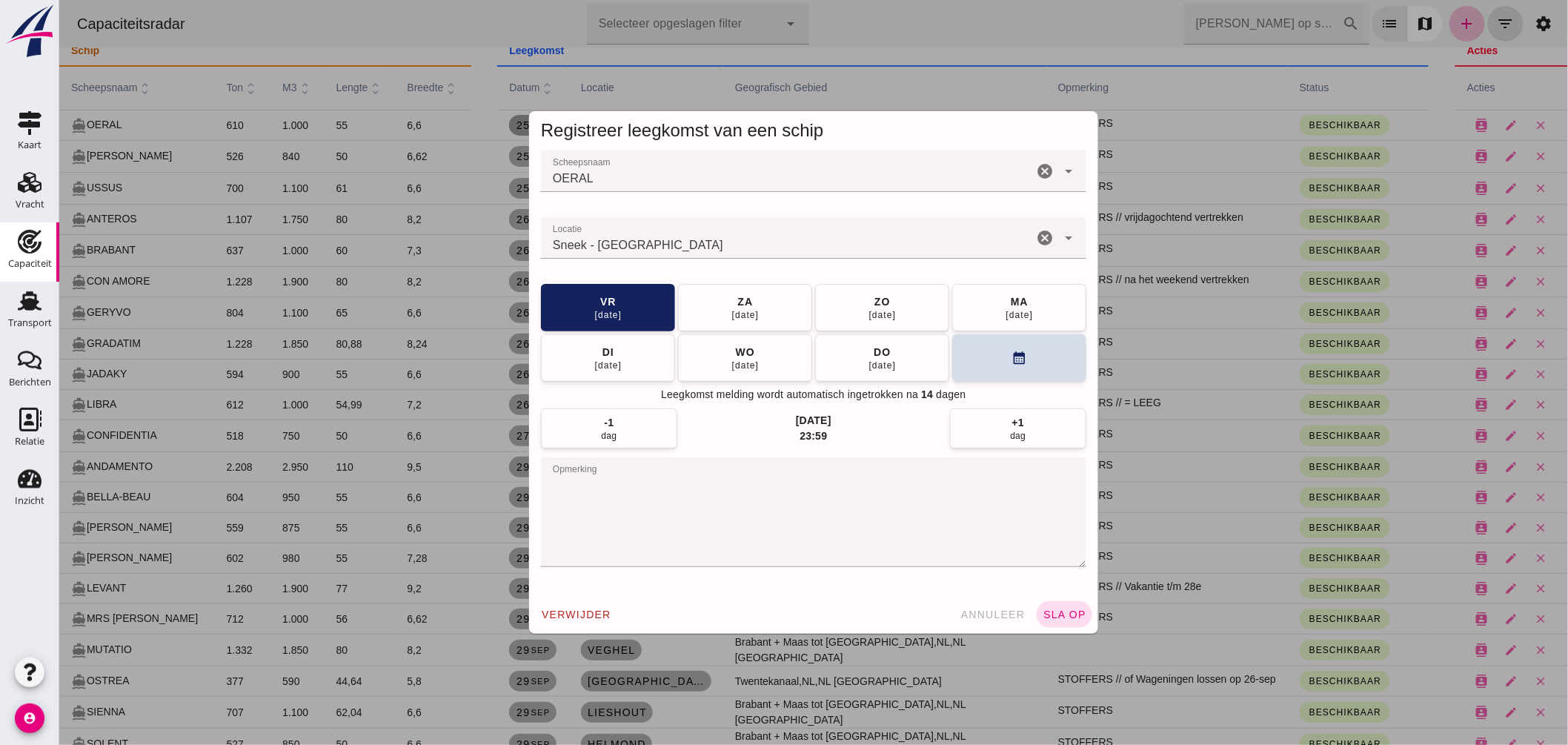
click at [693, 494] on textarea "opmerking" at bounding box center [813, 512] width 546 height 109
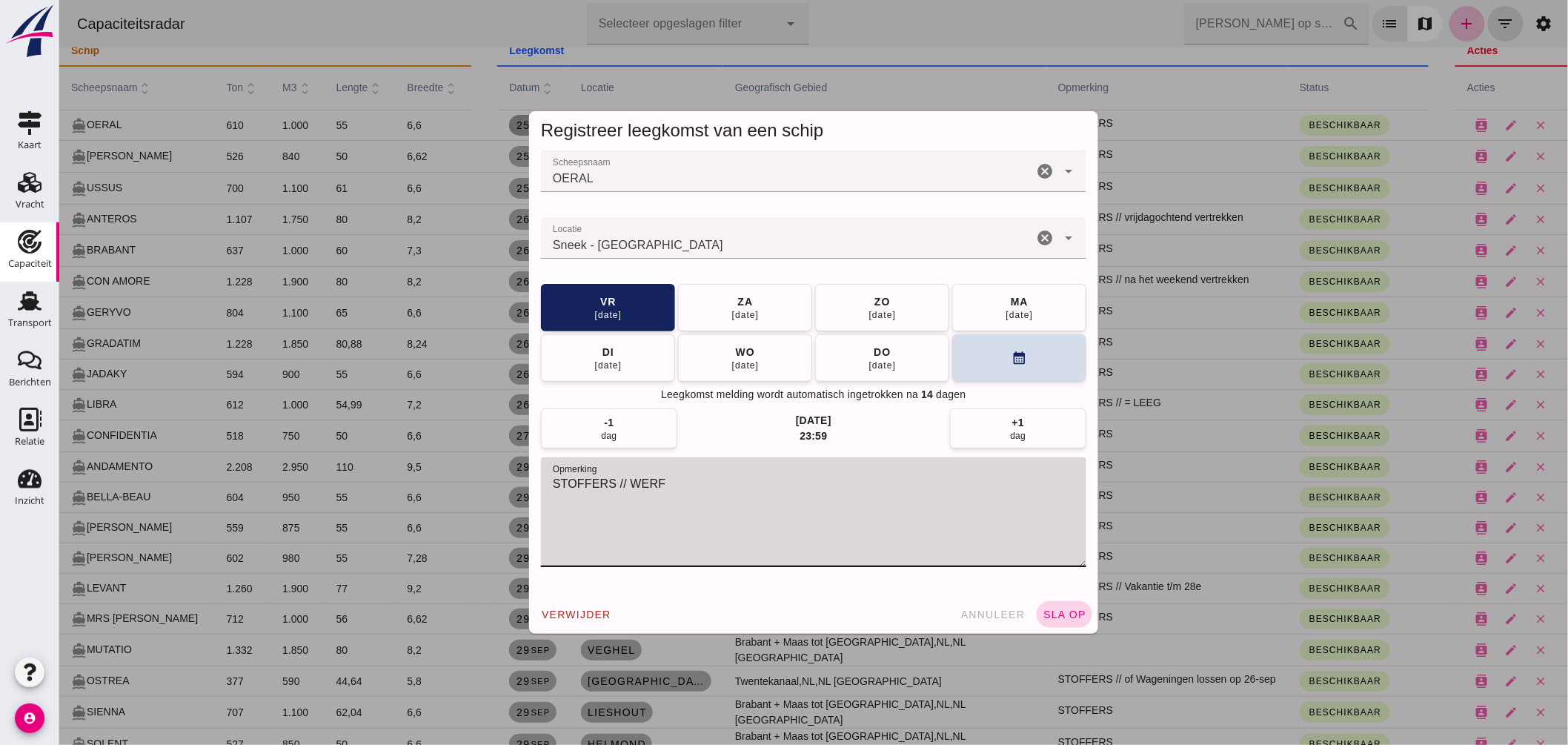
type textarea "STOFFERS // WERF"
click at [1068, 619] on span "sla op" at bounding box center [1064, 614] width 44 height 12
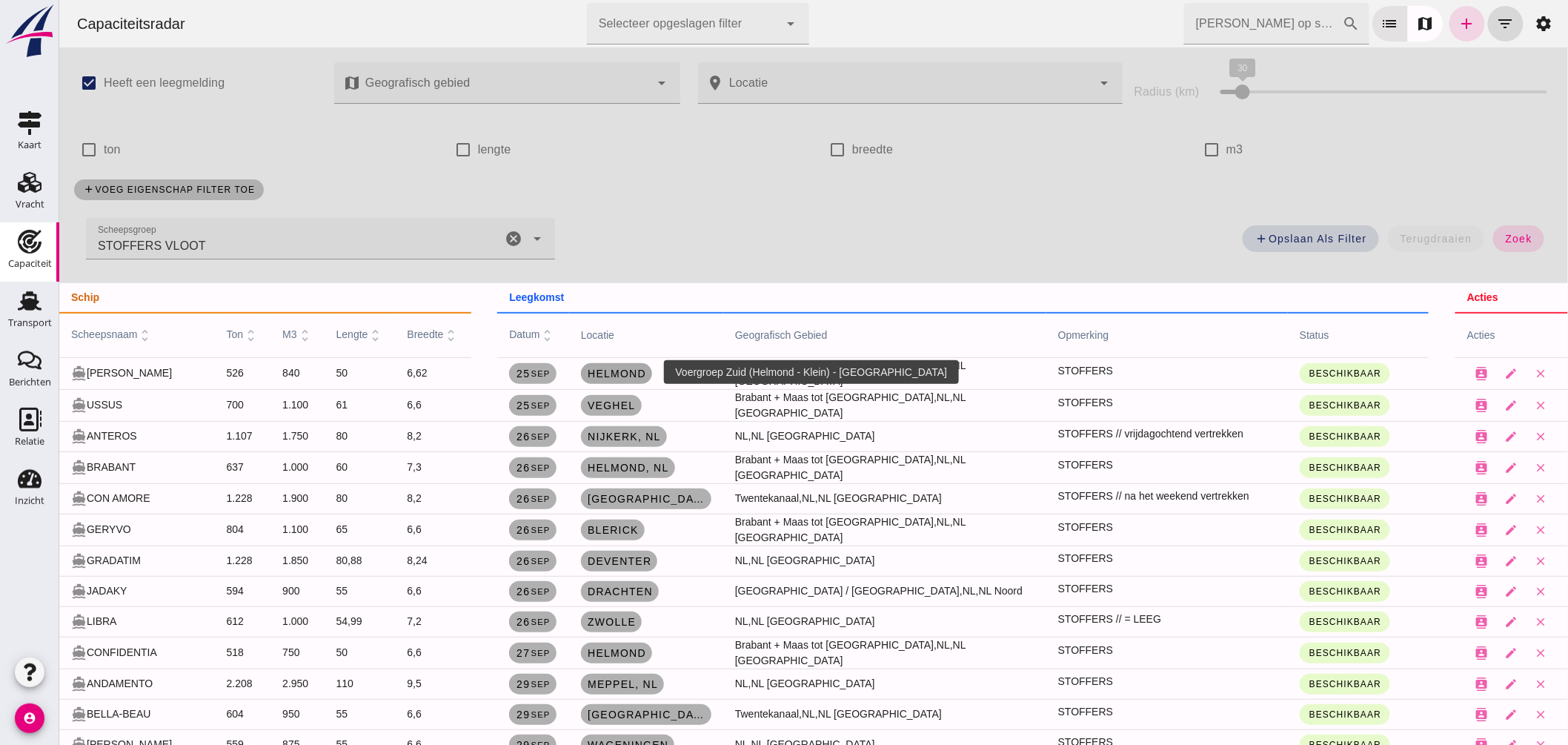
click at [646, 368] on span "Helmond" at bounding box center [615, 373] width 60 height 12
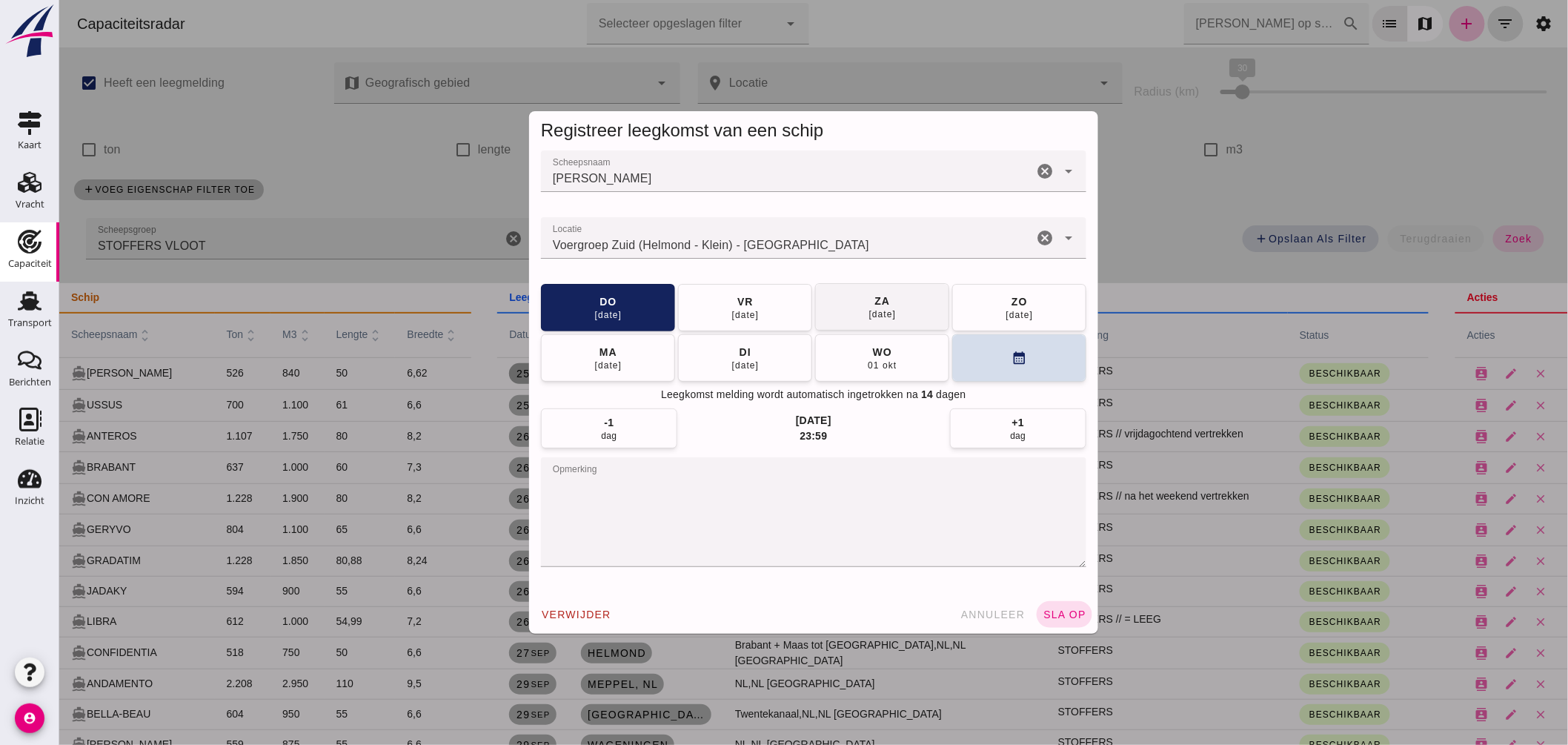
click at [730, 309] on div "26 sep" at bounding box center [744, 314] width 28 height 12
click at [1052, 612] on span "sla op" at bounding box center [1064, 614] width 44 height 12
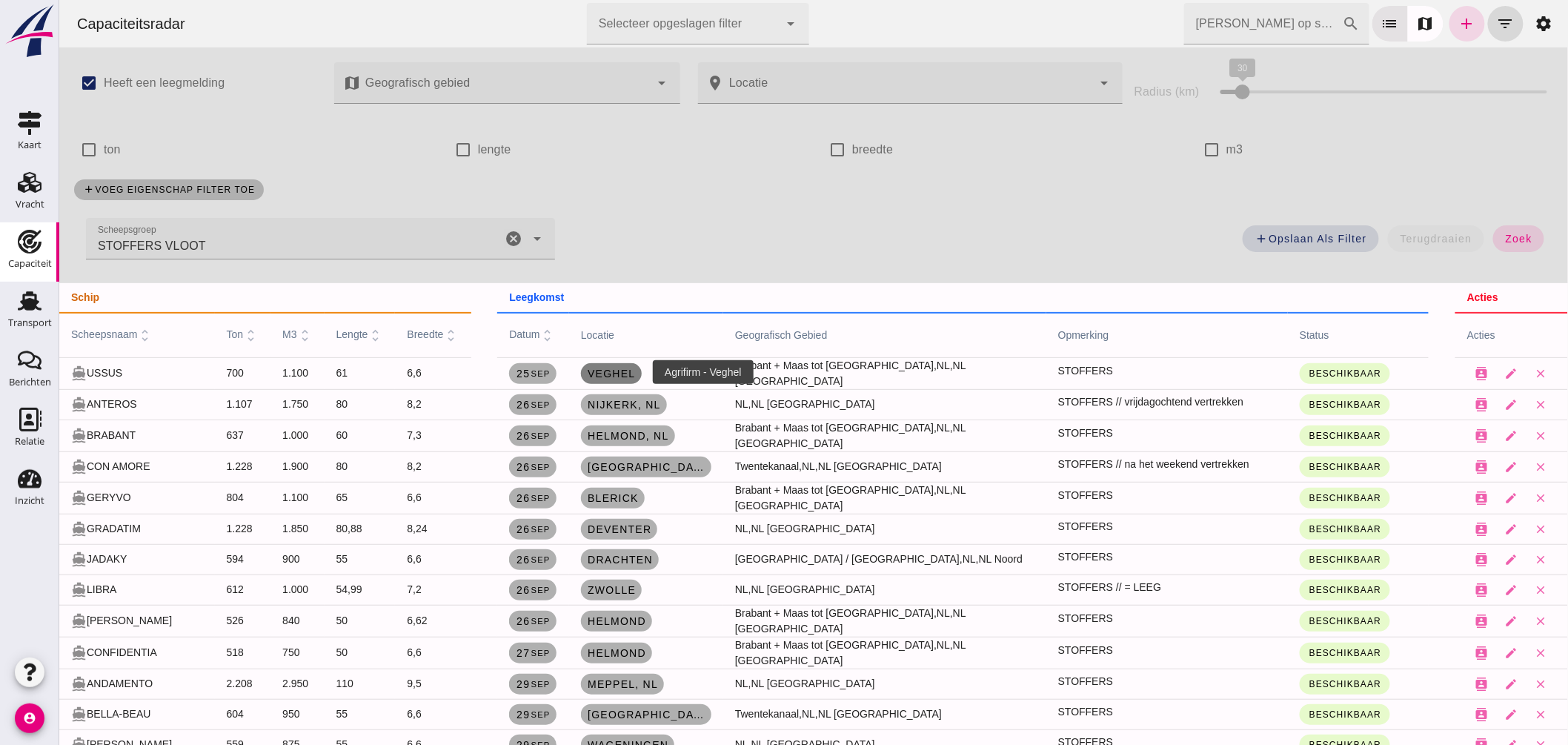
click at [612, 368] on span "Veghel" at bounding box center [610, 373] width 49 height 12
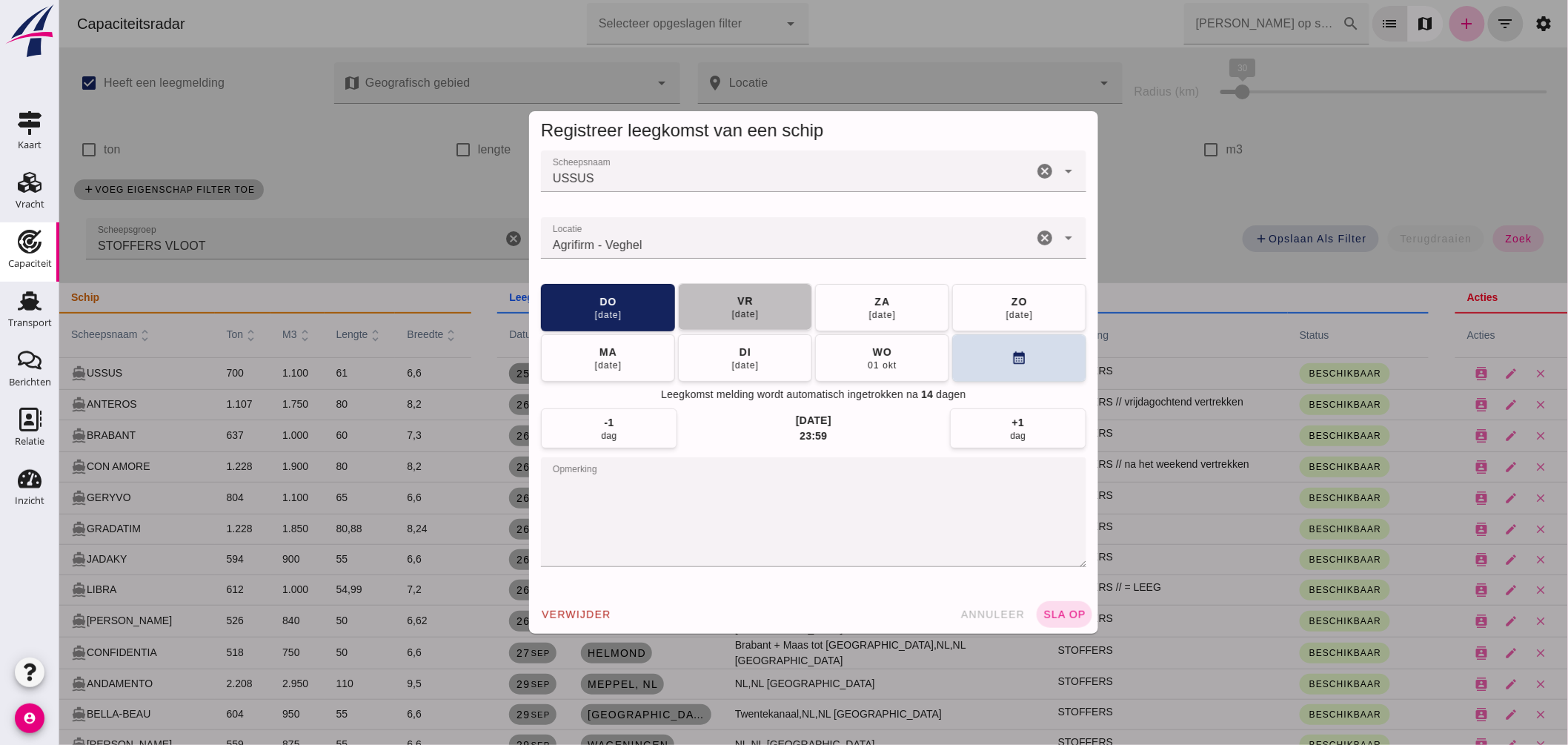
click at [721, 307] on button "vr 26 sep" at bounding box center [744, 307] width 134 height 48
click at [1067, 613] on span "sla op" at bounding box center [1064, 614] width 44 height 12
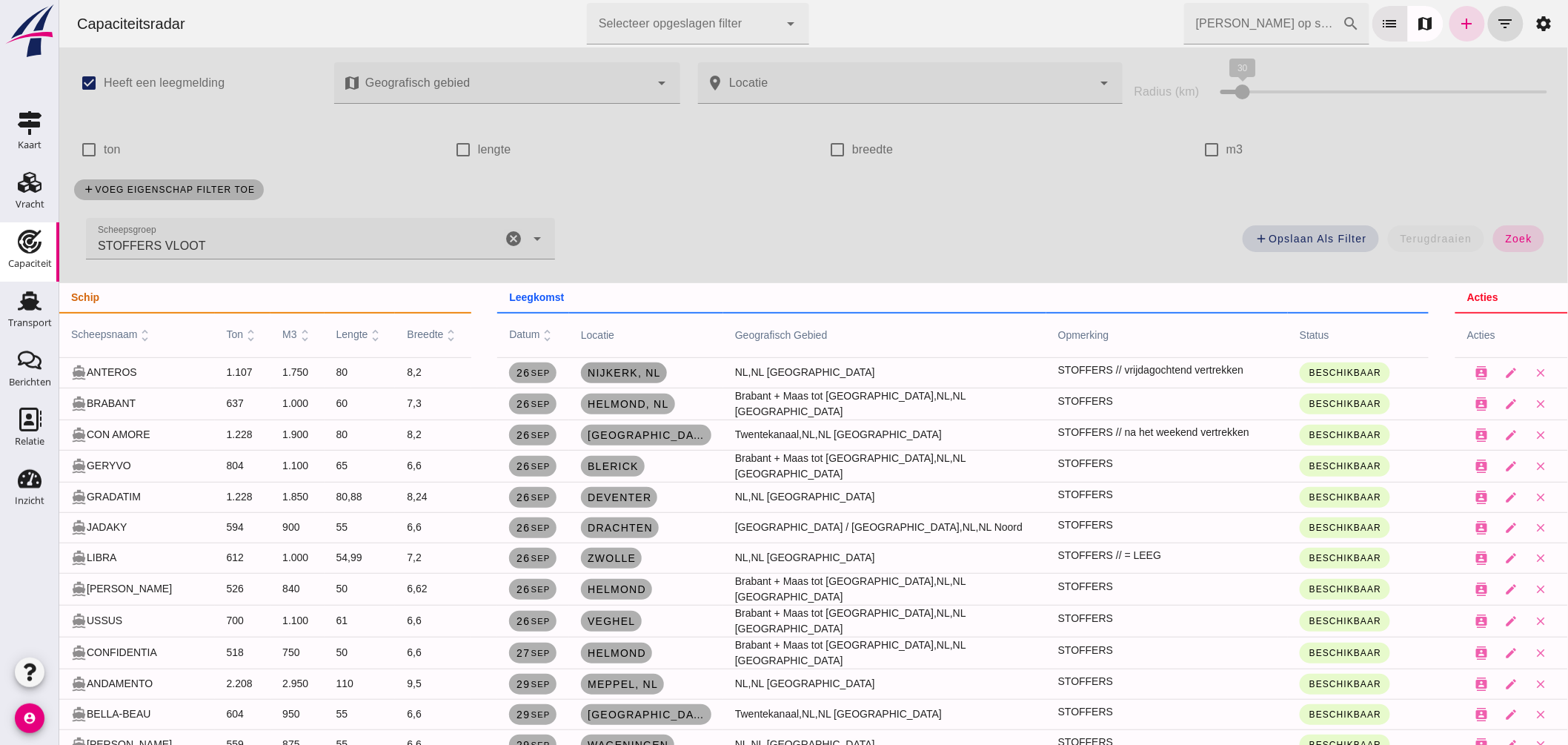
click at [637, 373] on span "Nijkerk , nl" at bounding box center [623, 372] width 74 height 12
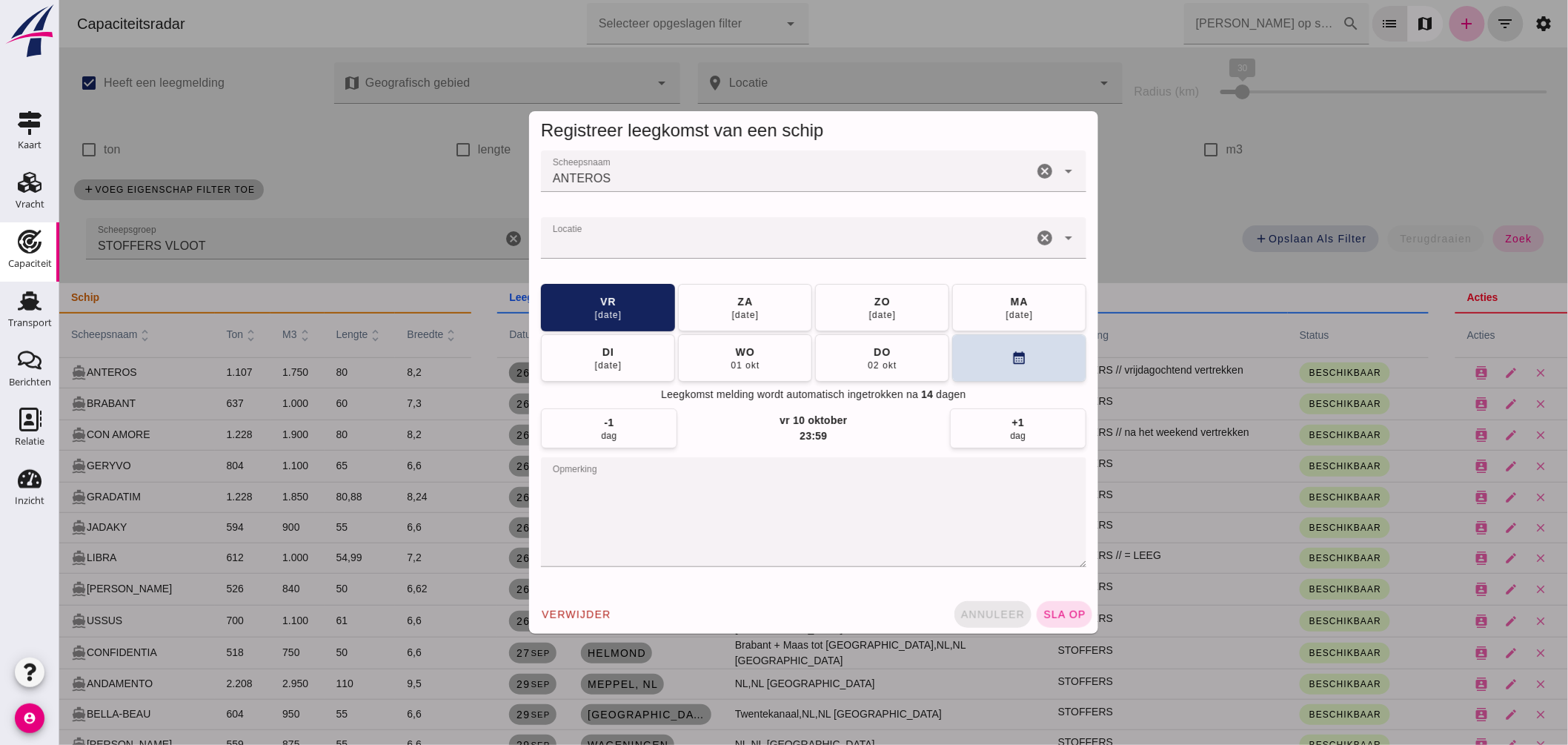
click at [992, 617] on span "annuleer" at bounding box center [992, 614] width 65 height 12
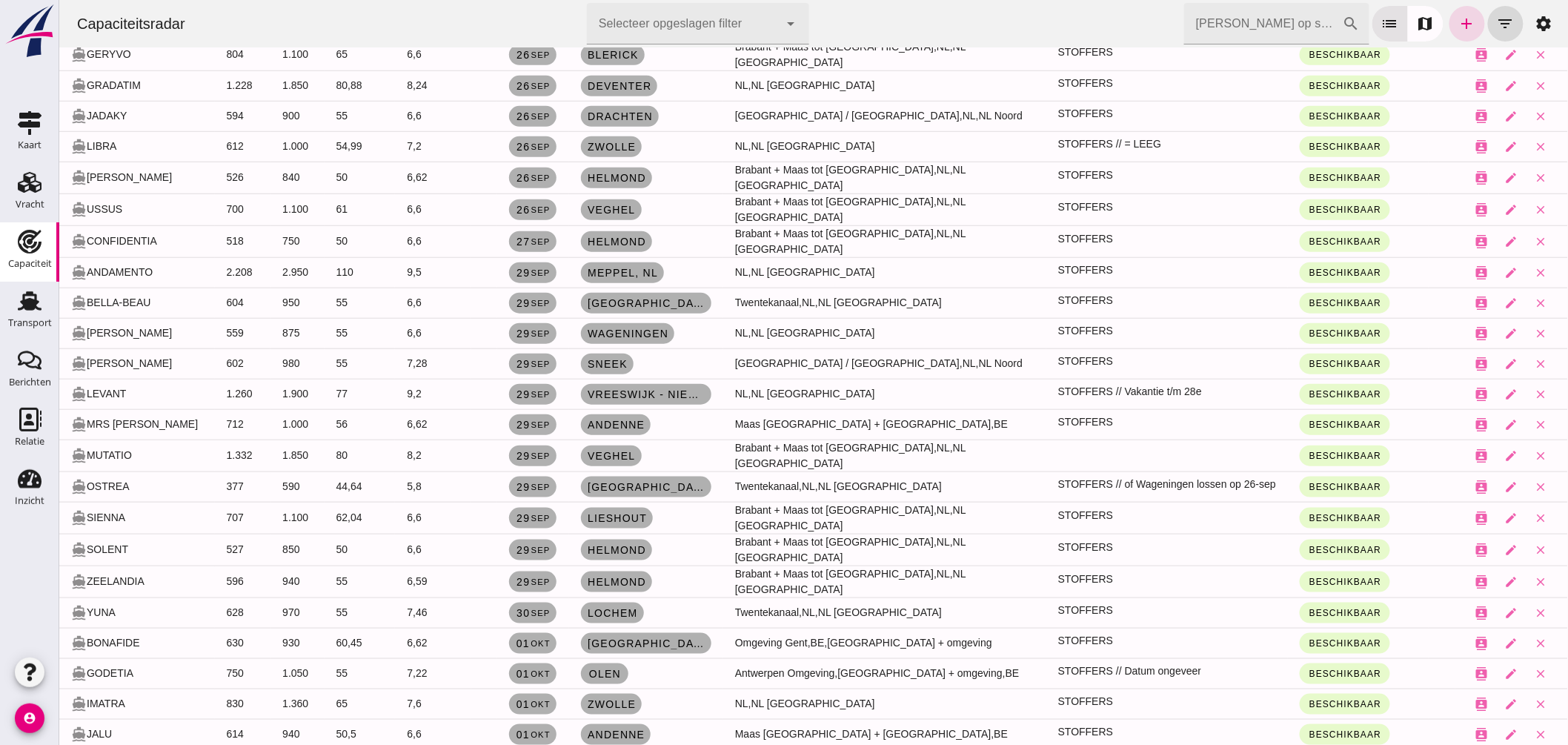
scroll to position [247, 0]
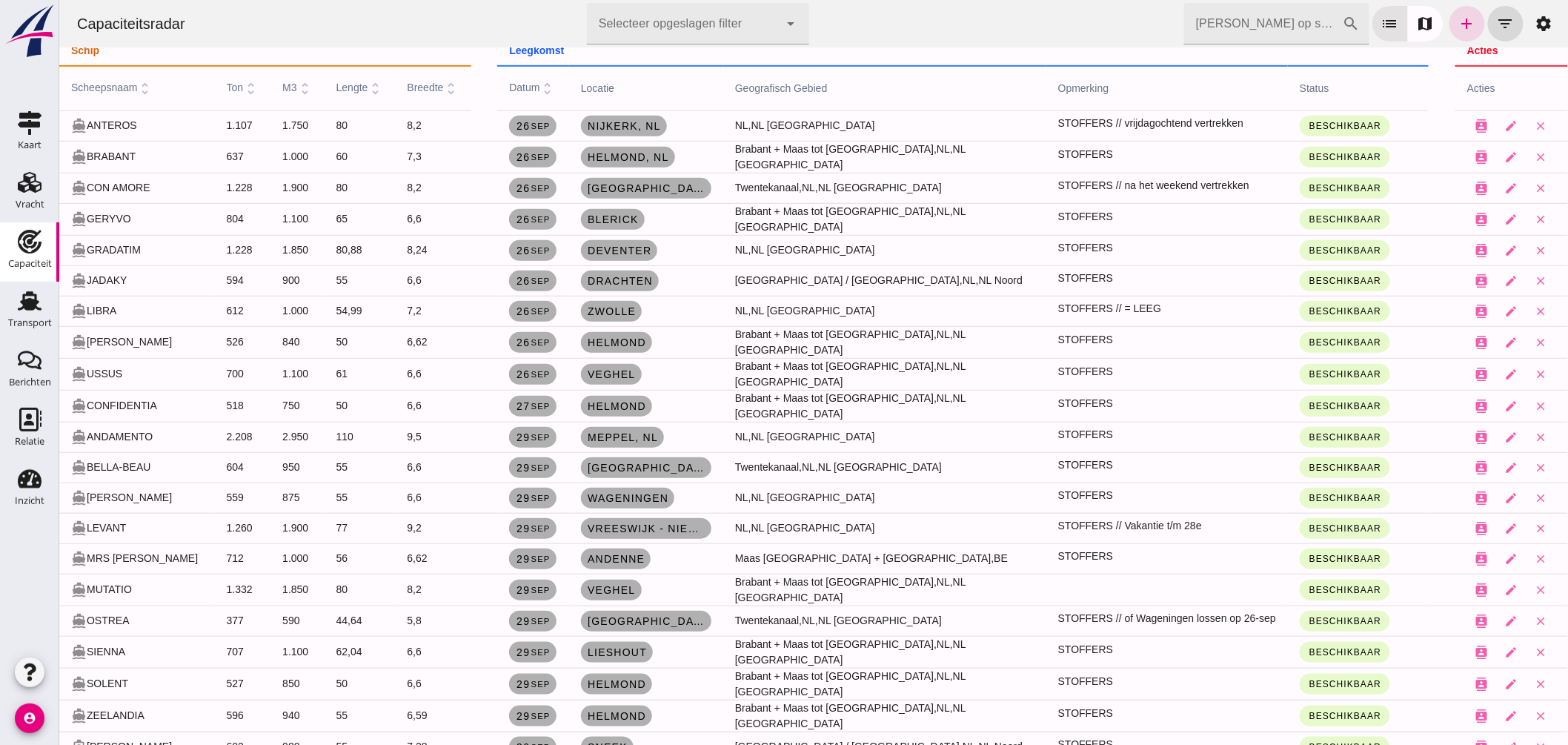
click at [1201, 29] on input "Zoek op scheepsnaam" at bounding box center [1262, 23] width 159 height 41
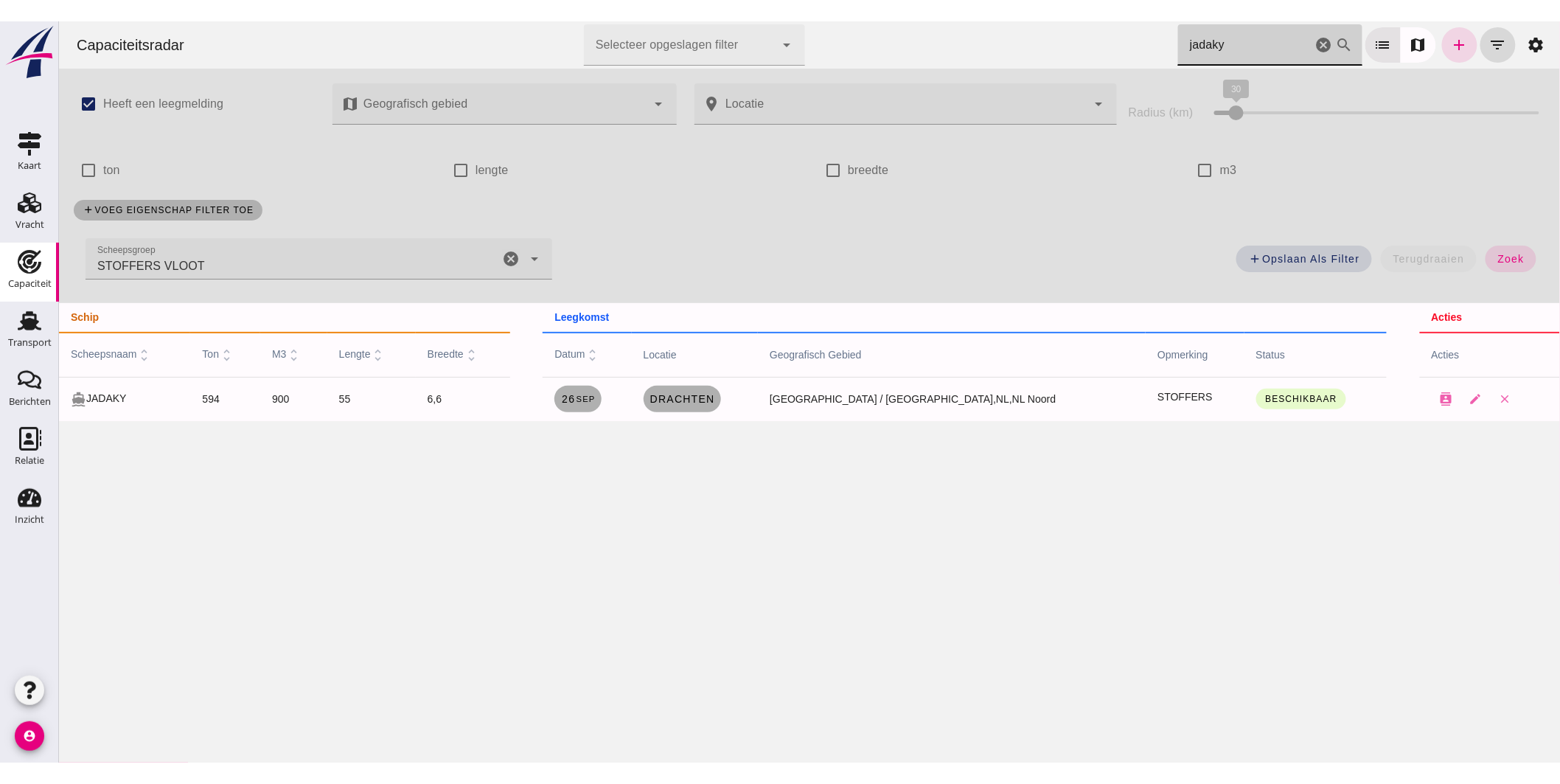
scroll to position [0, 0]
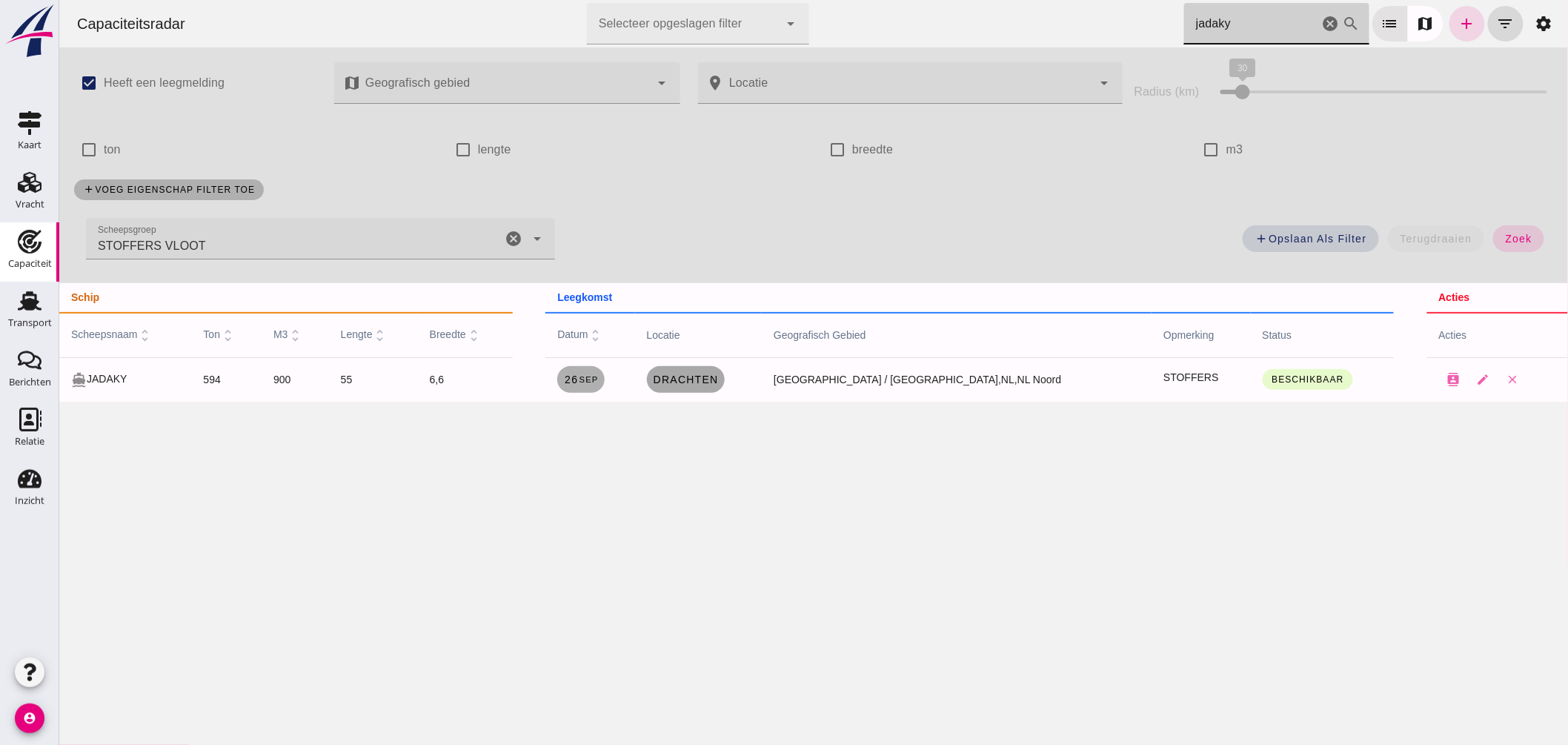
type input "jadaky"
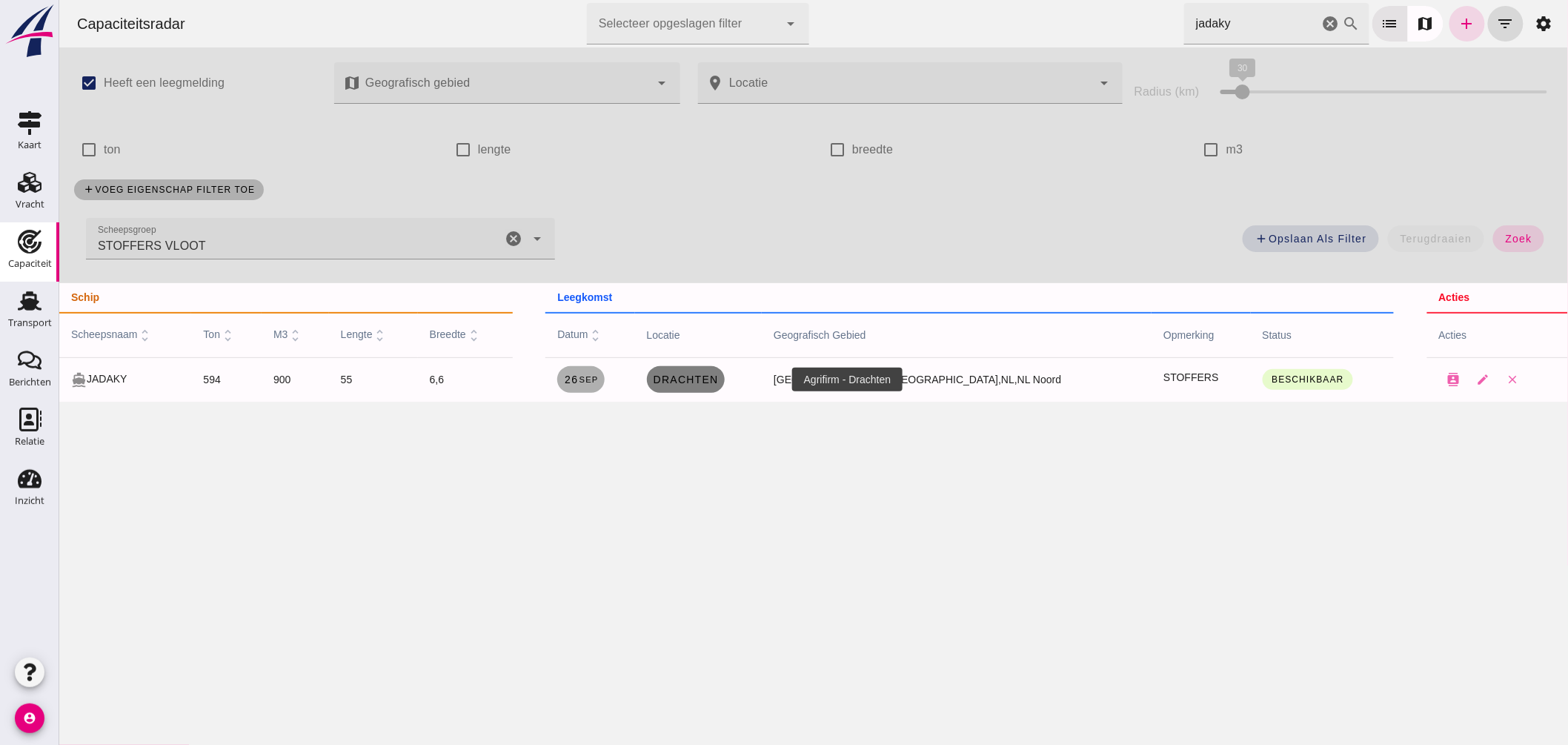
click at [718, 381] on span "Drachten" at bounding box center [685, 379] width 66 height 12
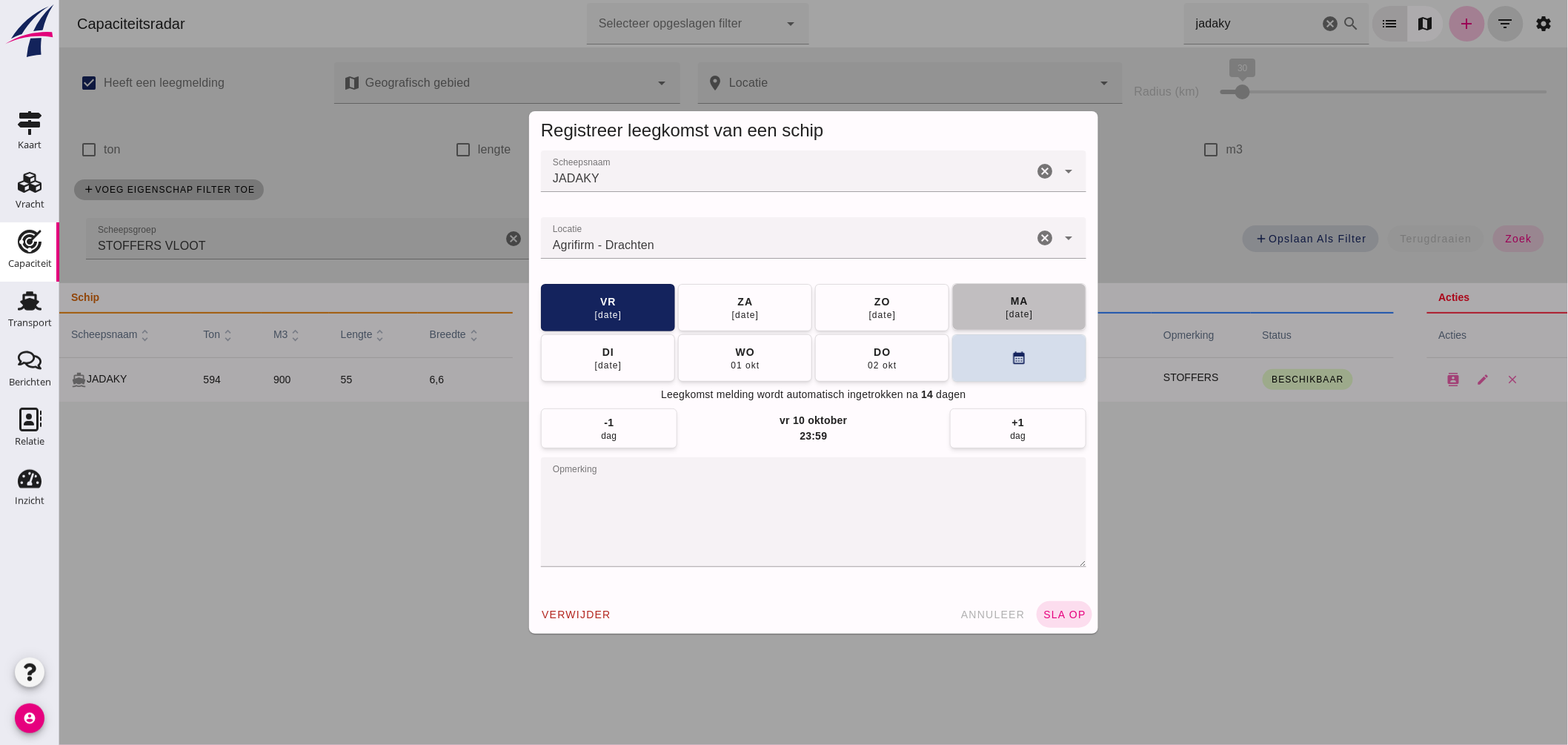
click at [985, 305] on button "ma 29 sep" at bounding box center [1019, 307] width 134 height 48
click at [1055, 604] on button "sla op" at bounding box center [1064, 614] width 56 height 27
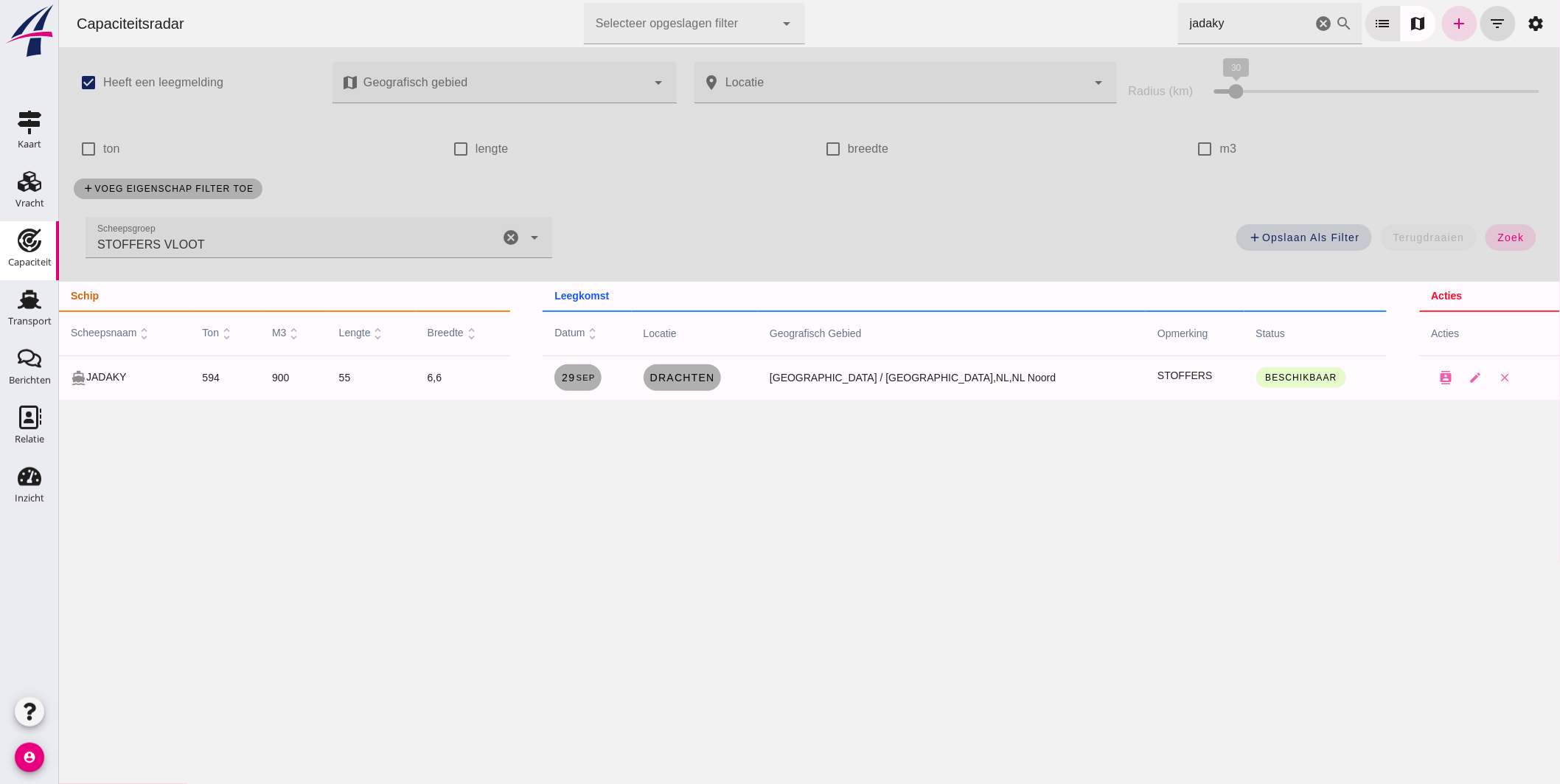
click at [510, 236] on icon "cancel" at bounding box center [510, 237] width 17 height 17
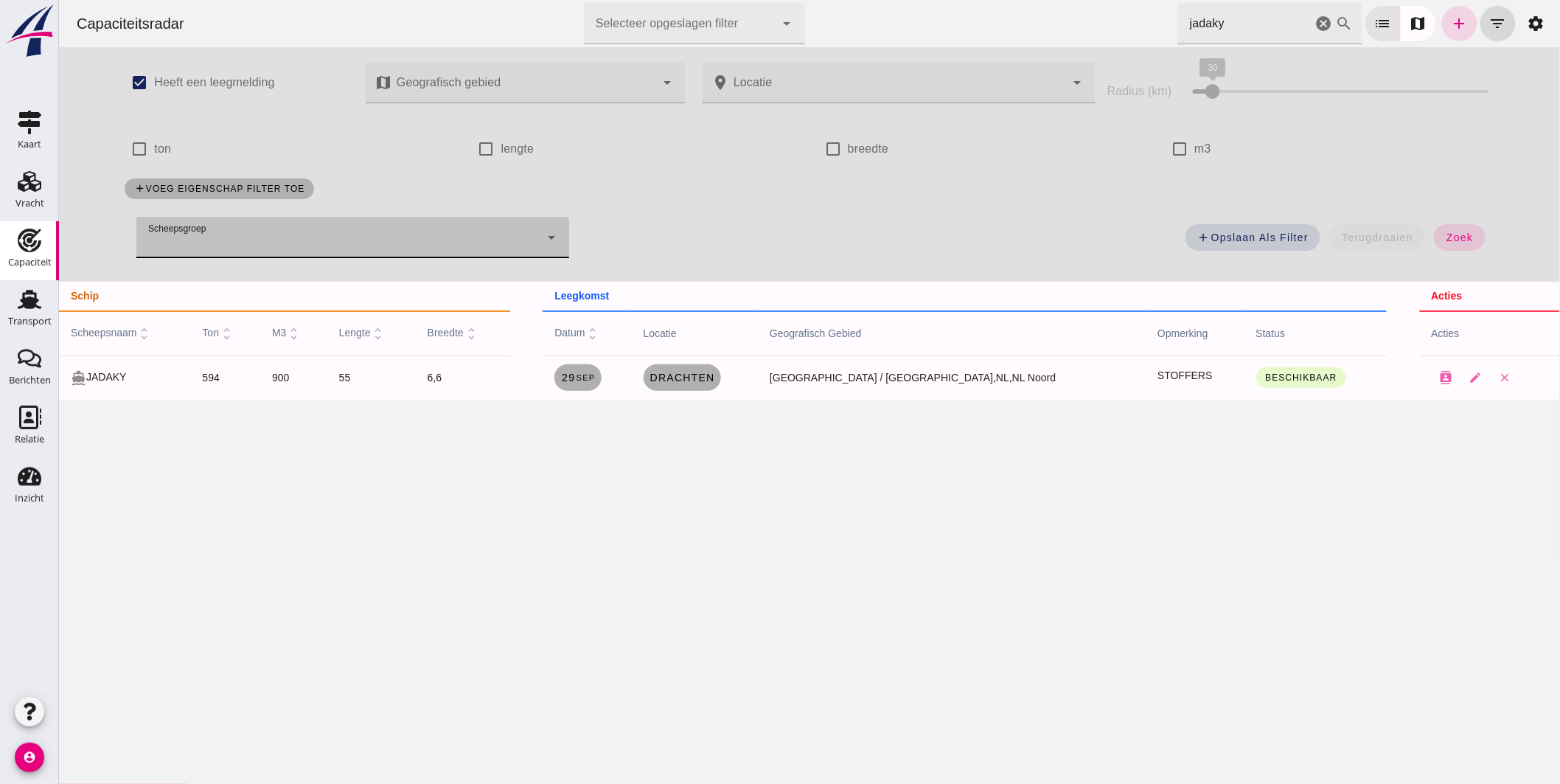
click at [1475, 223] on div "add Opslaan als filter terugdraaien zoek" at bounding box center [1040, 242] width 925 height 53
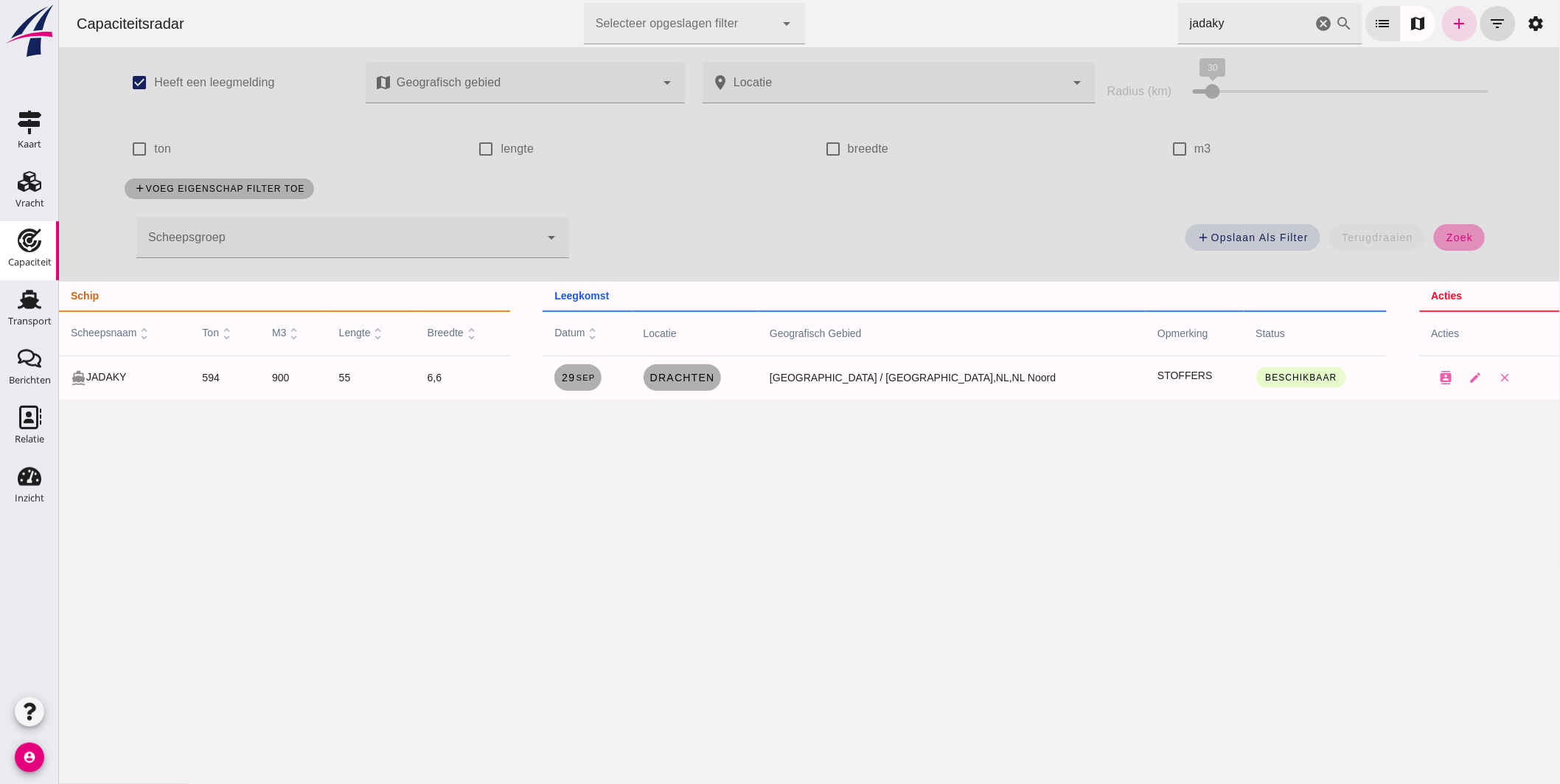
drag, startPoint x: 1447, startPoint y: 230, endPoint x: 1356, endPoint y: 51, distance: 200.8
click at [1448, 230] on button "zoek" at bounding box center [1459, 237] width 51 height 26
click at [1315, 25] on icon "cancel" at bounding box center [1323, 23] width 17 height 17
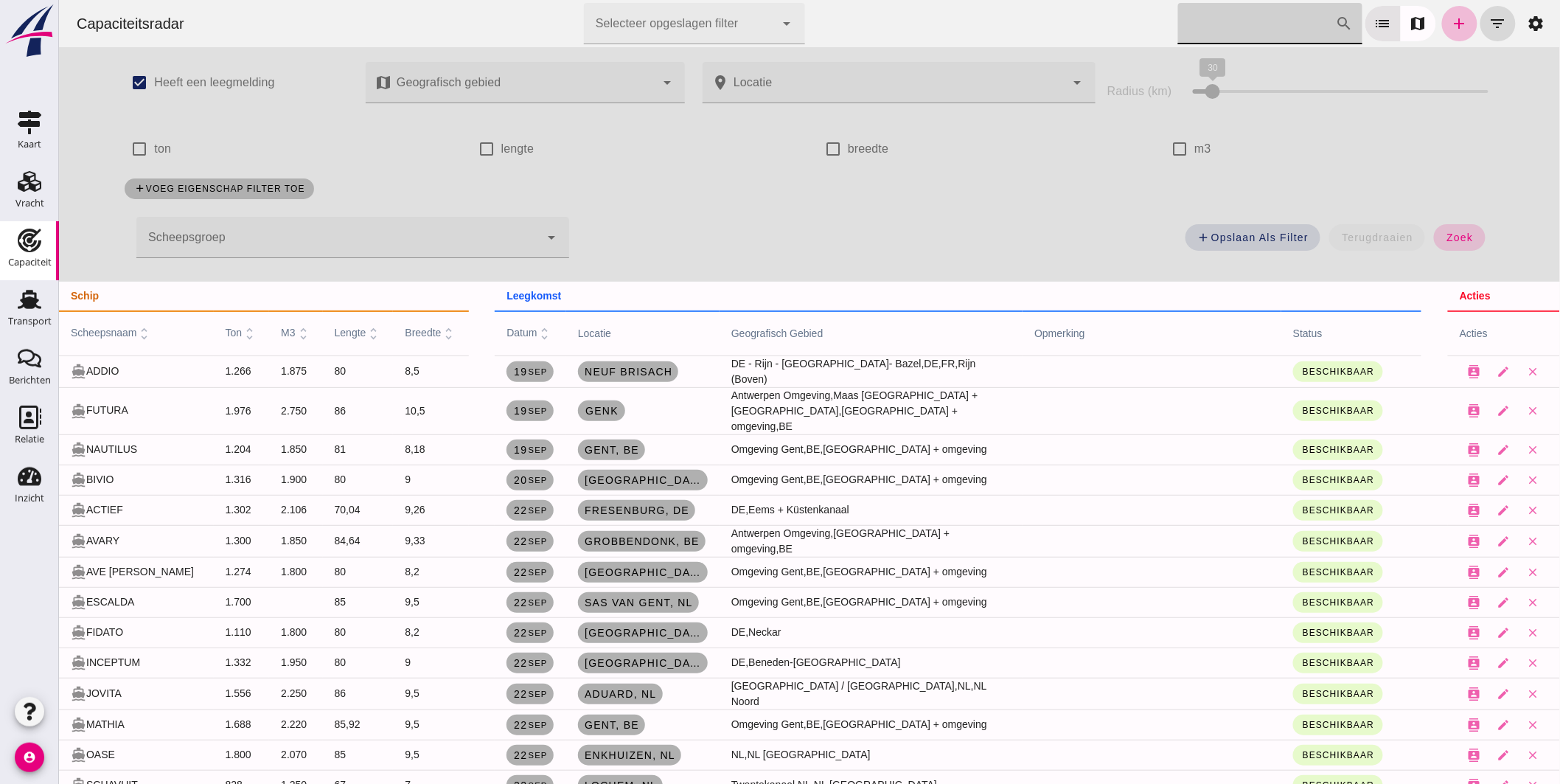
click at [1450, 229] on button "zoek" at bounding box center [1459, 237] width 51 height 26
click at [1204, 18] on input "Zoek op scheepsnaam" at bounding box center [1256, 23] width 158 height 41
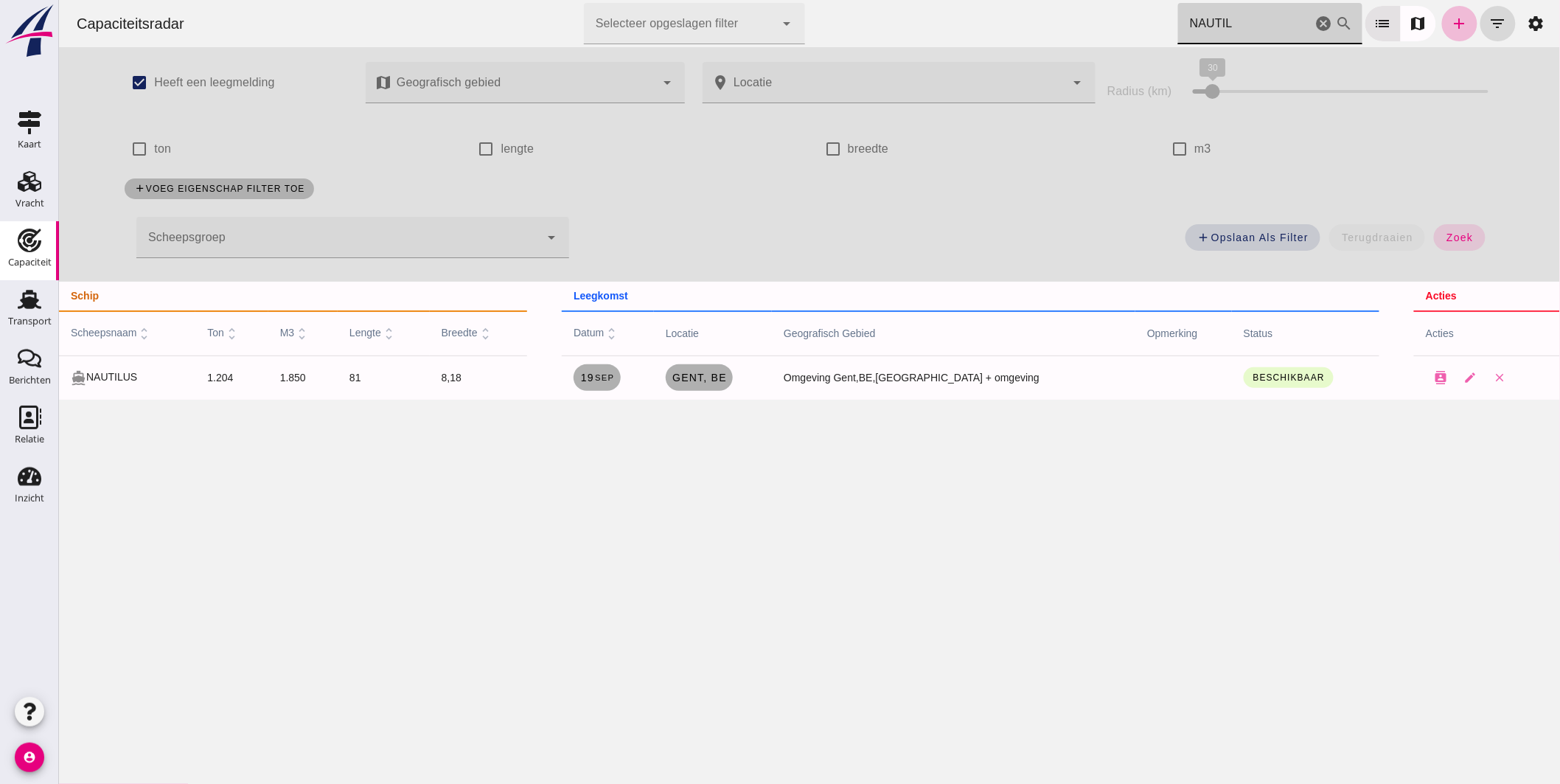
type input "NAUTIL"
click at [1168, 145] on input "m3" at bounding box center [1179, 149] width 29 height 29
checkbox input "true"
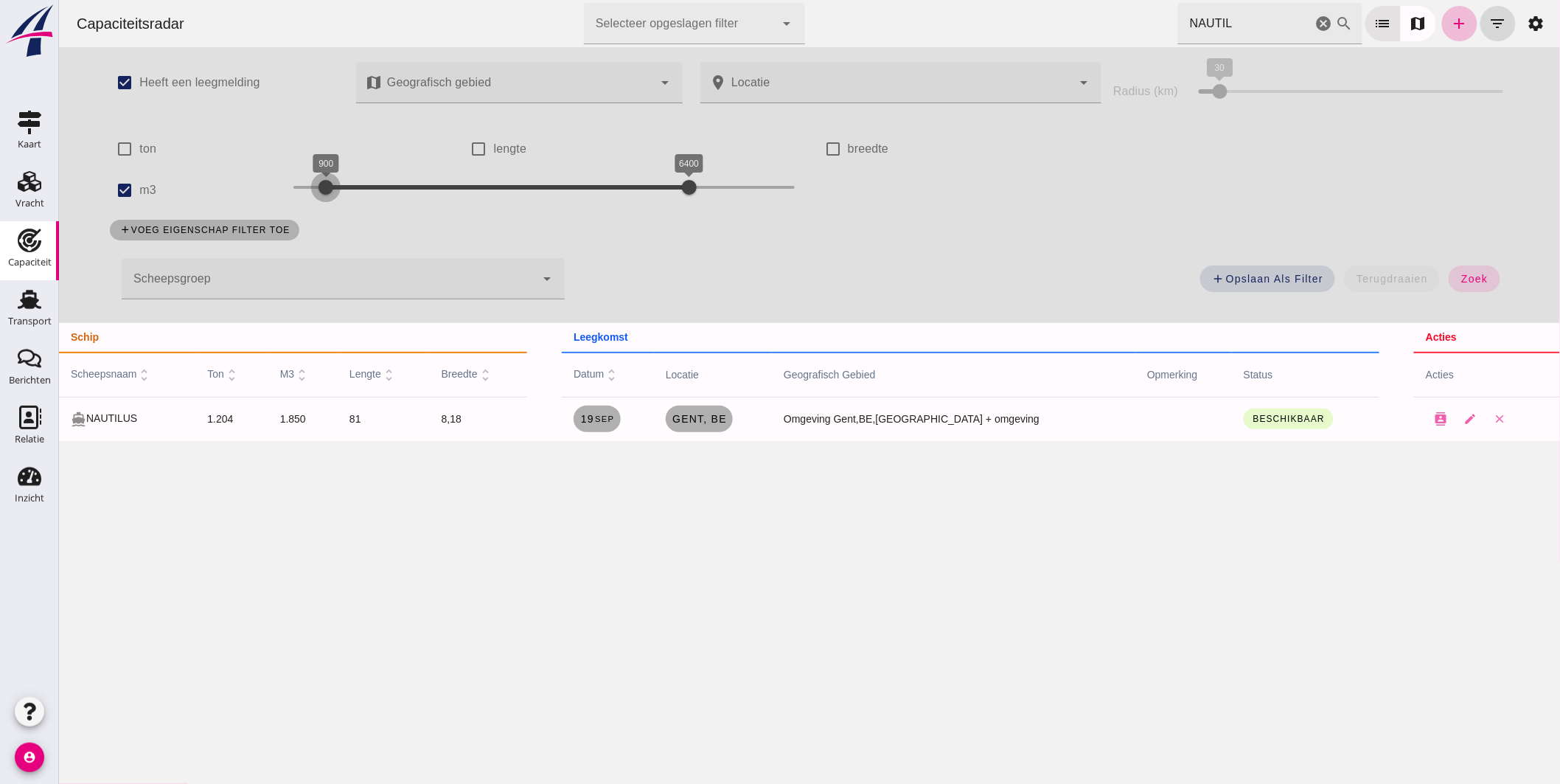
drag, startPoint x: 288, startPoint y: 185, endPoint x: 322, endPoint y: 194, distance: 35.2
click at [322, 194] on div at bounding box center [325, 187] width 29 height 29
drag, startPoint x: 677, startPoint y: 185, endPoint x: 336, endPoint y: 196, distance: 341.2
click at [336, 196] on div at bounding box center [345, 187] width 29 height 29
click at [1459, 277] on span "zoek" at bounding box center [1473, 279] width 27 height 12
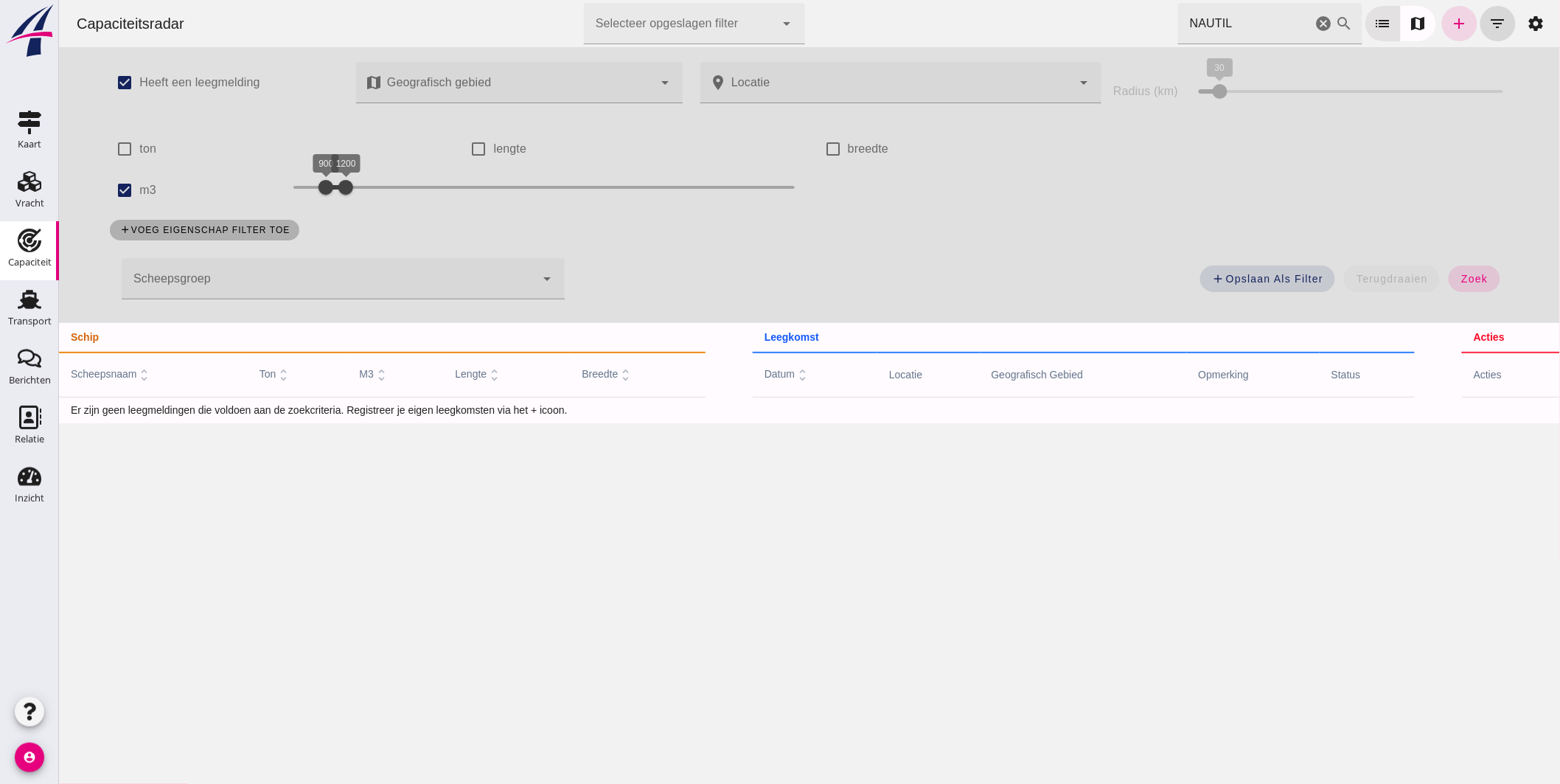
click at [1315, 17] on icon "cancel" at bounding box center [1323, 23] width 17 height 17
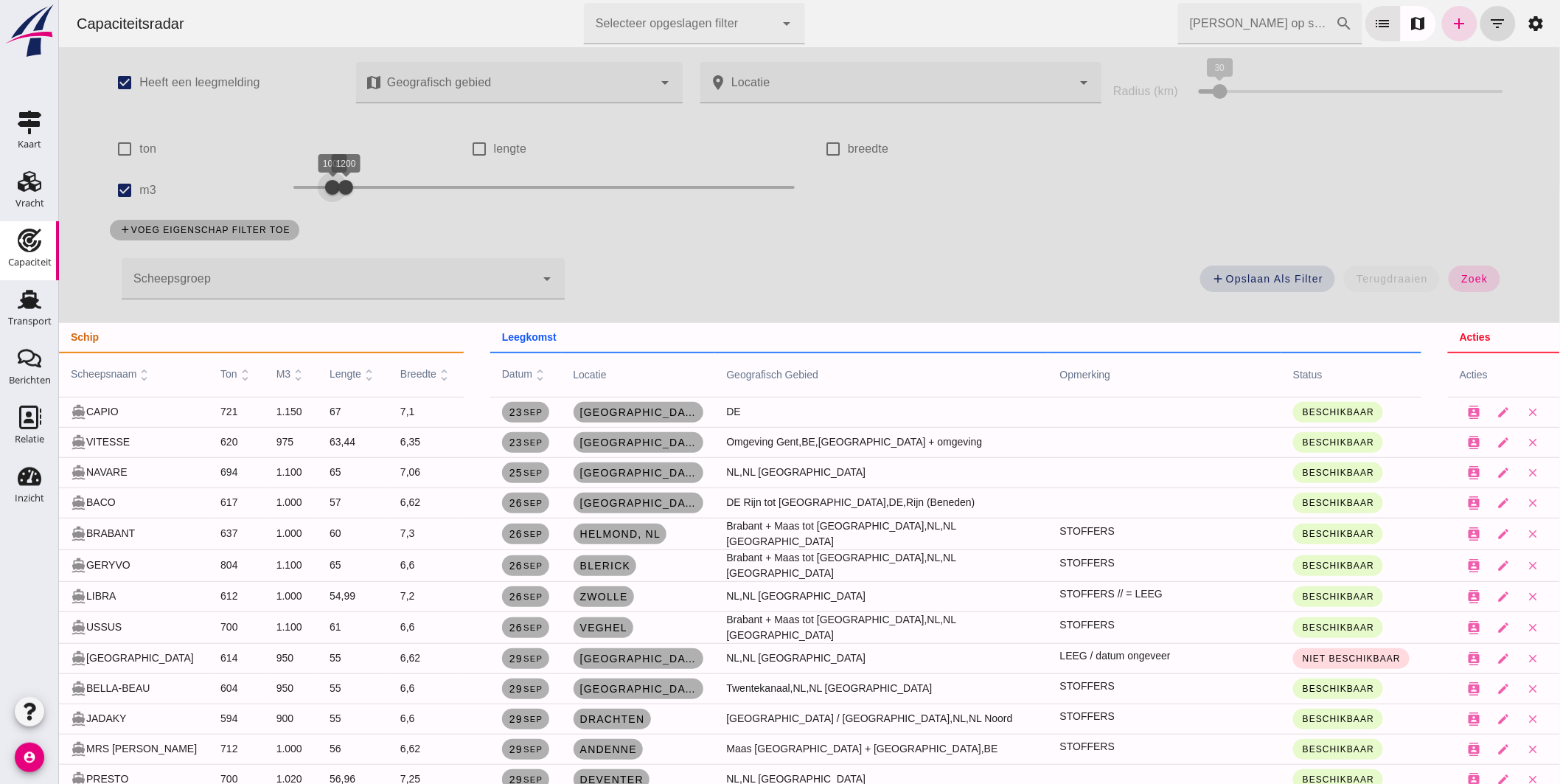
click at [325, 187] on div "1000 1200 1000 1200" at bounding box center [543, 187] width 502 height 24
click at [345, 186] on div at bounding box center [352, 187] width 29 height 29
click at [1470, 281] on span "zoek" at bounding box center [1473, 279] width 27 height 12
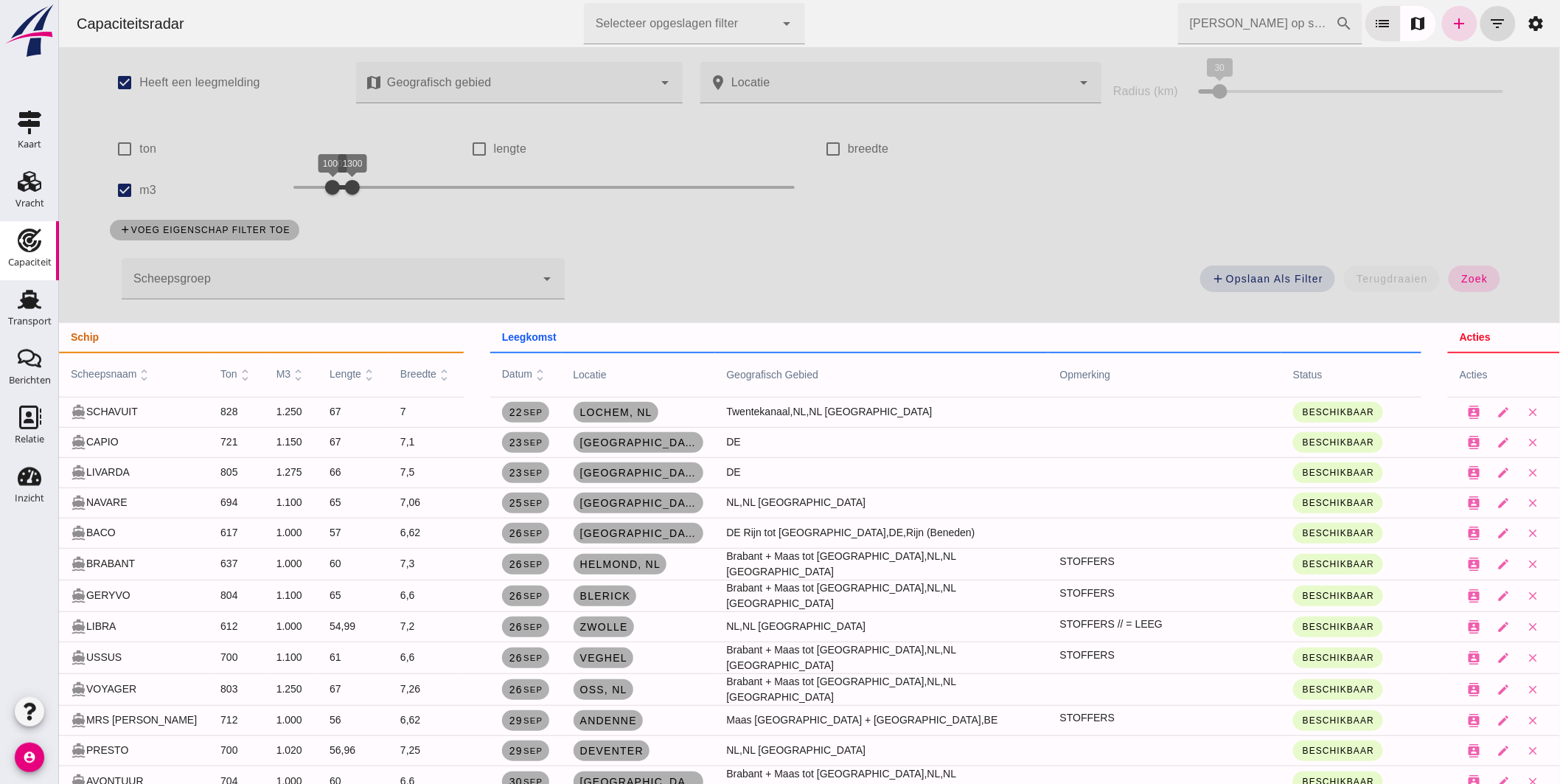
click at [615, 429] on td "Glückstadt , de" at bounding box center [638, 441] width 154 height 30
click at [623, 499] on span "Dordrecht , nl" at bounding box center [637, 503] width 118 height 12
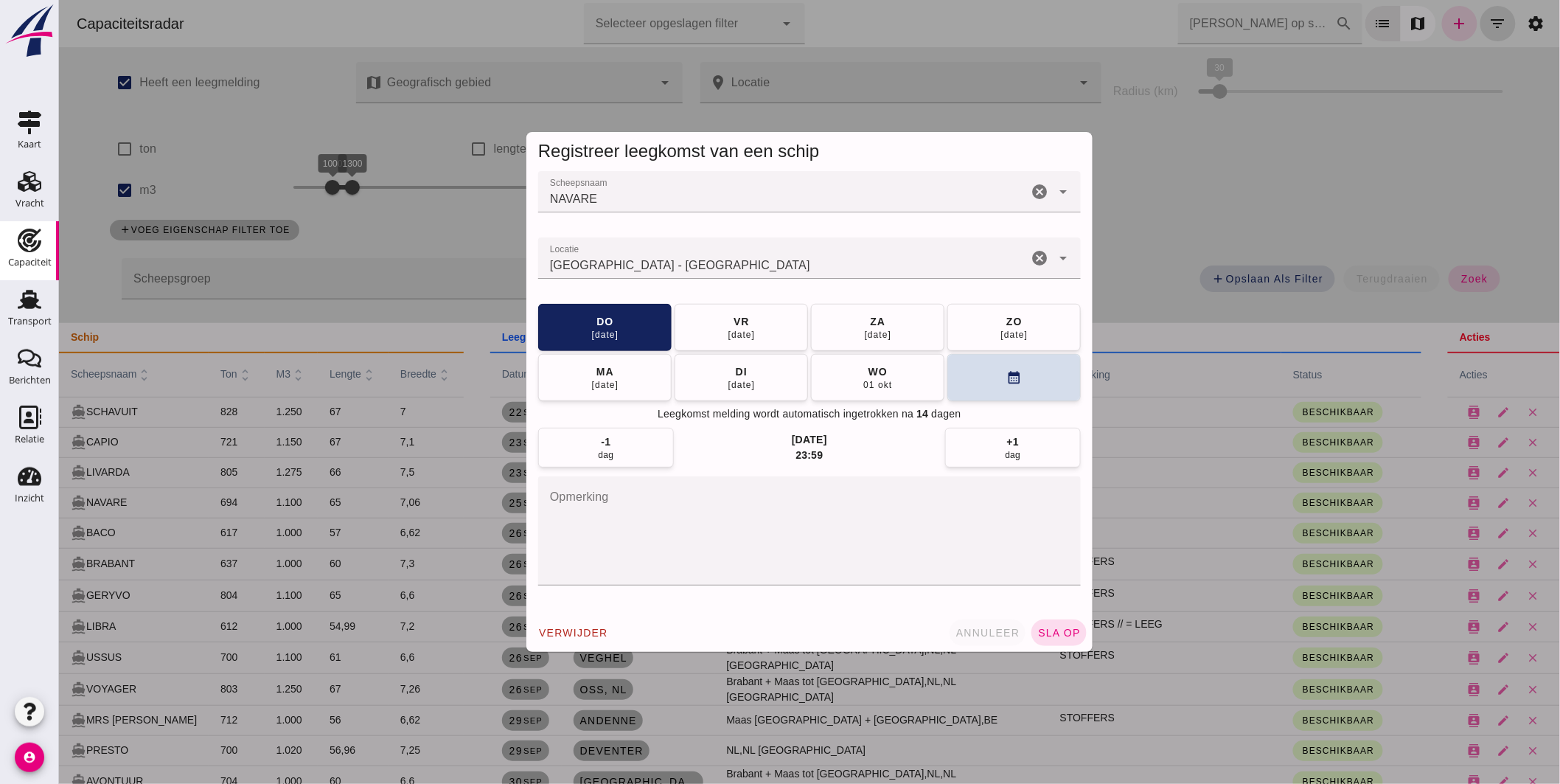
click at [997, 631] on span "annuleer" at bounding box center [987, 632] width 65 height 12
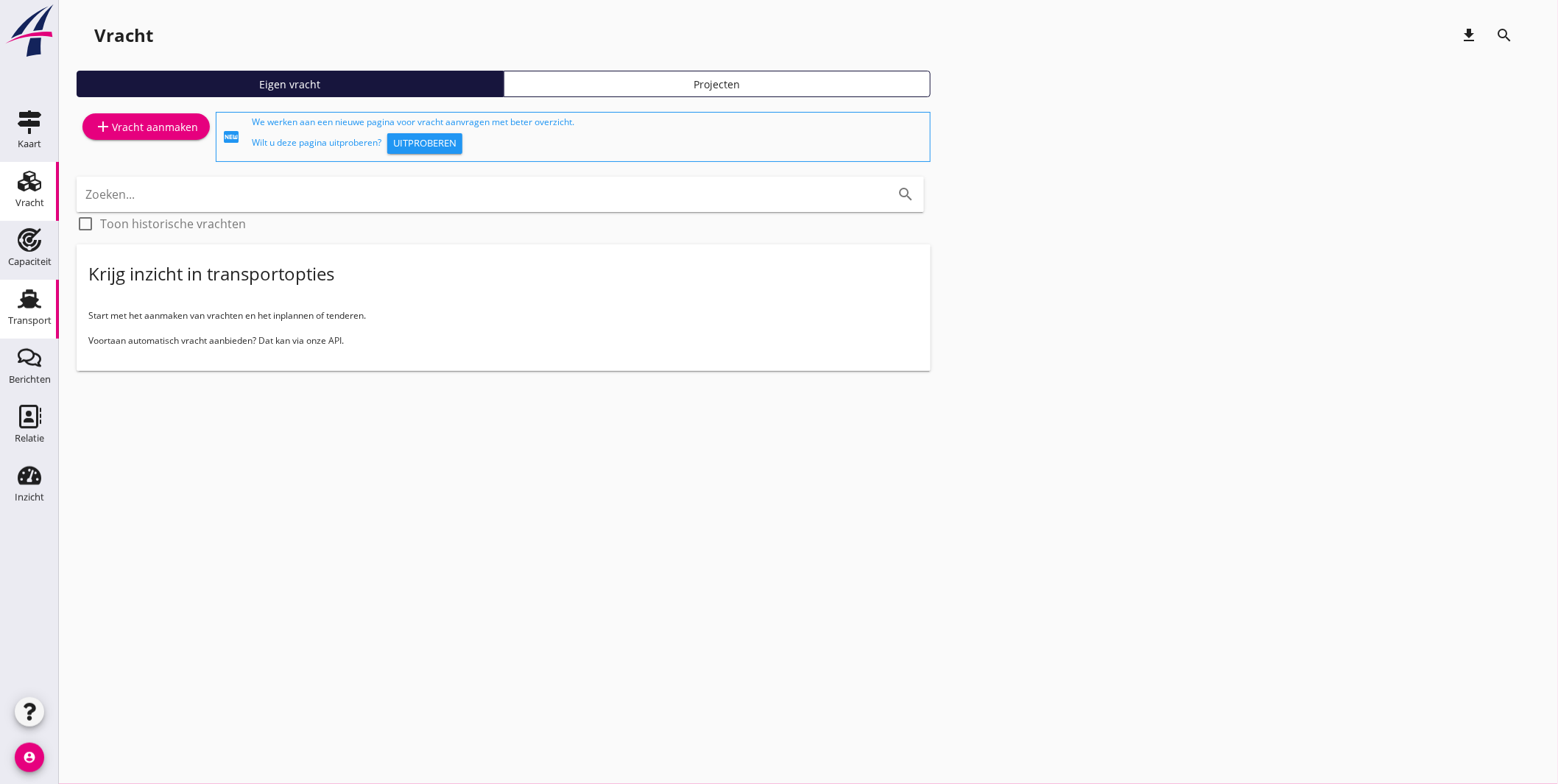
click at [47, 298] on div "Transport" at bounding box center [29, 299] width 36 height 24
